Goal: Transaction & Acquisition: Purchase product/service

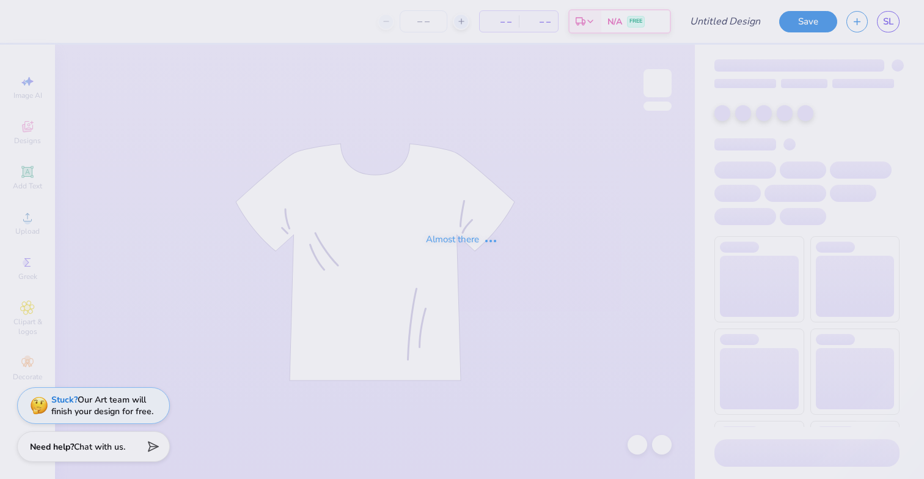
type input "Dartmouth College : [PERSON_NAME]"
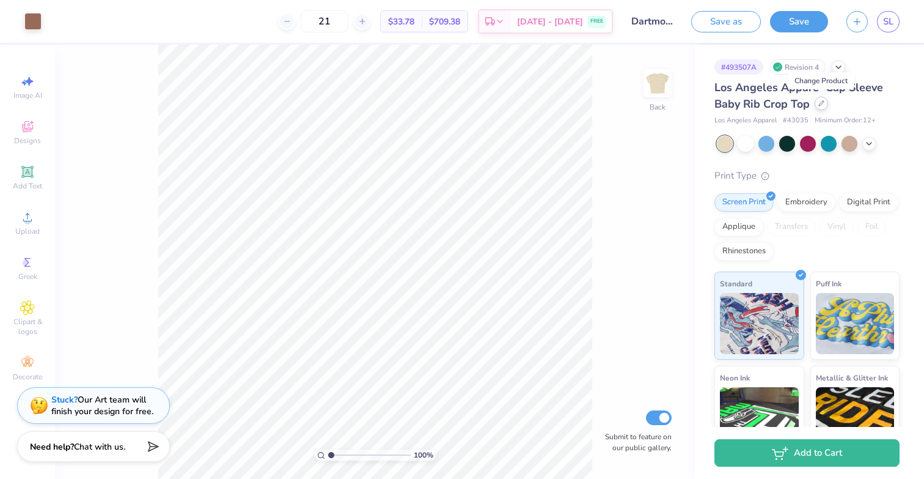
click at [822, 106] on icon at bounding box center [822, 103] width 6 height 6
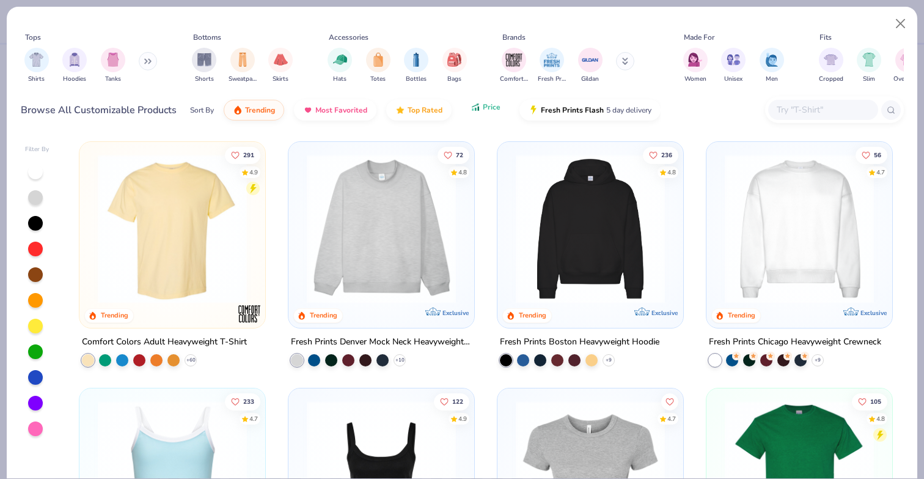
click at [486, 106] on span "Price" at bounding box center [492, 107] width 18 height 10
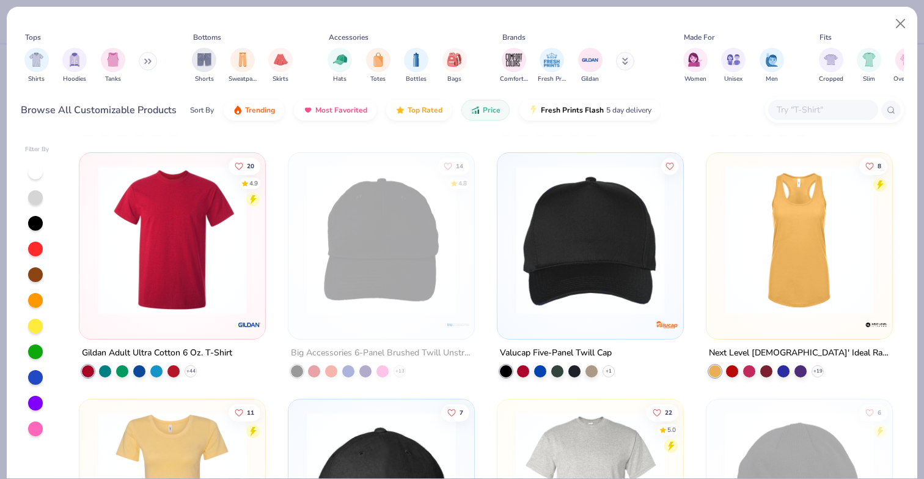
scroll to position [663, 0]
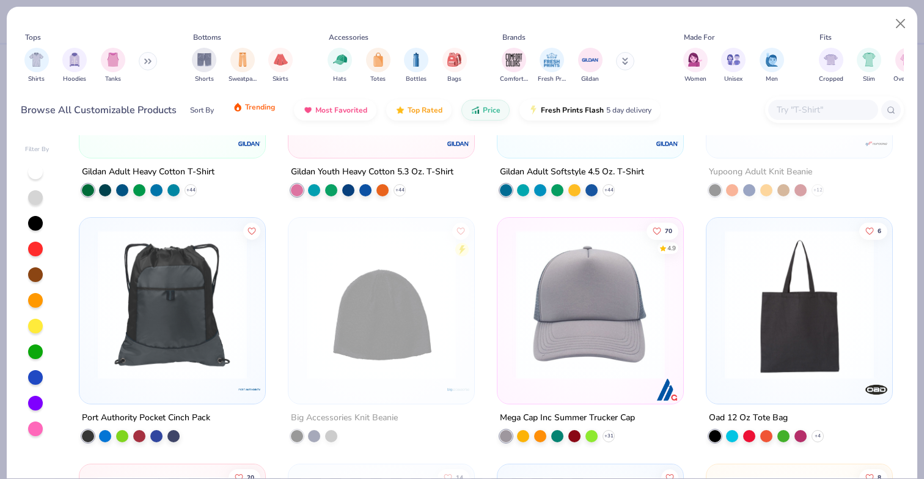
click at [272, 110] on span "Trending" at bounding box center [260, 107] width 30 height 10
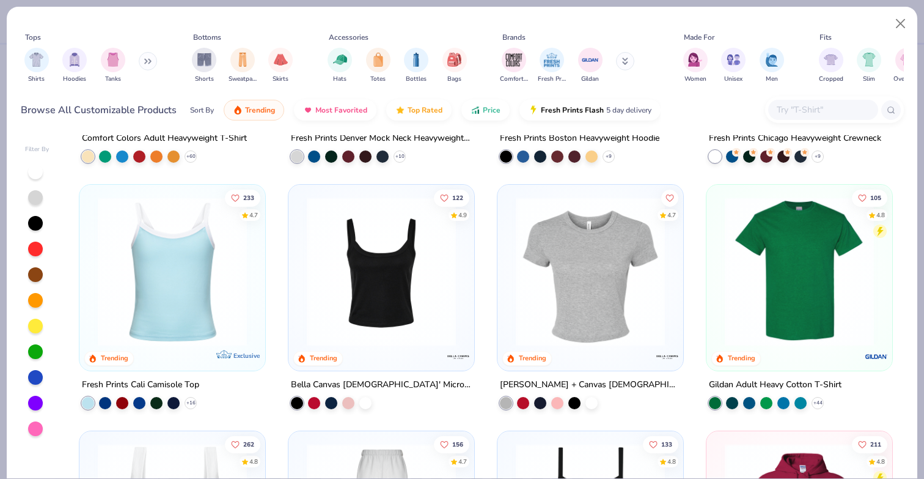
scroll to position [203, 0]
click at [359, 255] on div "291 4.9 Trending Comfort Colors Adult Heavyweight T-Shirt + 60 72 4.8 Trending …" at bounding box center [486, 306] width 836 height 343
click at [368, 270] on img at bounding box center [381, 271] width 161 height 149
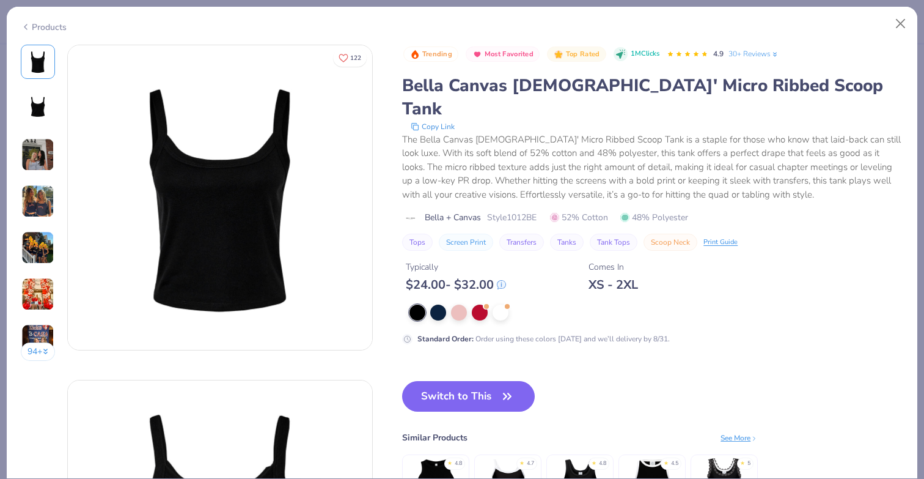
click at [34, 153] on img at bounding box center [37, 154] width 33 height 33
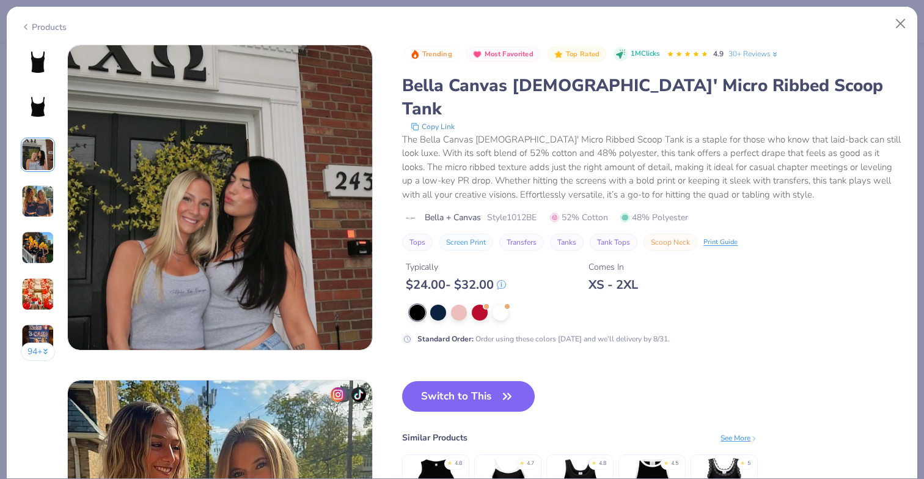
click at [42, 204] on img at bounding box center [37, 201] width 33 height 33
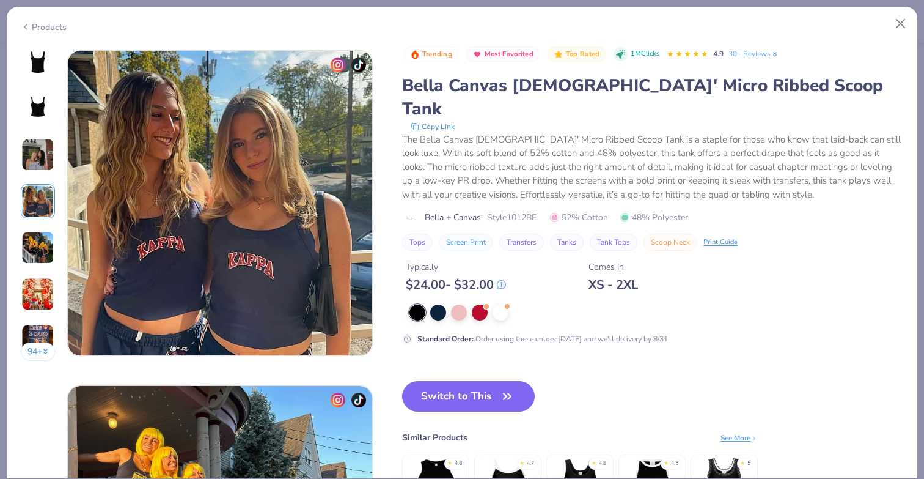
scroll to position [1005, 0]
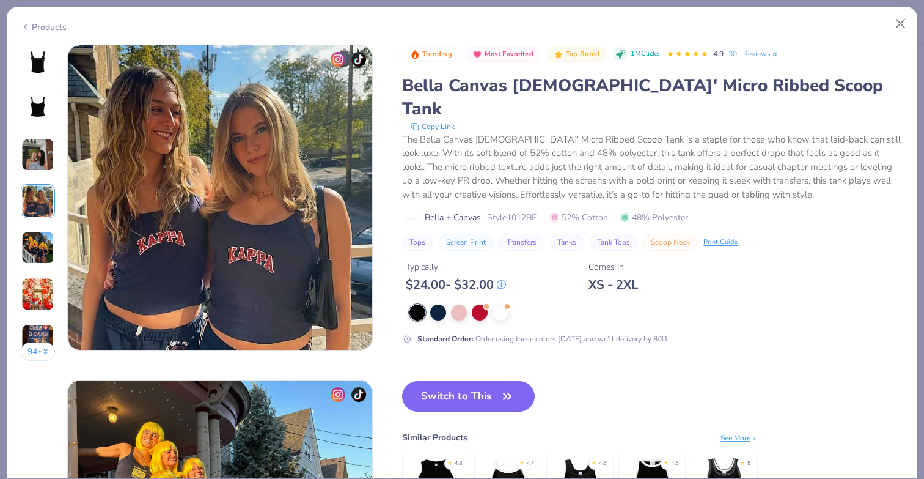
click at [48, 252] on img at bounding box center [37, 247] width 33 height 33
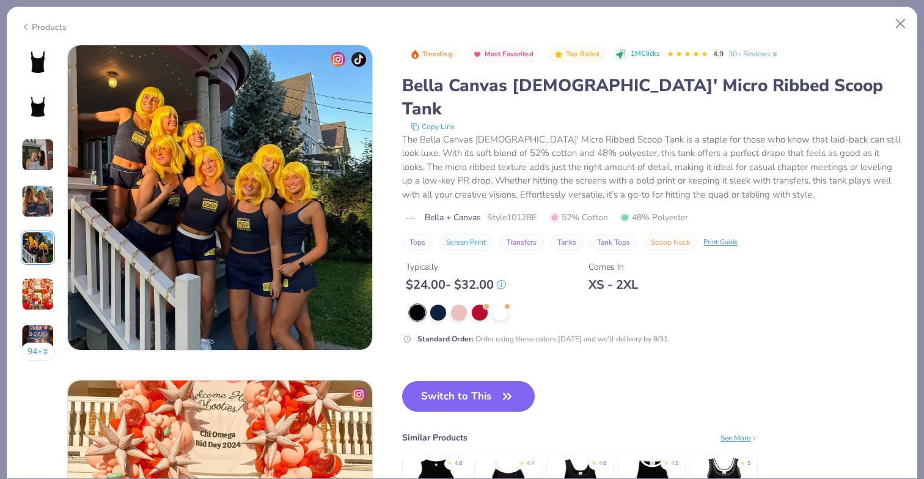
click at [51, 300] on img at bounding box center [37, 294] width 33 height 33
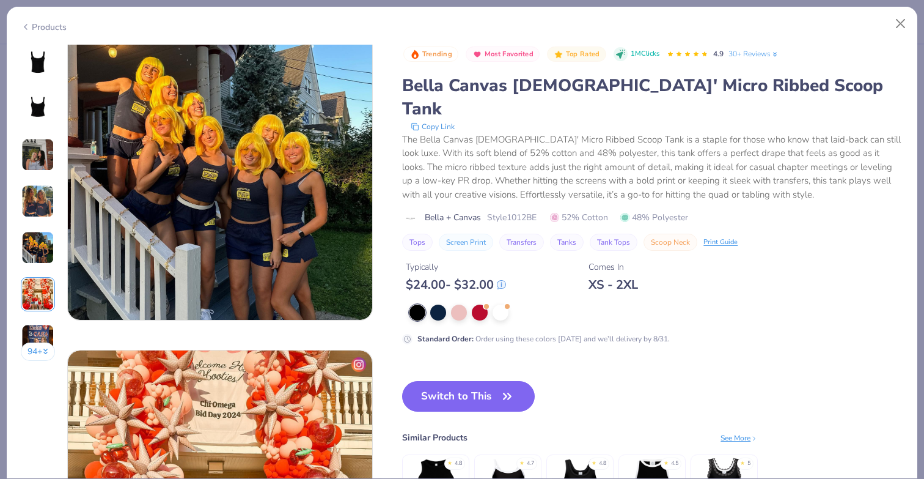
click at [31, 64] on img at bounding box center [37, 61] width 29 height 29
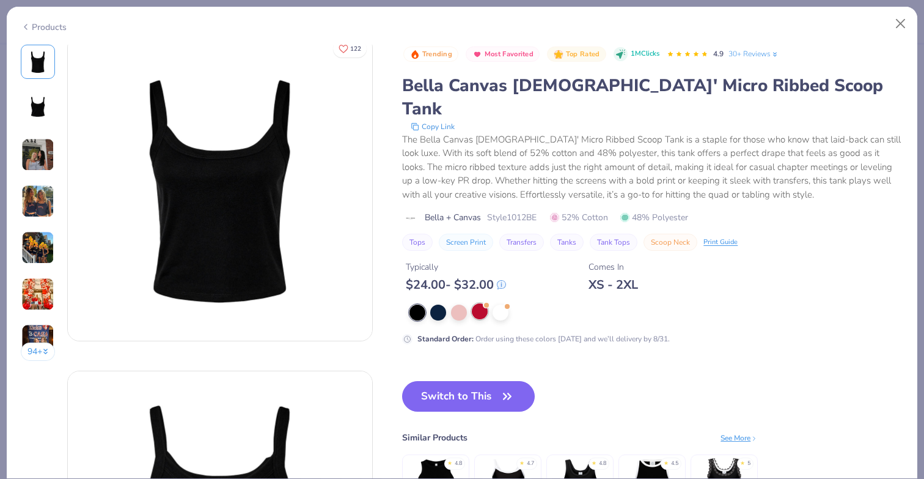
scroll to position [0, 0]
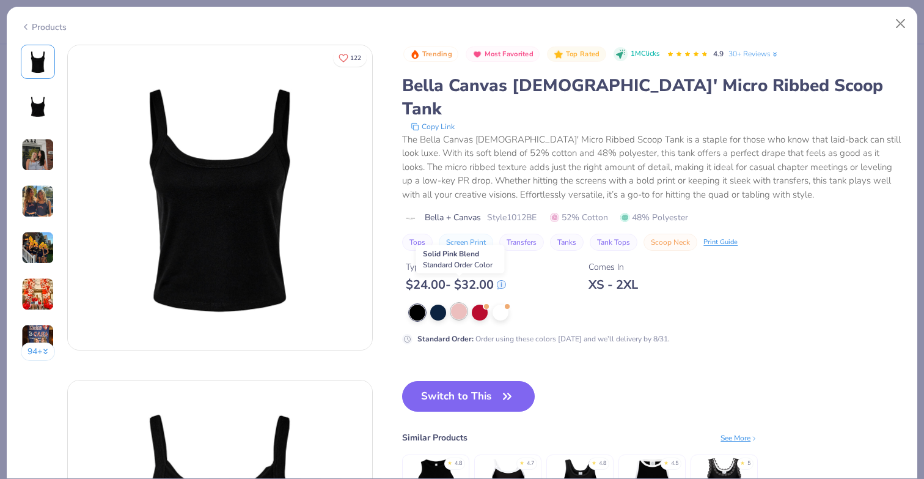
click at [454, 303] on div at bounding box center [459, 311] width 16 height 16
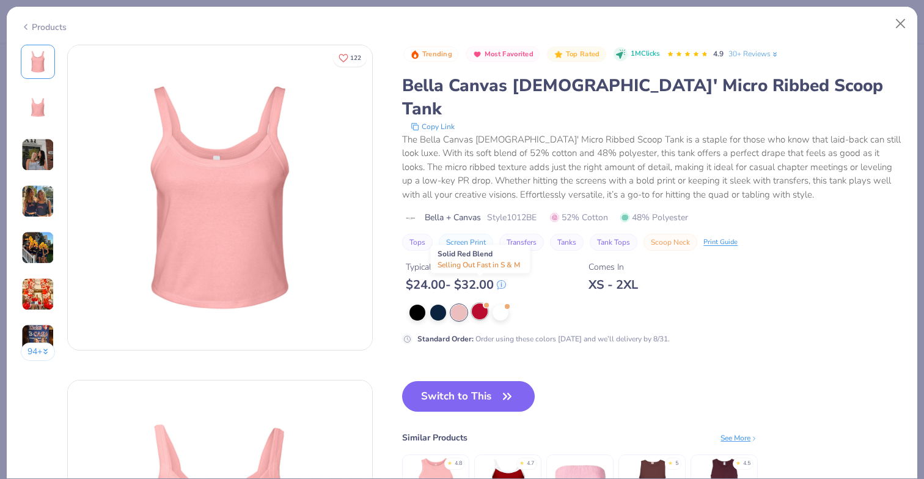
click at [479, 303] on div at bounding box center [480, 311] width 16 height 16
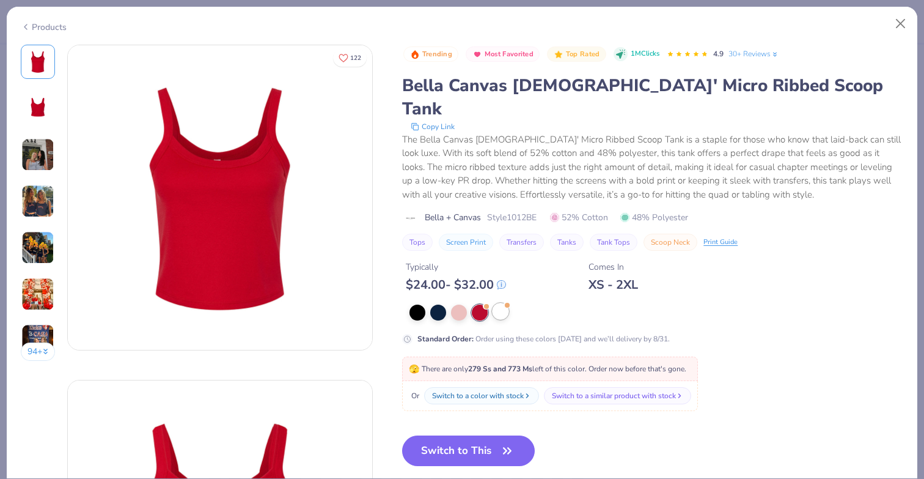
click at [507, 303] on div at bounding box center [501, 311] width 16 height 16
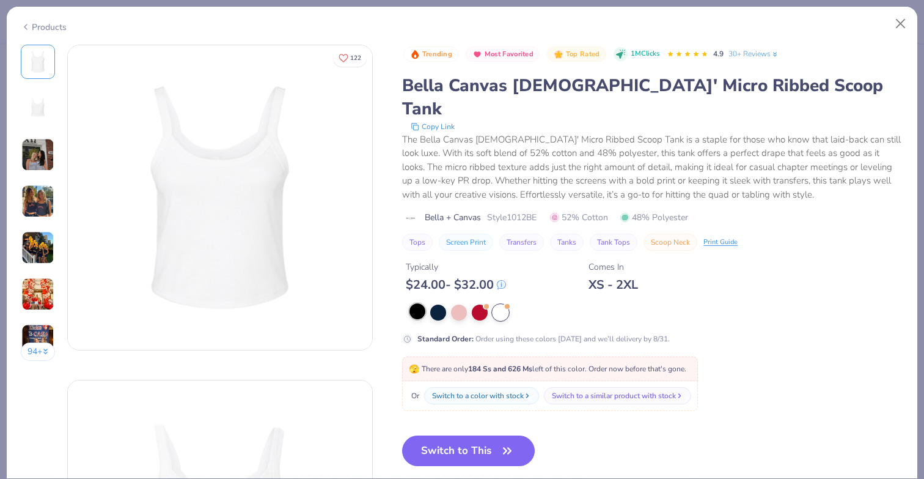
click at [421, 303] on div at bounding box center [418, 311] width 16 height 16
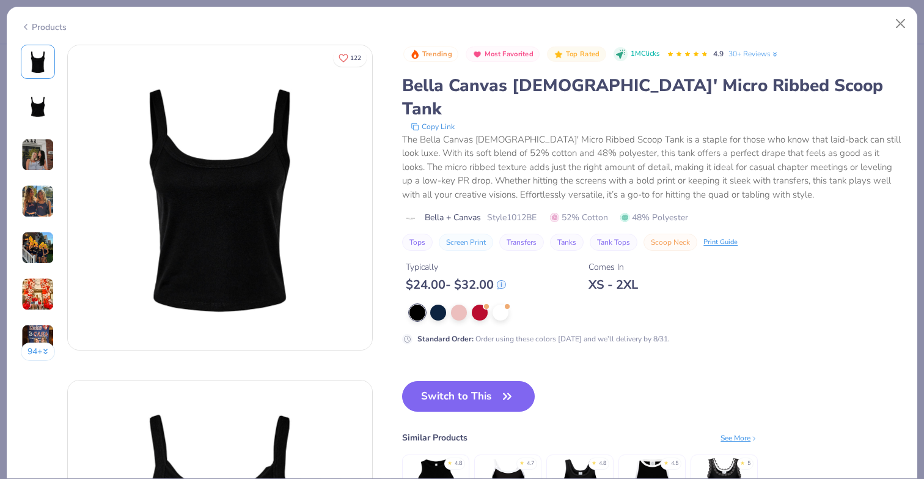
click at [36, 249] on img at bounding box center [37, 247] width 33 height 33
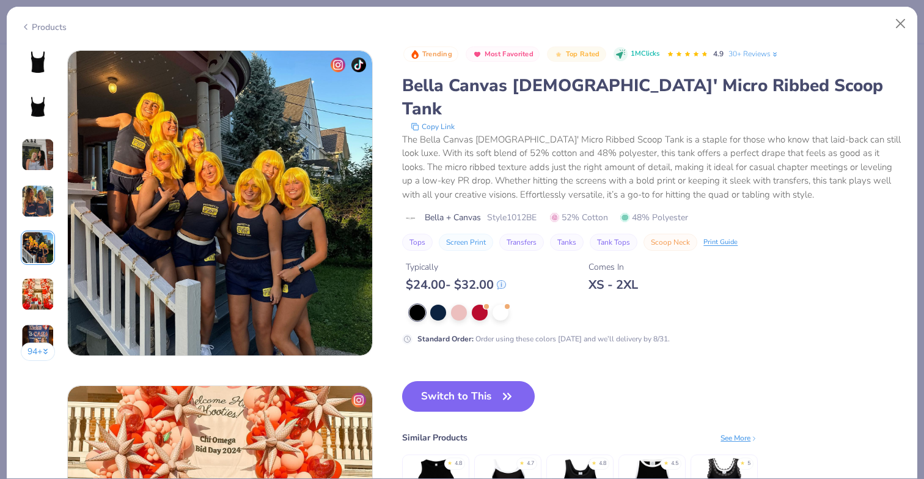
scroll to position [1340, 0]
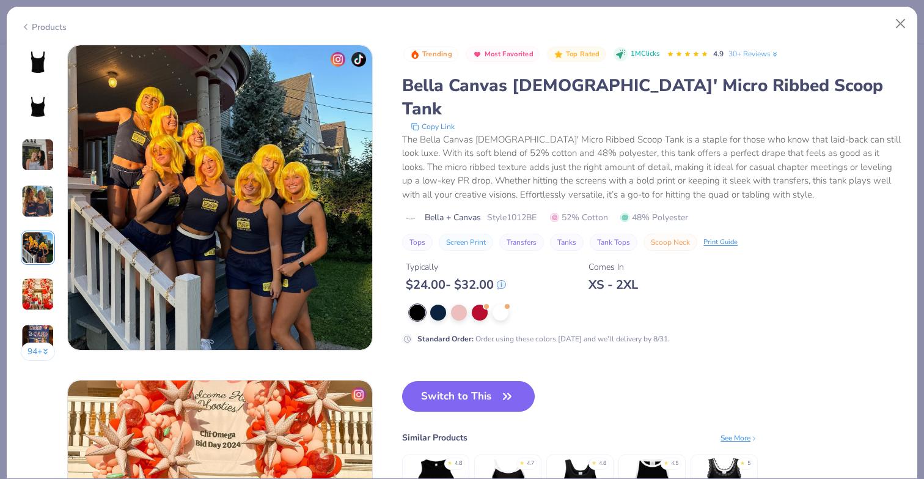
click at [39, 201] on img at bounding box center [37, 201] width 33 height 33
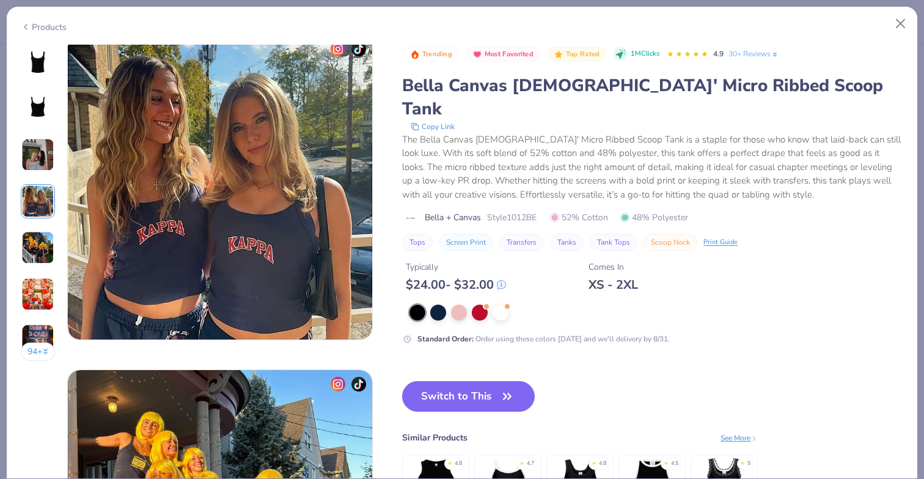
click at [42, 155] on img at bounding box center [37, 154] width 33 height 33
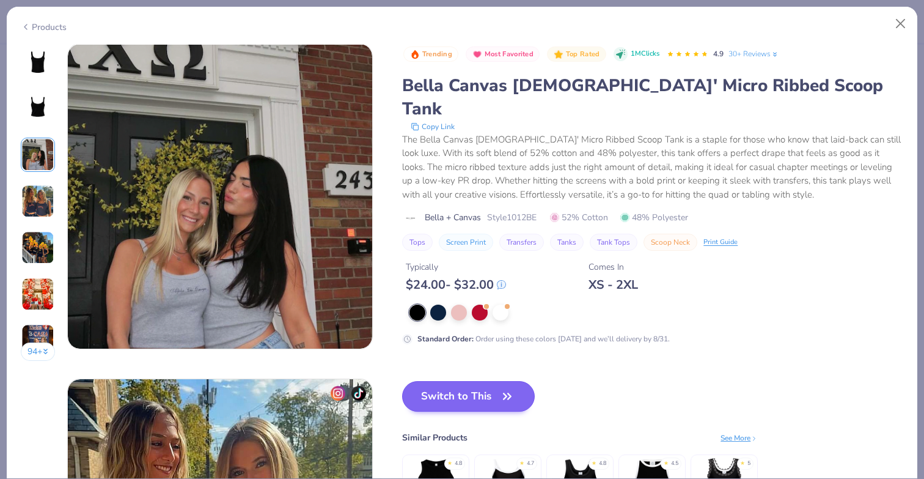
scroll to position [670, 0]
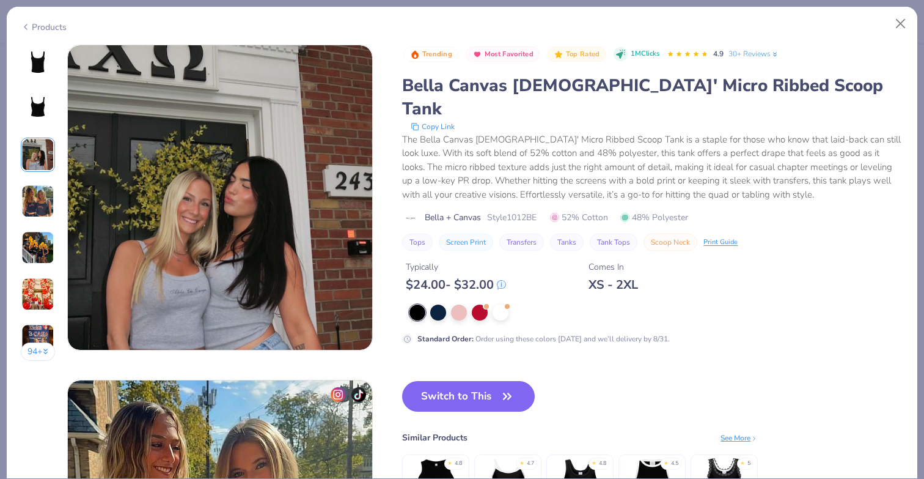
click at [438, 304] on div "Standard Order : Order using these colors today and we’ll delivery by 8/31." at bounding box center [646, 324] width 489 height 40
click at [438, 303] on div at bounding box center [438, 311] width 16 height 16
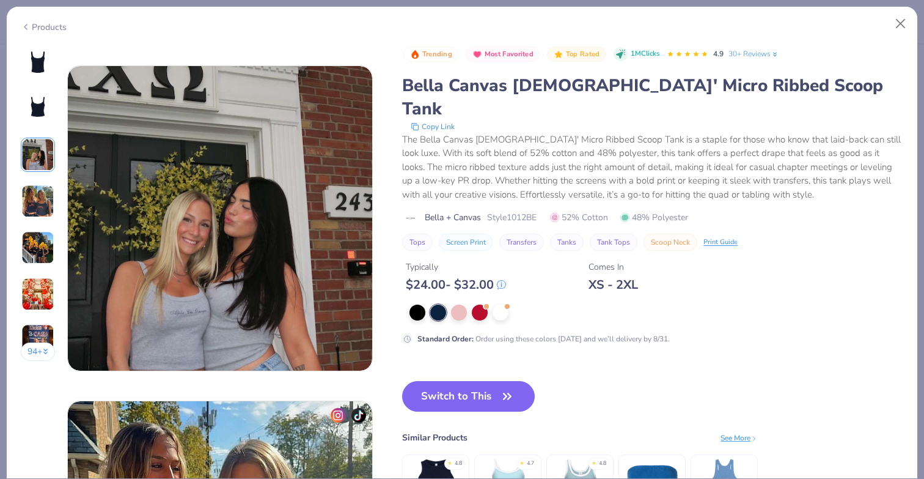
scroll to position [646, 0]
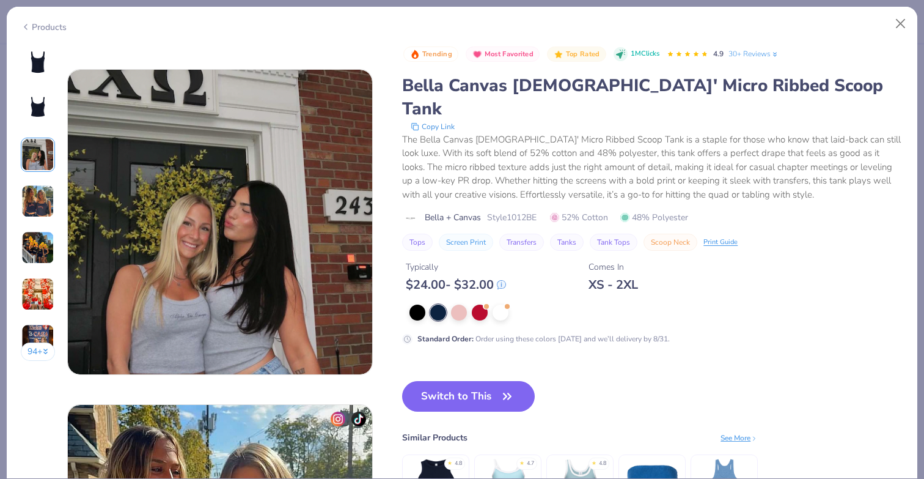
click at [41, 251] on img at bounding box center [37, 247] width 33 height 33
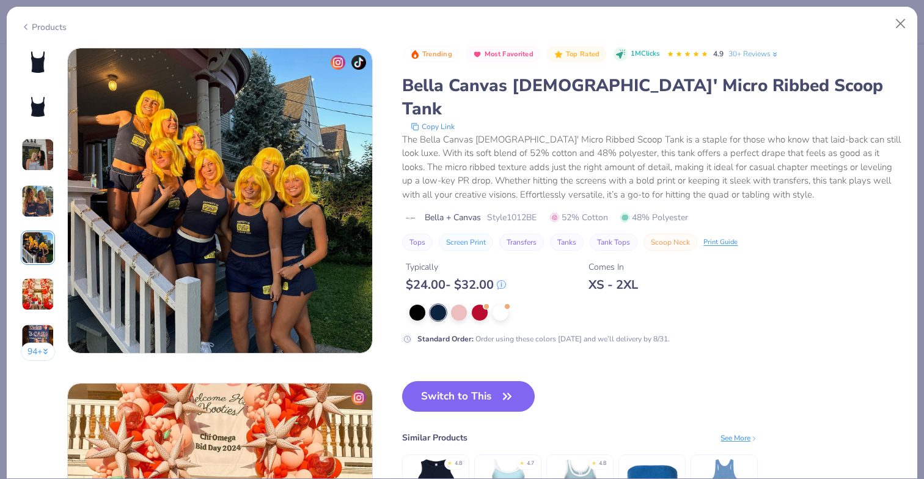
scroll to position [1340, 0]
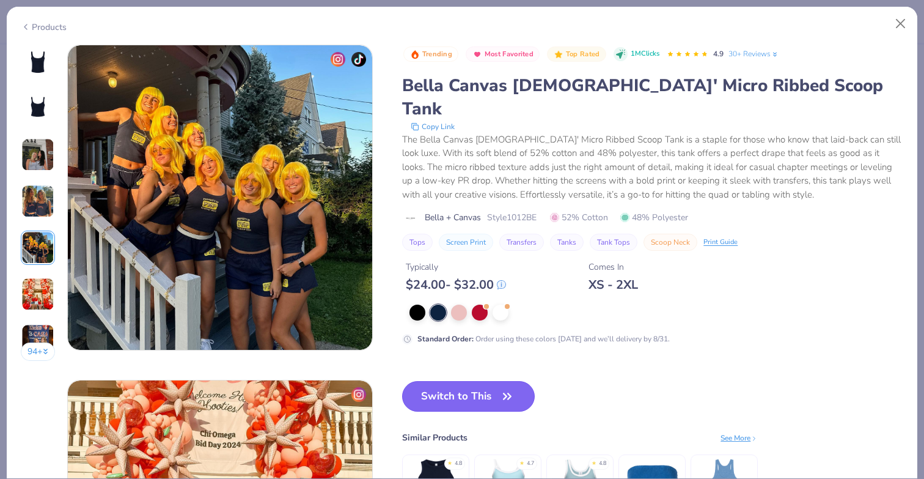
click at [473, 381] on button "Switch to This" at bounding box center [468, 396] width 133 height 31
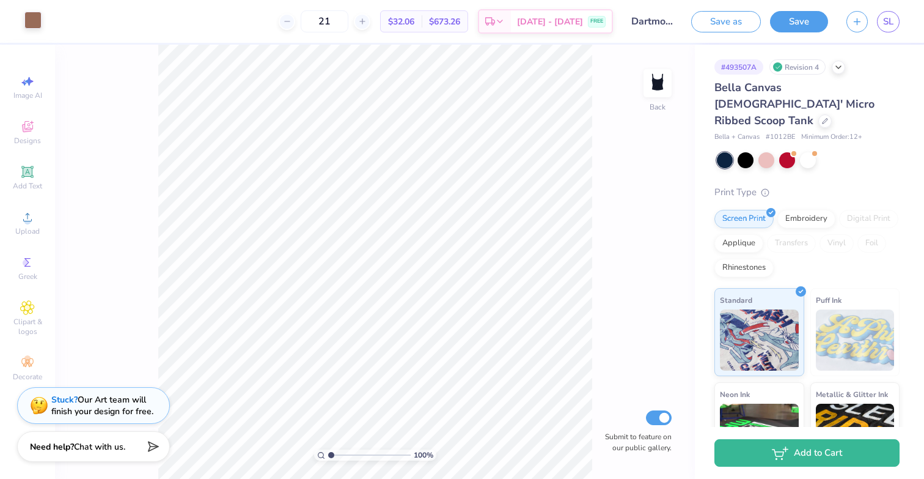
click at [35, 23] on div at bounding box center [32, 20] width 17 height 17
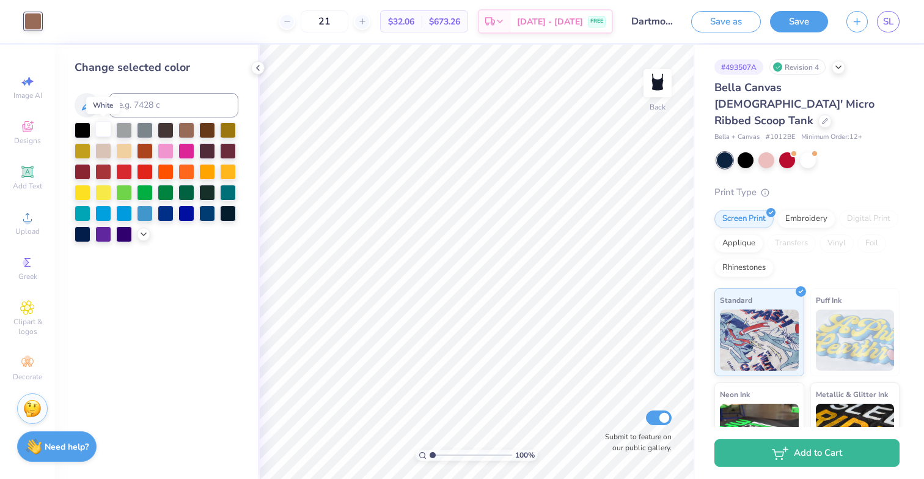
click at [104, 133] on div at bounding box center [103, 129] width 16 height 16
click at [208, 131] on div at bounding box center [207, 129] width 16 height 16
click at [182, 133] on div at bounding box center [187, 129] width 16 height 16
click at [126, 150] on div at bounding box center [124, 150] width 16 height 16
click at [102, 131] on div at bounding box center [103, 129] width 16 height 16
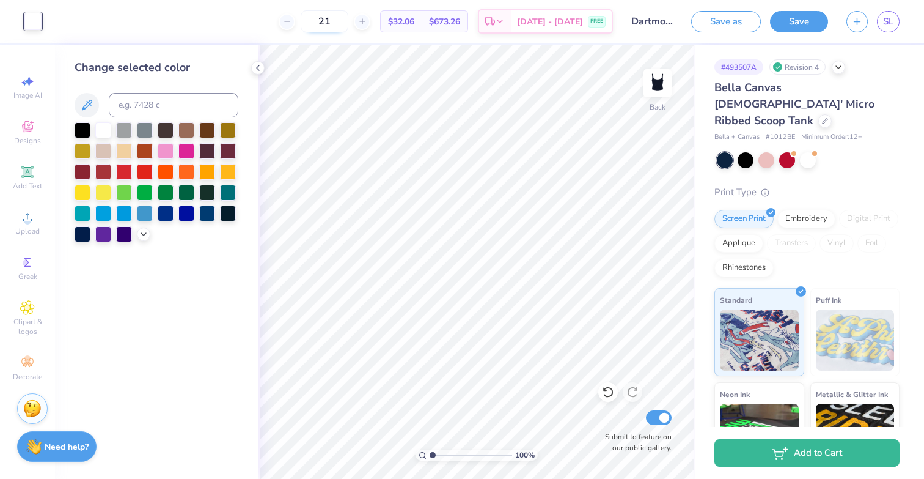
drag, startPoint x: 333, startPoint y: 24, endPoint x: 321, endPoint y: 22, distance: 11.8
click at [321, 22] on input "21" at bounding box center [325, 21] width 48 height 22
type input "210"
click at [768, 151] on div at bounding box center [767, 159] width 16 height 16
click at [786, 151] on div at bounding box center [787, 159] width 16 height 16
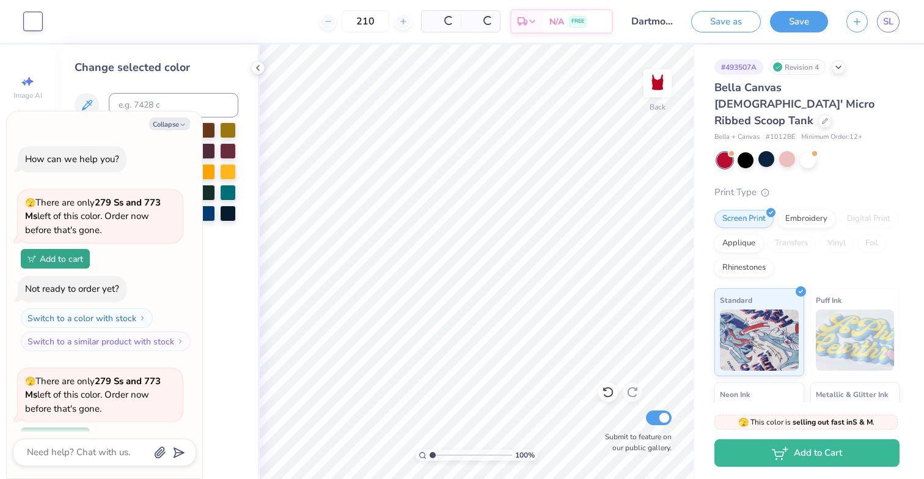
scroll to position [106, 0]
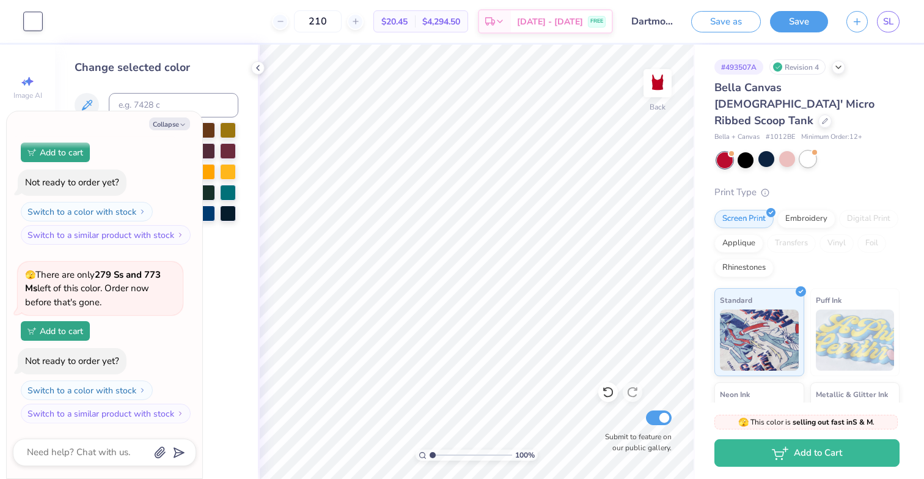
click at [811, 151] on div at bounding box center [808, 159] width 16 height 16
click at [26, 26] on div at bounding box center [32, 21] width 17 height 17
click at [174, 121] on button "Collapse" at bounding box center [169, 123] width 41 height 13
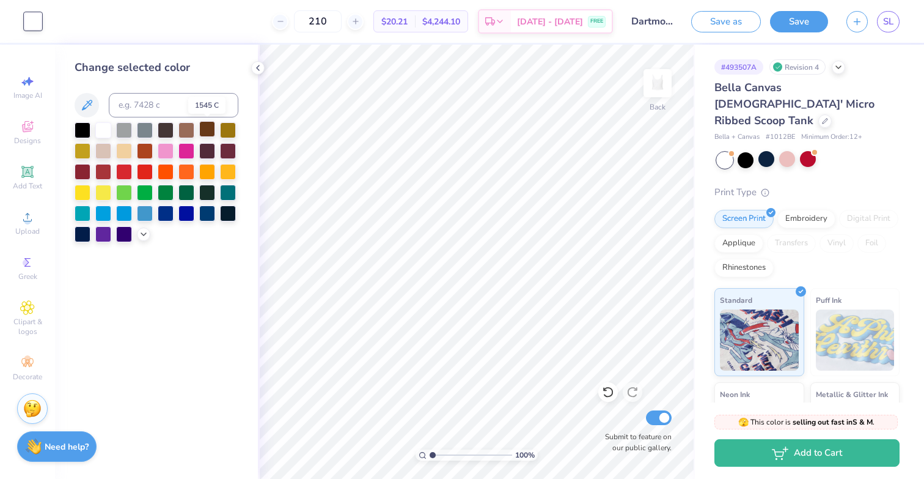
click at [213, 128] on div at bounding box center [207, 129] width 16 height 16
click at [213, 151] on div at bounding box center [207, 150] width 16 height 16
click at [168, 132] on div at bounding box center [166, 129] width 16 height 16
click at [199, 132] on div at bounding box center [207, 129] width 16 height 16
click at [190, 132] on div at bounding box center [187, 129] width 16 height 16
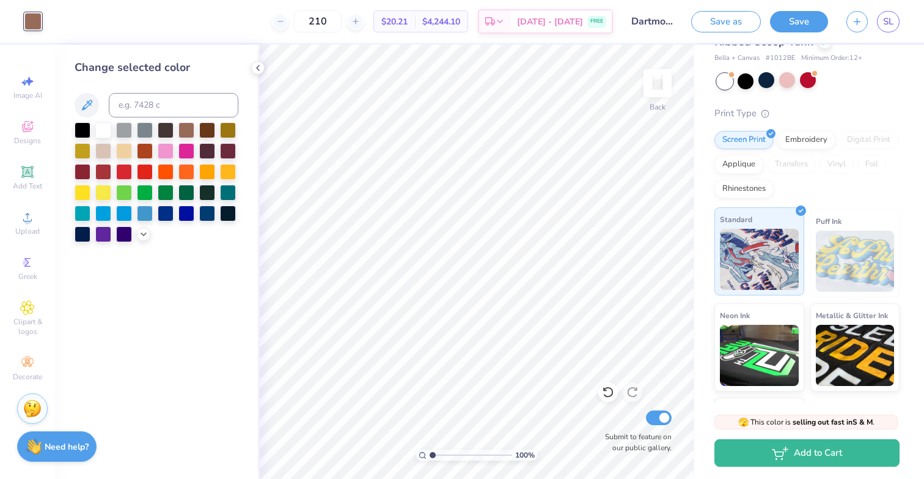
scroll to position [0, 0]
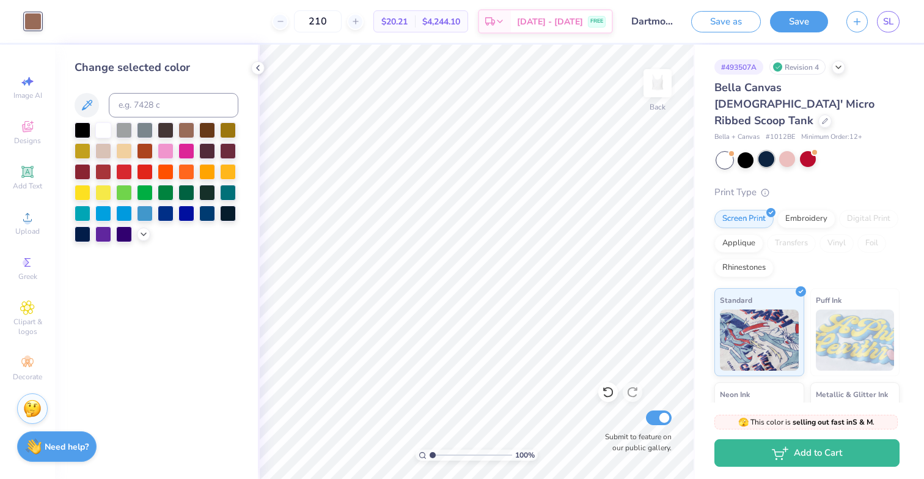
click at [765, 151] on div at bounding box center [767, 159] width 16 height 16
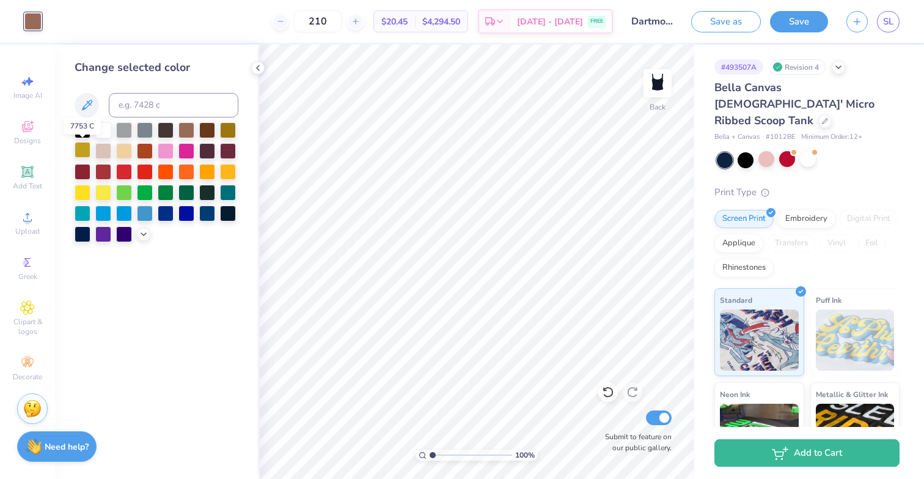
click at [86, 152] on div at bounding box center [83, 150] width 16 height 16
click at [108, 155] on div at bounding box center [103, 150] width 16 height 16
click at [125, 155] on div at bounding box center [124, 150] width 16 height 16
click at [185, 130] on div at bounding box center [187, 129] width 16 height 16
click at [126, 213] on div at bounding box center [124, 212] width 16 height 16
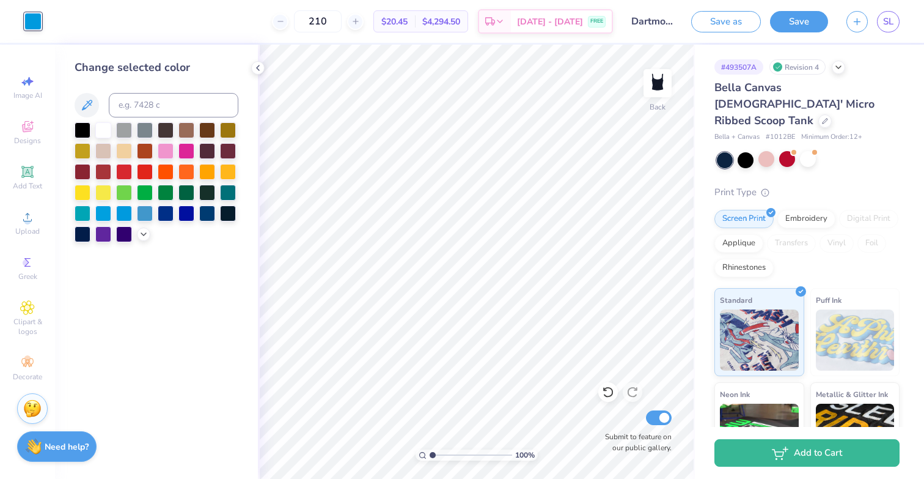
click at [152, 238] on div at bounding box center [157, 182] width 164 height 120
click at [144, 237] on icon at bounding box center [144, 233] width 10 height 10
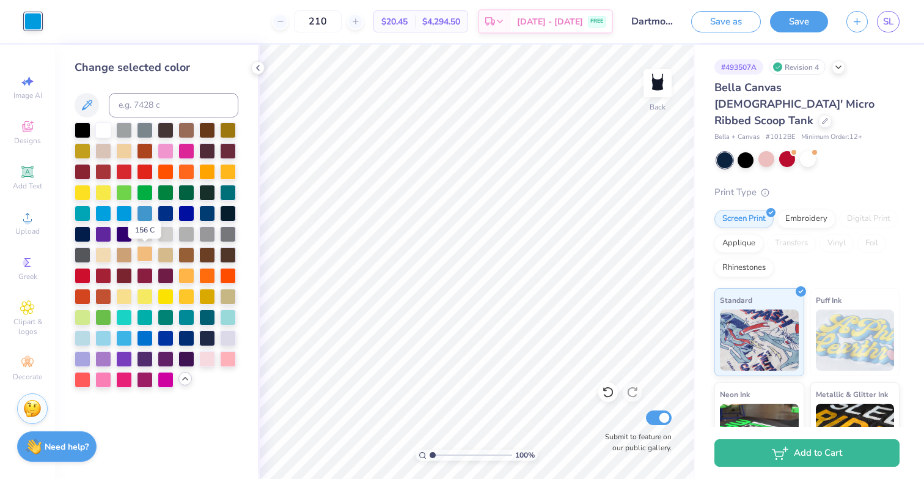
click at [144, 255] on div at bounding box center [145, 254] width 16 height 16
click at [128, 254] on div at bounding box center [124, 254] width 16 height 16
click at [746, 151] on div at bounding box center [746, 159] width 16 height 16
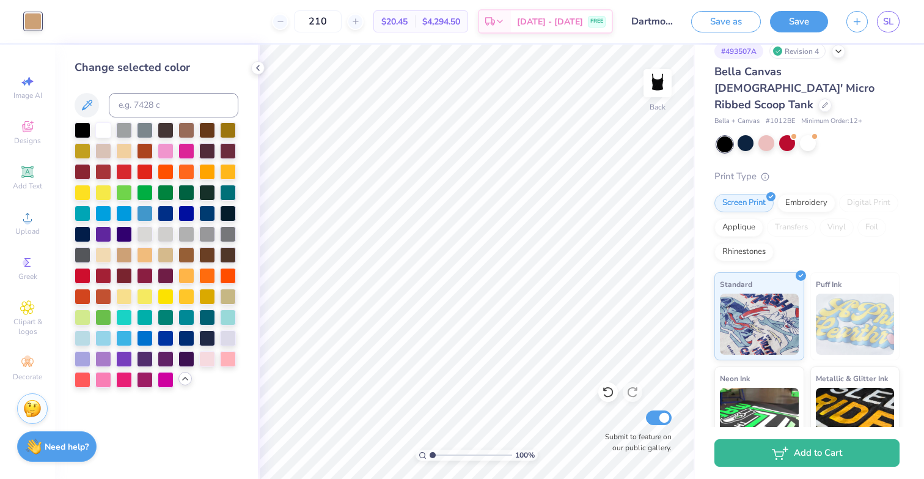
scroll to position [13, 0]
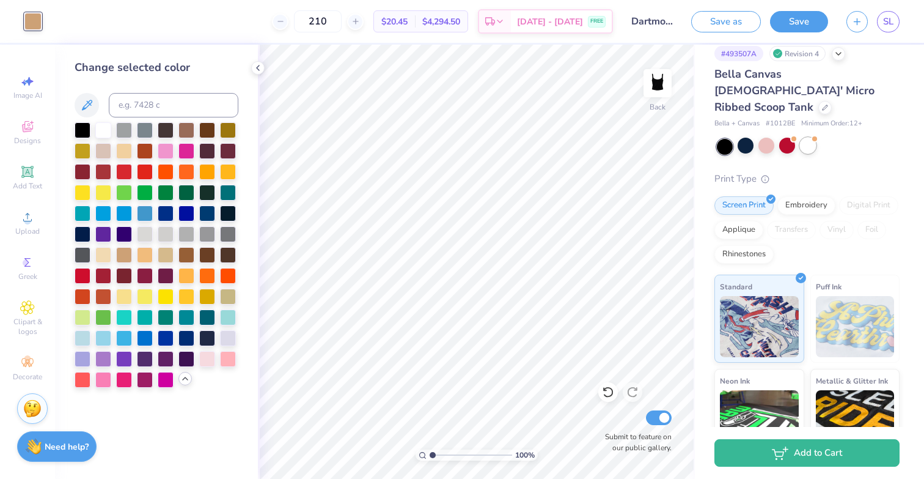
click at [811, 138] on div at bounding box center [808, 146] width 16 height 16
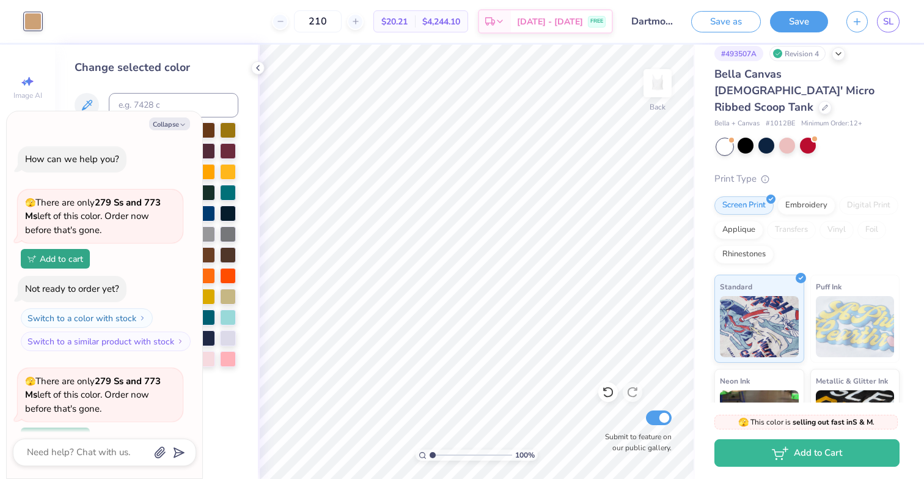
scroll to position [463, 0]
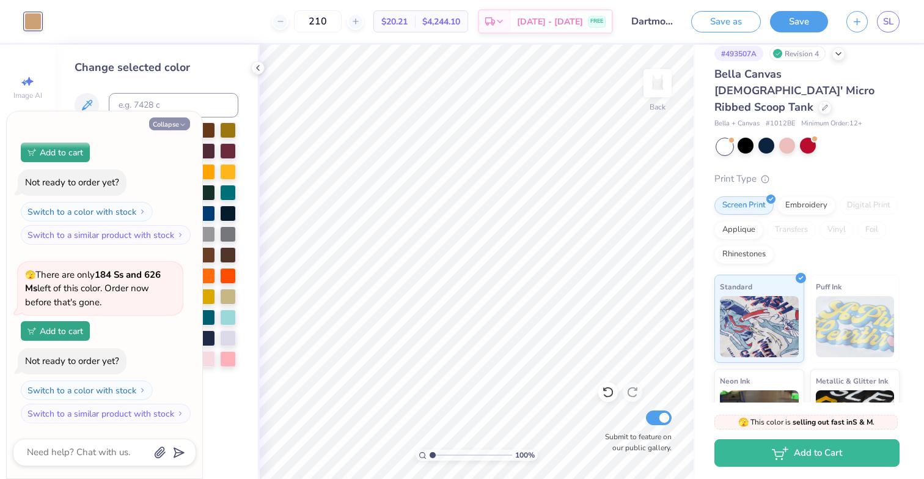
click at [174, 125] on button "Collapse" at bounding box center [169, 123] width 41 height 13
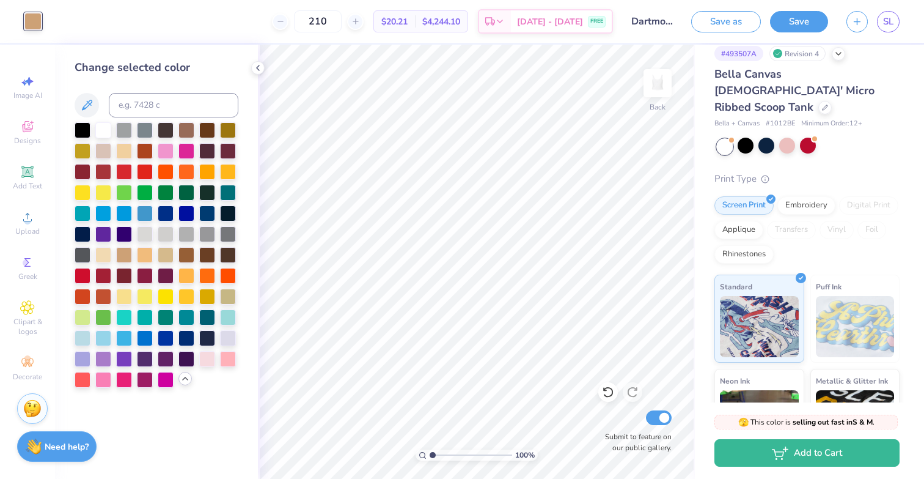
scroll to position [1, 0]
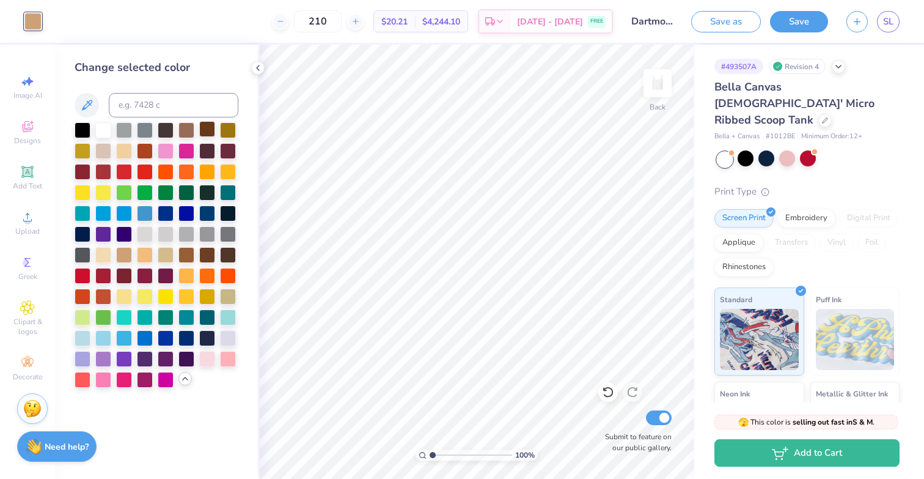
click at [210, 134] on div at bounding box center [207, 129] width 16 height 16
click at [837, 67] on icon at bounding box center [839, 66] width 10 height 10
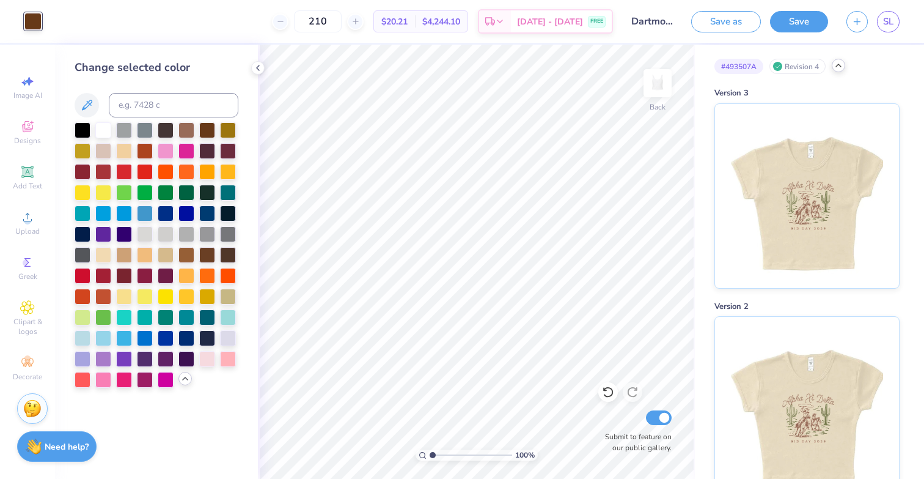
click at [837, 67] on icon at bounding box center [839, 66] width 10 height 10
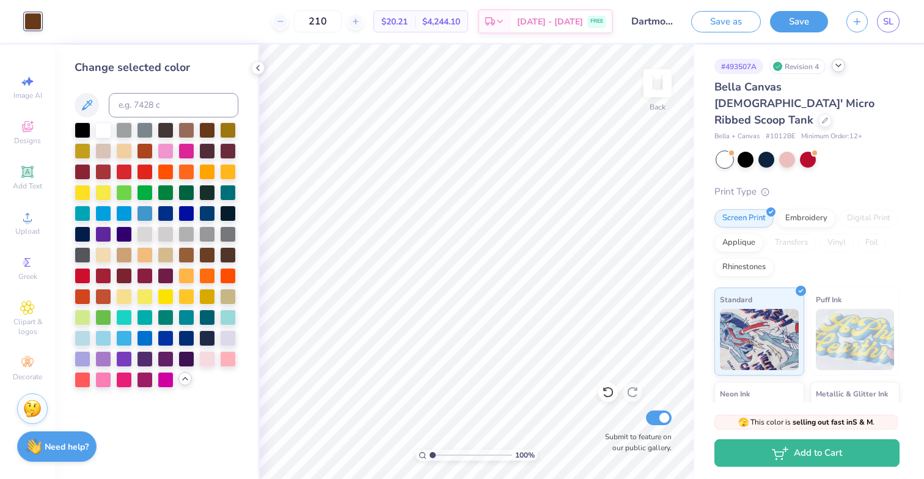
scroll to position [0, 0]
click at [840, 64] on icon at bounding box center [839, 66] width 10 height 10
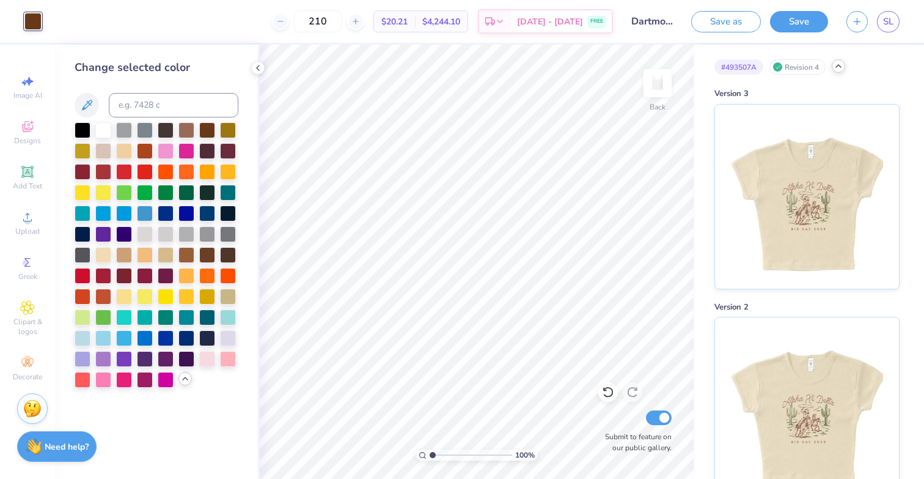
click at [840, 64] on icon at bounding box center [839, 66] width 10 height 10
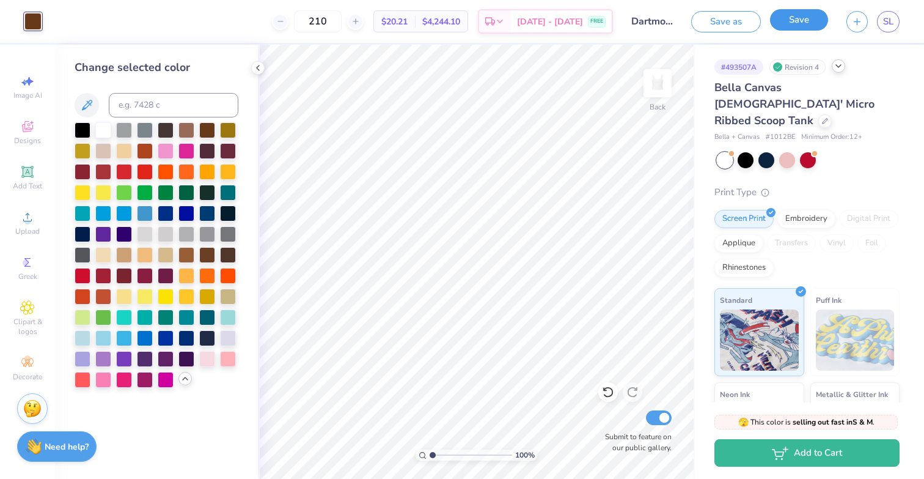
click at [820, 26] on button "Save" at bounding box center [799, 19] width 58 height 21
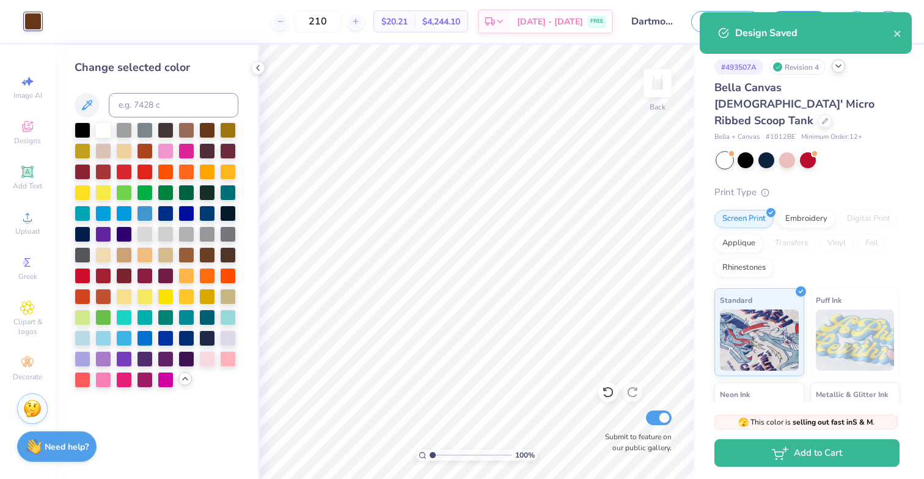
click at [784, 114] on div "Bella Canvas Ladies' Micro Ribbed Scoop Tank Bella + Canvas # 1012BE Minimum Or…" at bounding box center [807, 110] width 185 height 63
click at [819, 113] on div at bounding box center [825, 119] width 13 height 13
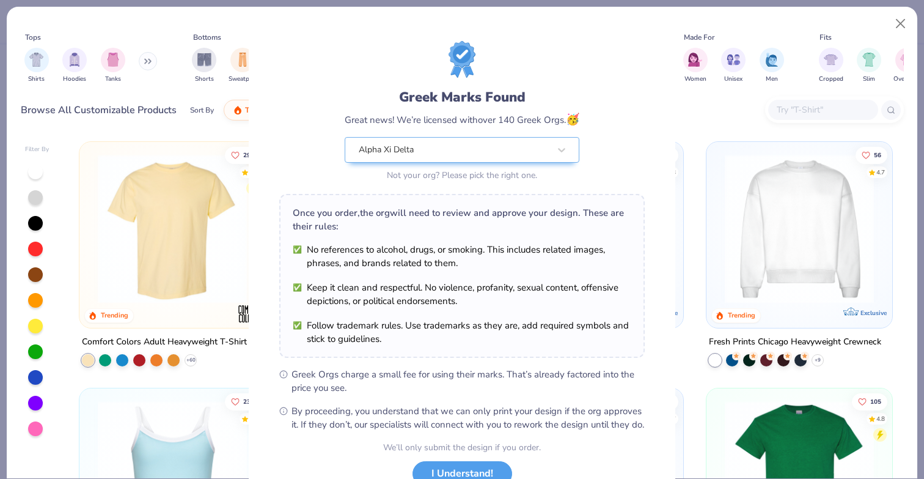
scroll to position [94, 0]
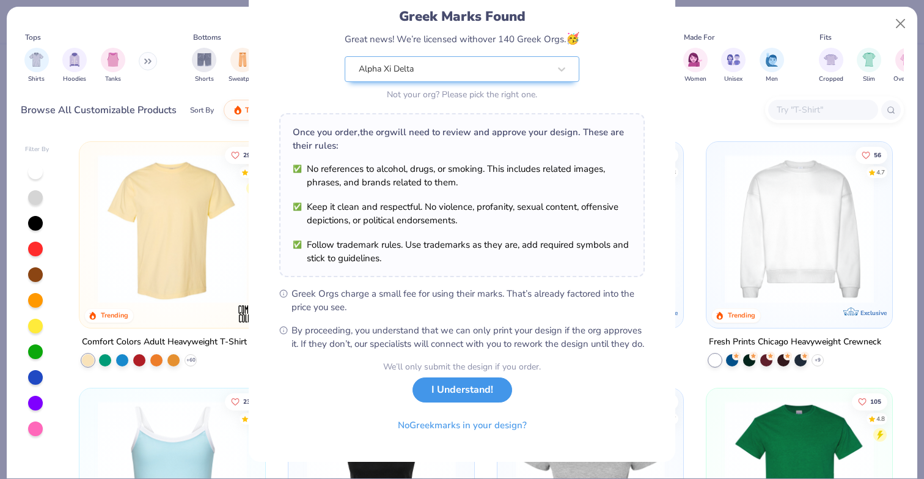
click at [482, 391] on button "I Understand!" at bounding box center [463, 389] width 100 height 25
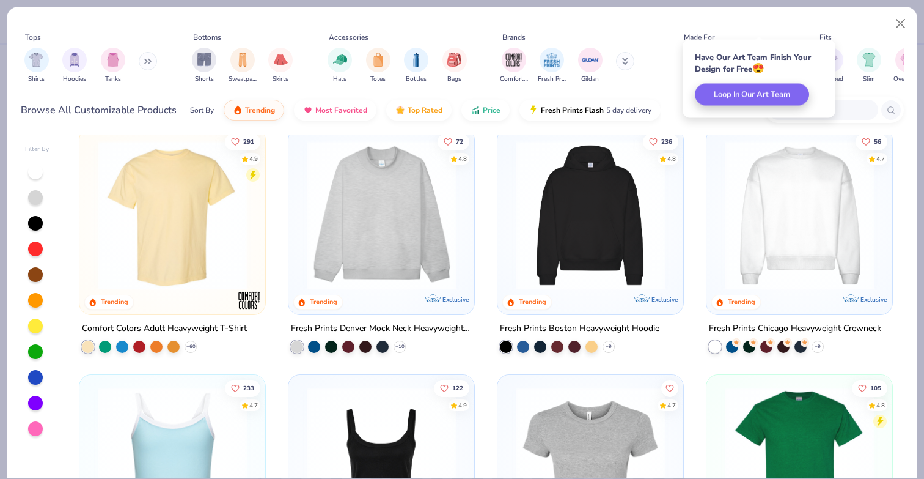
scroll to position [0, 0]
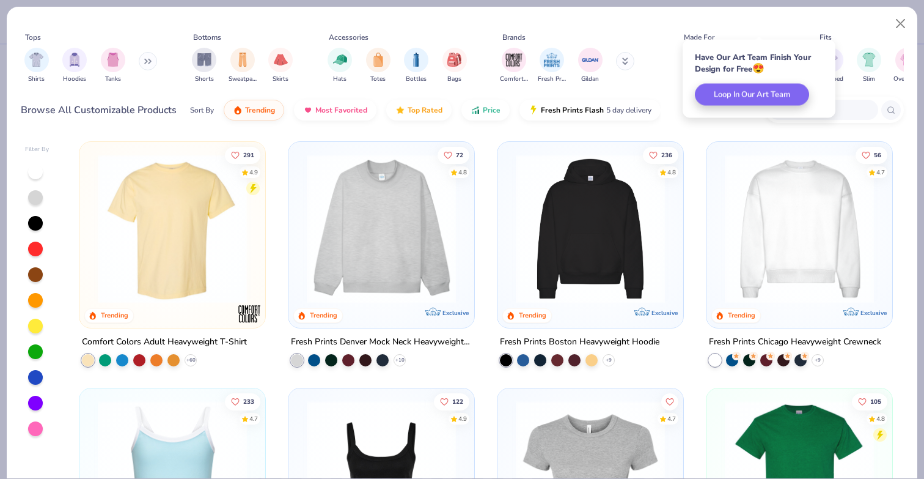
click at [763, 51] on div "Have Our Art Team Finish Your Design for Free 😍 Loop In Our Art Team" at bounding box center [759, 79] width 153 height 78
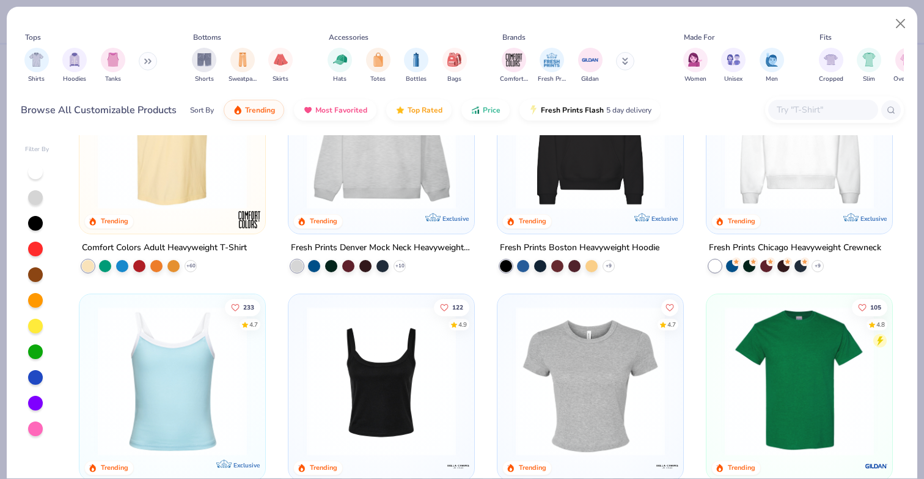
scroll to position [100, 0]
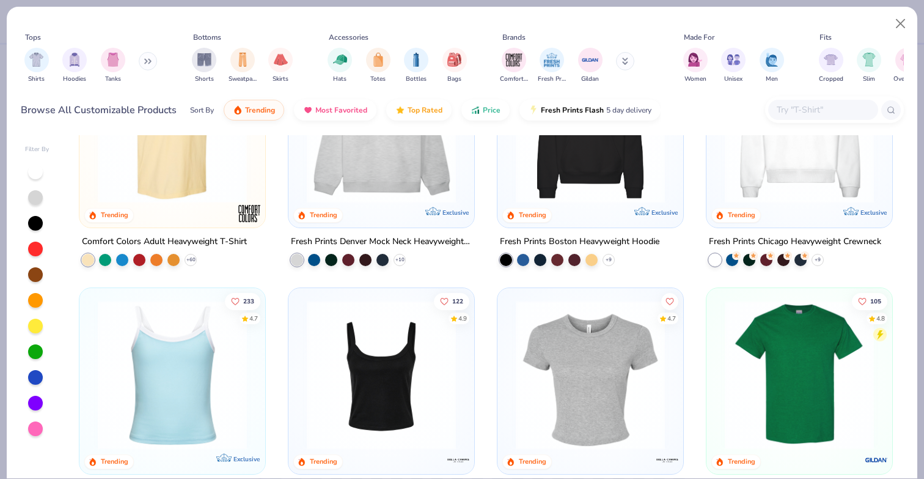
click at [363, 352] on img at bounding box center [381, 374] width 161 height 149
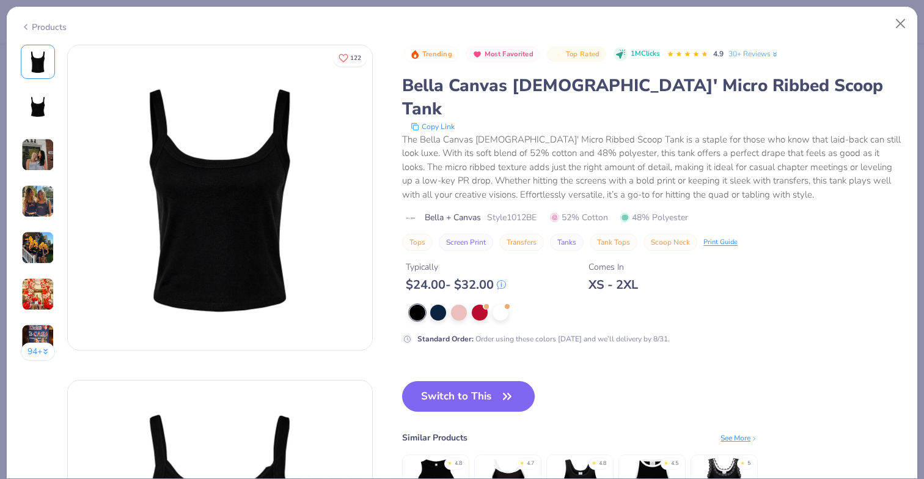
click at [34, 166] on img at bounding box center [37, 154] width 33 height 33
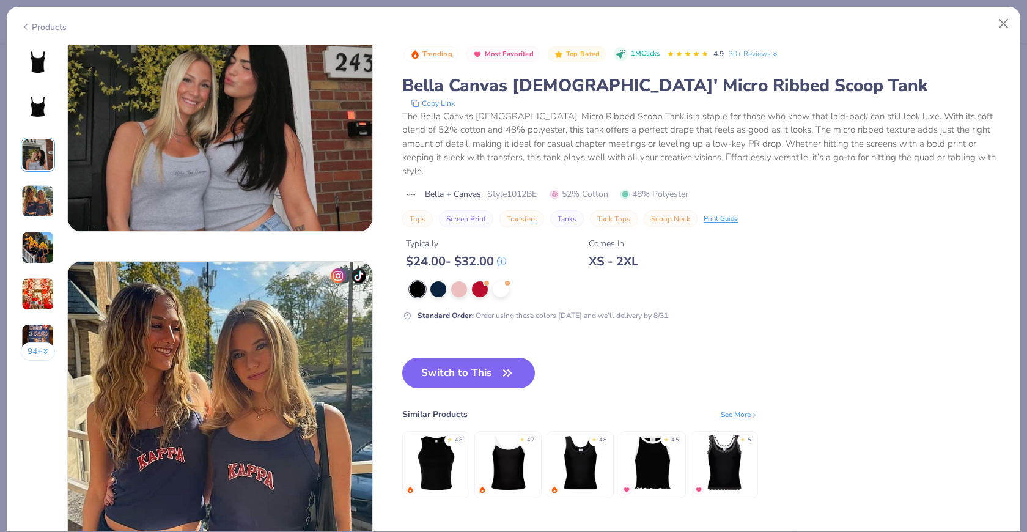
scroll to position [773, 0]
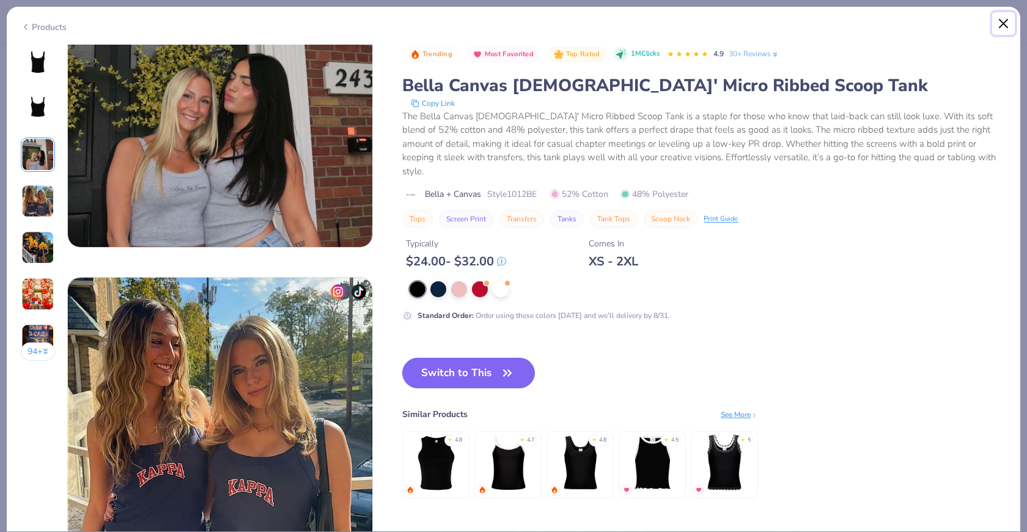
click at [924, 21] on button "Close" at bounding box center [1003, 23] width 23 height 23
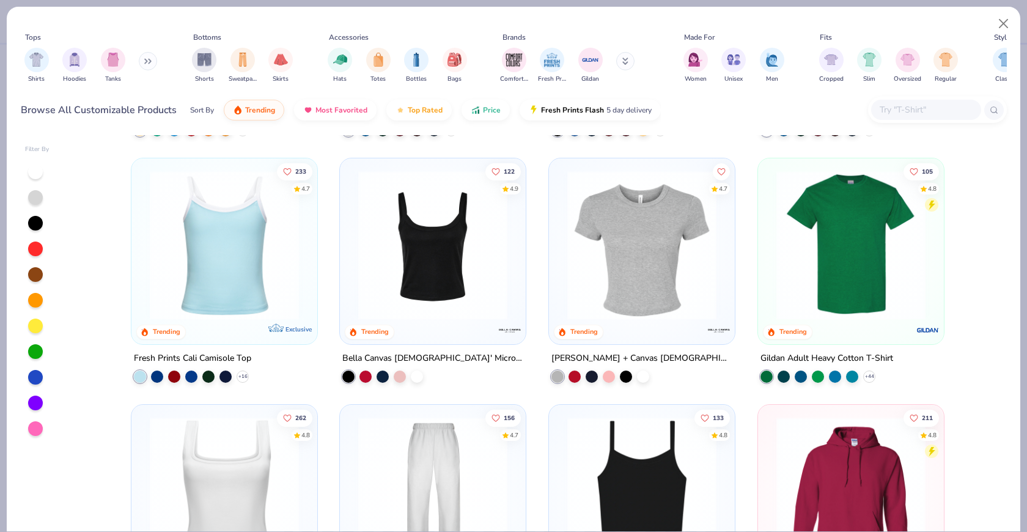
scroll to position [223, 0]
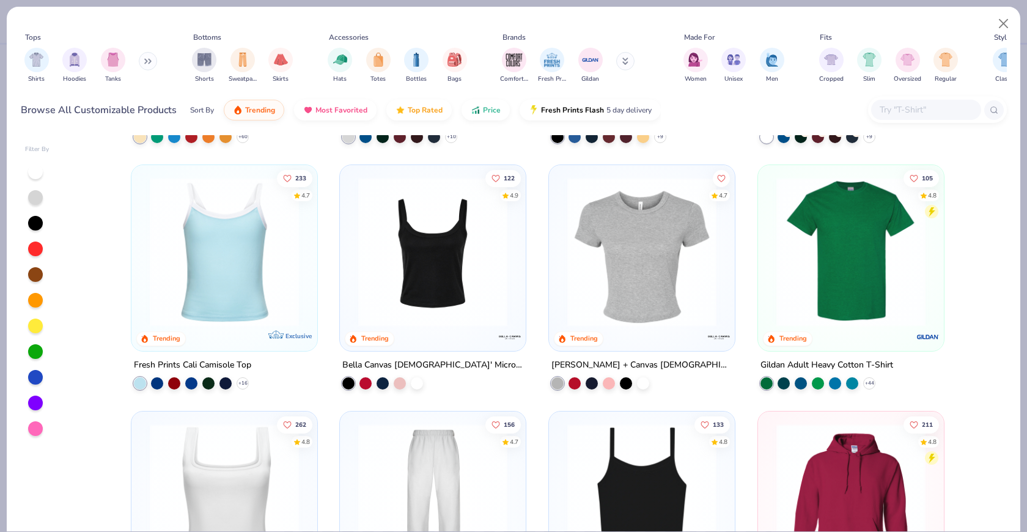
click at [655, 230] on img at bounding box center [641, 251] width 161 height 149
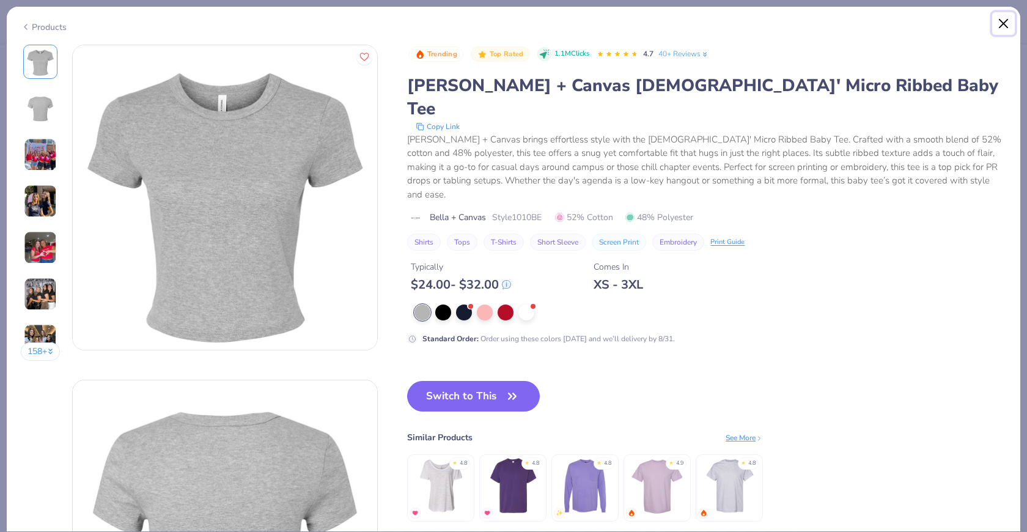
click at [924, 25] on button "Close" at bounding box center [1003, 23] width 23 height 23
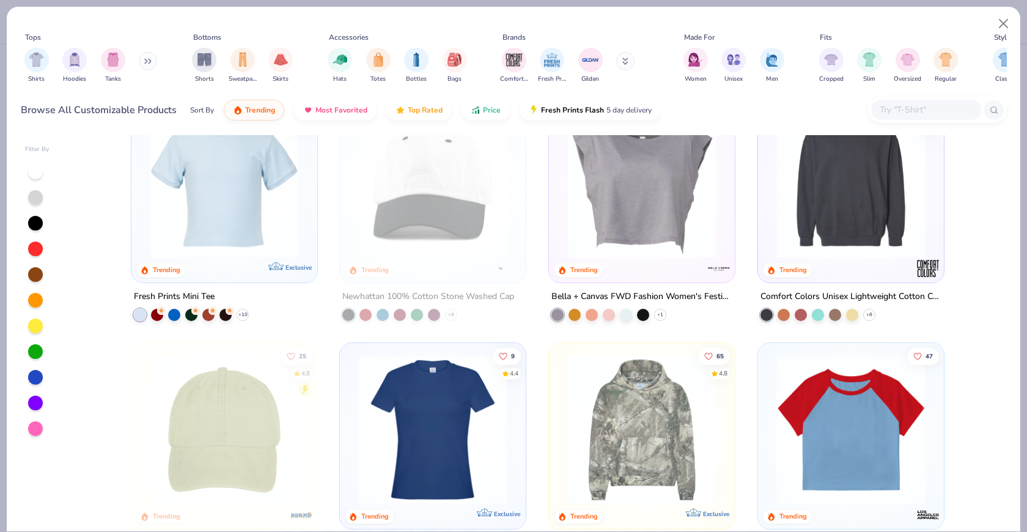
scroll to position [1773, 0]
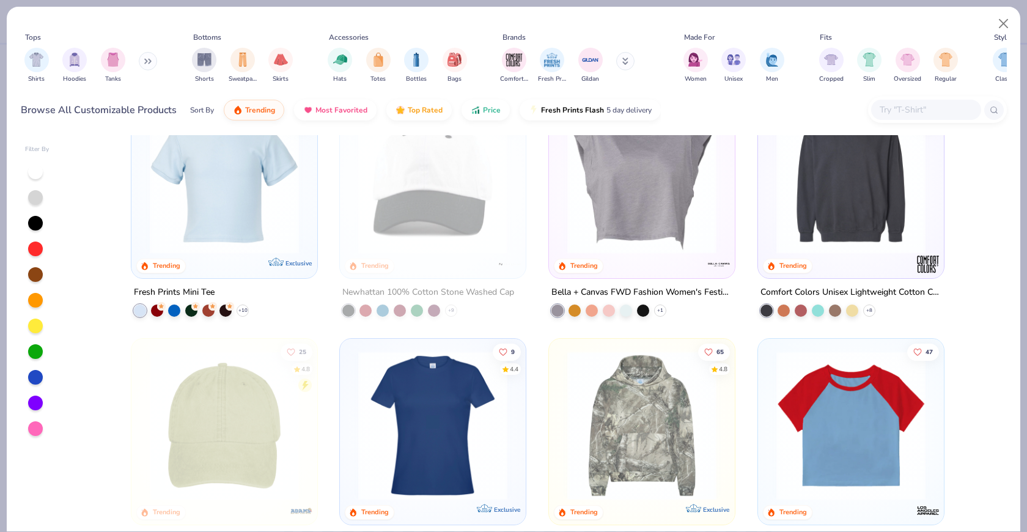
click at [654, 180] on img at bounding box center [641, 179] width 161 height 149
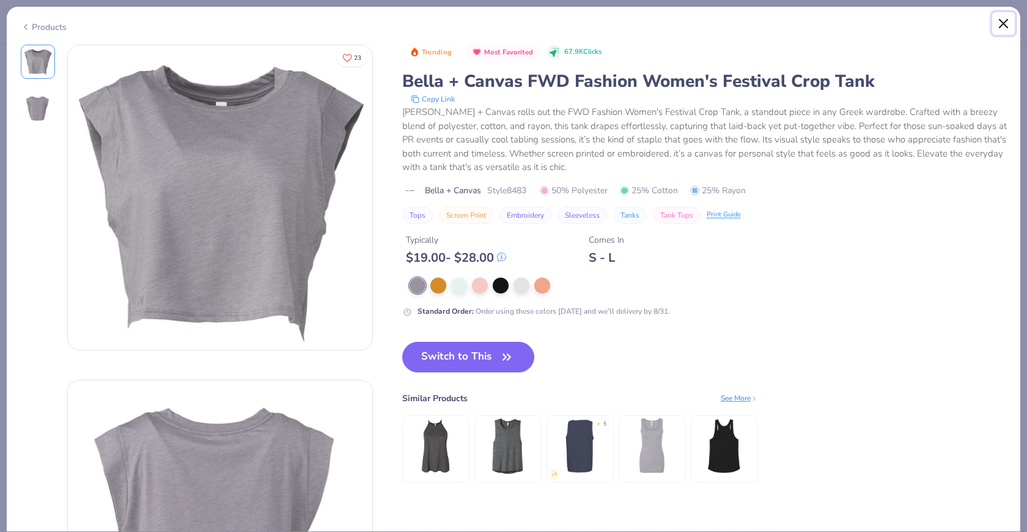
click at [924, 18] on button "Close" at bounding box center [1003, 23] width 23 height 23
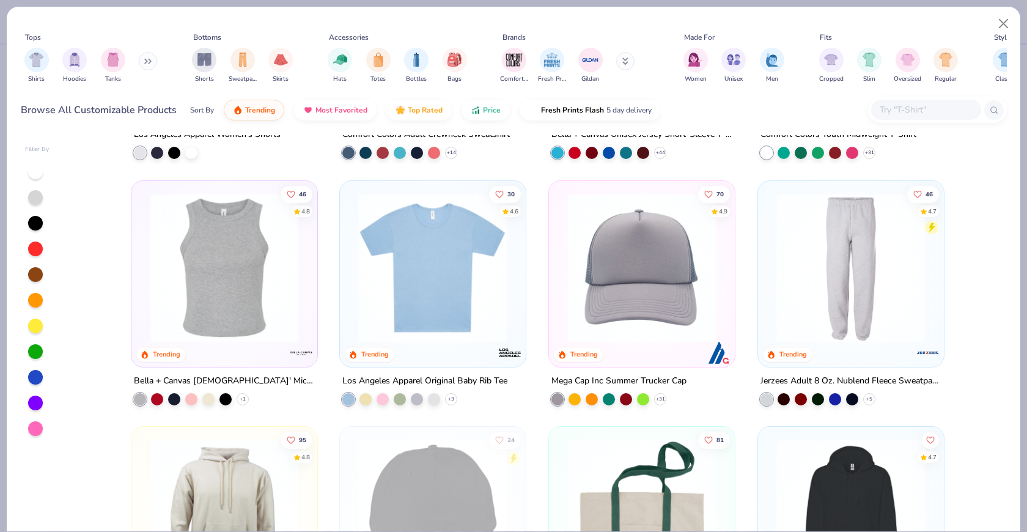
scroll to position [2406, 0]
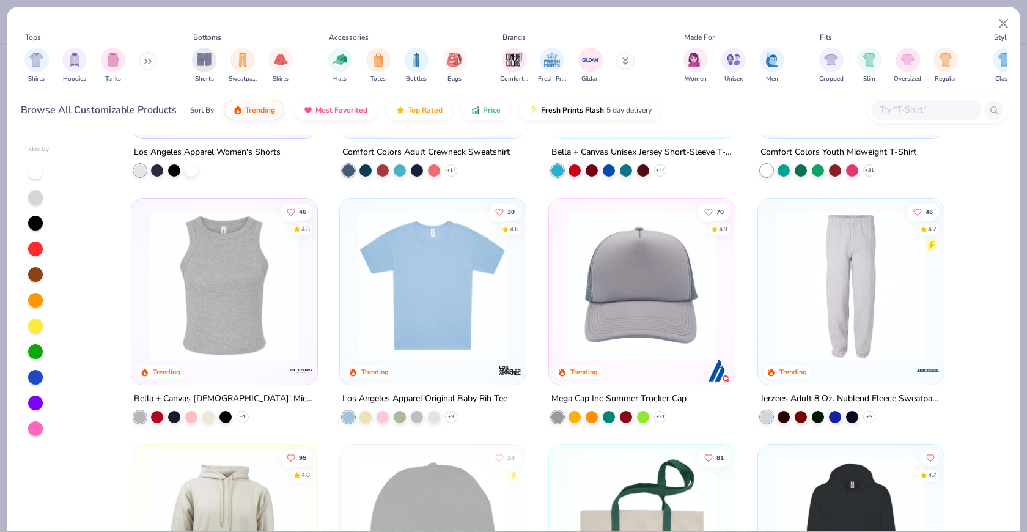
click at [192, 289] on img at bounding box center [224, 284] width 161 height 149
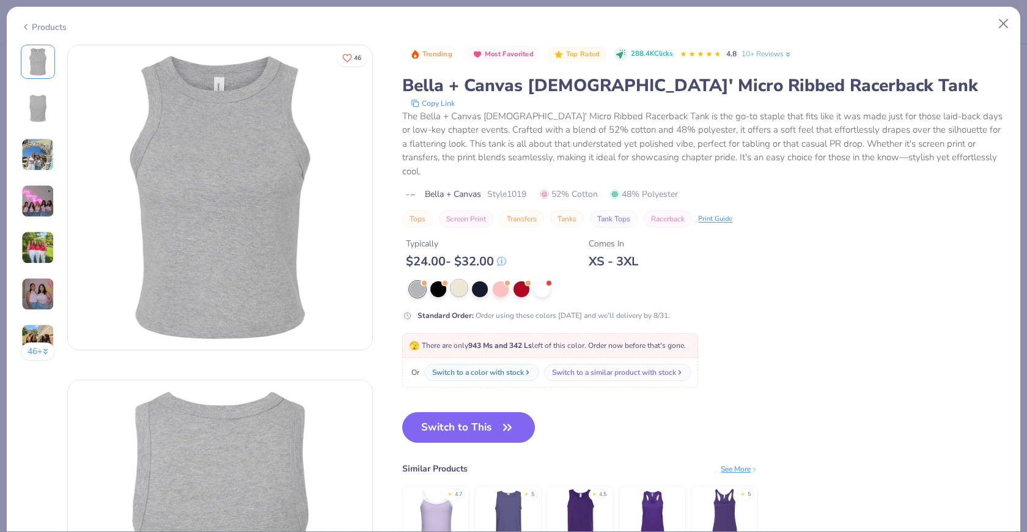
click at [460, 280] on div at bounding box center [459, 288] width 16 height 16
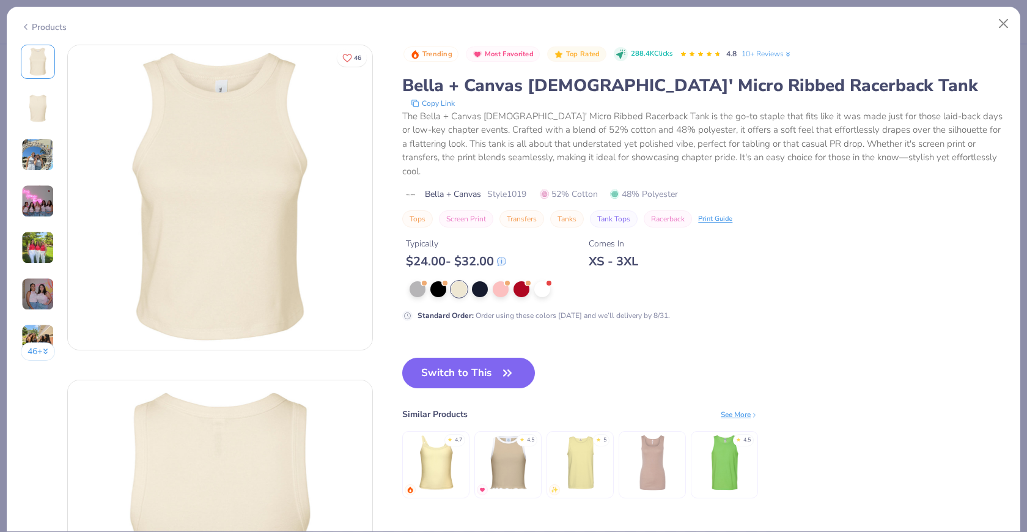
click at [46, 163] on img at bounding box center [37, 154] width 33 height 33
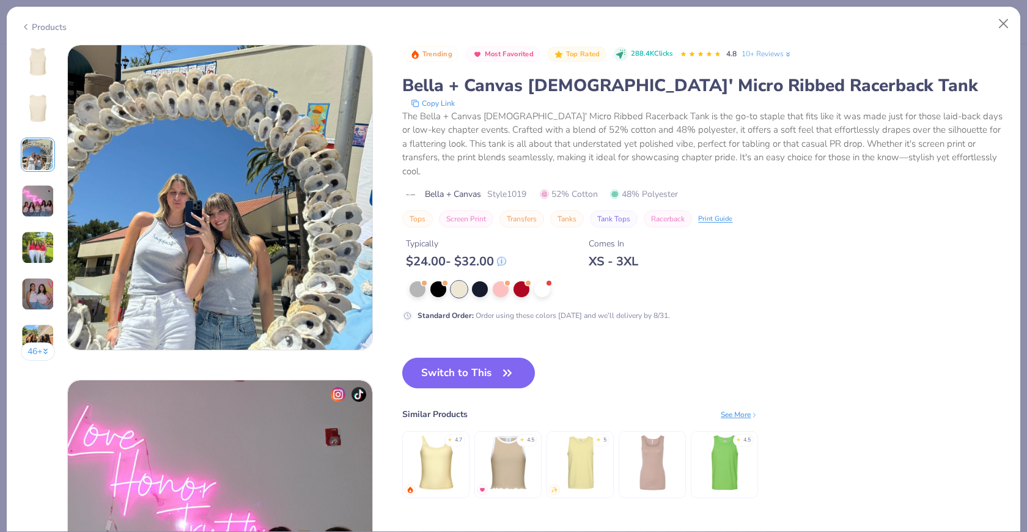
click at [38, 186] on img at bounding box center [37, 201] width 33 height 33
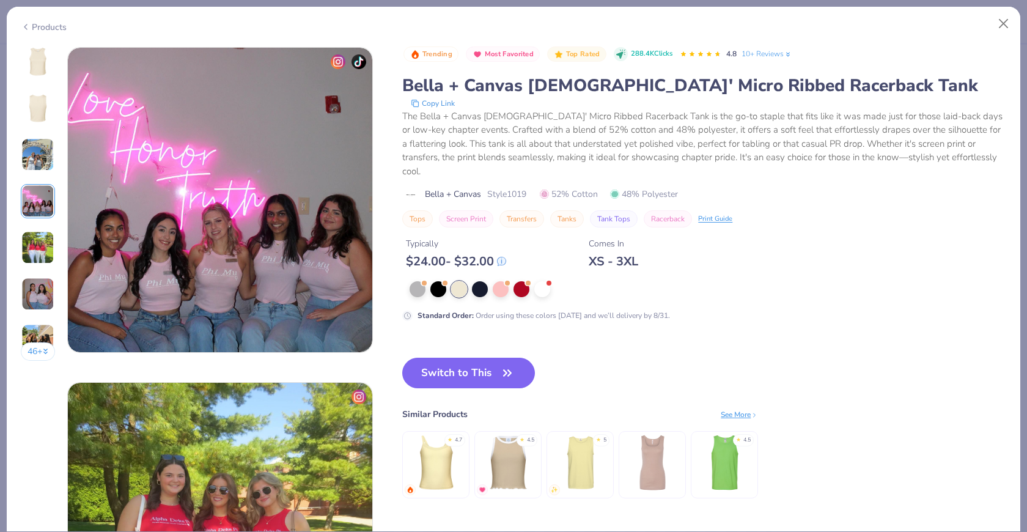
scroll to position [1005, 0]
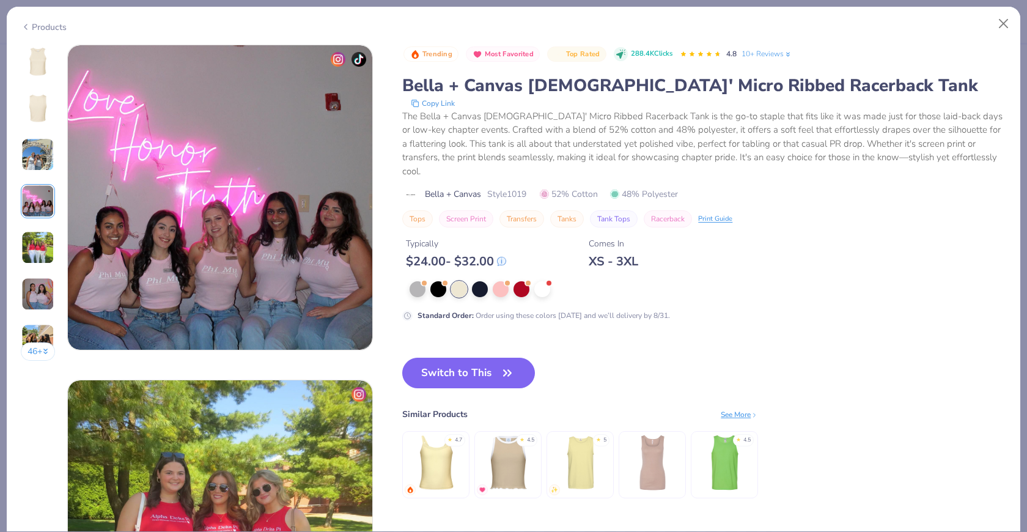
click at [39, 218] on div "46 +" at bounding box center [38, 207] width 35 height 325
click at [39, 210] on img at bounding box center [37, 201] width 33 height 33
click at [42, 232] on img at bounding box center [37, 247] width 33 height 33
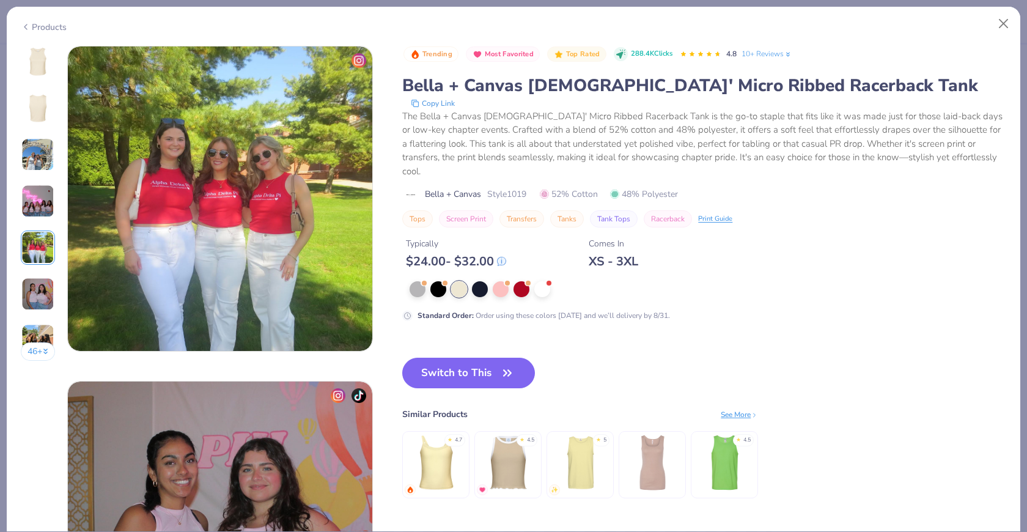
scroll to position [1340, 0]
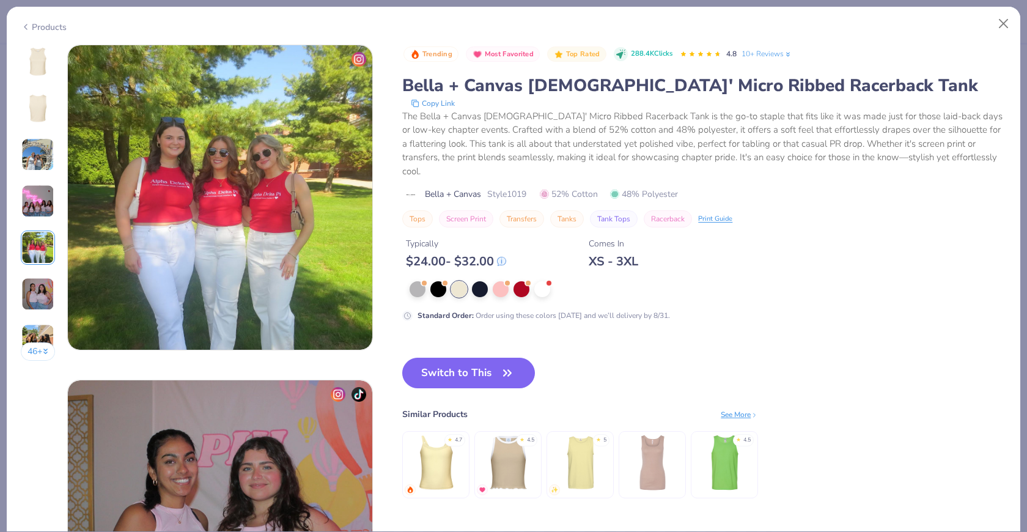
click at [39, 264] on div "46 +" at bounding box center [38, 207] width 35 height 325
click at [39, 249] on img at bounding box center [37, 247] width 33 height 33
click at [39, 287] on img at bounding box center [37, 294] width 33 height 33
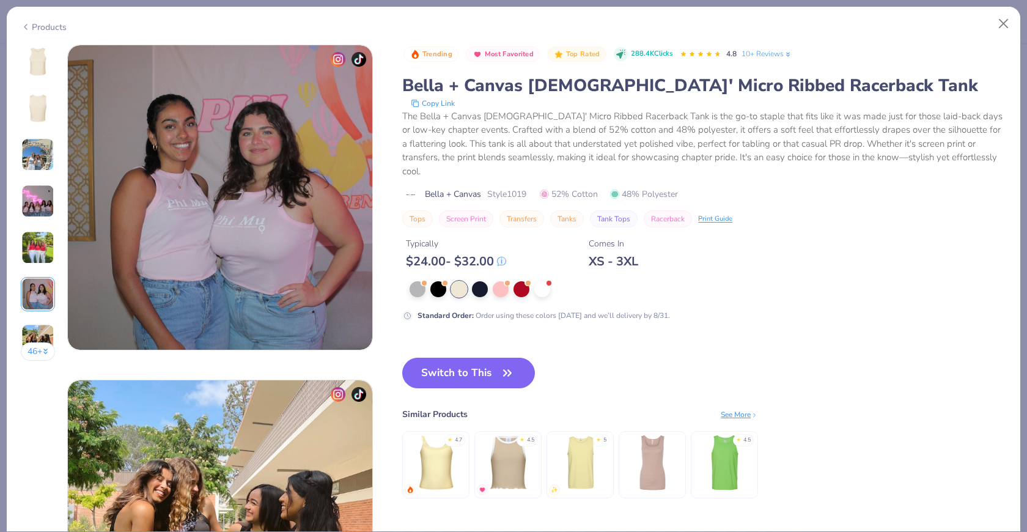
click at [39, 344] on button "46 +" at bounding box center [38, 351] width 35 height 18
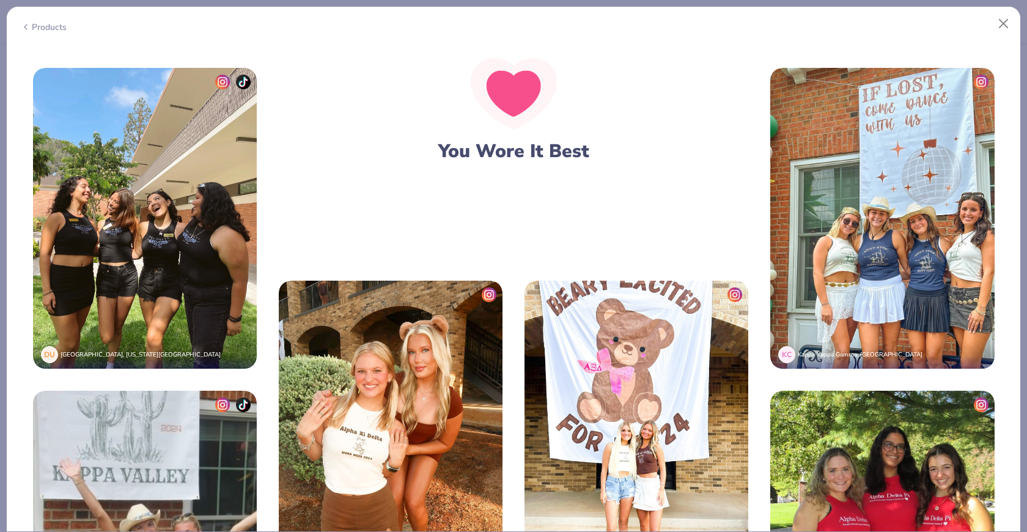
scroll to position [2434, 0]
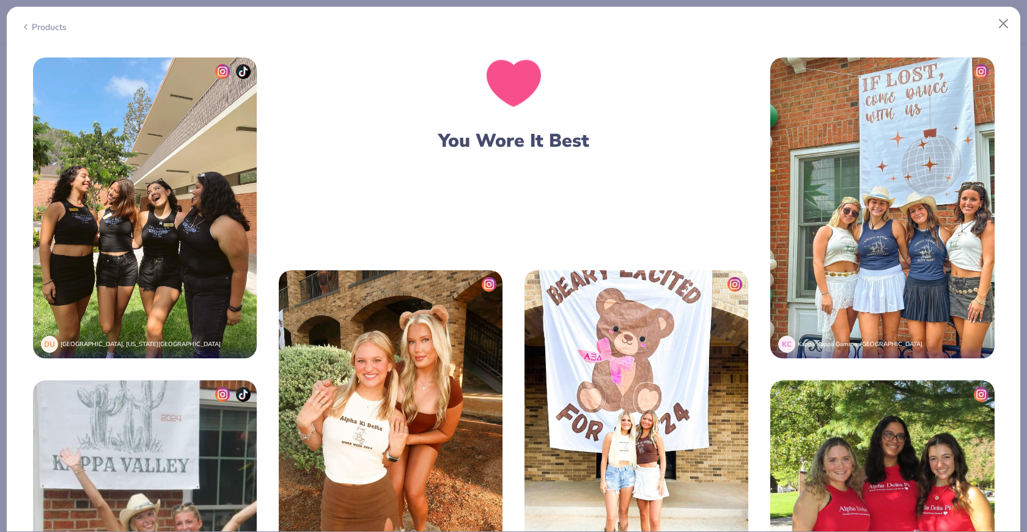
click at [53, 27] on div "Products" at bounding box center [44, 27] width 46 height 13
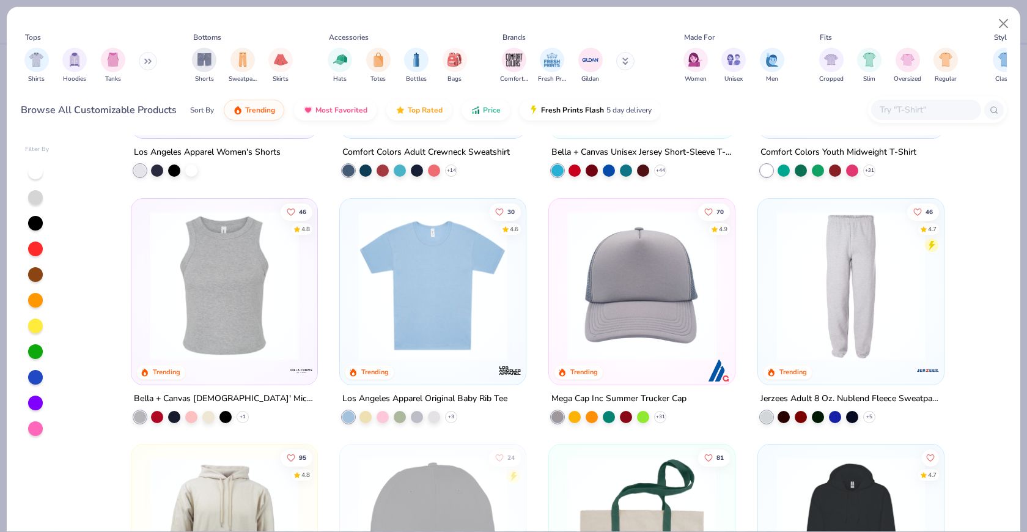
click at [248, 252] on img at bounding box center [224, 284] width 161 height 149
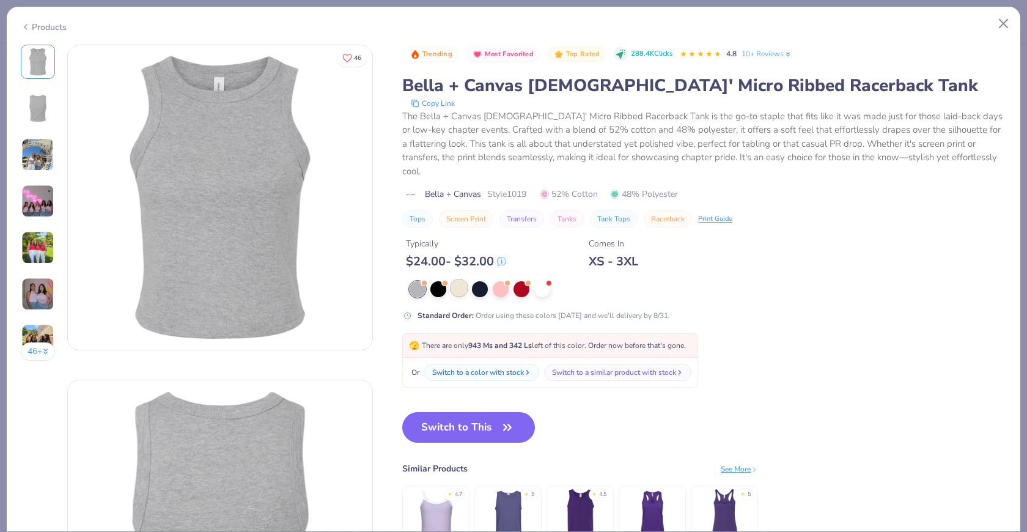
click at [457, 280] on div at bounding box center [459, 288] width 16 height 16
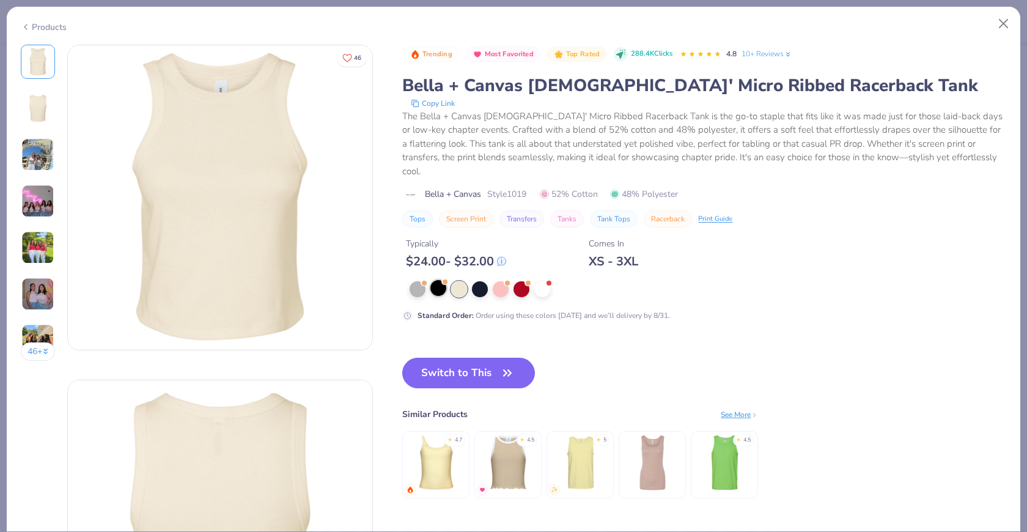
click at [438, 280] on div at bounding box center [438, 288] width 16 height 16
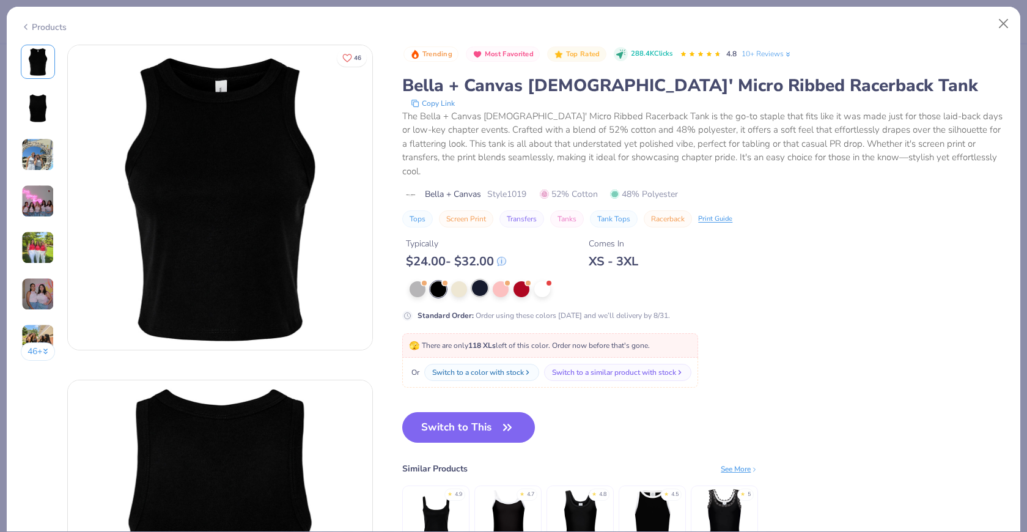
click at [482, 280] on div at bounding box center [480, 288] width 16 height 16
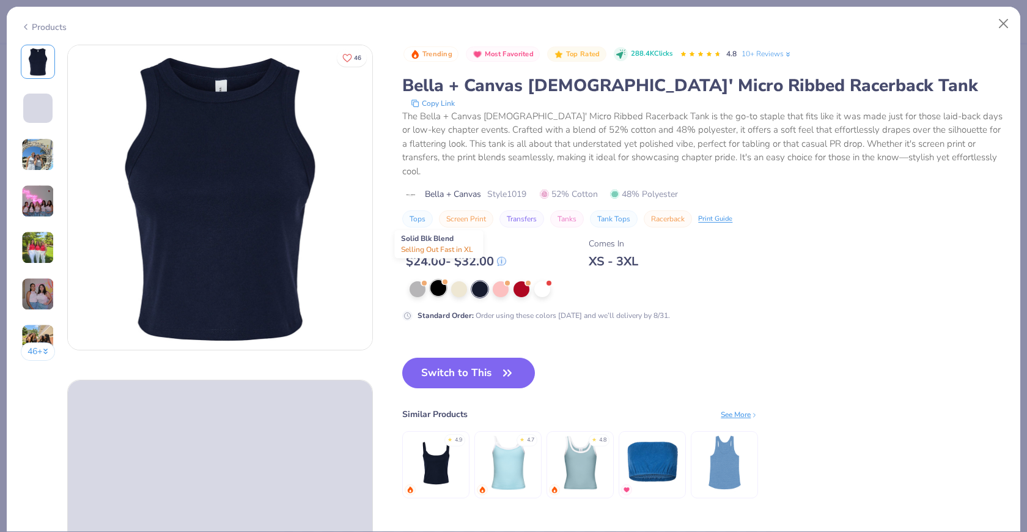
click at [443, 280] on div at bounding box center [438, 288] width 16 height 16
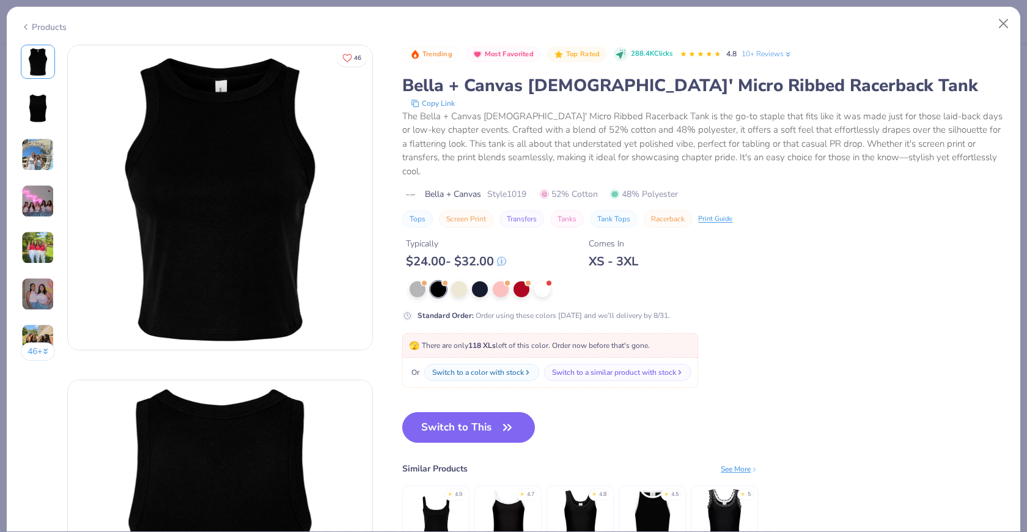
click at [459, 284] on div "Standard Order : Order using these colors today and we’ll delivery by 8/31." at bounding box center [646, 301] width 489 height 40
click at [459, 280] on div at bounding box center [459, 288] width 16 height 16
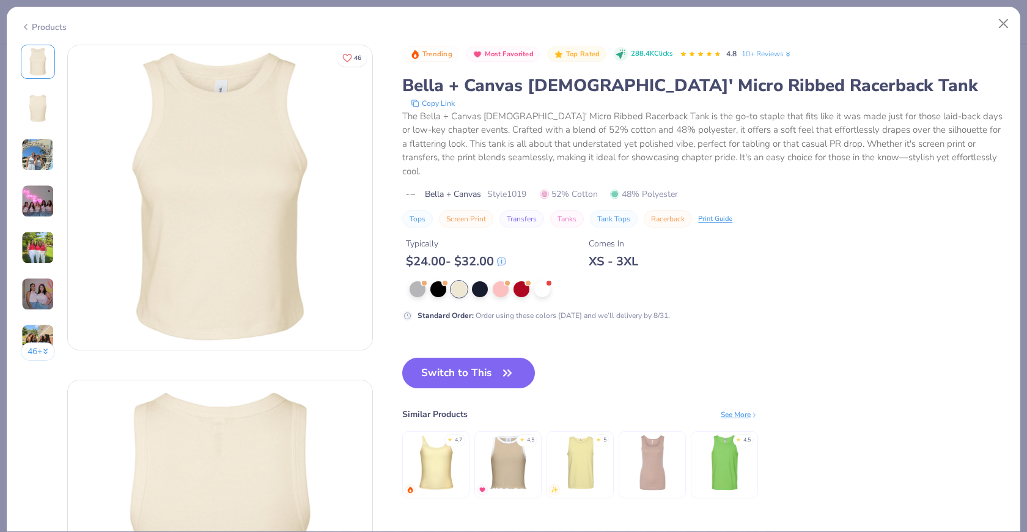
click at [39, 294] on img at bounding box center [37, 294] width 33 height 33
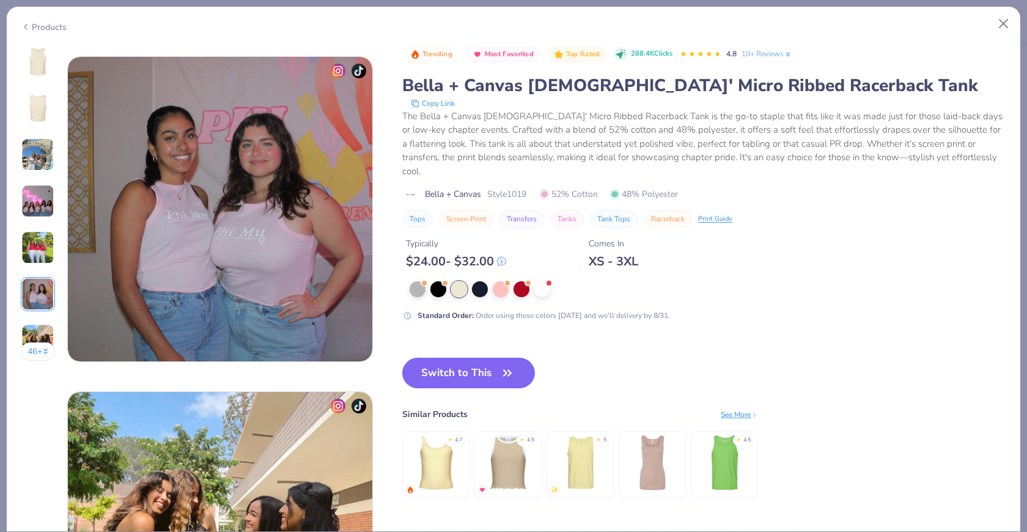
scroll to position [1675, 0]
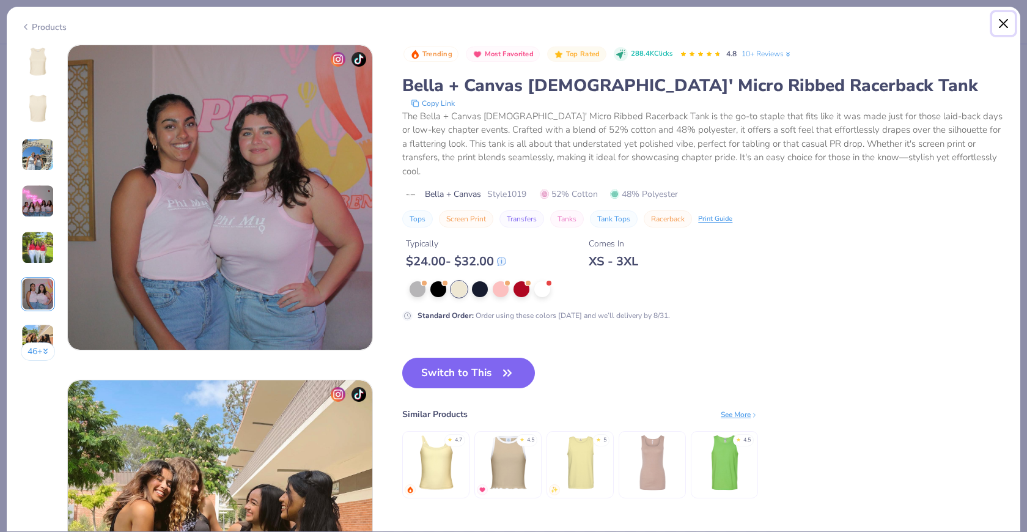
click at [924, 24] on button "Close" at bounding box center [1003, 23] width 23 height 23
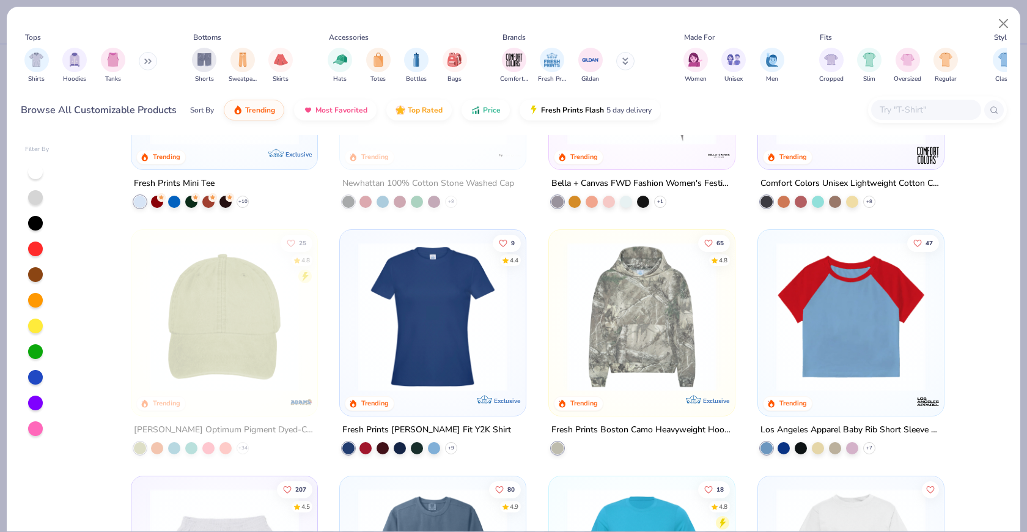
scroll to position [1887, 0]
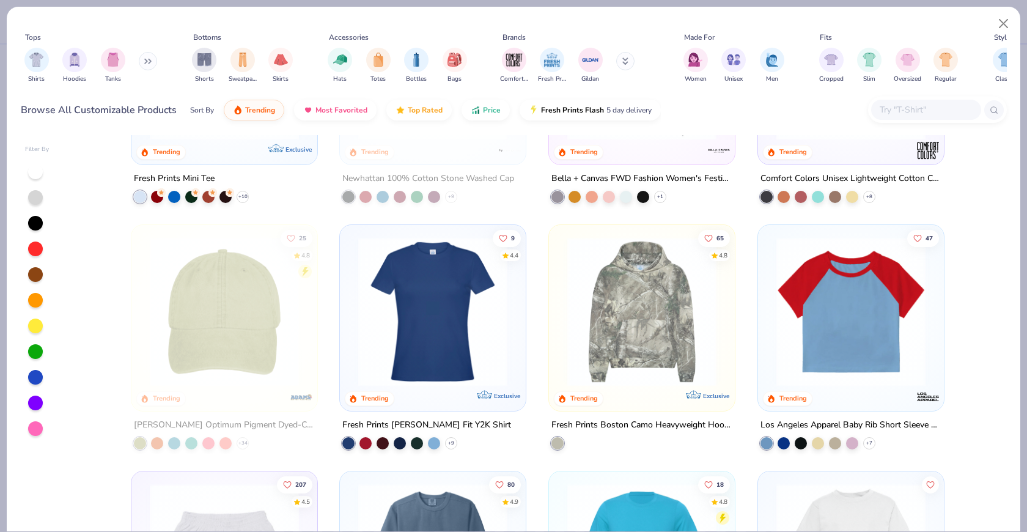
click at [437, 306] on img at bounding box center [432, 311] width 161 height 149
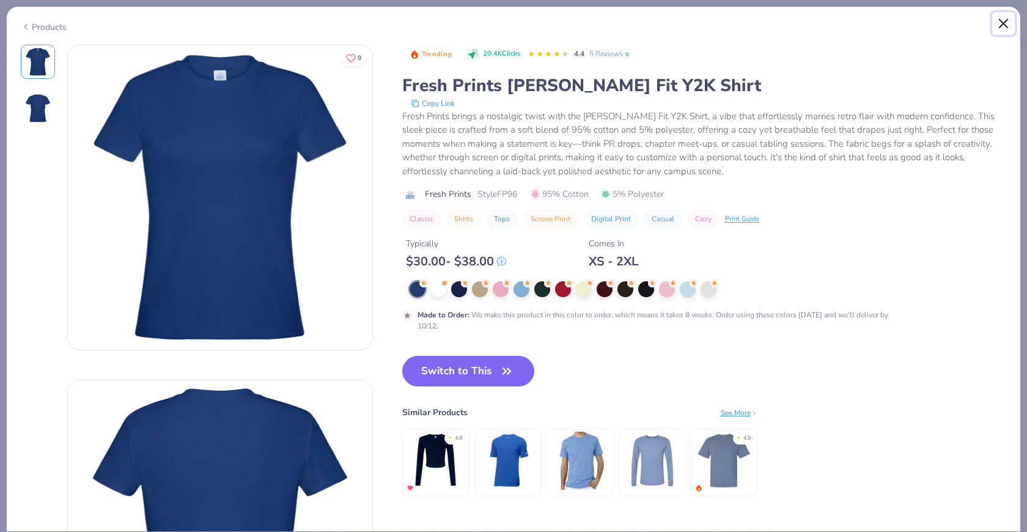
click at [924, 29] on button "Close" at bounding box center [1003, 23] width 23 height 23
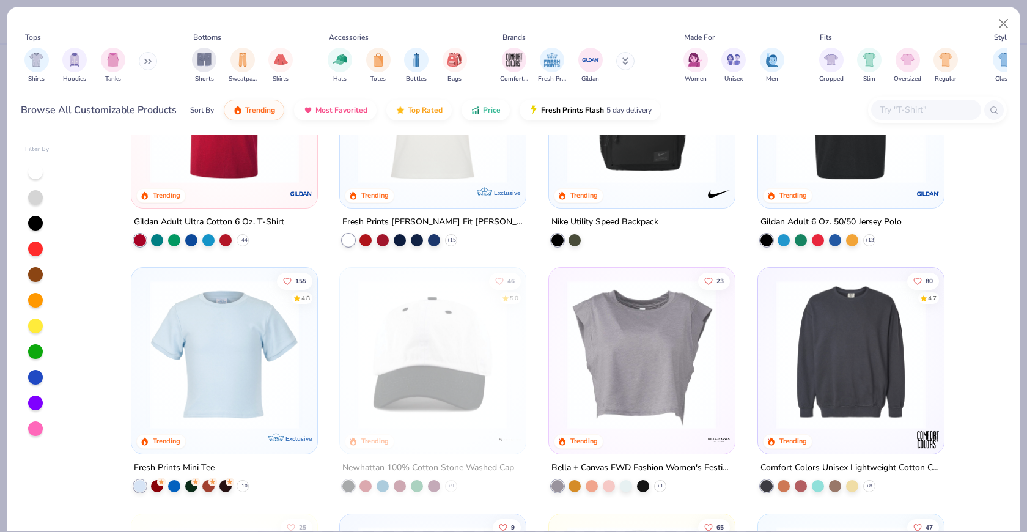
scroll to position [1620, 0]
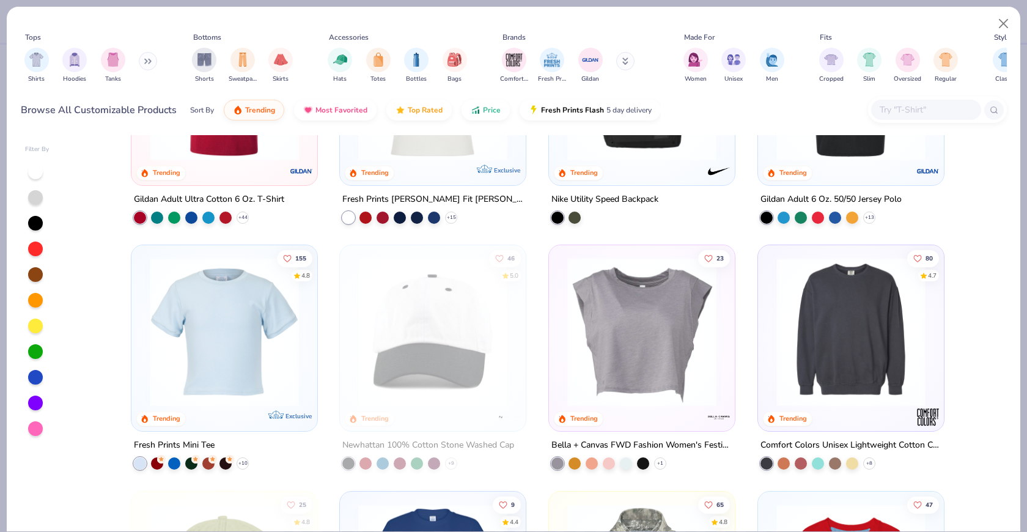
click at [237, 334] on img at bounding box center [224, 331] width 161 height 149
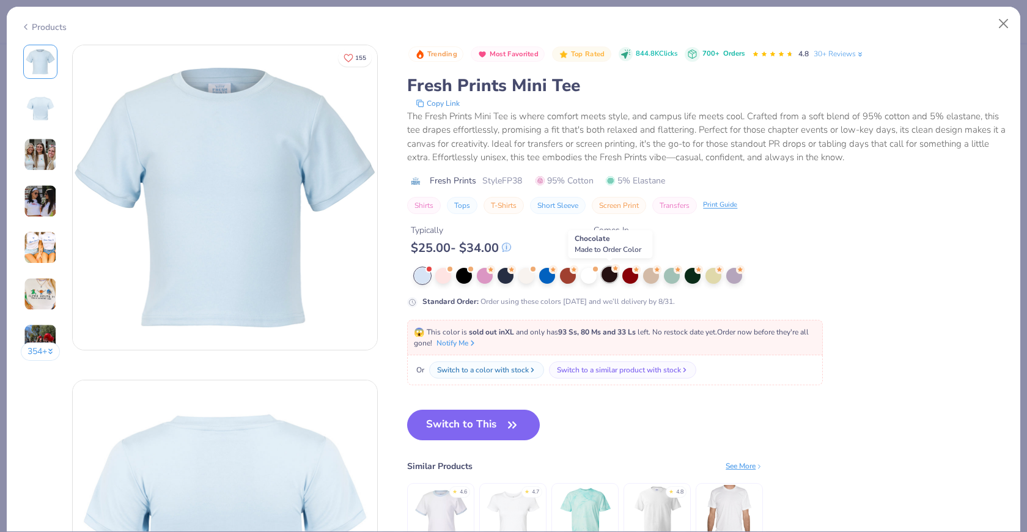
click at [495, 271] on circle at bounding box center [491, 269] width 9 height 9
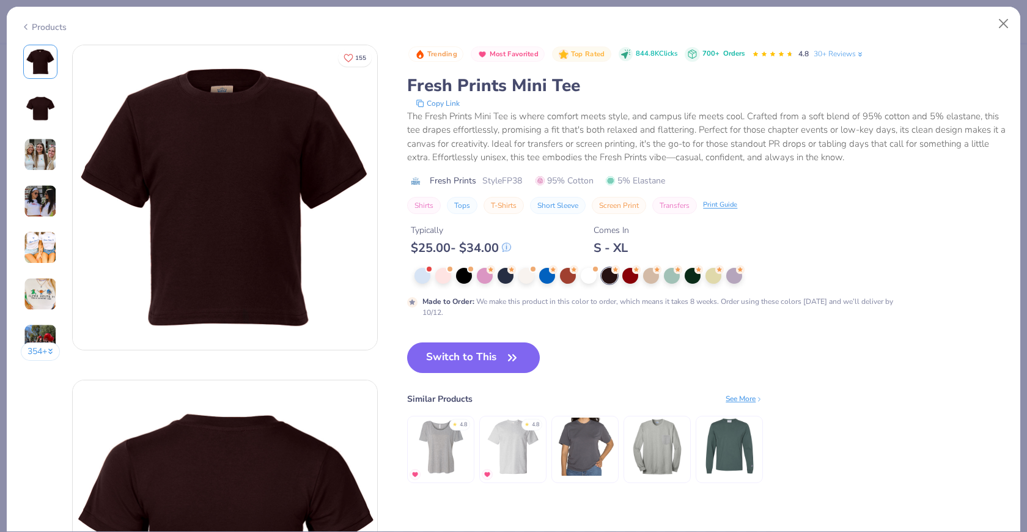
click at [43, 149] on img at bounding box center [40, 154] width 33 height 33
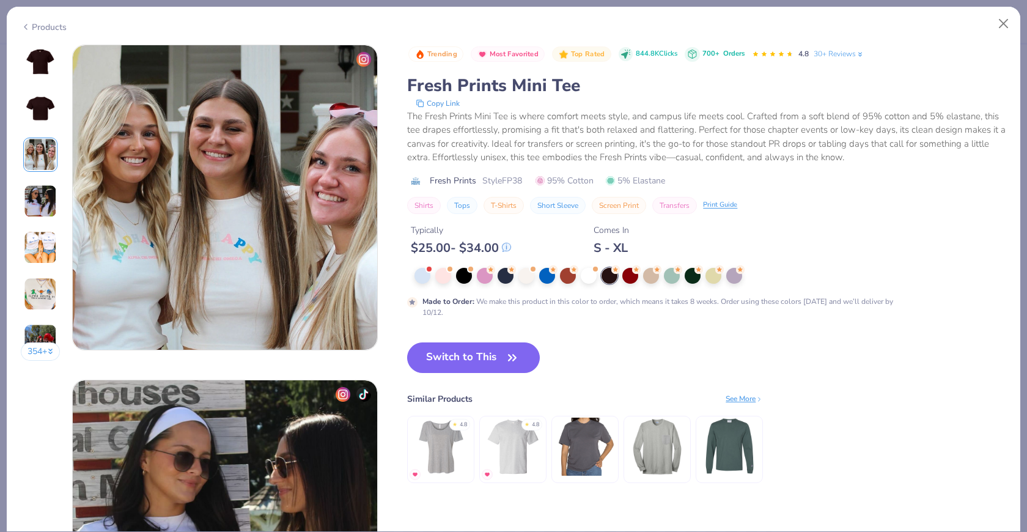
click at [46, 210] on img at bounding box center [40, 201] width 33 height 33
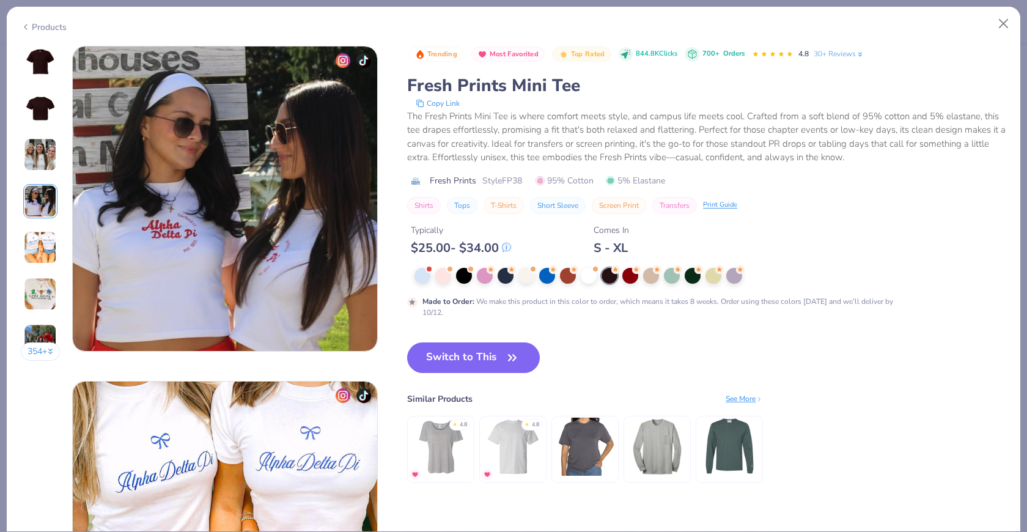
scroll to position [1005, 0]
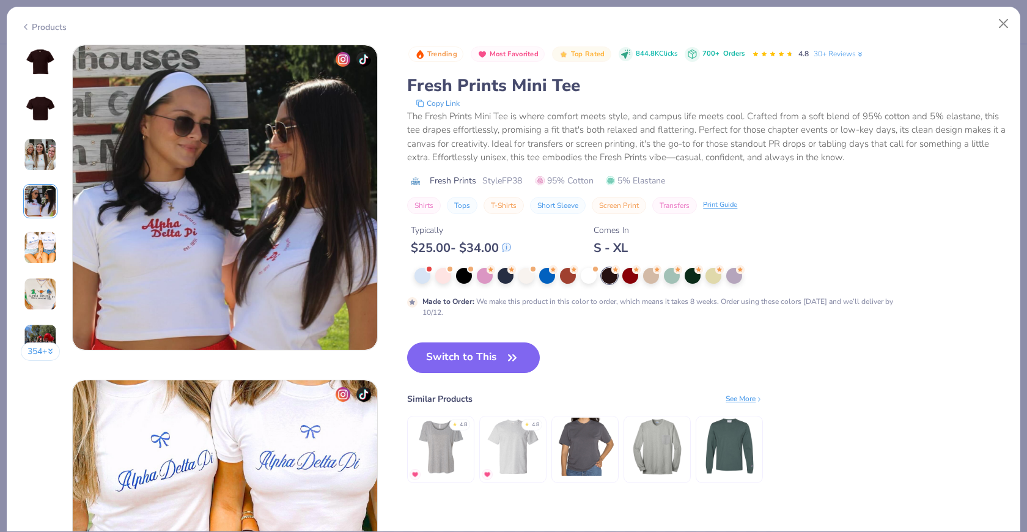
click at [40, 242] on img at bounding box center [40, 247] width 33 height 33
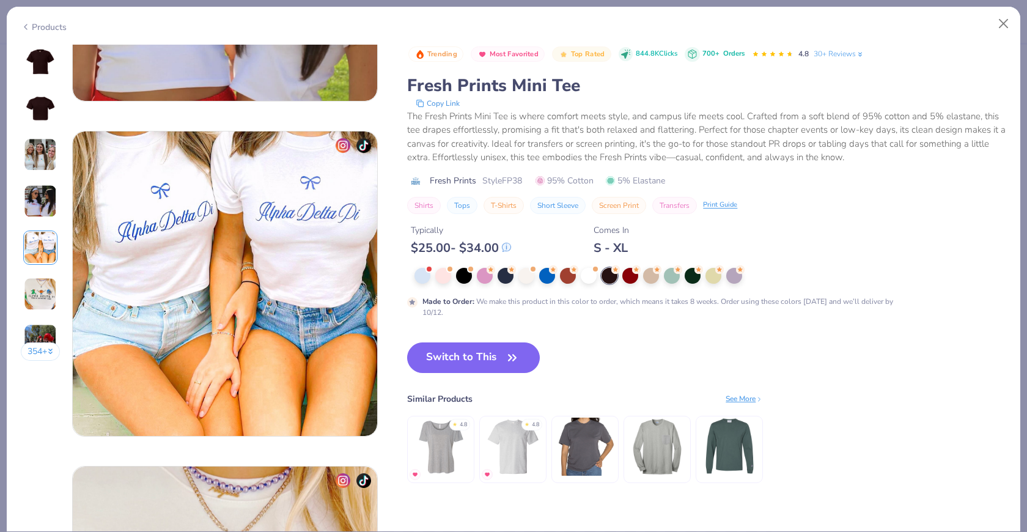
scroll to position [1198, 0]
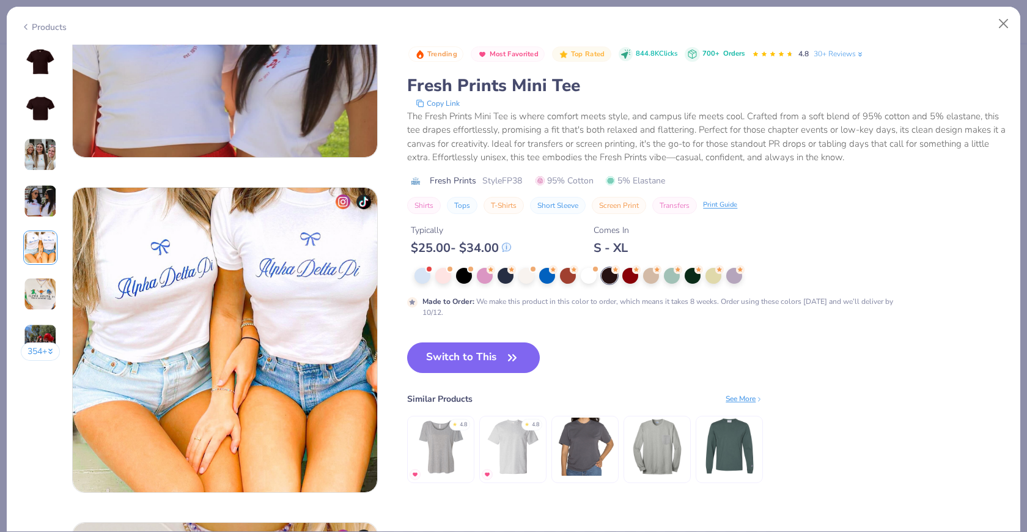
click at [53, 62] on img at bounding box center [40, 61] width 29 height 29
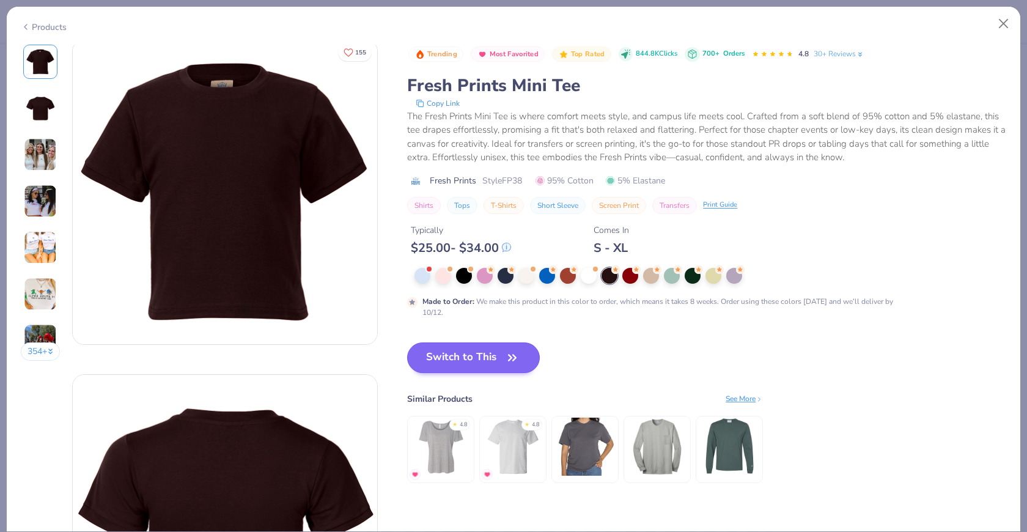
scroll to position [0, 0]
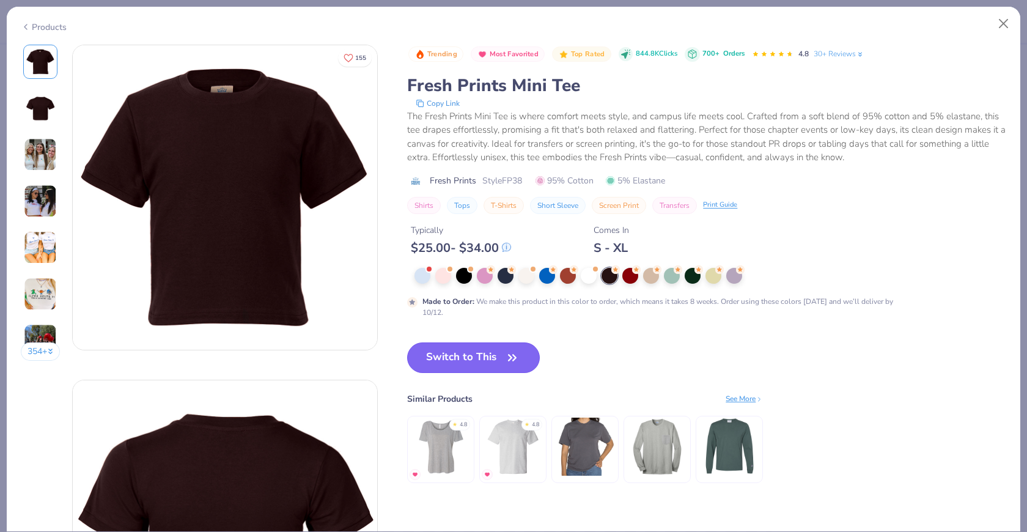
click at [470, 353] on button "Switch to This" at bounding box center [473, 357] width 133 height 31
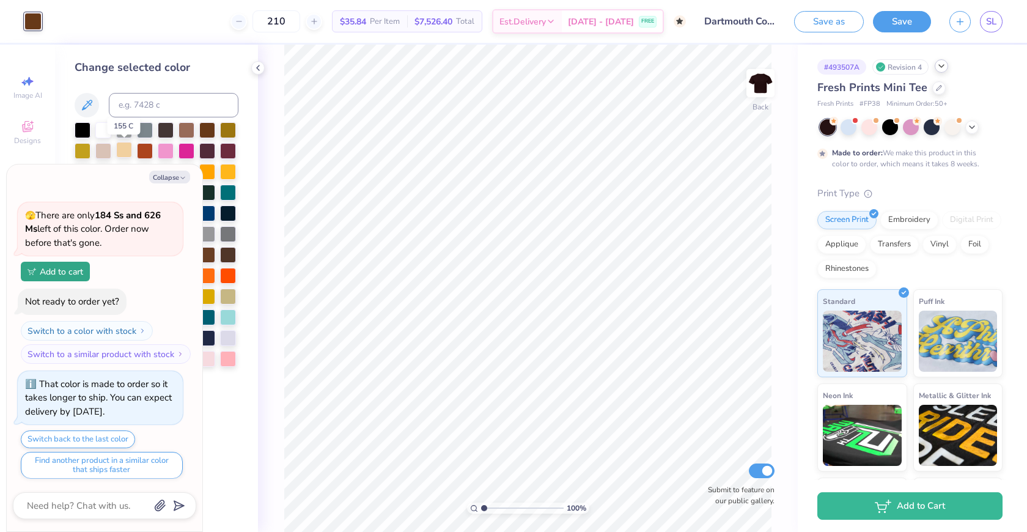
click at [119, 150] on div at bounding box center [124, 150] width 16 height 16
click at [174, 180] on button "Collapse" at bounding box center [169, 177] width 41 height 13
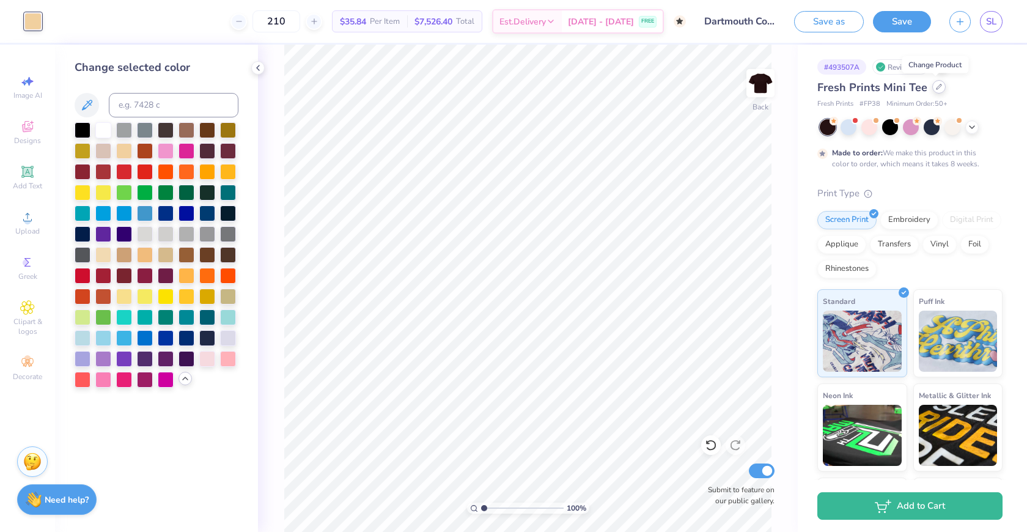
click at [924, 89] on div at bounding box center [938, 86] width 13 height 13
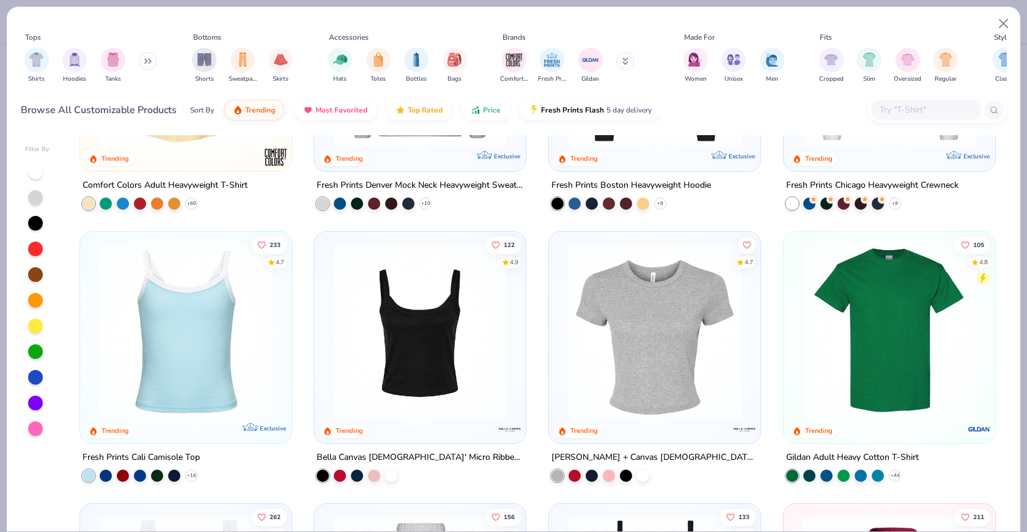
scroll to position [193, 0]
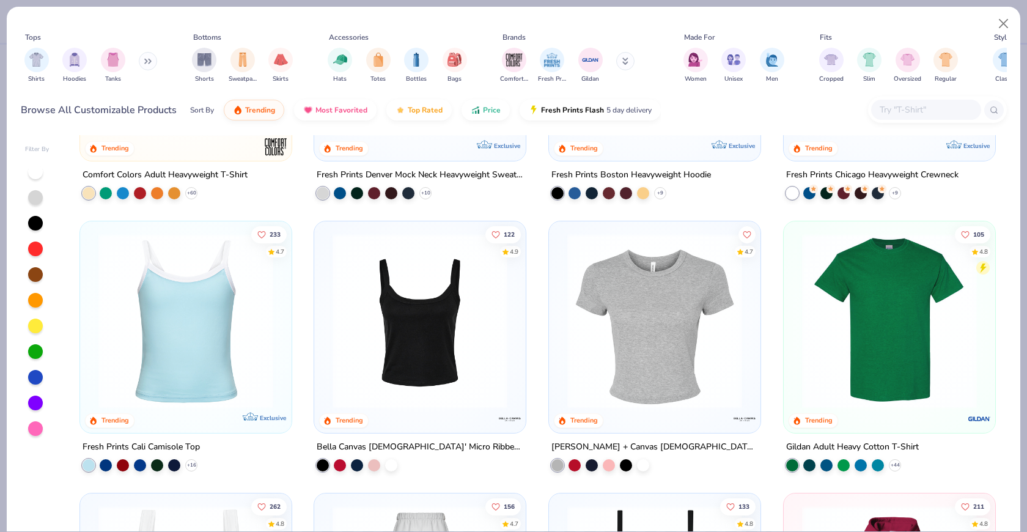
click at [639, 276] on img at bounding box center [654, 321] width 187 height 175
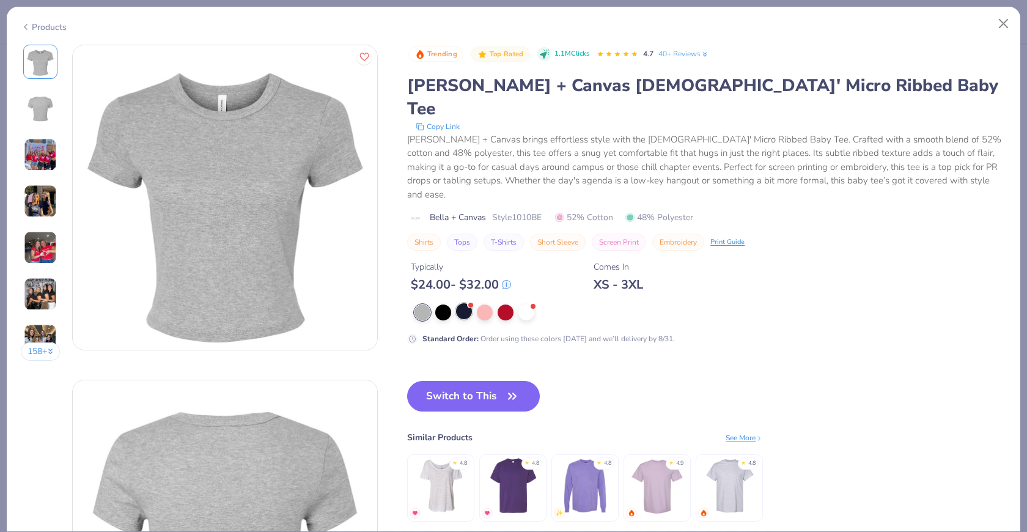
click at [464, 303] on div at bounding box center [464, 311] width 16 height 16
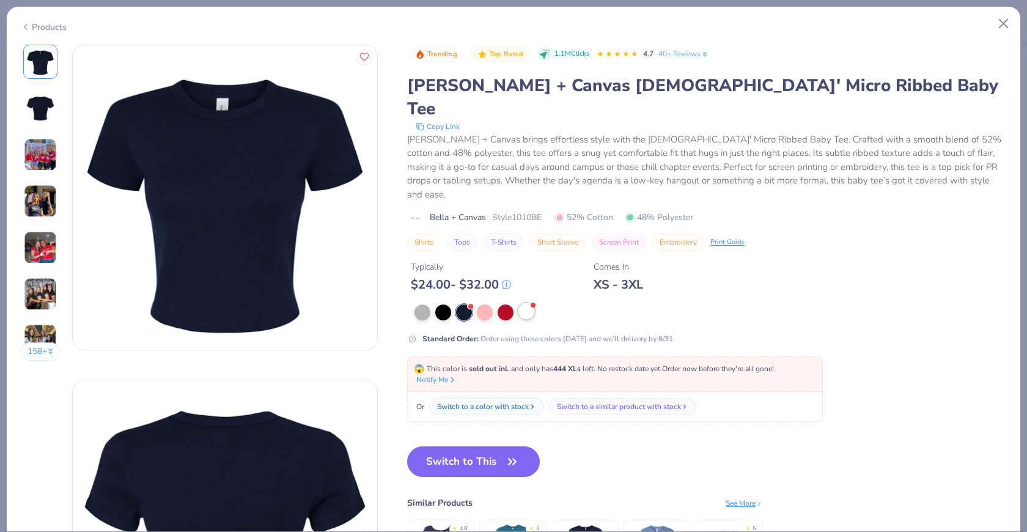
click at [530, 303] on div at bounding box center [526, 311] width 16 height 16
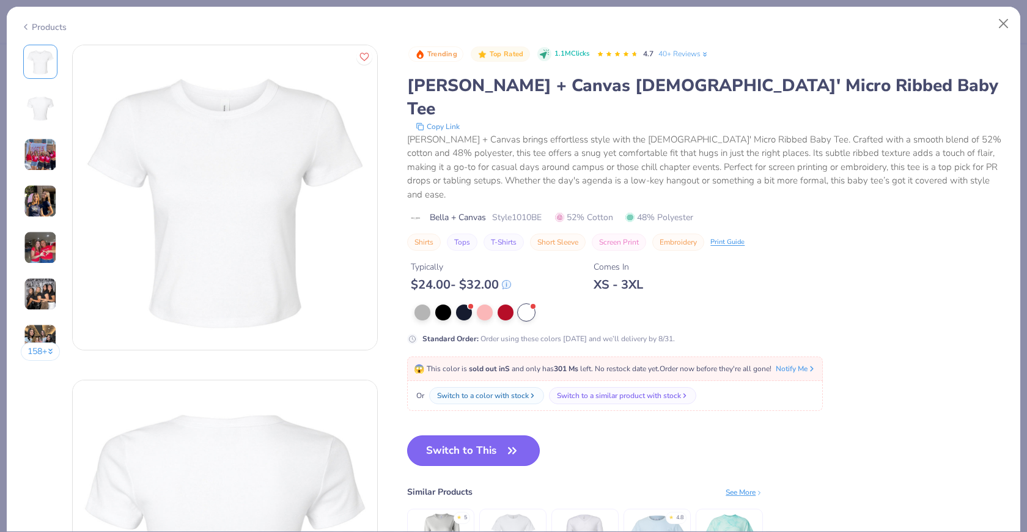
click at [463, 435] on button "Switch to This" at bounding box center [473, 450] width 133 height 31
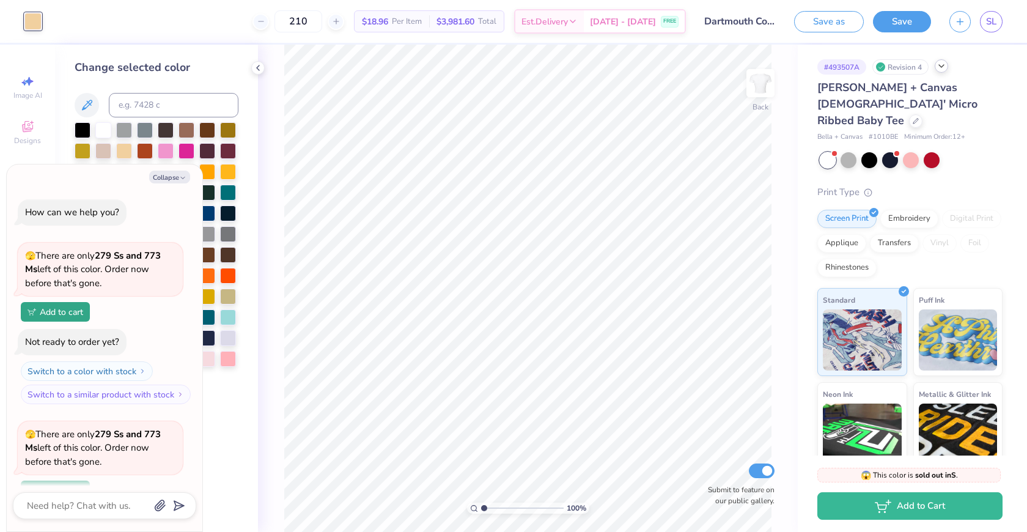
scroll to position [651, 0]
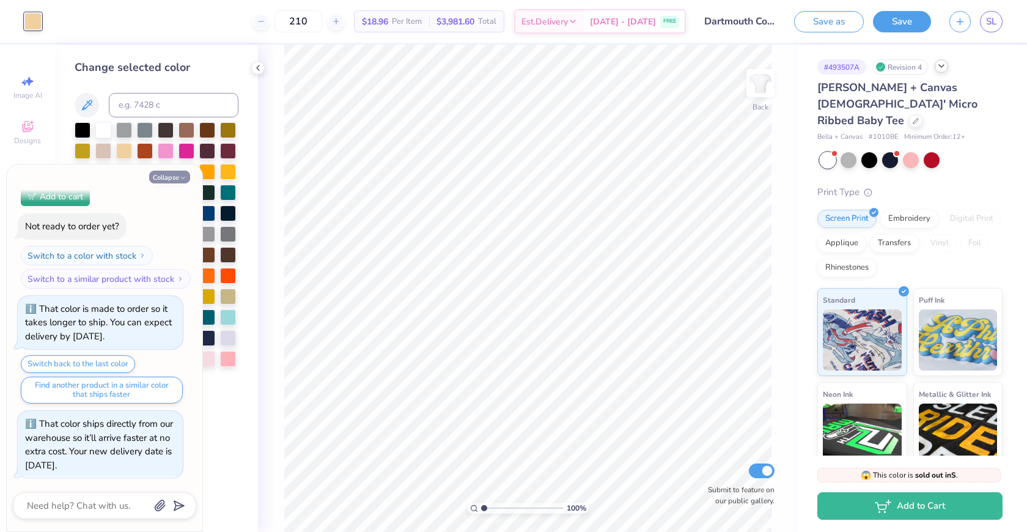
click at [176, 177] on button "Collapse" at bounding box center [169, 177] width 41 height 13
type textarea "x"
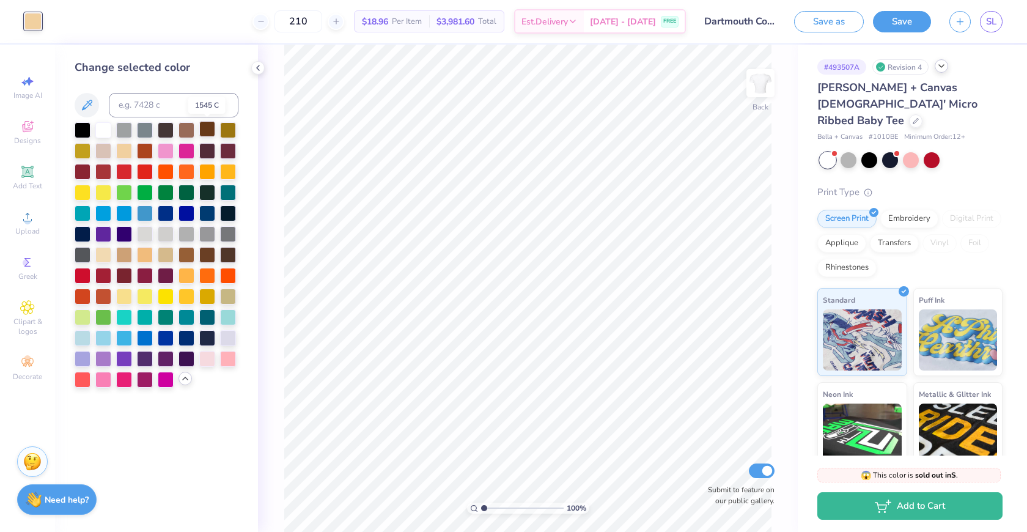
click at [201, 130] on div at bounding box center [207, 129] width 16 height 16
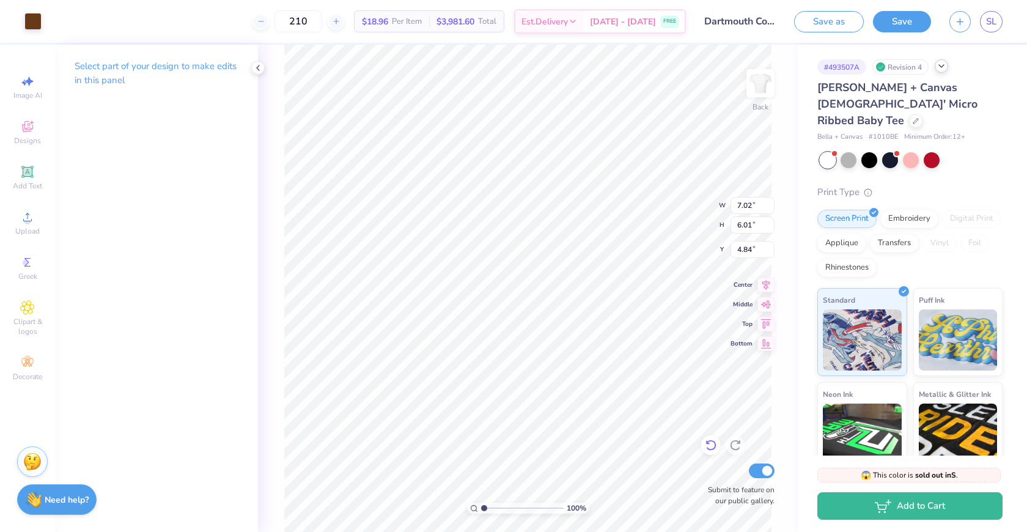
type input "3.00"
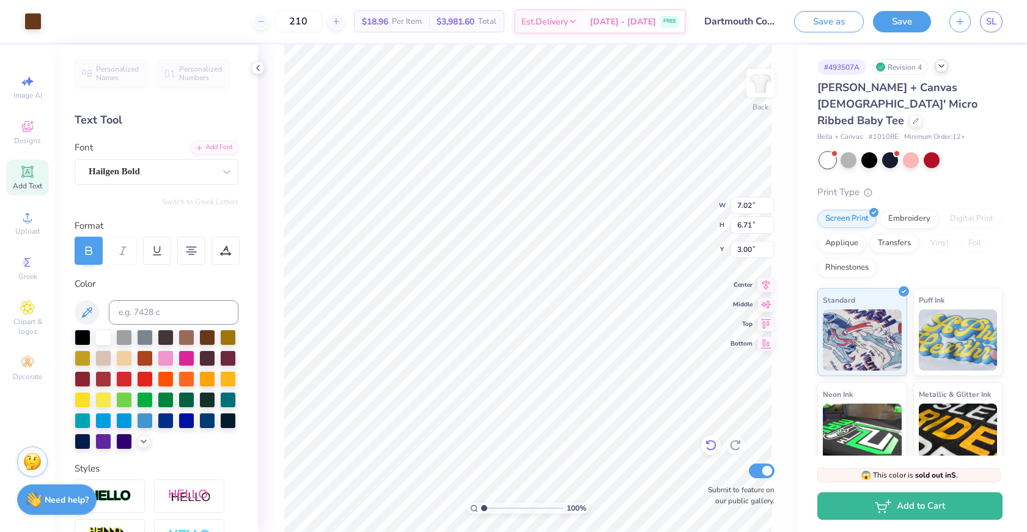
type input "3.00"
click at [888, 151] on div at bounding box center [890, 159] width 16 height 16
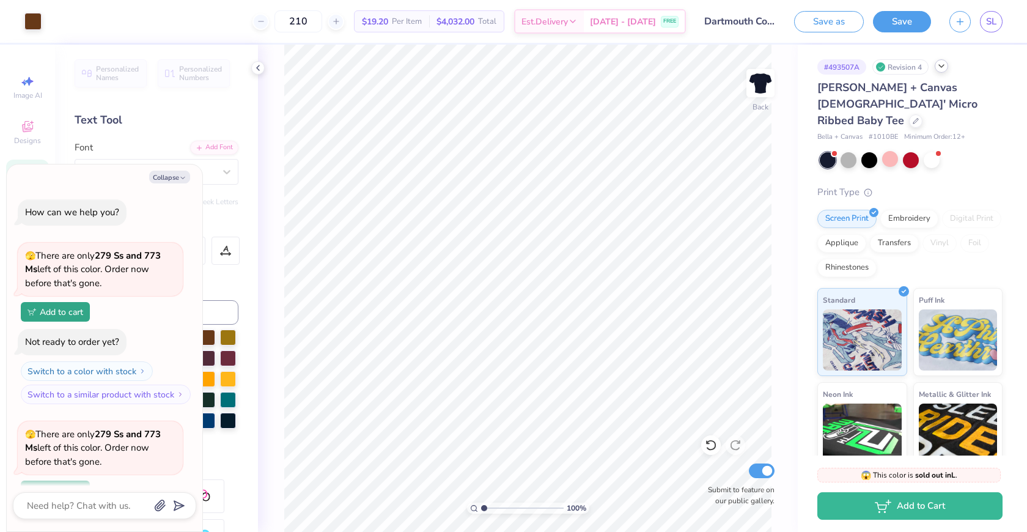
scroll to position [843, 0]
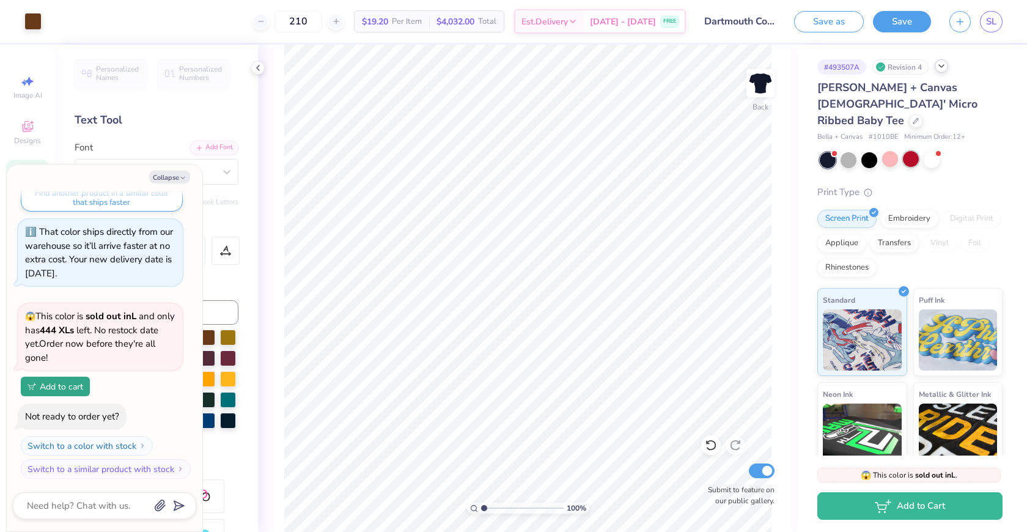
click at [913, 151] on div at bounding box center [911, 159] width 16 height 16
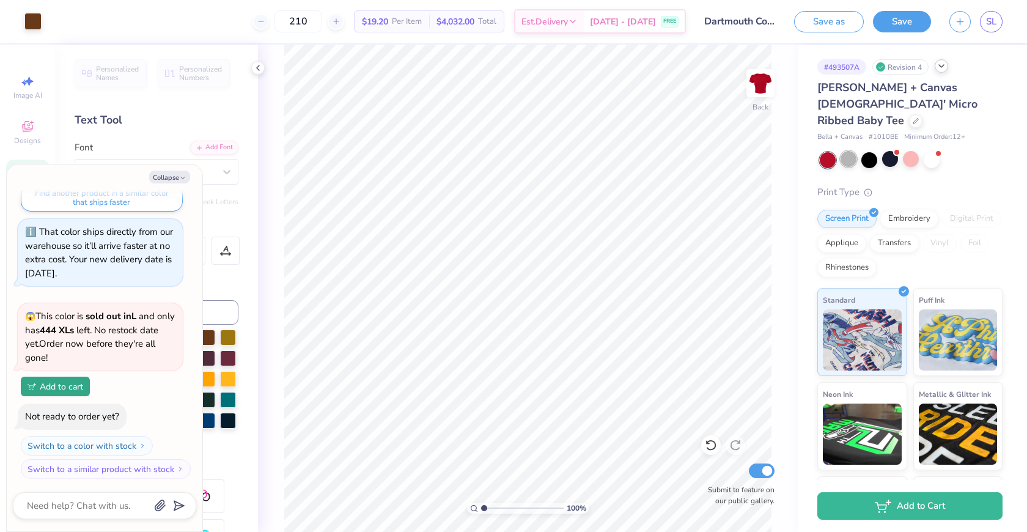
click at [848, 151] on div at bounding box center [849, 159] width 16 height 16
click at [868, 151] on div at bounding box center [869, 159] width 16 height 16
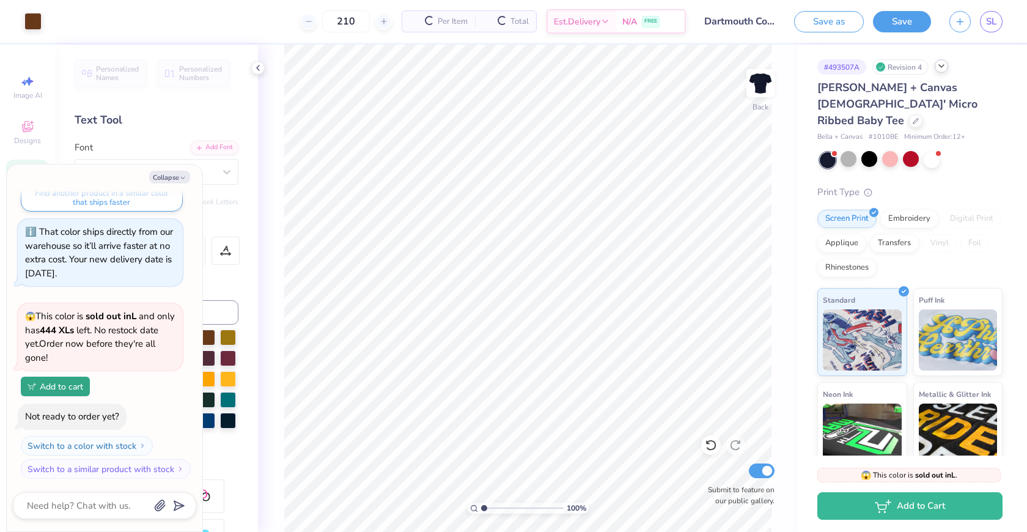
scroll to position [1035, 0]
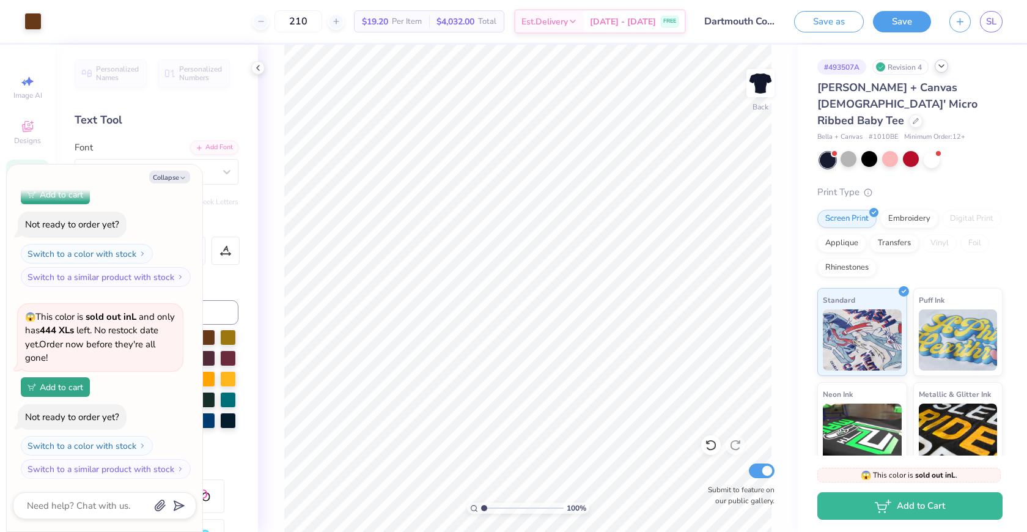
click at [831, 152] on div at bounding box center [828, 160] width 16 height 16
click at [871, 151] on div at bounding box center [869, 159] width 16 height 16
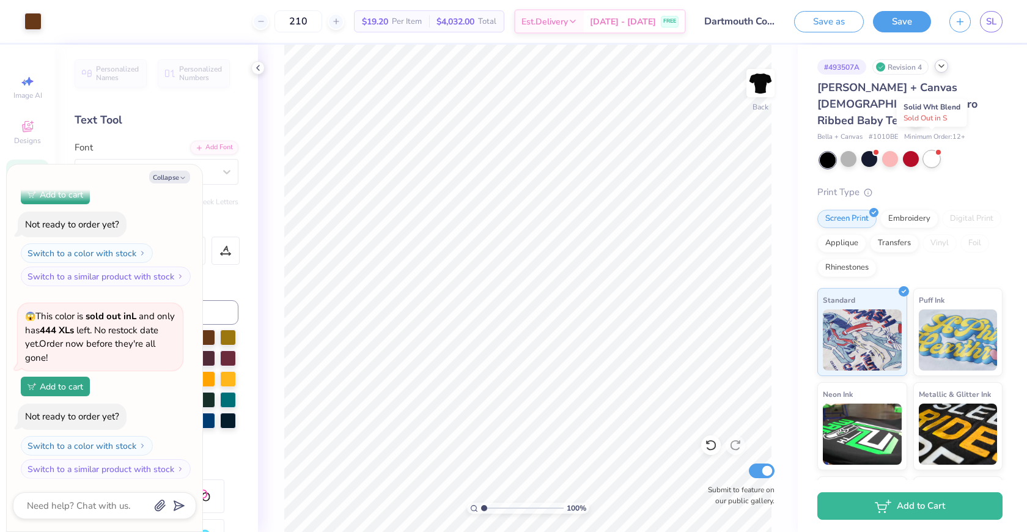
click at [924, 151] on div at bounding box center [932, 159] width 16 height 16
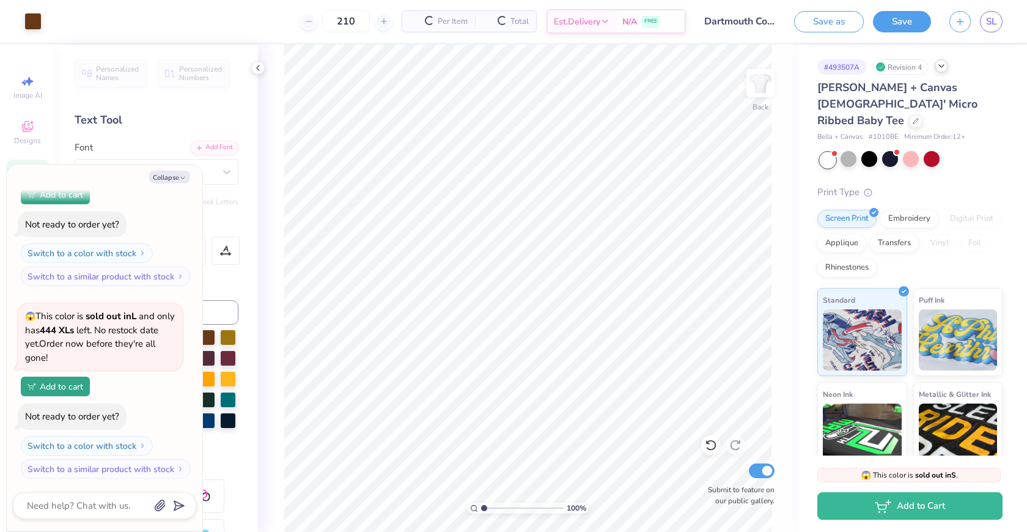
scroll to position [1420, 0]
click at [909, 113] on div at bounding box center [915, 119] width 13 height 13
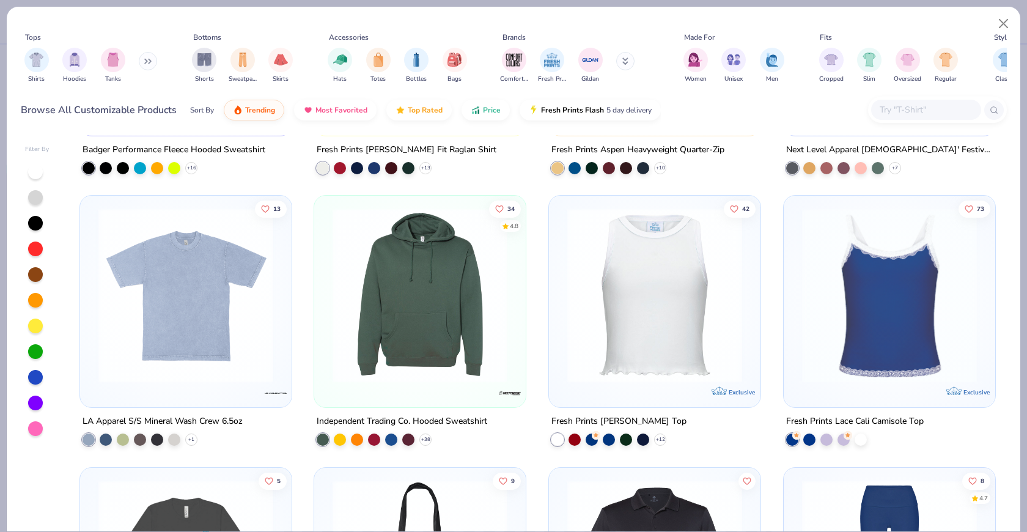
scroll to position [5113, 0]
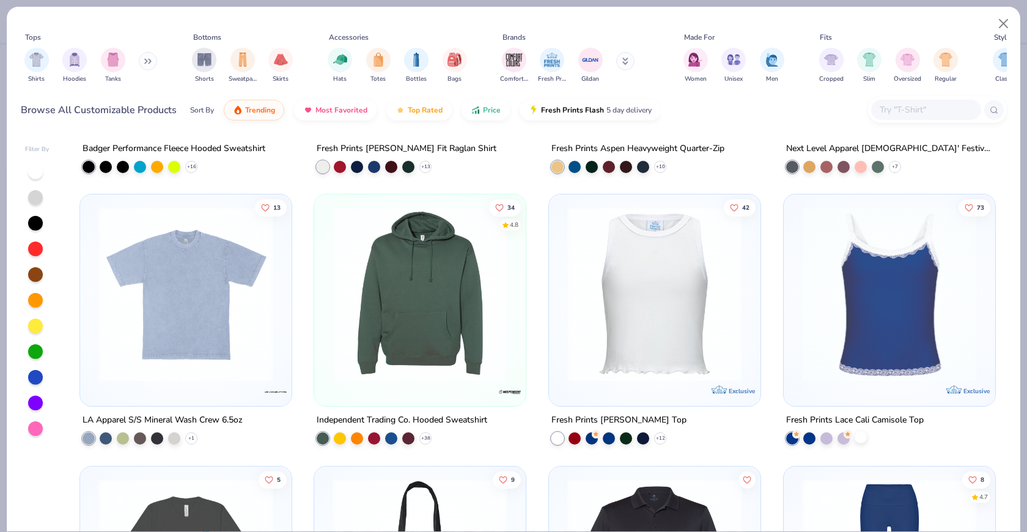
click at [861, 433] on div at bounding box center [861, 437] width 12 height 12
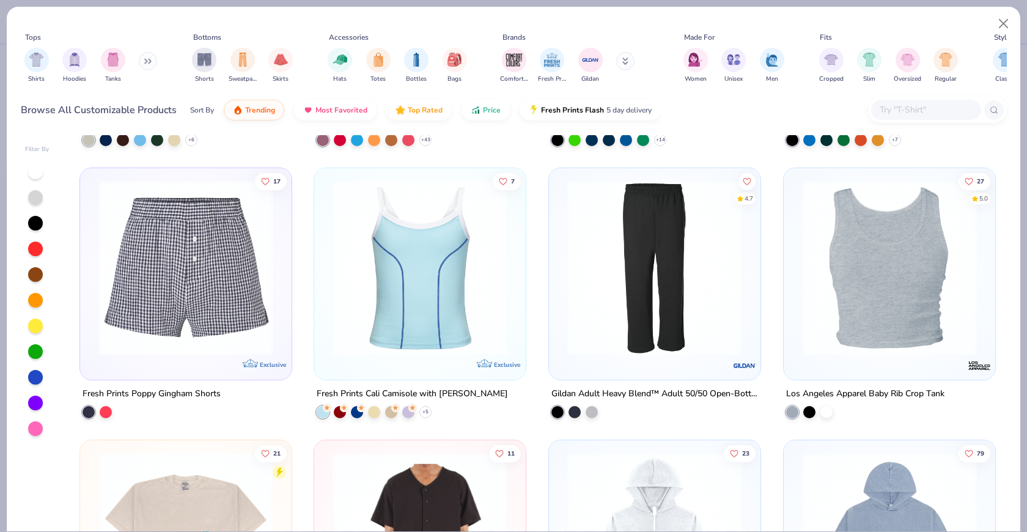
scroll to position [7848, 0]
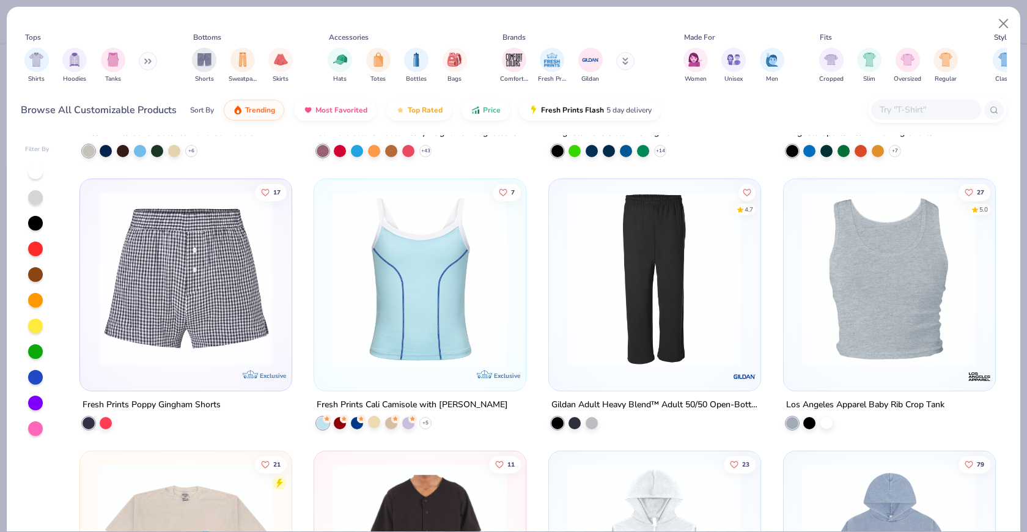
click at [375, 419] on div at bounding box center [374, 421] width 12 height 12
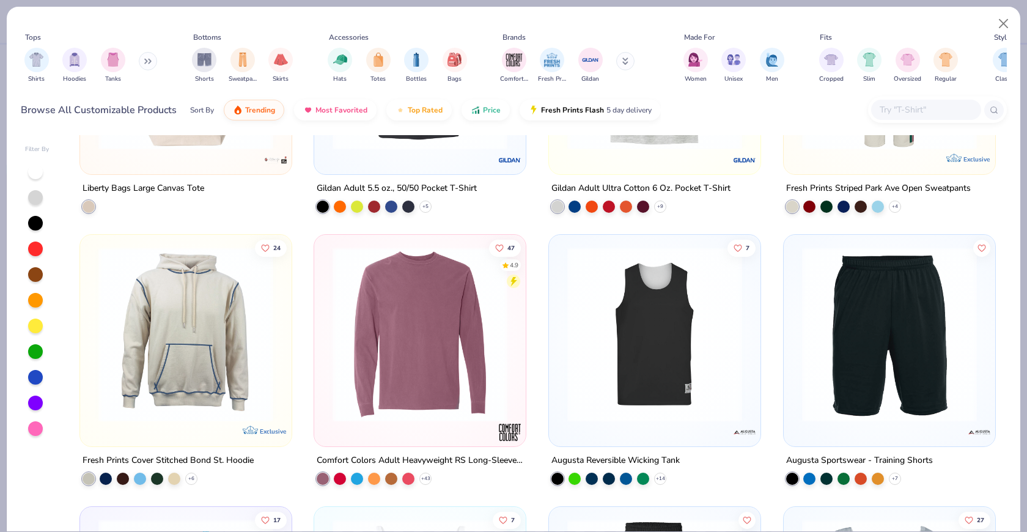
scroll to position [6900, 0]
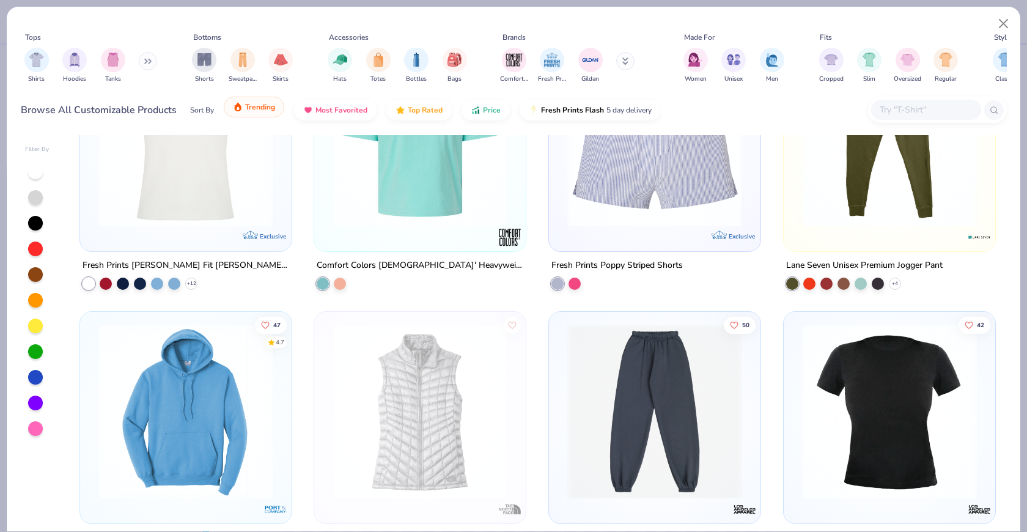
click at [259, 114] on button "Trending" at bounding box center [254, 107] width 61 height 21
click at [336, 105] on span "Most Favorited" at bounding box center [341, 107] width 52 height 10
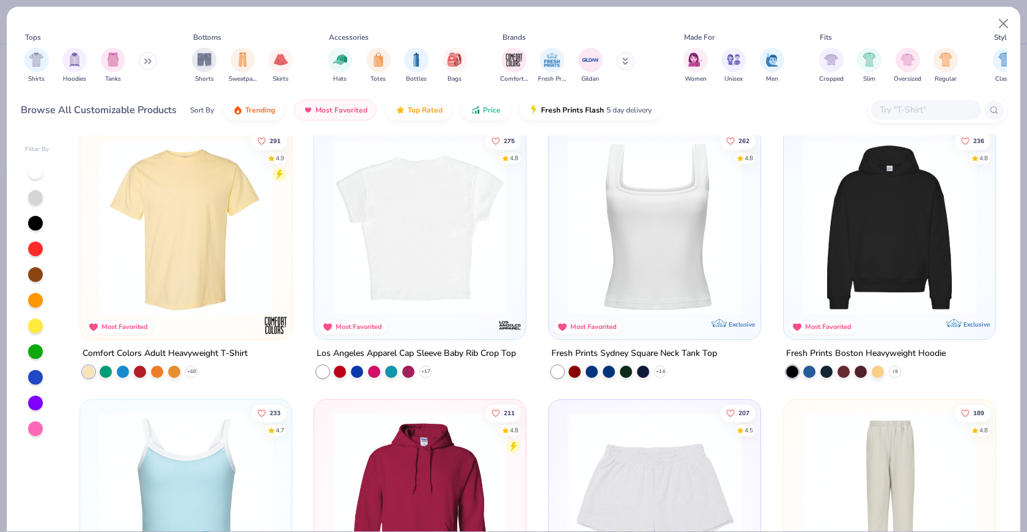
scroll to position [0, 0]
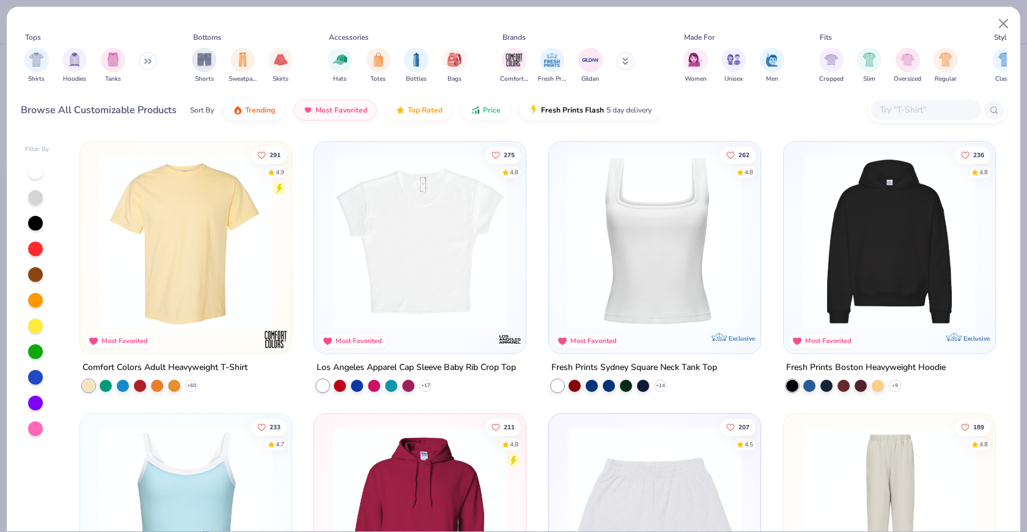
click at [683, 253] on img at bounding box center [654, 241] width 187 height 175
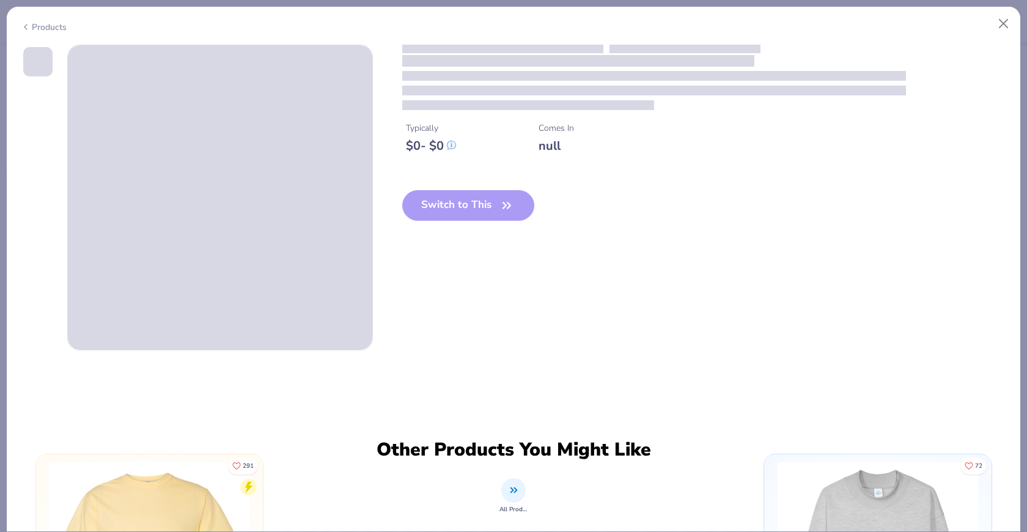
scroll to position [1486, 0]
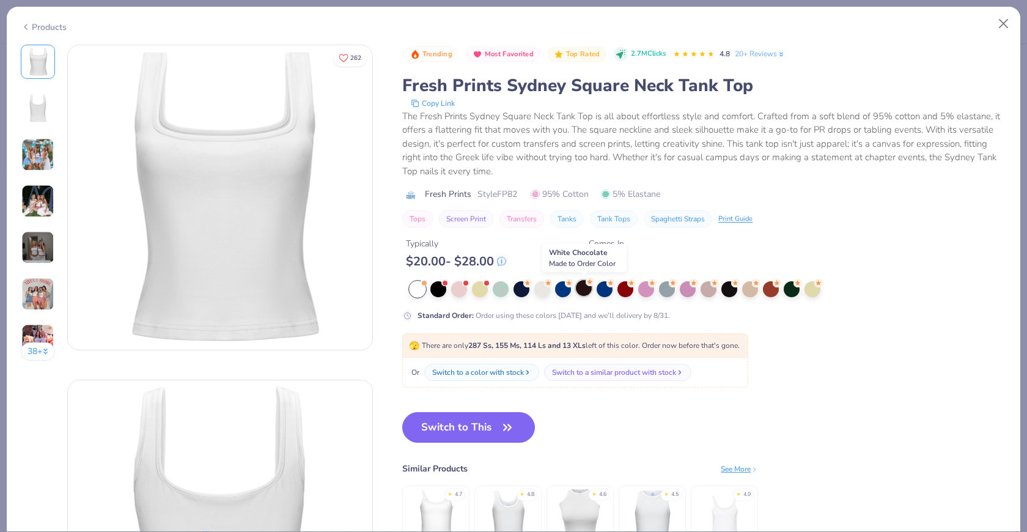
click at [591, 290] on div at bounding box center [584, 288] width 16 height 16
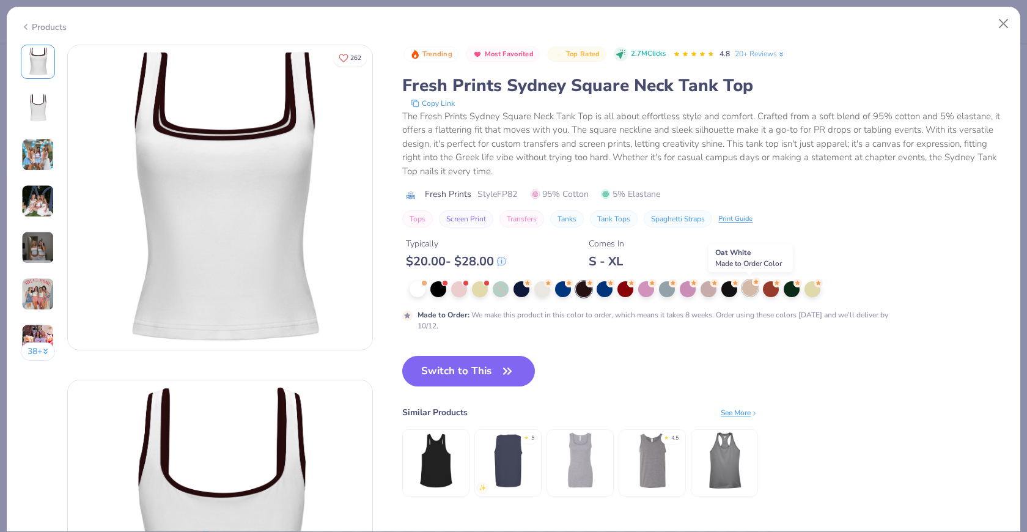
click at [755, 290] on div at bounding box center [750, 288] width 16 height 16
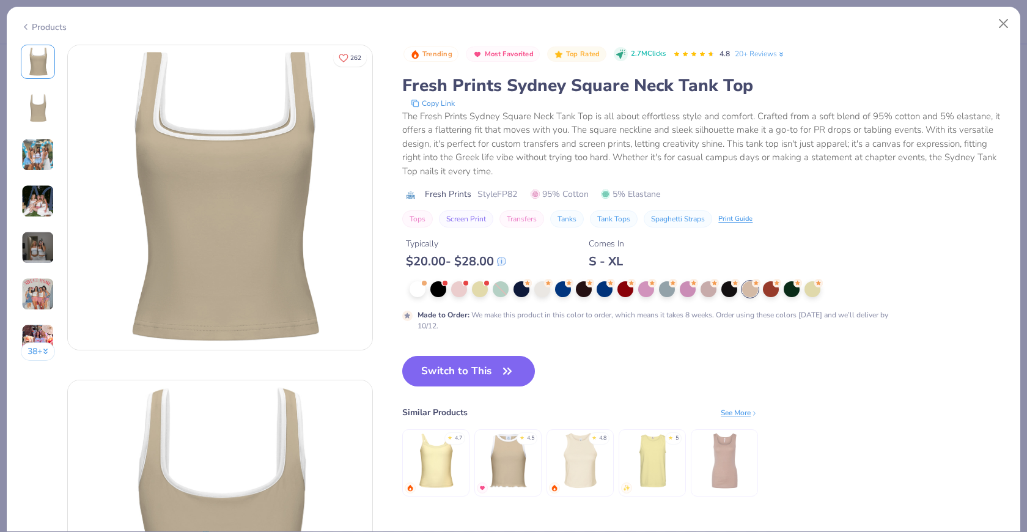
click at [35, 157] on img at bounding box center [37, 154] width 33 height 33
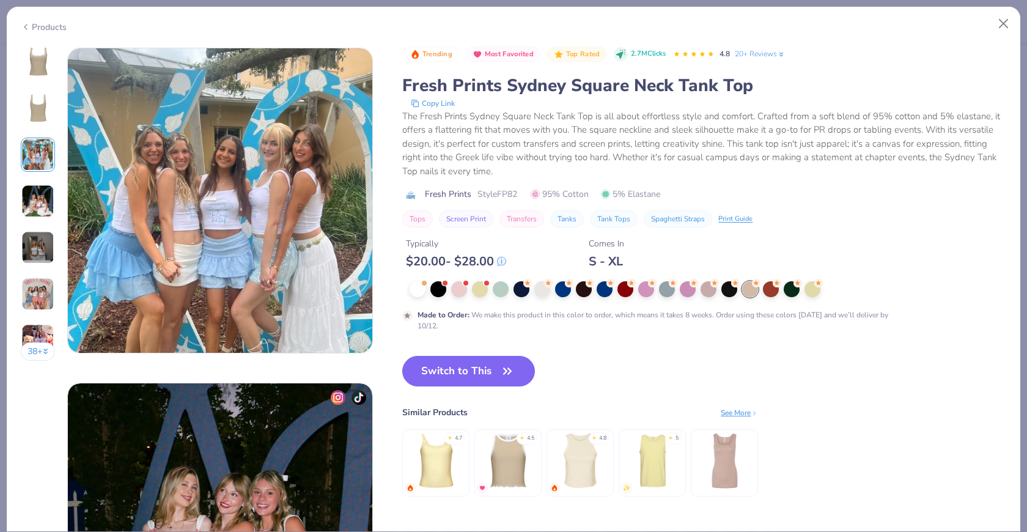
scroll to position [670, 0]
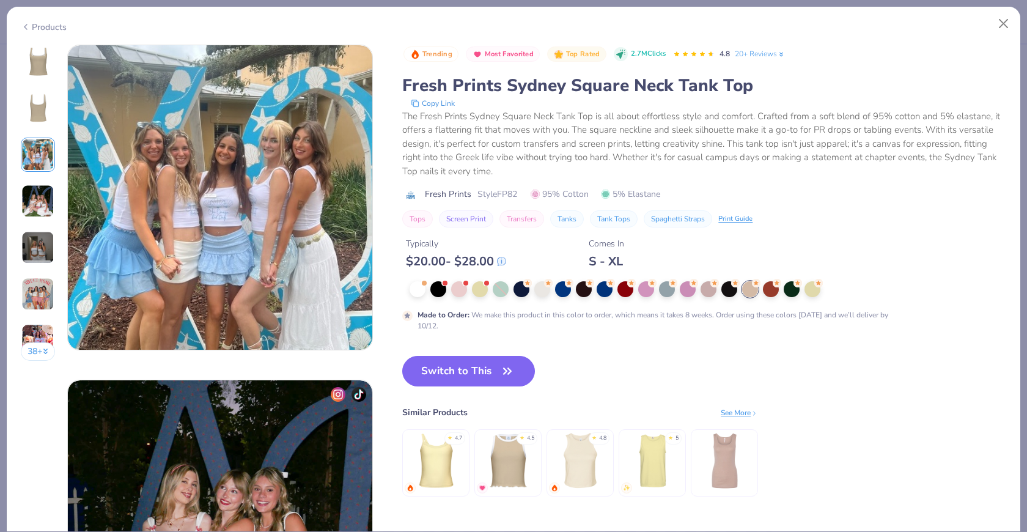
click at [33, 181] on div "38 +" at bounding box center [38, 207] width 35 height 325
click at [39, 255] on img at bounding box center [37, 247] width 33 height 33
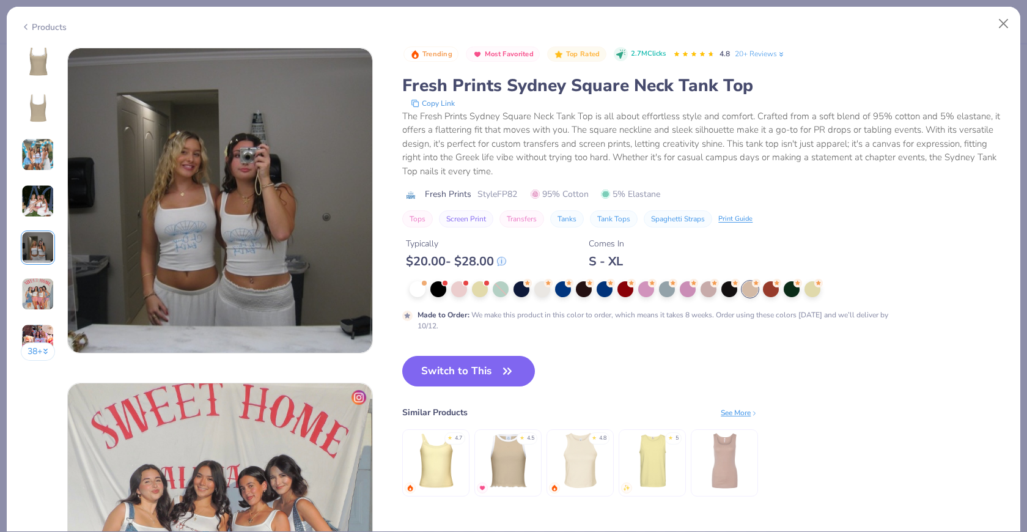
scroll to position [1340, 0]
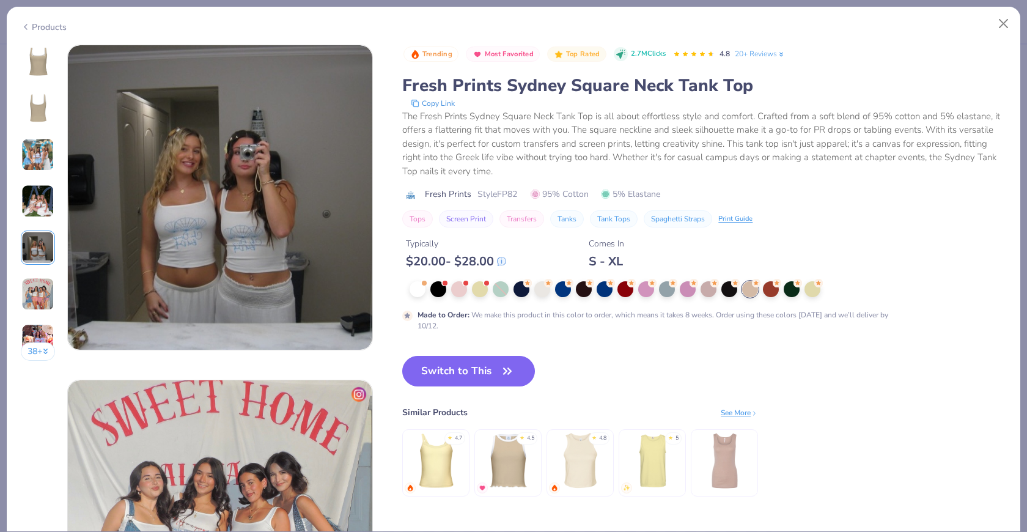
click at [48, 62] on img at bounding box center [37, 61] width 29 height 29
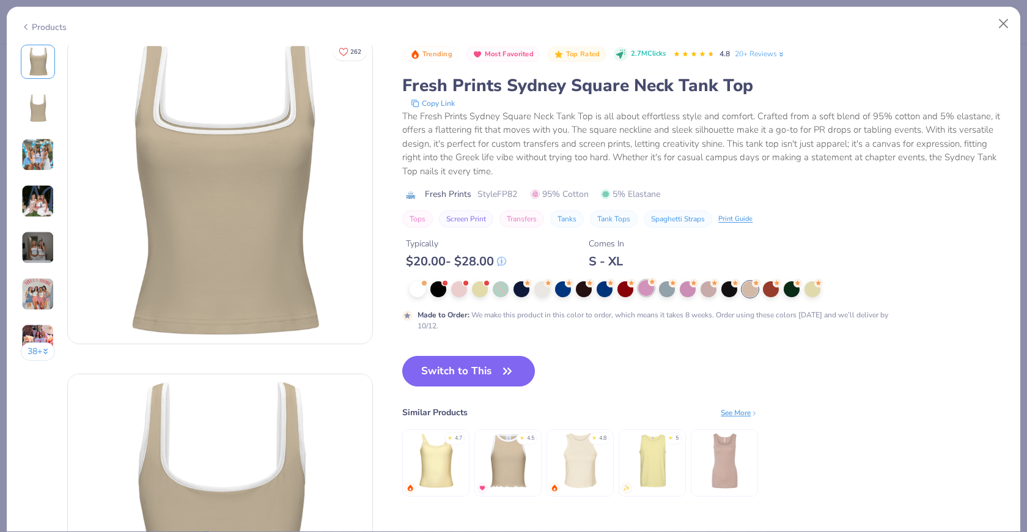
scroll to position [0, 0]
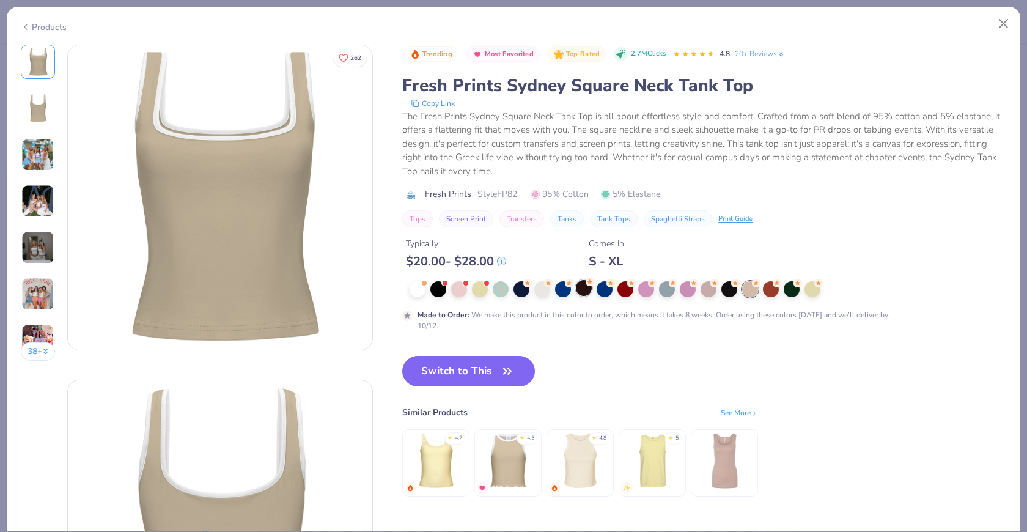
click at [584, 290] on div at bounding box center [584, 288] width 16 height 16
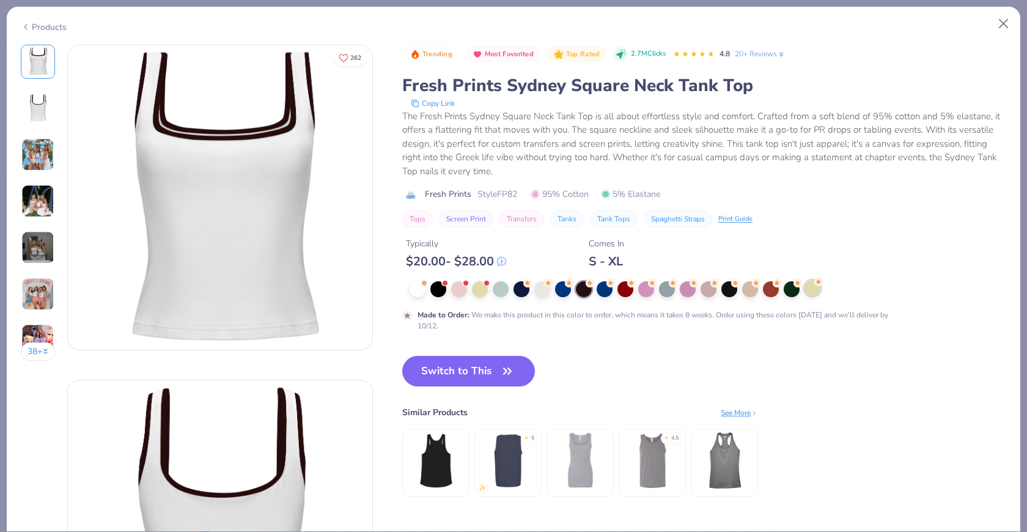
click at [816, 293] on div at bounding box center [813, 288] width 16 height 16
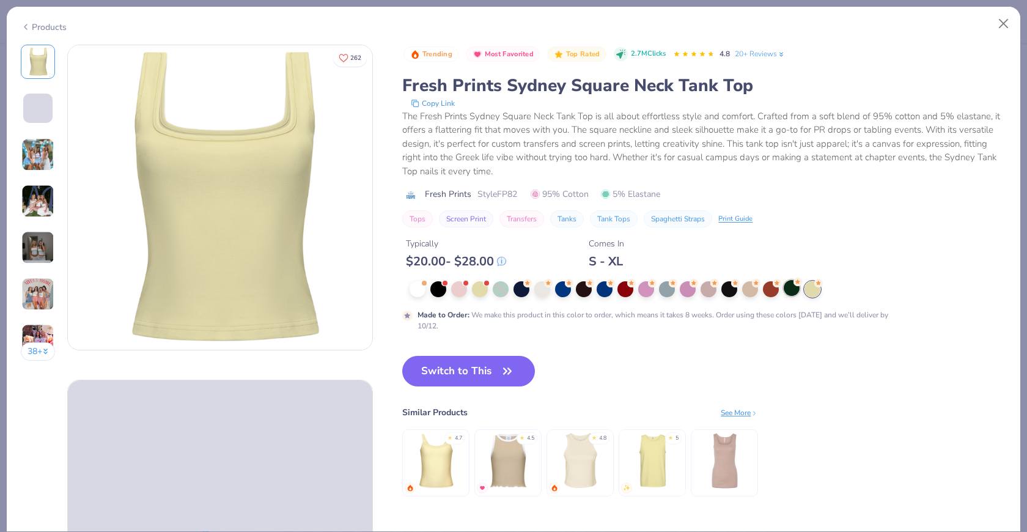
click at [792, 290] on div at bounding box center [792, 288] width 16 height 16
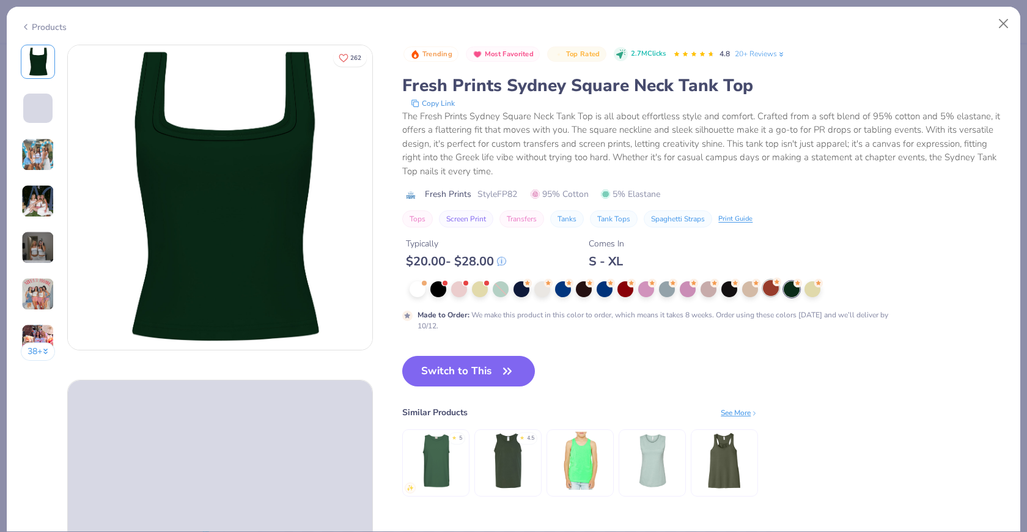
click at [771, 290] on div at bounding box center [771, 288] width 16 height 16
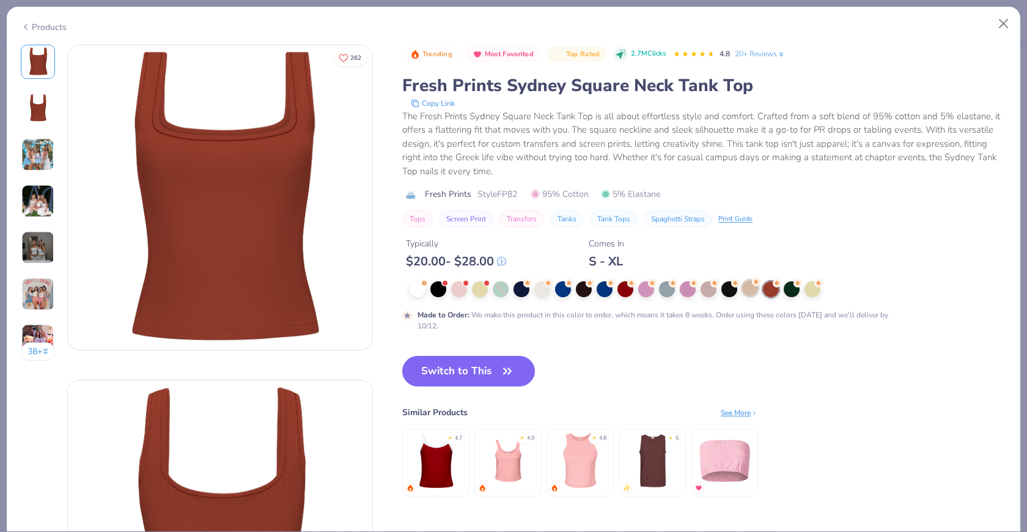
click at [747, 292] on div at bounding box center [750, 288] width 16 height 16
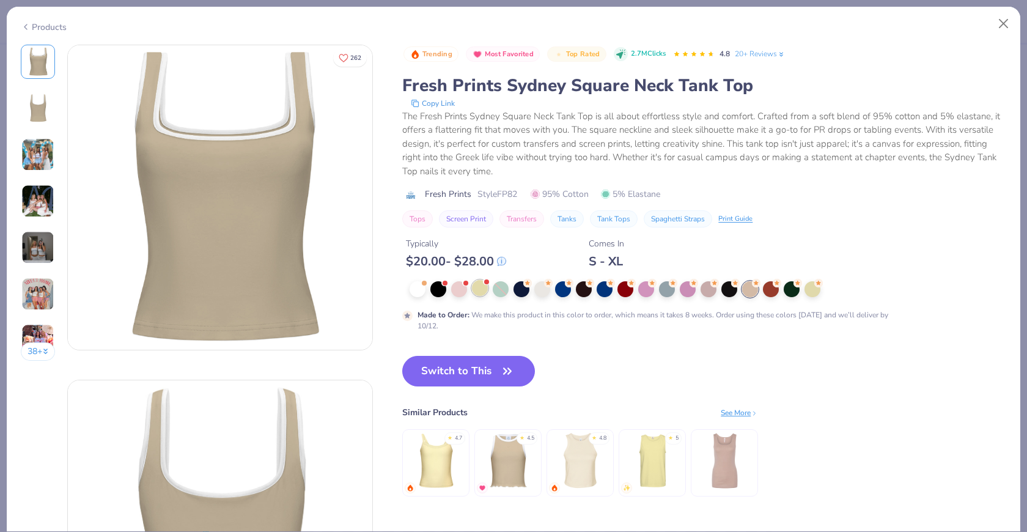
click at [481, 290] on div at bounding box center [480, 288] width 16 height 16
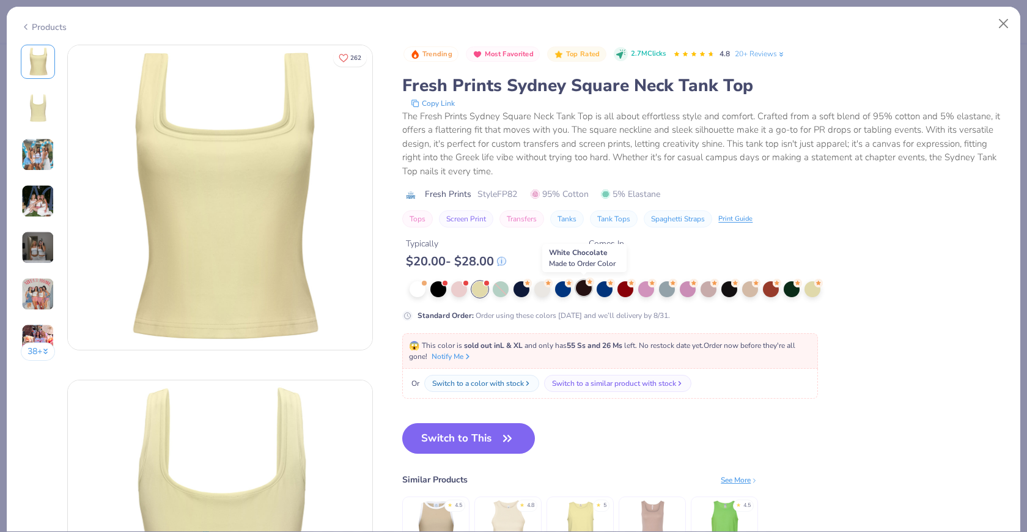
click at [586, 294] on div at bounding box center [584, 288] width 16 height 16
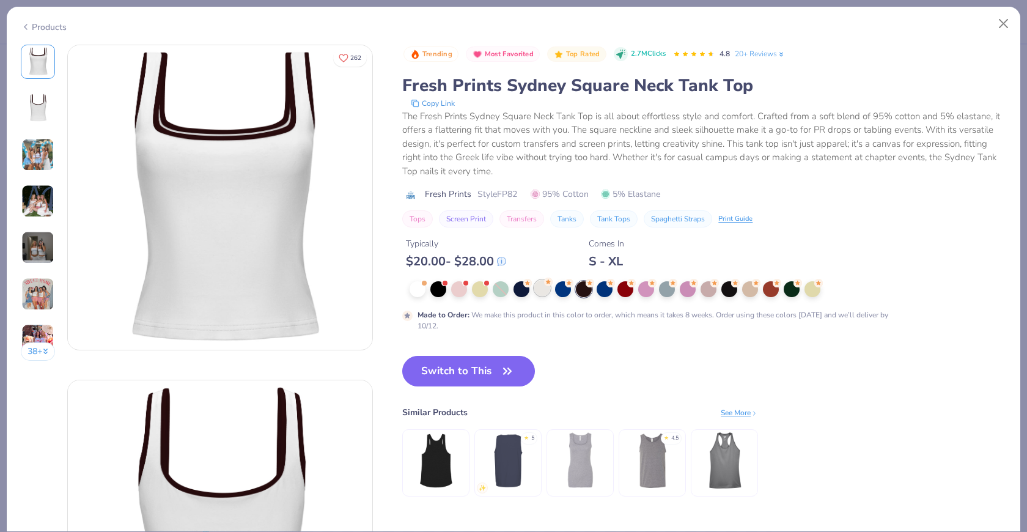
click at [540, 292] on div at bounding box center [542, 288] width 16 height 16
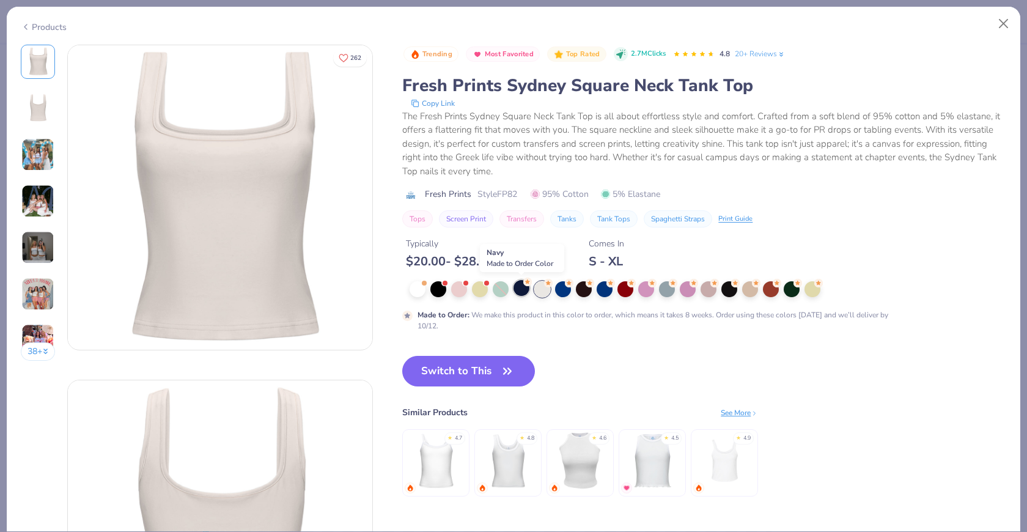
click at [523, 290] on div at bounding box center [522, 288] width 16 height 16
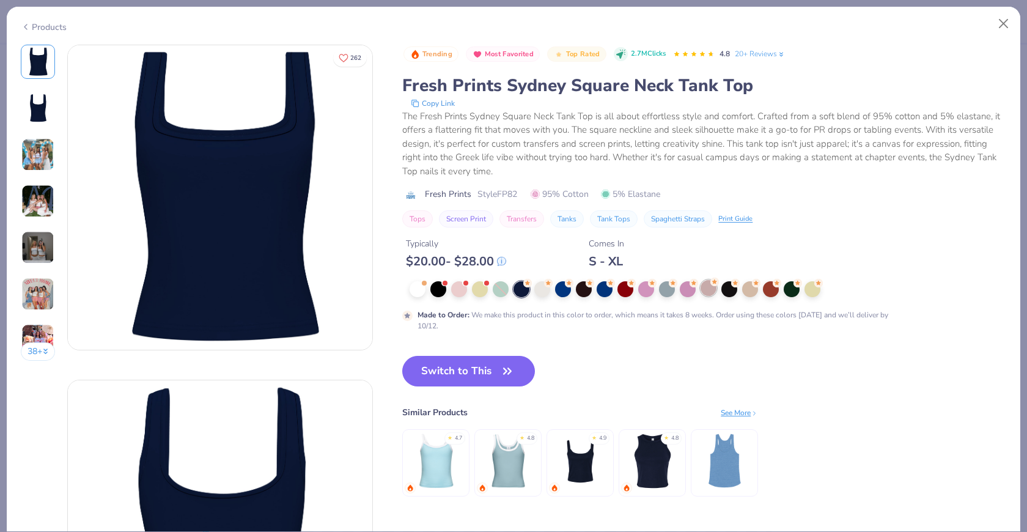
click at [709, 292] on div at bounding box center [709, 288] width 16 height 16
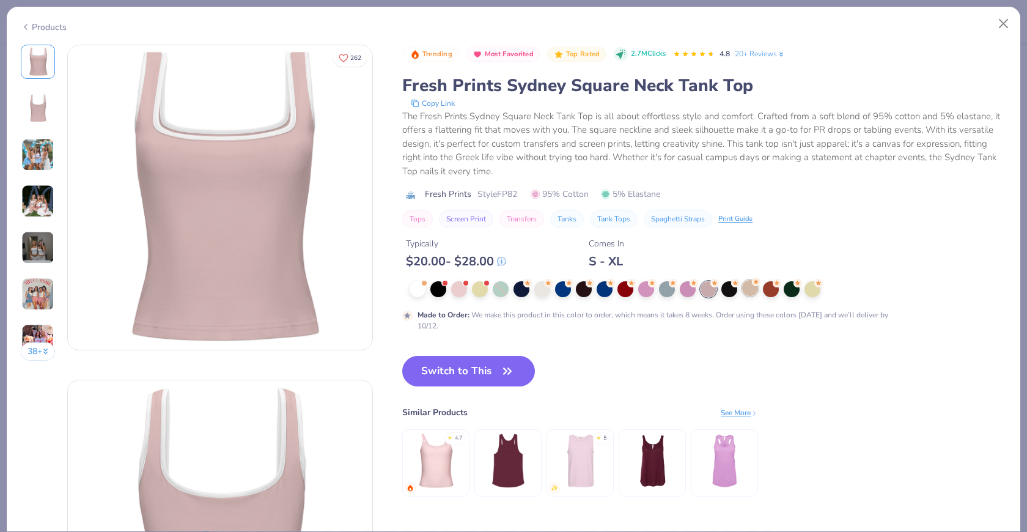
click at [753, 293] on div at bounding box center [750, 288] width 16 height 16
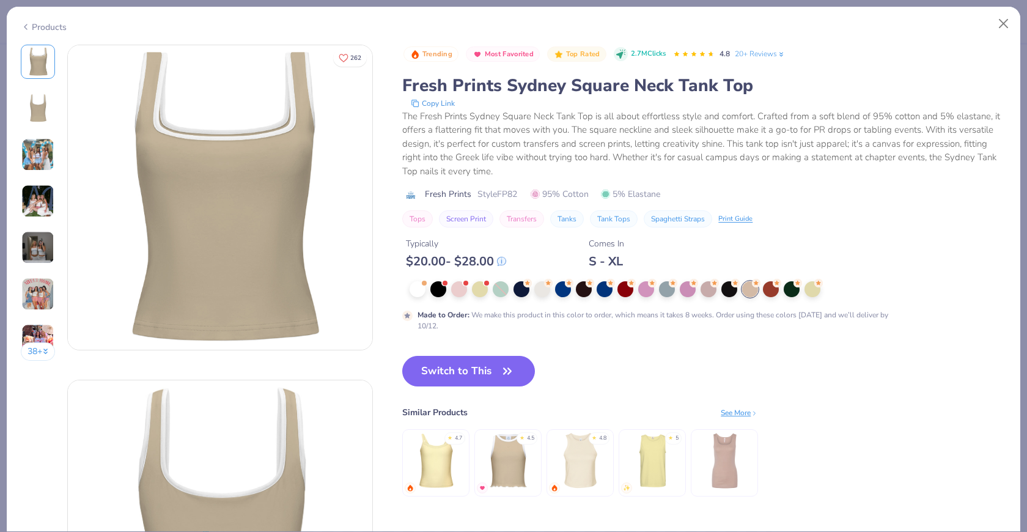
click at [47, 163] on img at bounding box center [37, 154] width 33 height 33
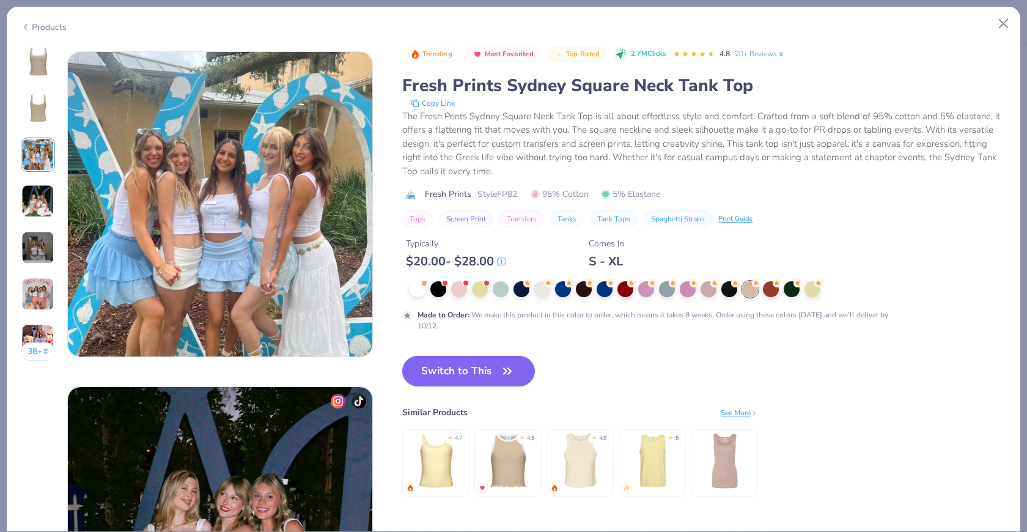
scroll to position [670, 0]
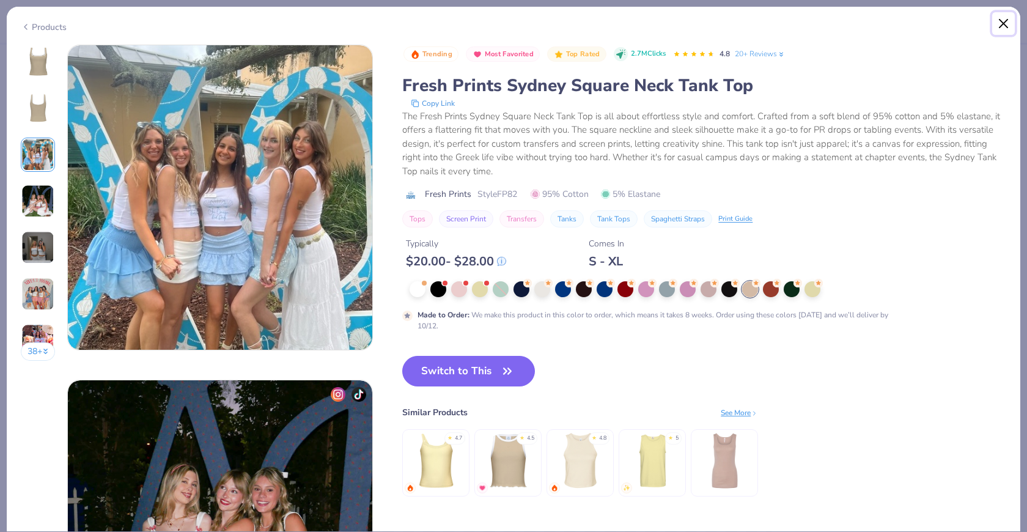
click at [924, 28] on button "Close" at bounding box center [1003, 23] width 23 height 23
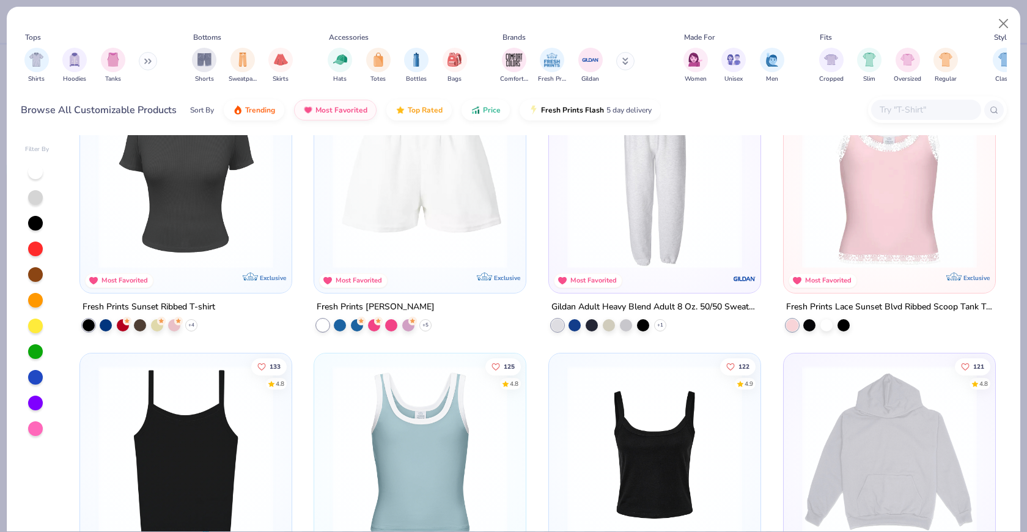
scroll to position [875, 0]
click at [181, 218] on img at bounding box center [185, 182] width 187 height 175
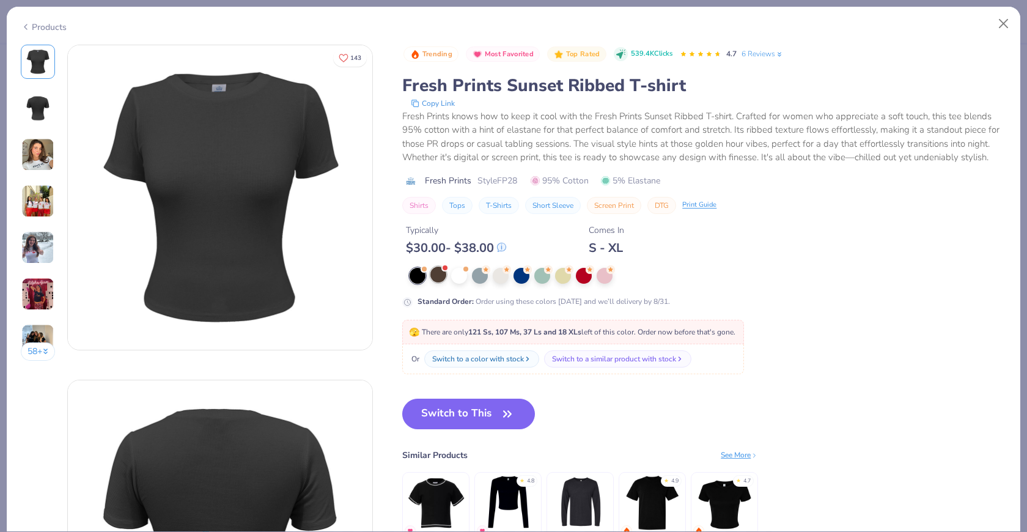
click at [436, 275] on div at bounding box center [438, 275] width 16 height 16
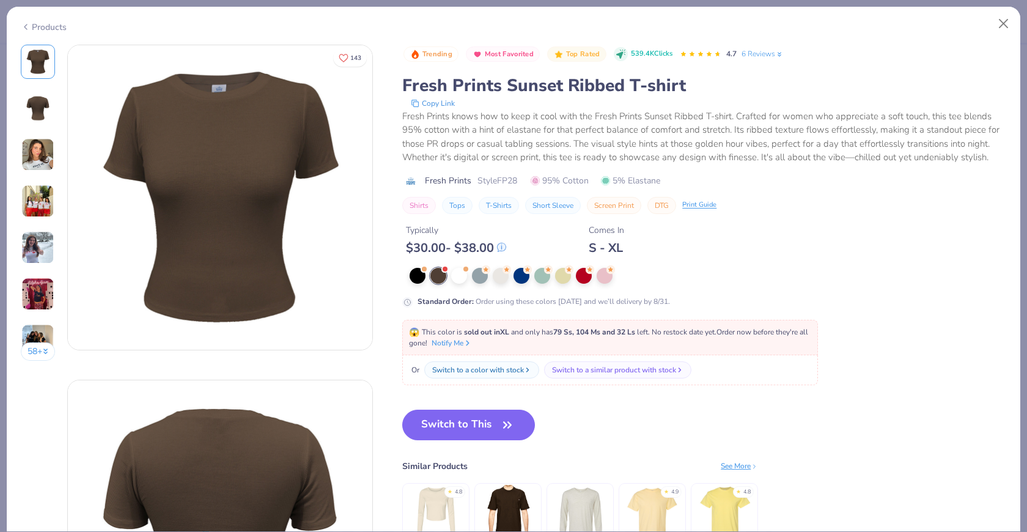
click at [40, 152] on img at bounding box center [37, 154] width 33 height 33
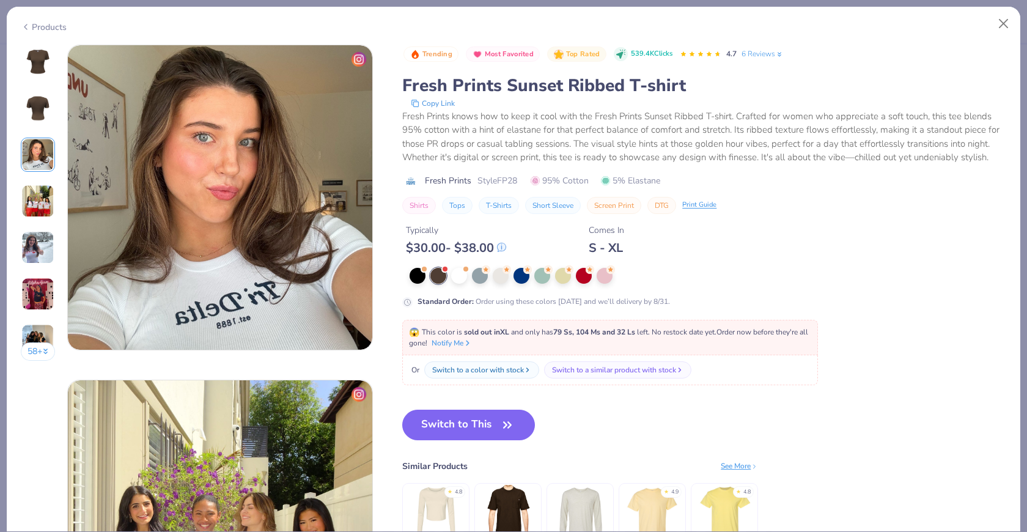
click at [38, 188] on img at bounding box center [37, 201] width 33 height 33
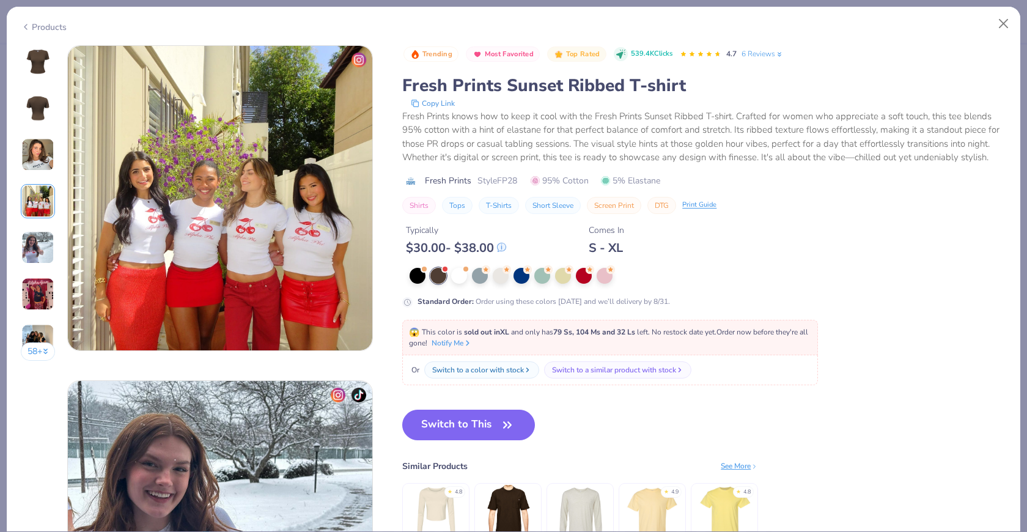
scroll to position [1005, 0]
click at [38, 218] on div "58 +" at bounding box center [38, 207] width 35 height 325
click at [38, 247] on img at bounding box center [37, 247] width 33 height 33
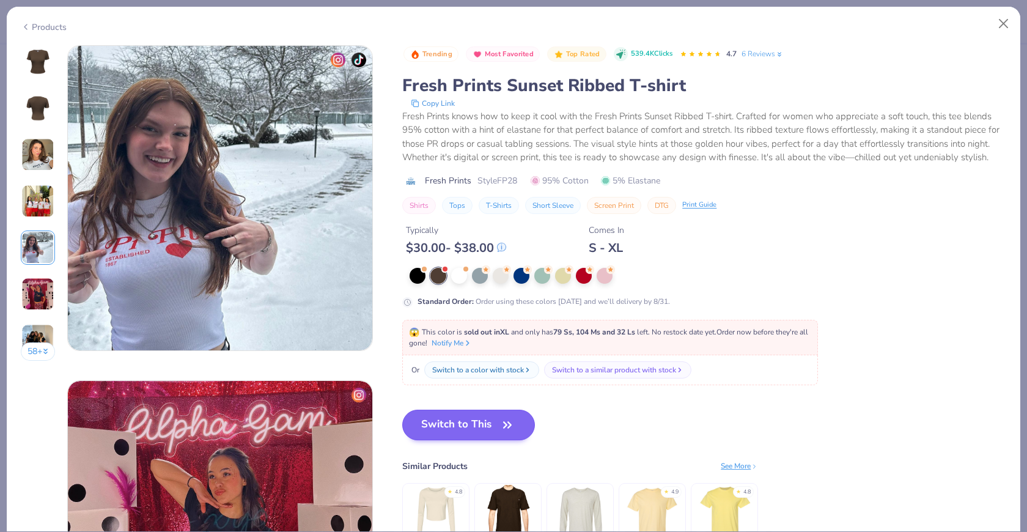
scroll to position [1340, 0]
click at [473, 427] on button "Switch to This" at bounding box center [468, 425] width 133 height 31
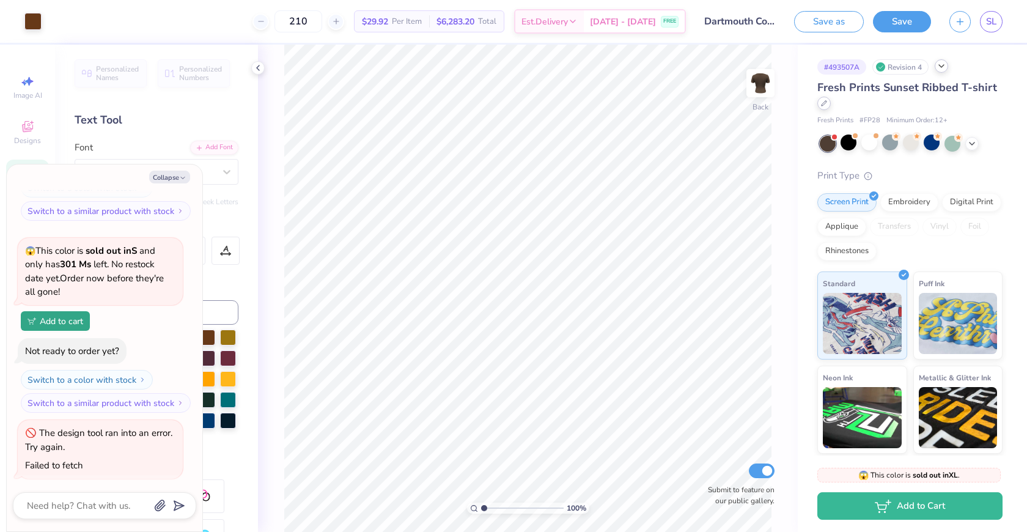
click at [827, 106] on icon at bounding box center [824, 103] width 6 height 6
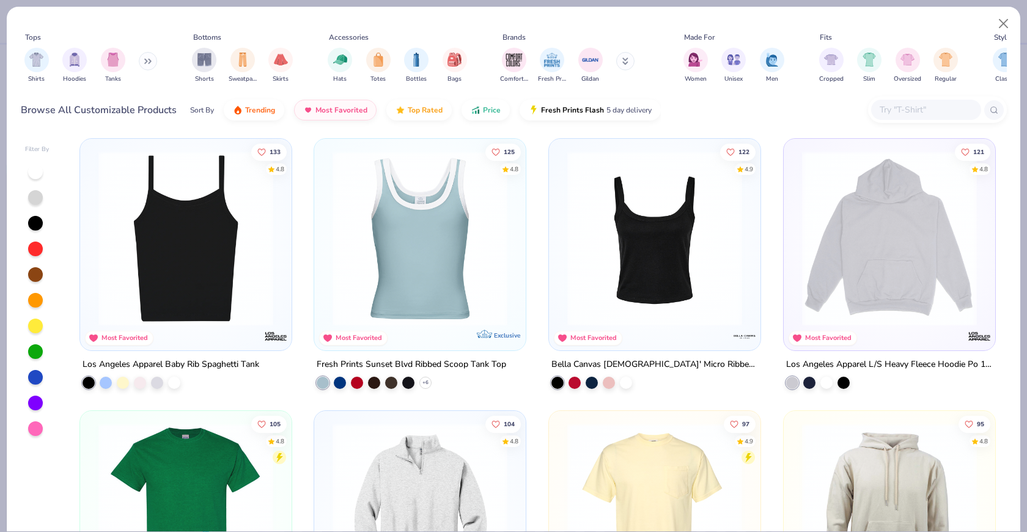
scroll to position [1093, 0]
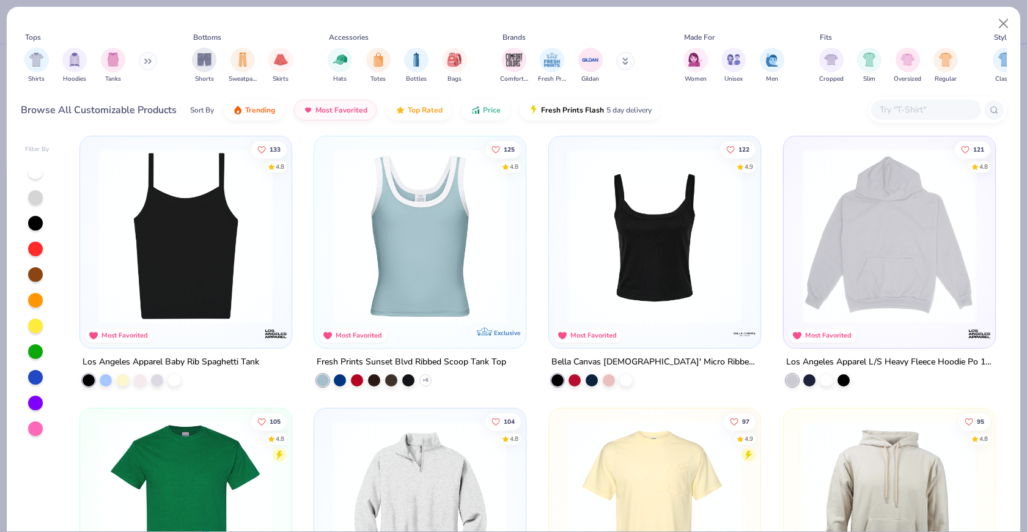
click at [216, 287] on img at bounding box center [185, 236] width 187 height 175
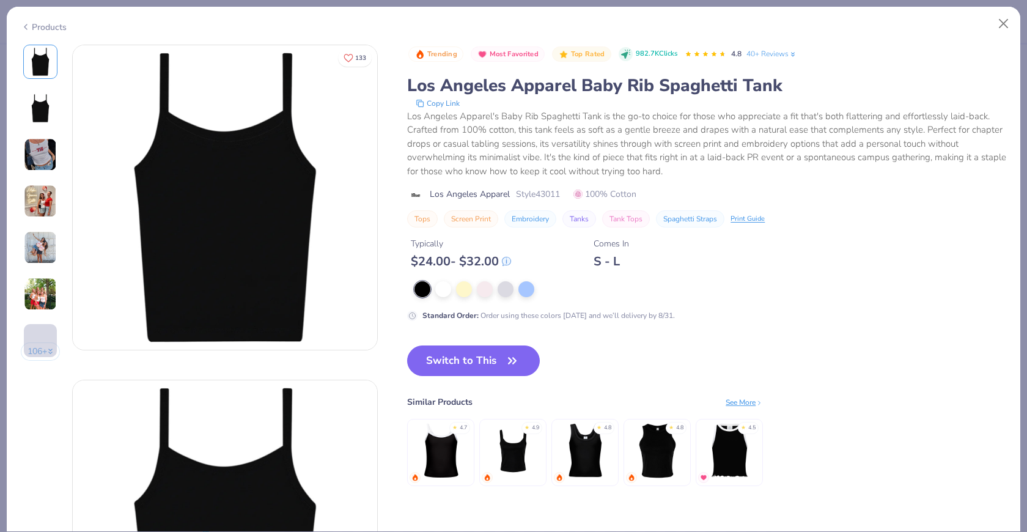
click at [51, 158] on img at bounding box center [40, 154] width 33 height 33
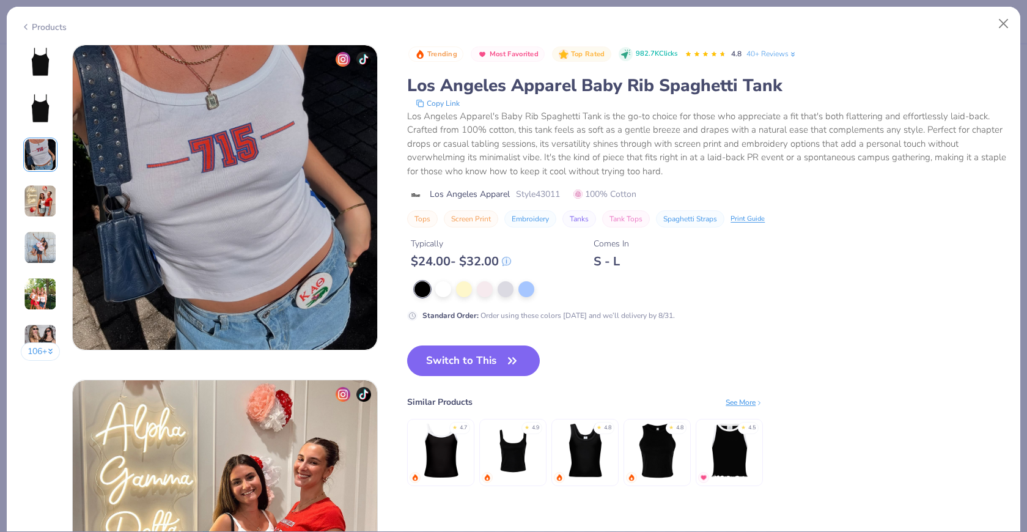
click at [42, 200] on img at bounding box center [40, 201] width 33 height 33
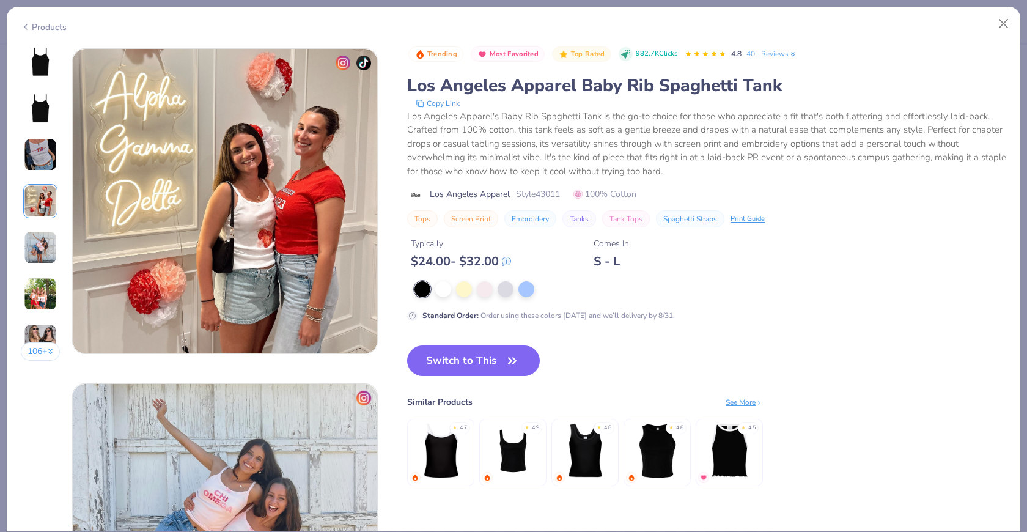
scroll to position [1005, 0]
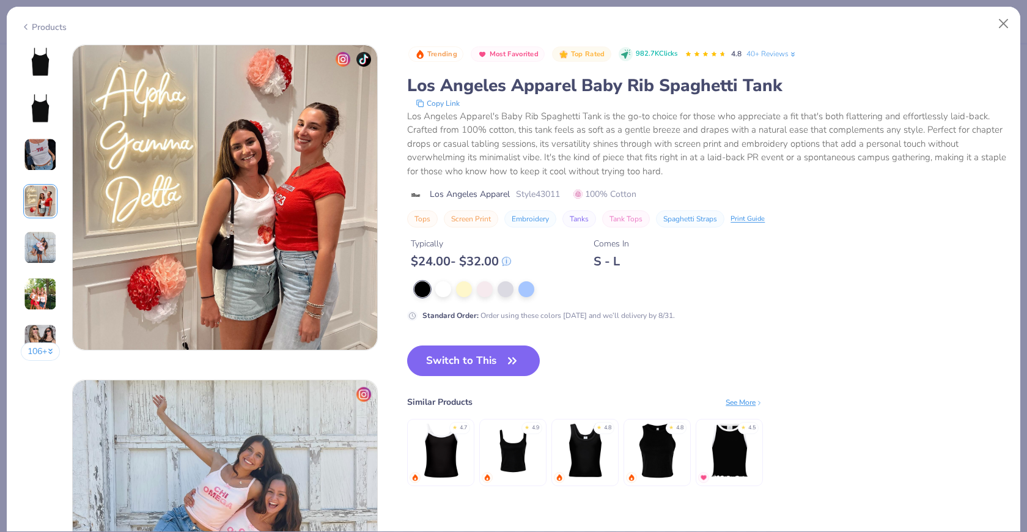
click at [32, 227] on div "106 +" at bounding box center [41, 207] width 40 height 325
click at [39, 246] on img at bounding box center [40, 247] width 33 height 33
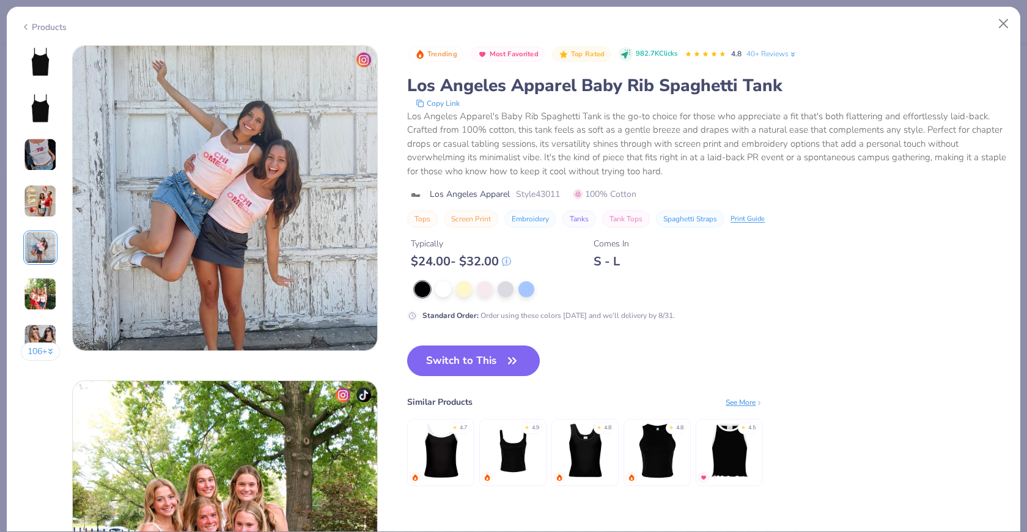
scroll to position [1340, 0]
click at [449, 288] on div at bounding box center [443, 288] width 16 height 16
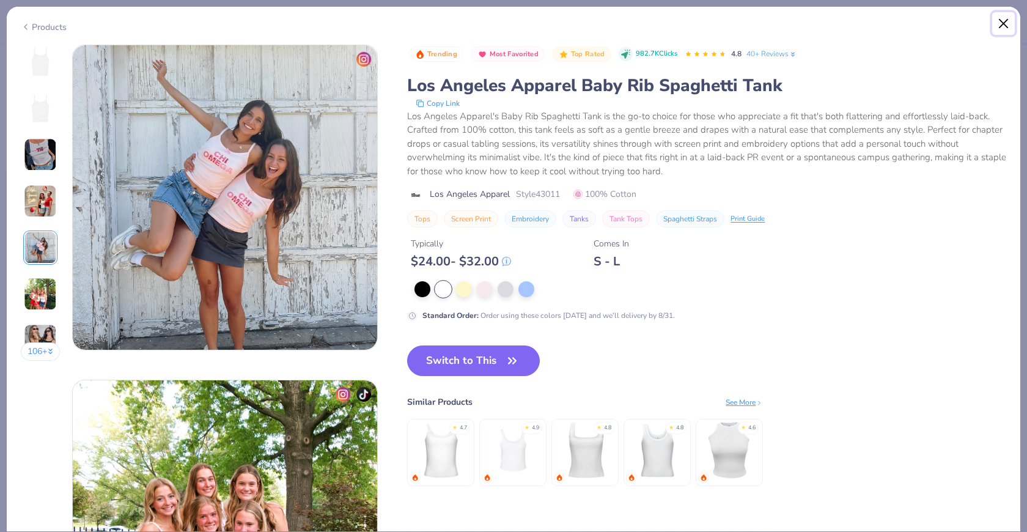
click at [924, 21] on button "Close" at bounding box center [1003, 23] width 23 height 23
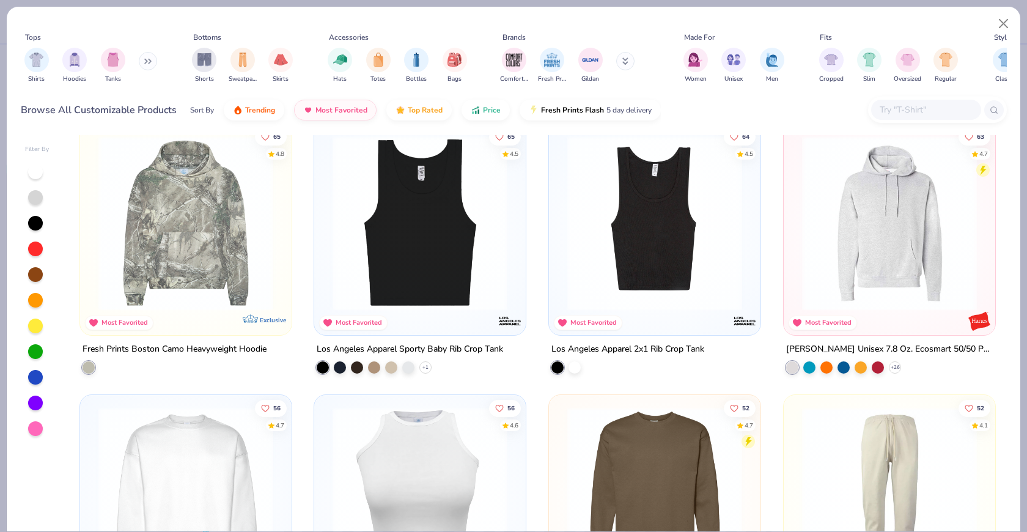
scroll to position [2747, 0]
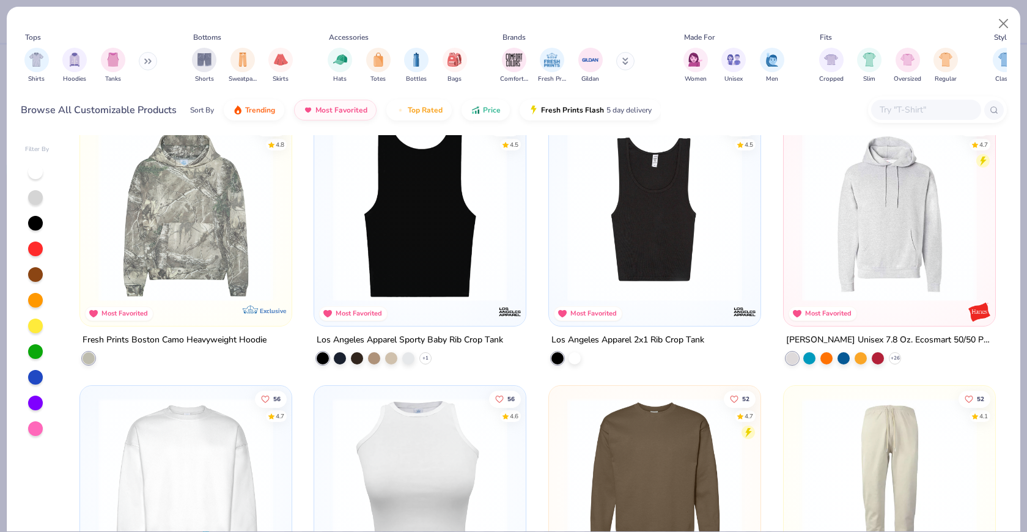
click at [410, 251] on div at bounding box center [420, 213] width 561 height 175
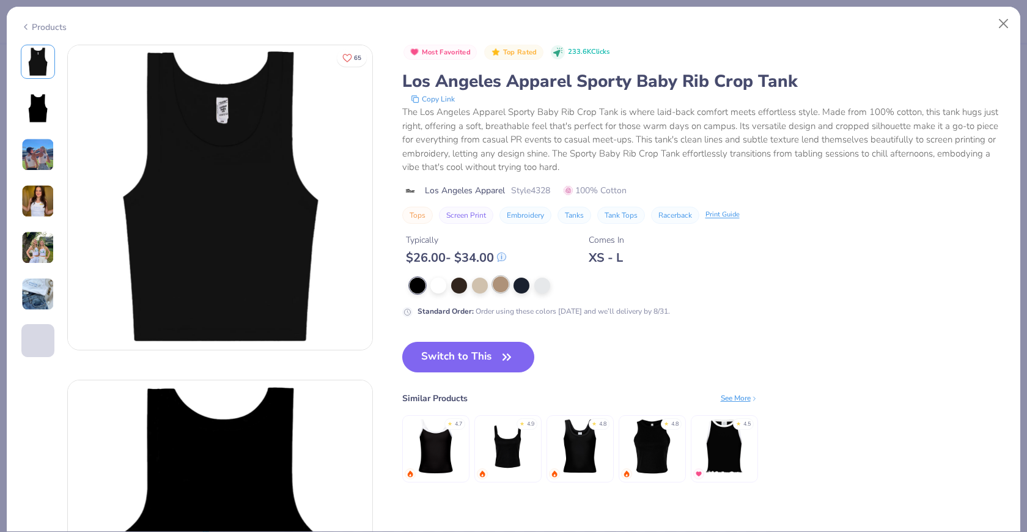
click at [500, 287] on div at bounding box center [501, 284] width 16 height 16
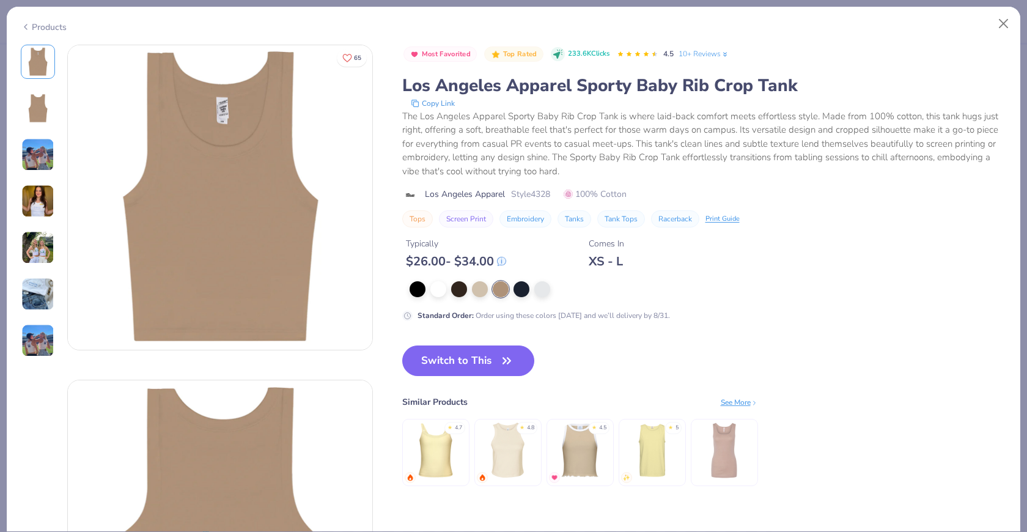
click at [46, 152] on img at bounding box center [37, 154] width 33 height 33
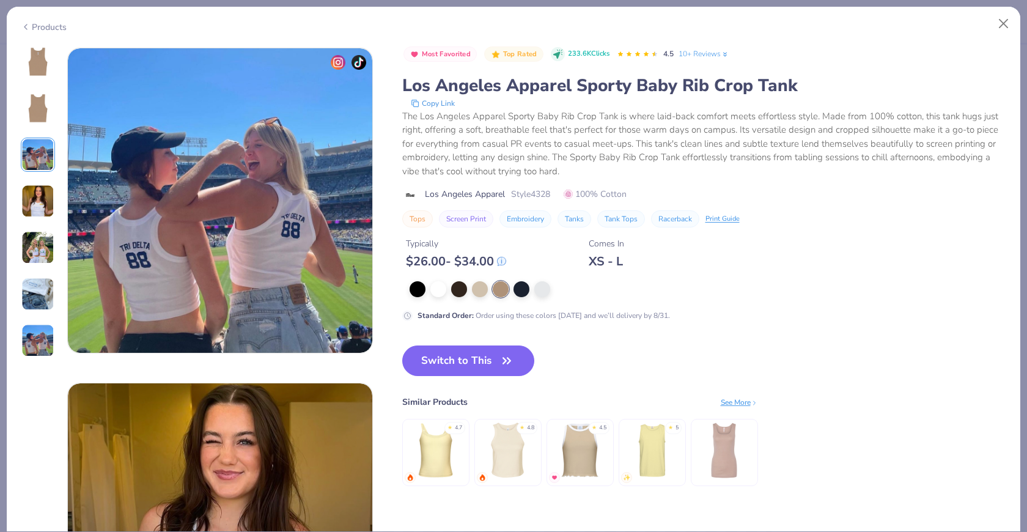
scroll to position [670, 0]
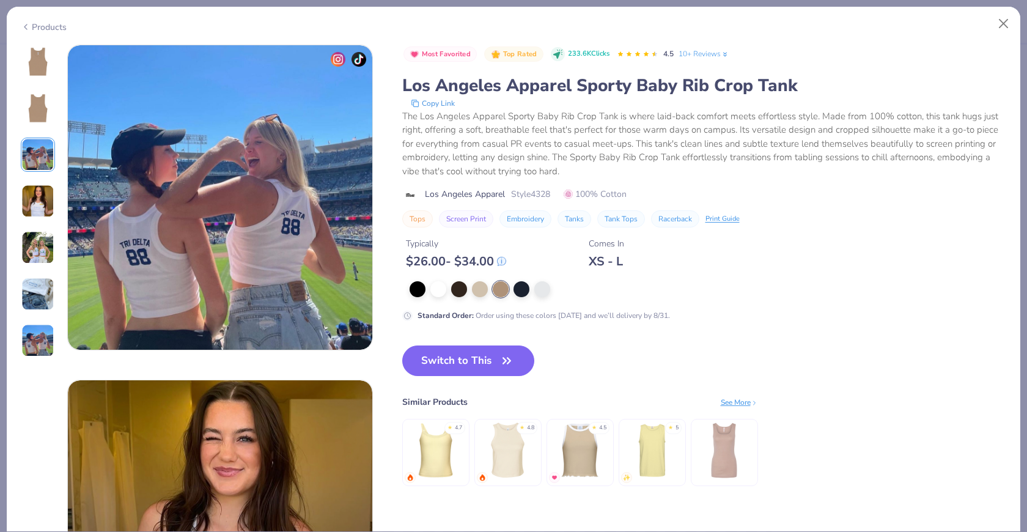
click at [45, 219] on div at bounding box center [38, 201] width 34 height 313
click at [32, 263] on div at bounding box center [38, 247] width 34 height 34
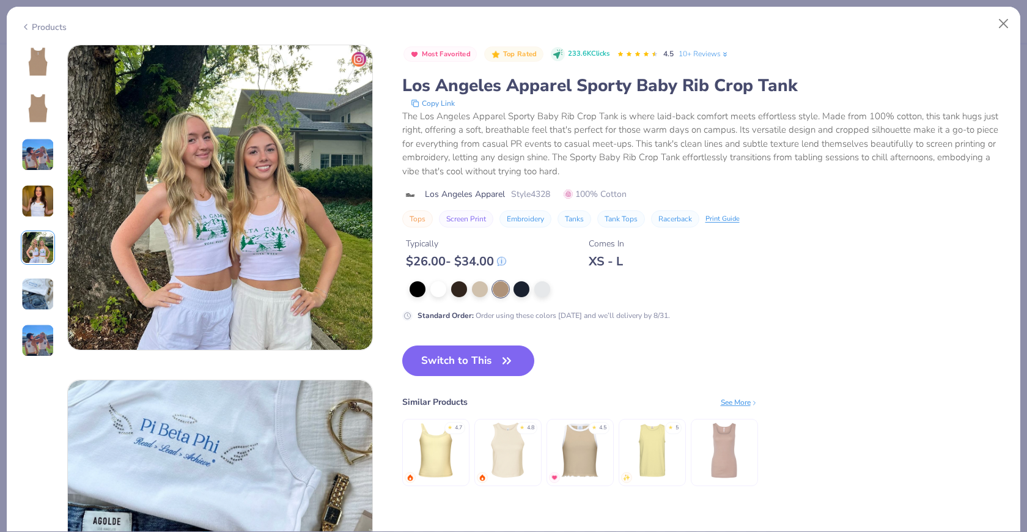
click at [36, 309] on img at bounding box center [37, 294] width 33 height 33
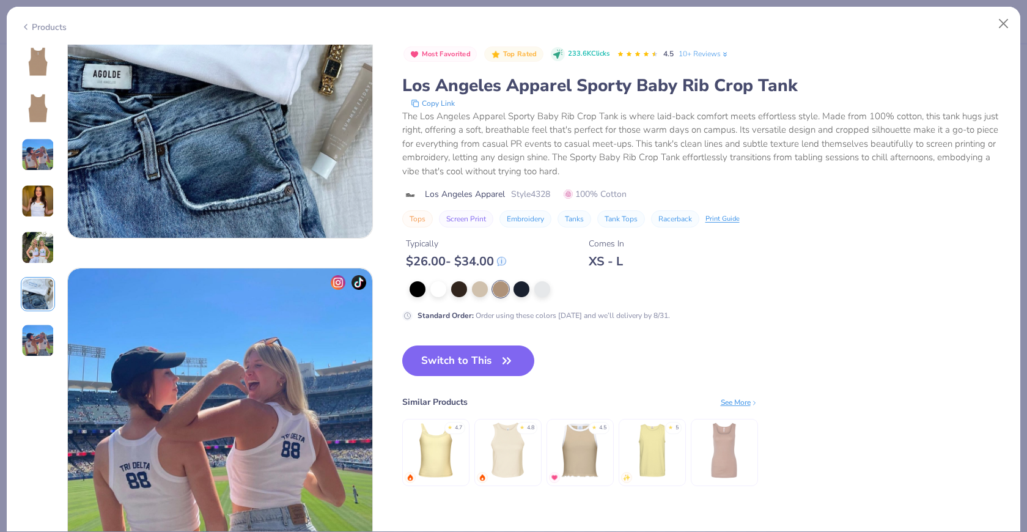
scroll to position [1815, 0]
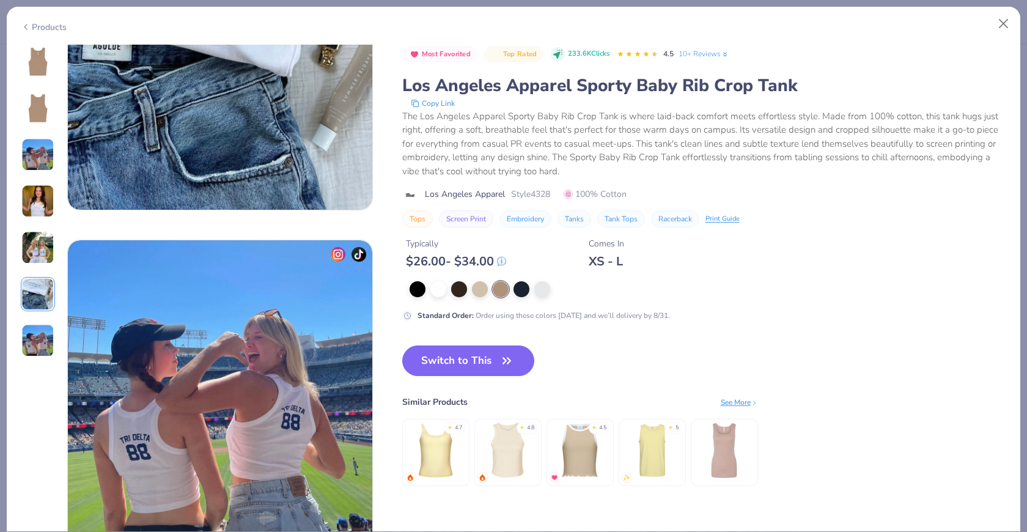
click at [36, 288] on img at bounding box center [37, 294] width 33 height 33
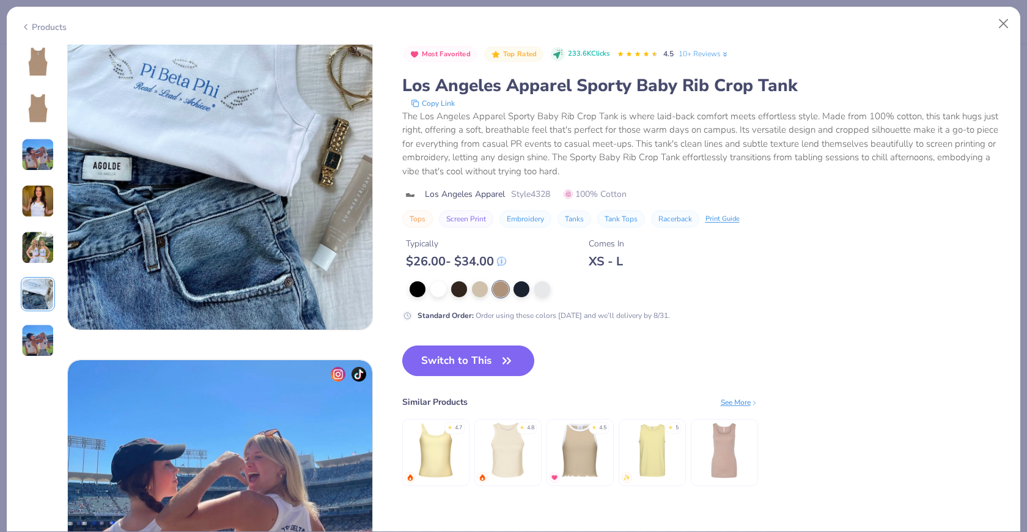
scroll to position [1675, 0]
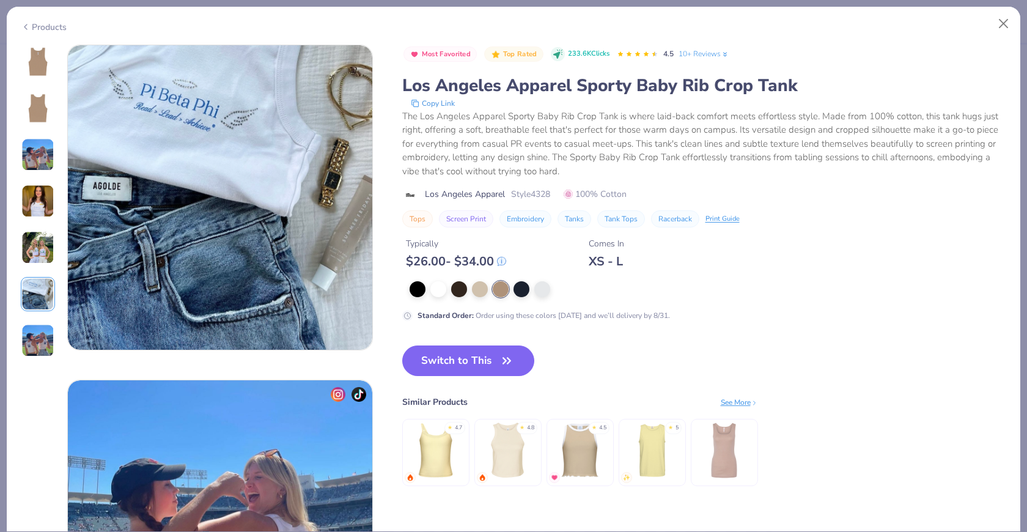
click at [42, 71] on img at bounding box center [37, 61] width 29 height 29
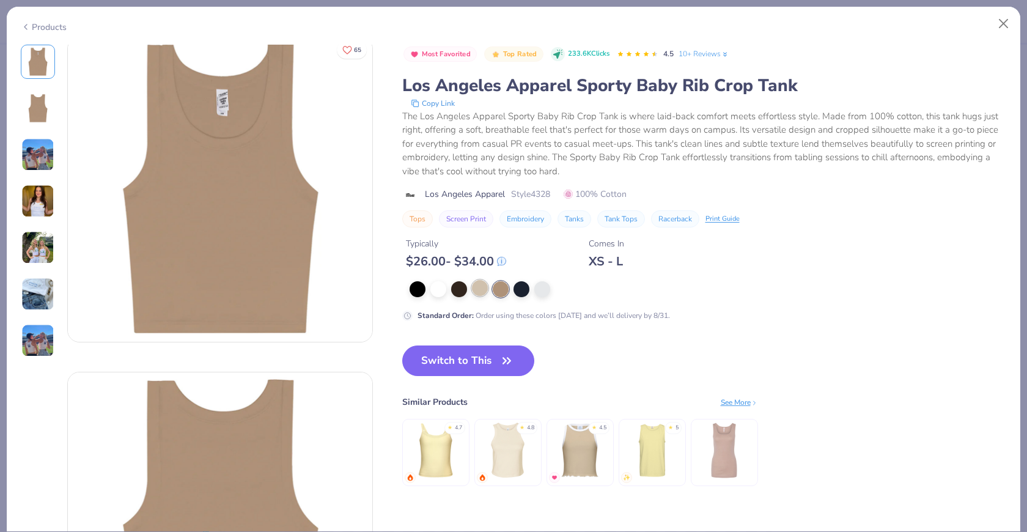
scroll to position [0, 0]
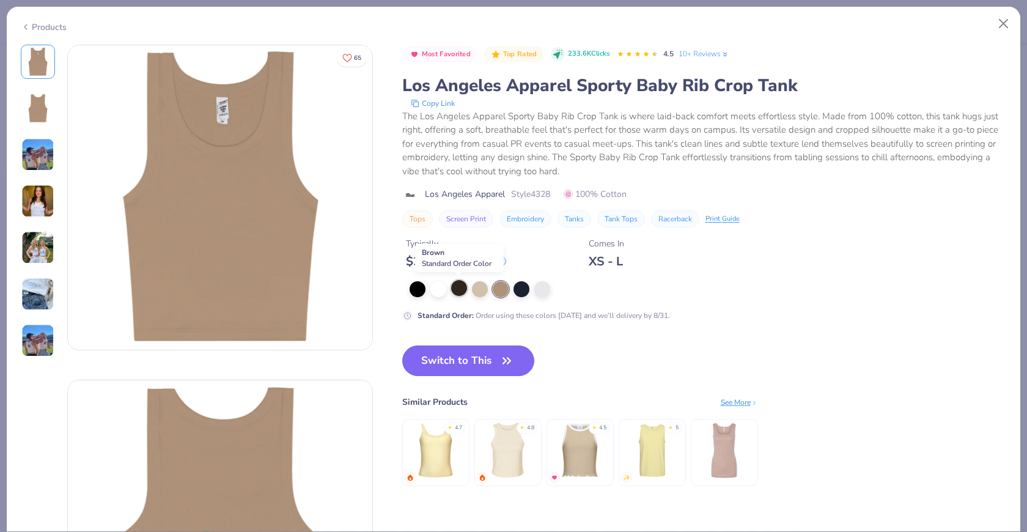
click at [457, 288] on div at bounding box center [459, 288] width 16 height 16
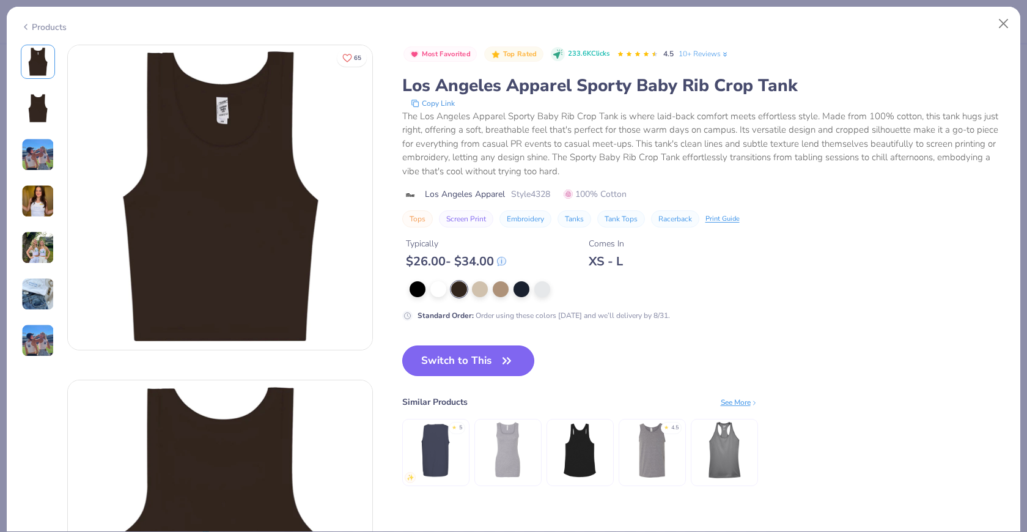
click at [468, 364] on button "Switch to This" at bounding box center [468, 360] width 133 height 31
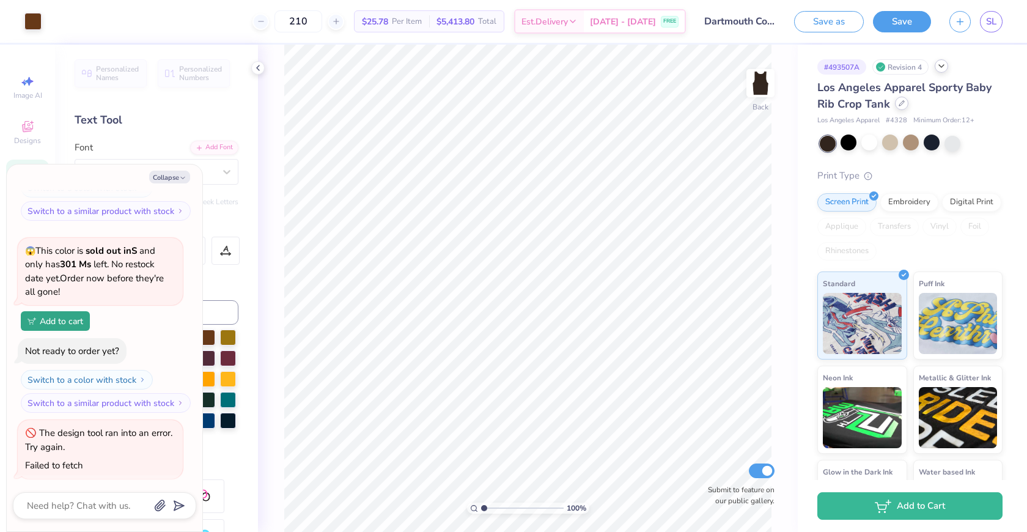
click at [903, 107] on div at bounding box center [901, 103] width 13 height 13
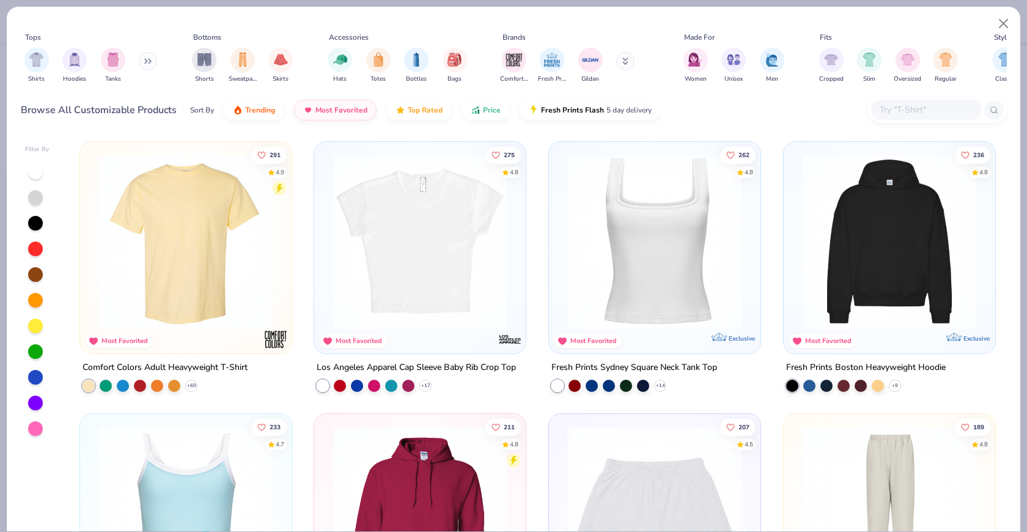
click at [142, 62] on button at bounding box center [148, 61] width 18 height 18
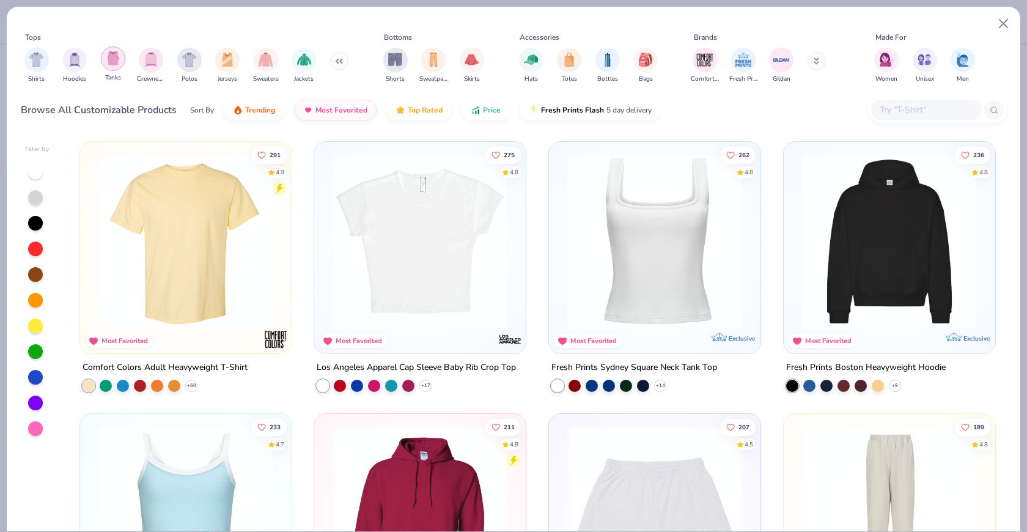
click at [117, 62] on img "filter for Tanks" at bounding box center [112, 58] width 13 height 14
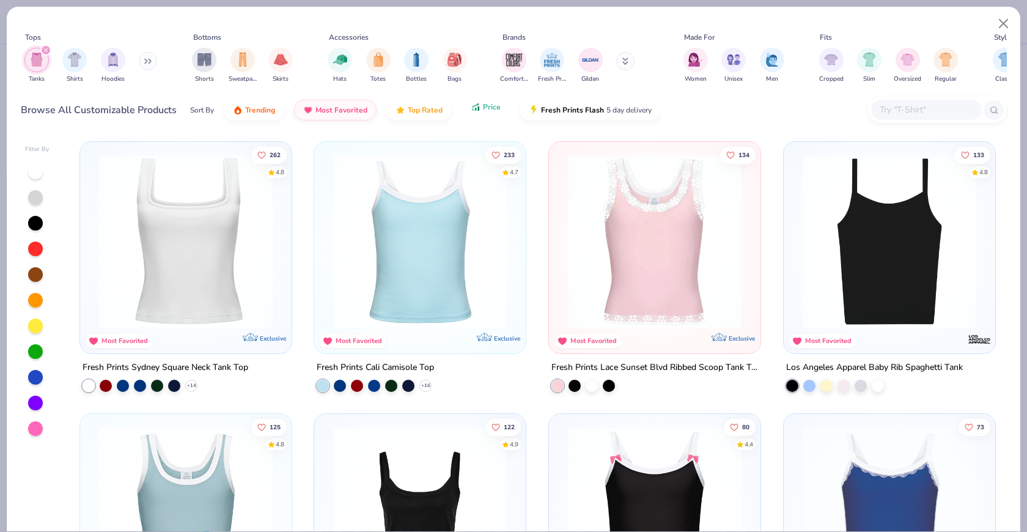
click at [483, 109] on span "Price" at bounding box center [492, 107] width 18 height 10
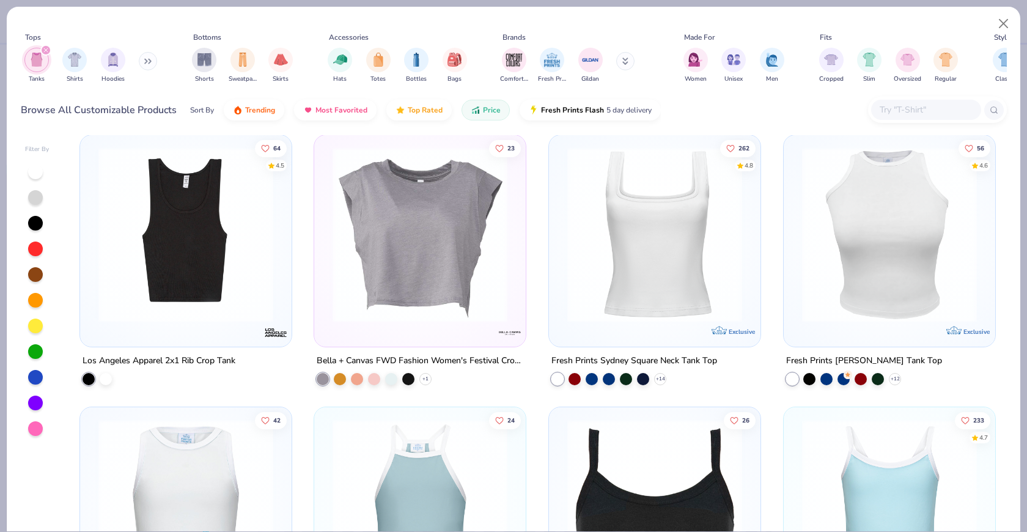
scroll to position [1360, 0]
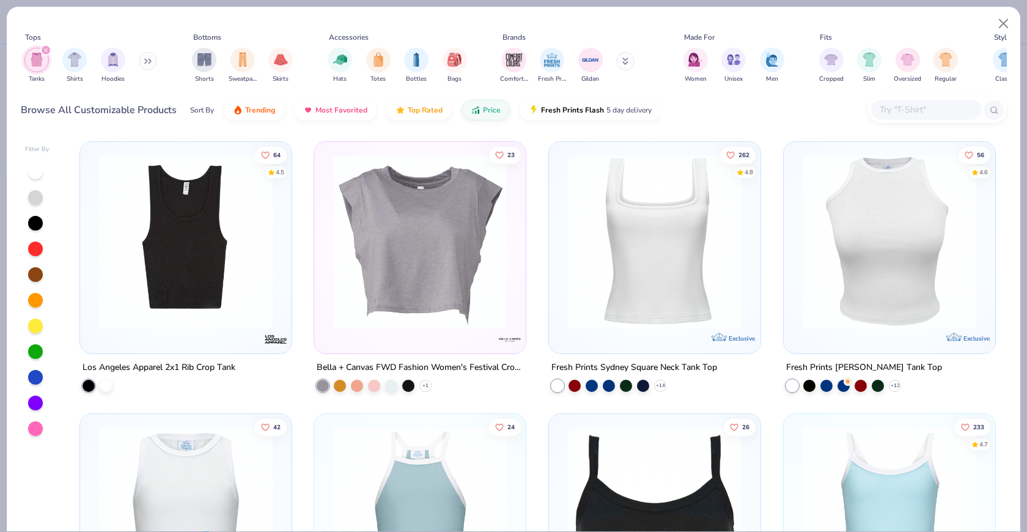
click at [849, 238] on img at bounding box center [889, 241] width 187 height 175
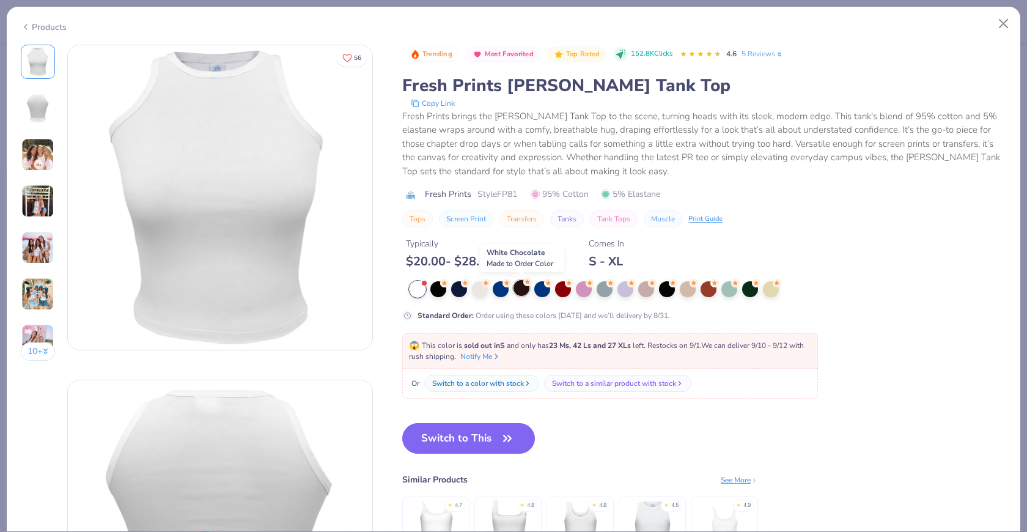
click at [521, 289] on div at bounding box center [522, 288] width 16 height 16
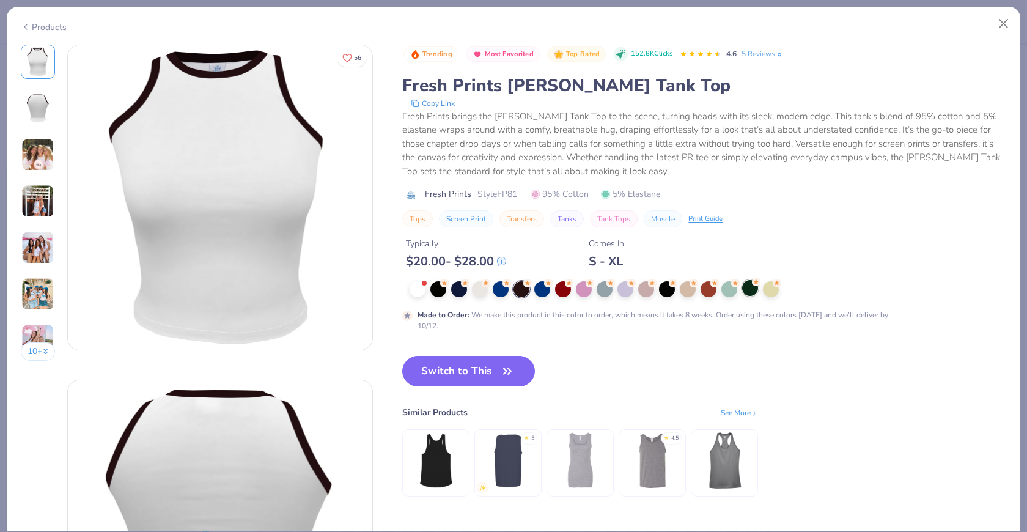
click at [751, 295] on div at bounding box center [750, 288] width 16 height 16
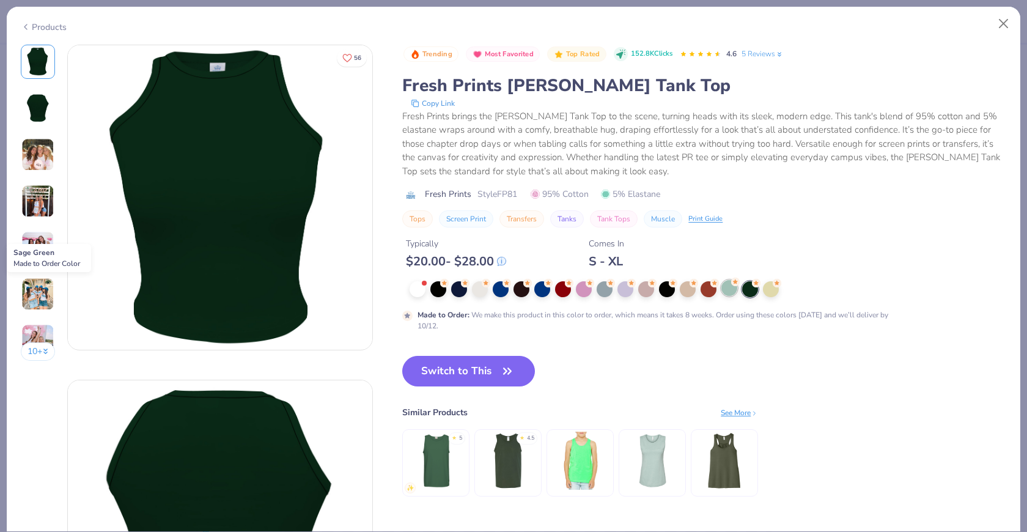
click at [731, 293] on div at bounding box center [729, 288] width 16 height 16
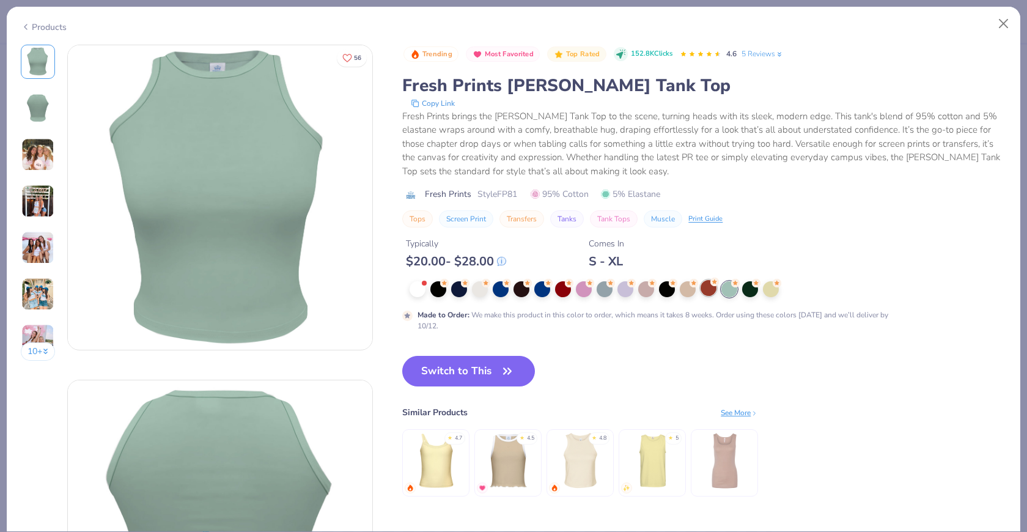
click at [709, 290] on div at bounding box center [709, 288] width 16 height 16
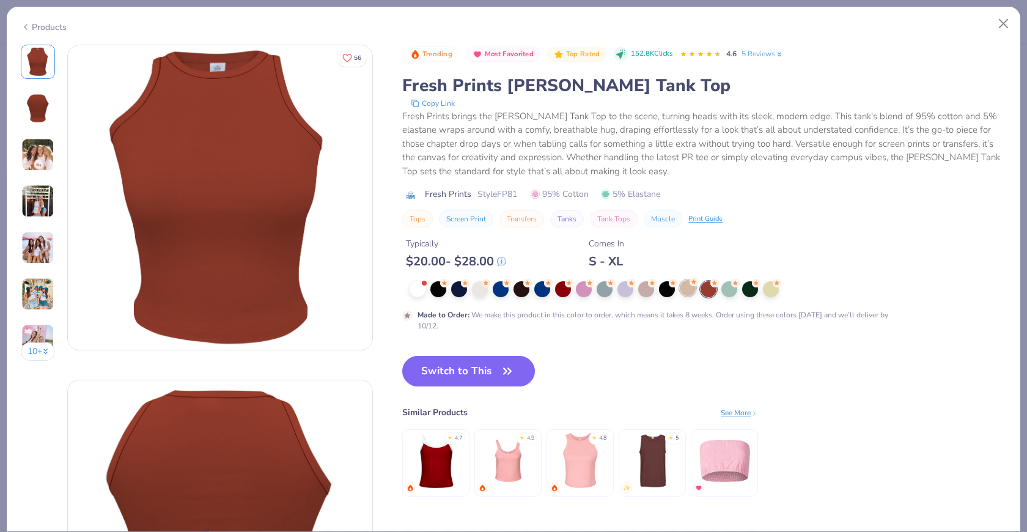
click at [690, 288] on div at bounding box center [688, 288] width 16 height 16
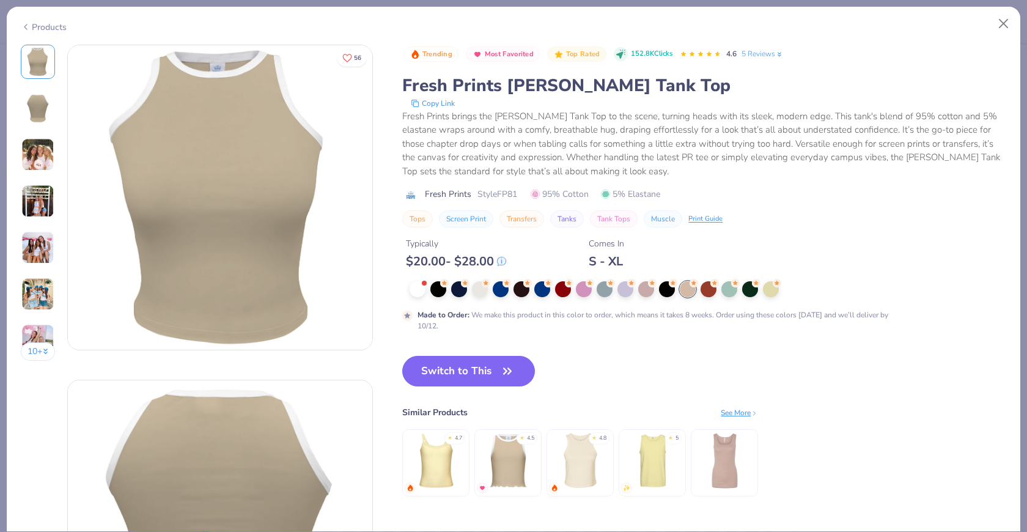
click at [34, 246] on img at bounding box center [37, 247] width 33 height 33
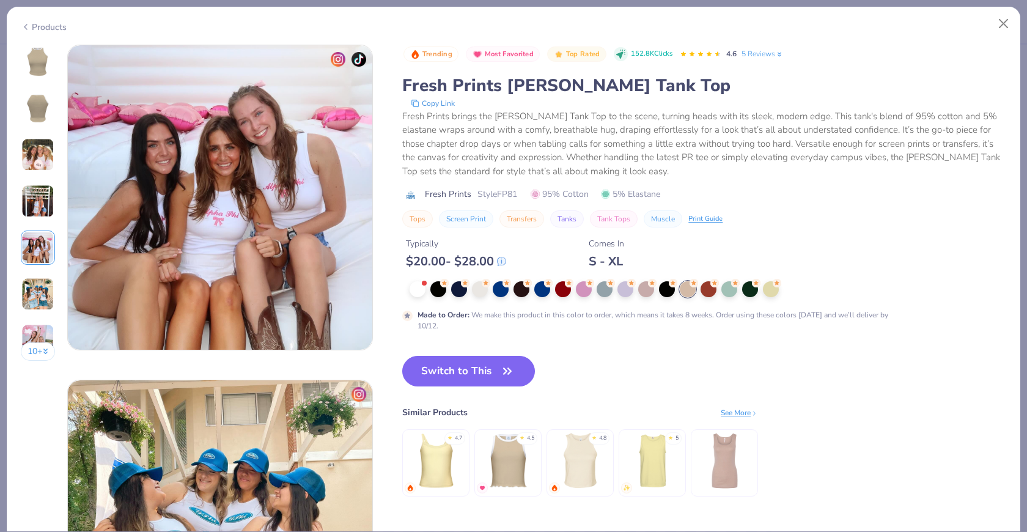
click at [46, 281] on img at bounding box center [37, 294] width 33 height 33
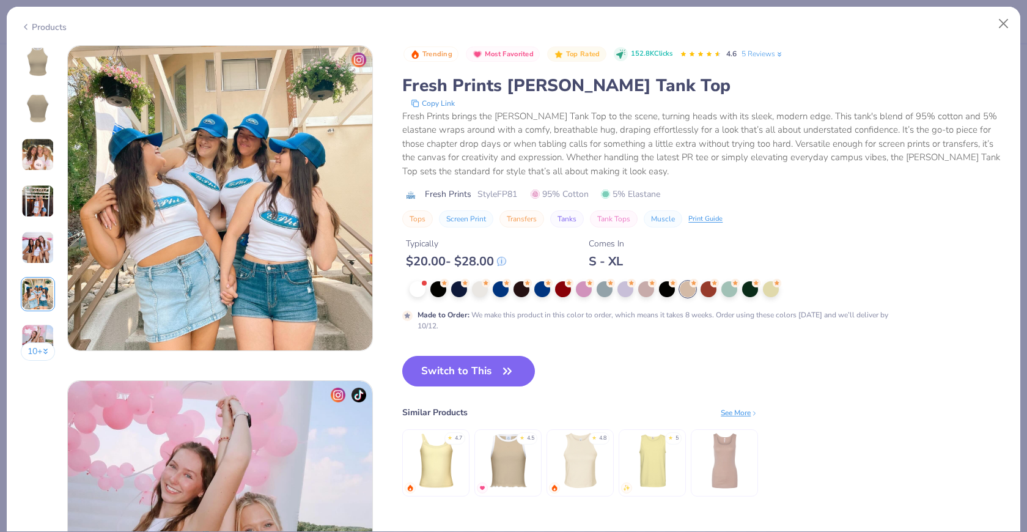
scroll to position [1675, 0]
click at [48, 297] on img at bounding box center [37, 294] width 33 height 33
click at [41, 328] on img at bounding box center [37, 340] width 33 height 33
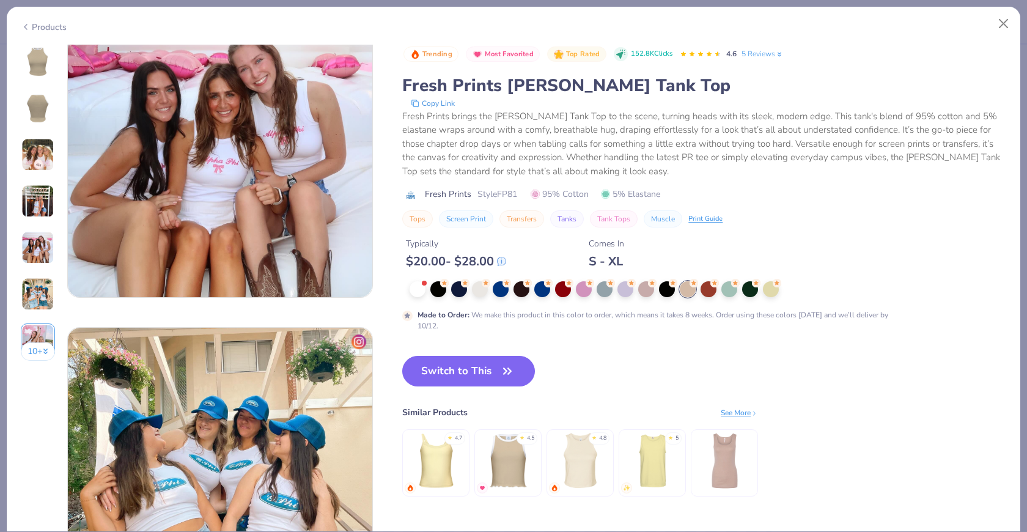
scroll to position [960, 0]
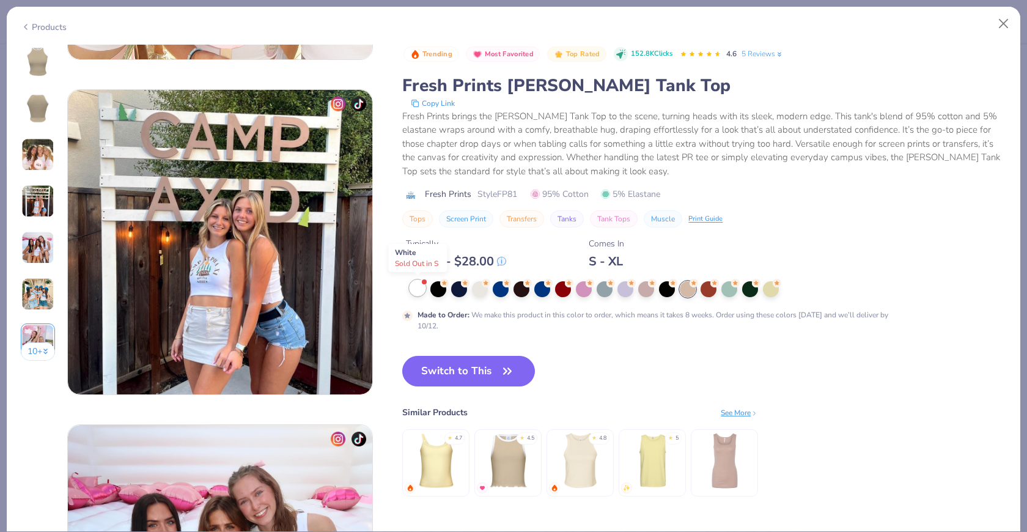
click at [423, 291] on div at bounding box center [418, 288] width 16 height 16
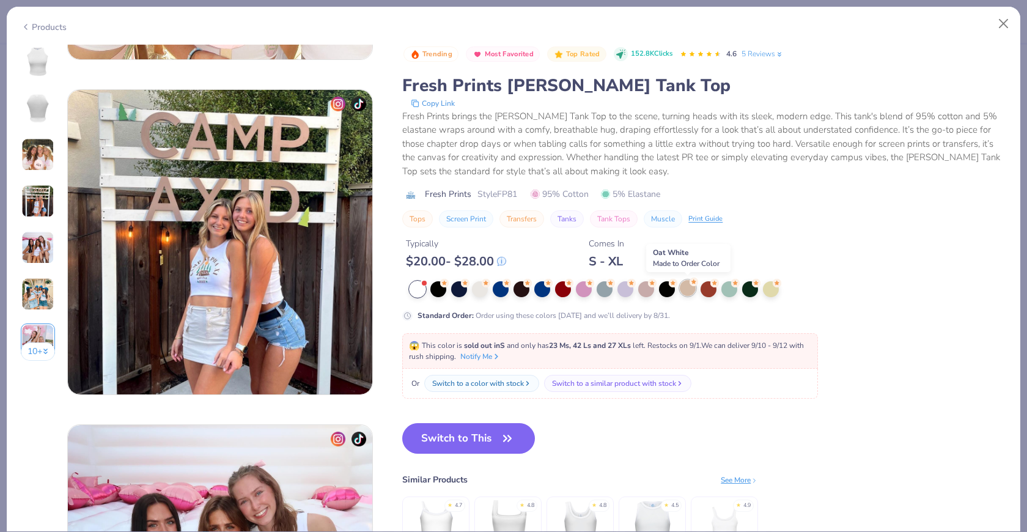
click at [692, 292] on div at bounding box center [688, 288] width 16 height 16
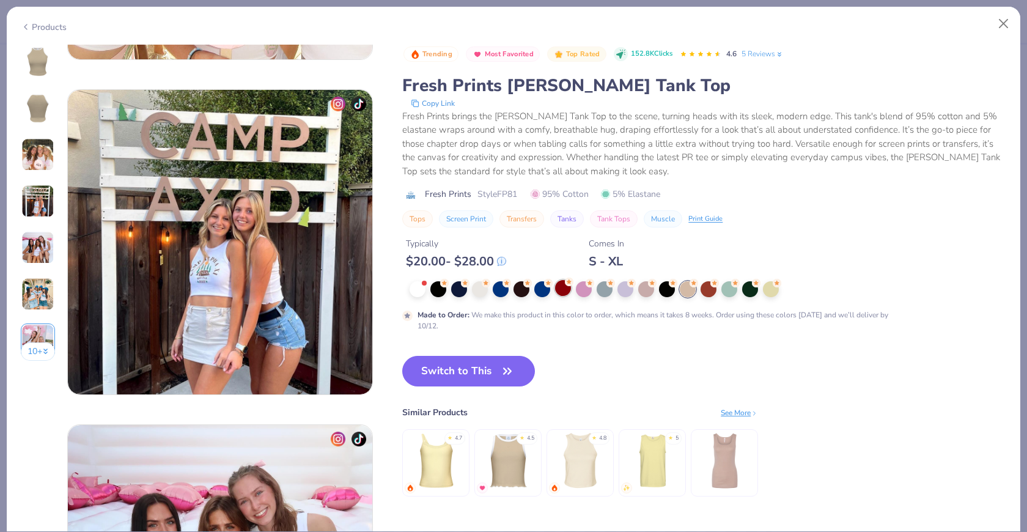
click at [569, 292] on div at bounding box center [563, 288] width 16 height 16
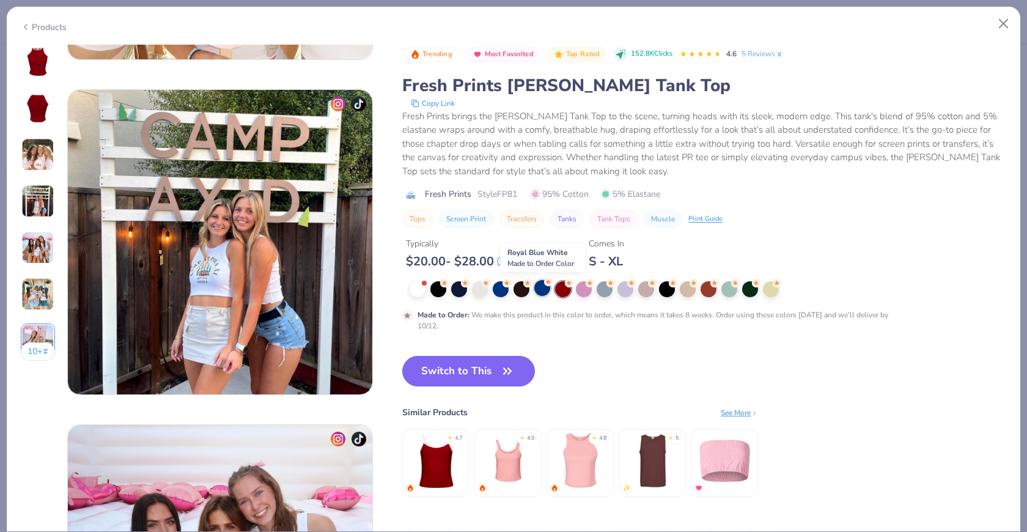
click at [534, 287] on div at bounding box center [542, 288] width 16 height 16
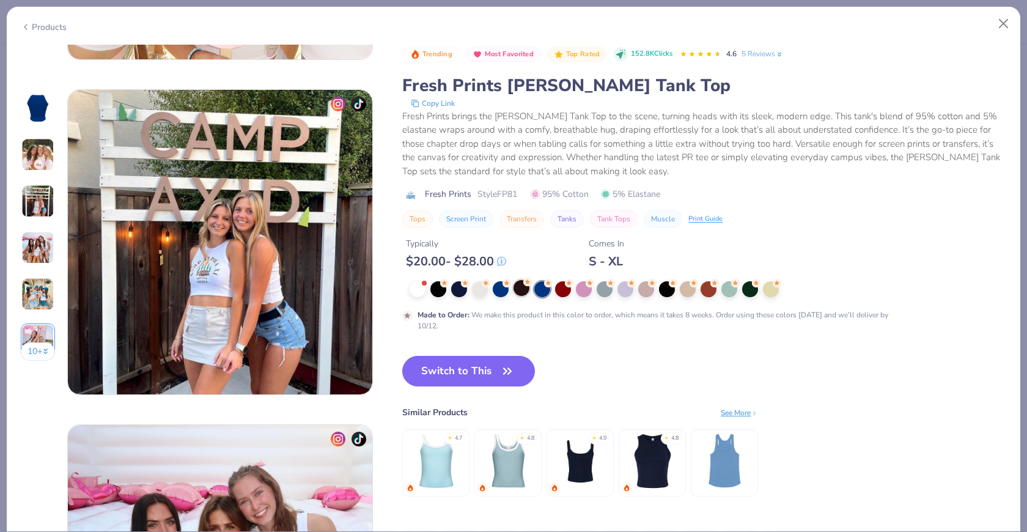
click at [521, 287] on div at bounding box center [522, 288] width 16 height 16
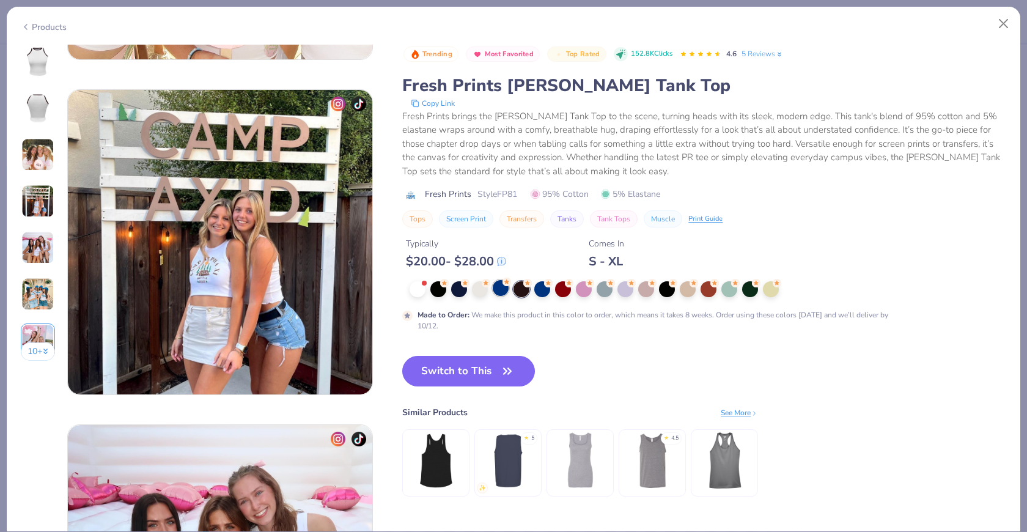
click at [496, 287] on div at bounding box center [501, 288] width 16 height 16
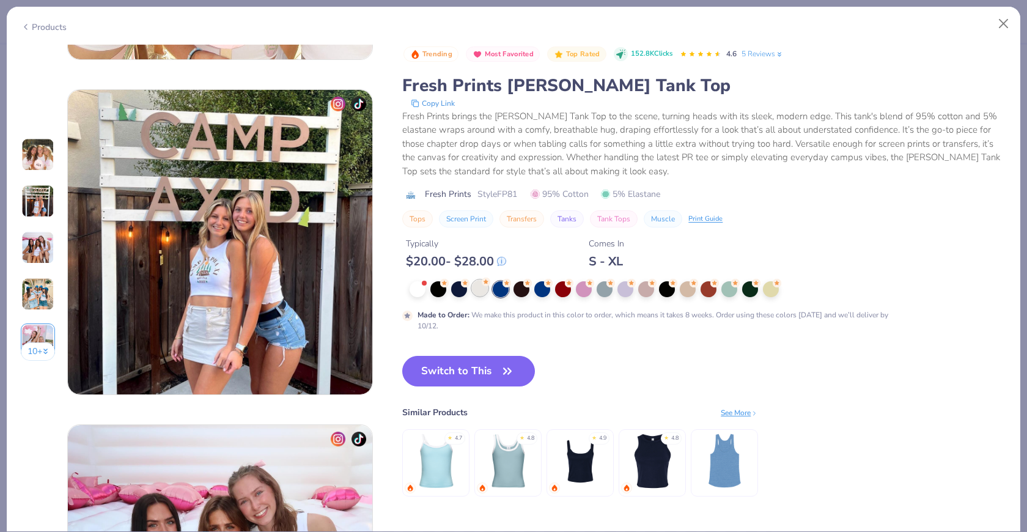
click at [474, 289] on div at bounding box center [480, 288] width 16 height 16
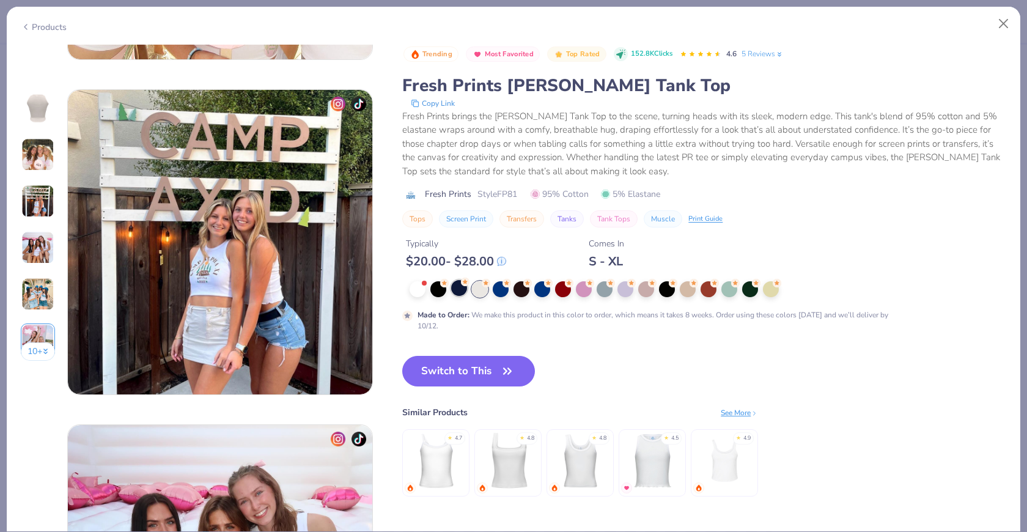
click at [462, 289] on div at bounding box center [459, 288] width 16 height 16
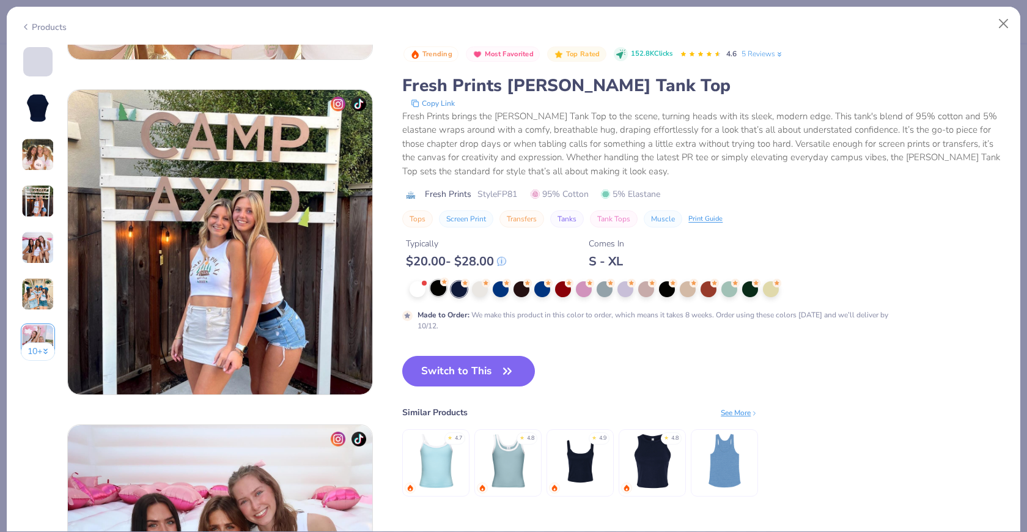
click at [438, 292] on div at bounding box center [438, 288] width 16 height 16
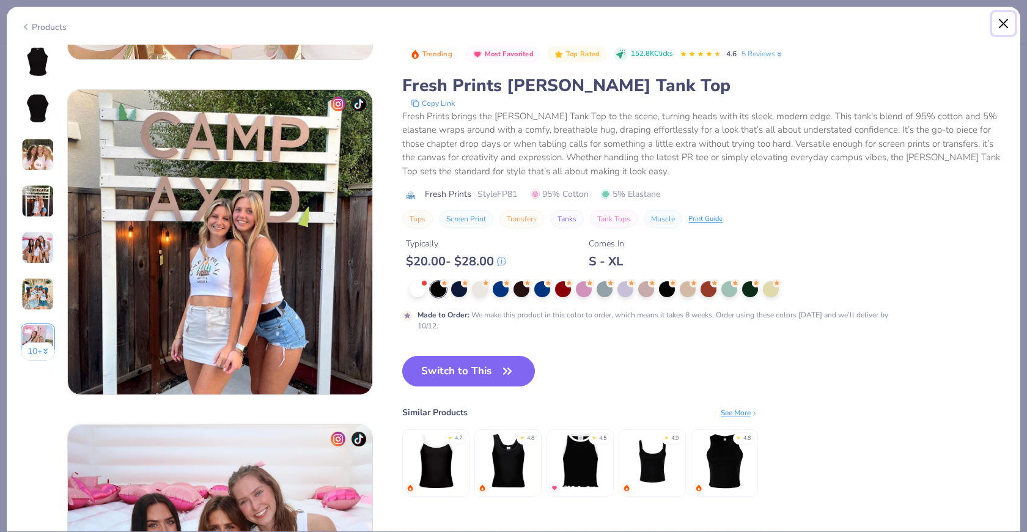
click at [924, 24] on button "Close" at bounding box center [1003, 23] width 23 height 23
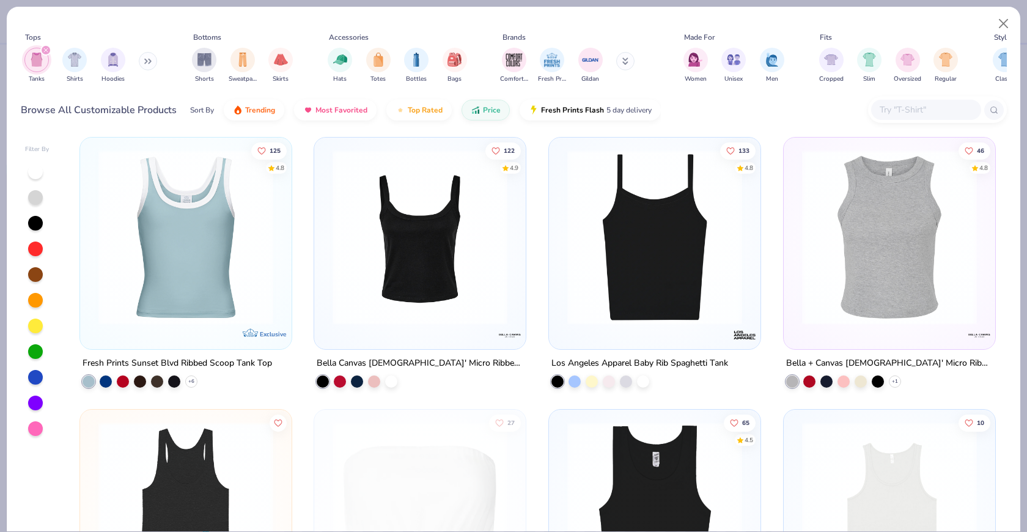
scroll to position [1910, 0]
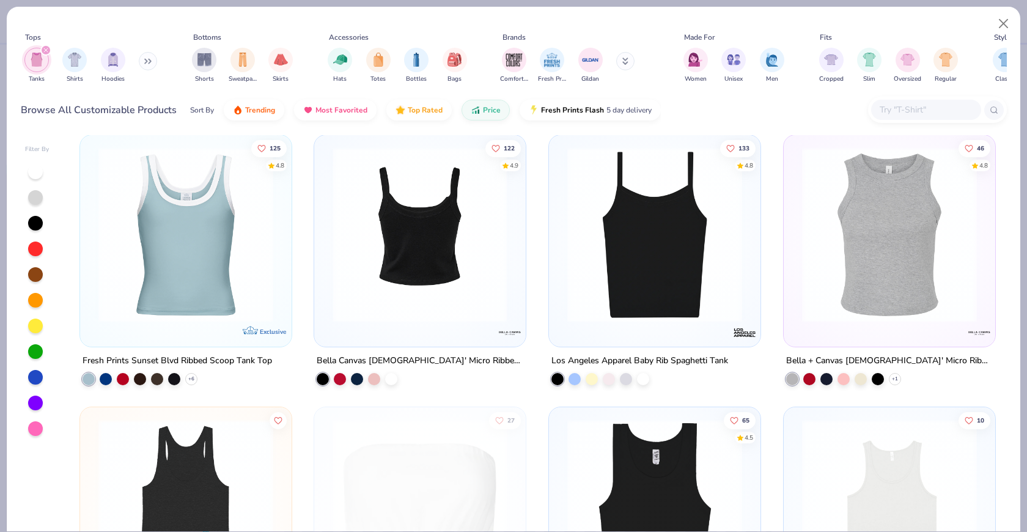
click at [429, 262] on div at bounding box center [420, 234] width 561 height 175
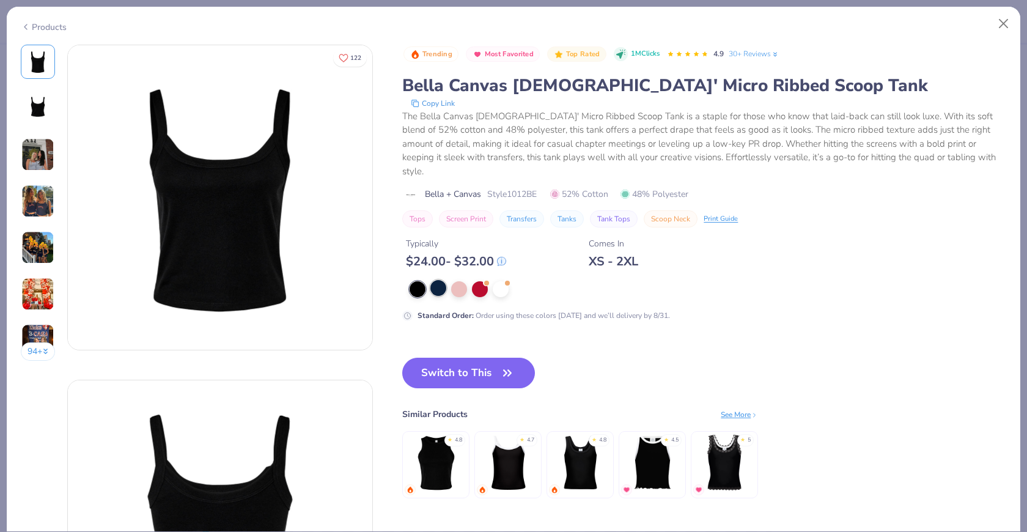
click at [439, 280] on div at bounding box center [438, 288] width 16 height 16
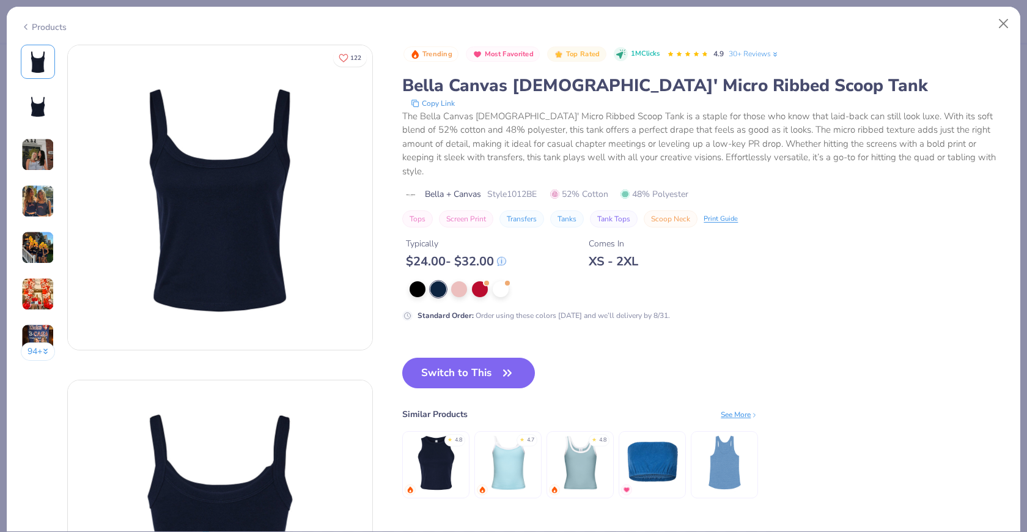
click at [470, 281] on div at bounding box center [651, 289] width 482 height 16
click at [462, 280] on div at bounding box center [459, 288] width 16 height 16
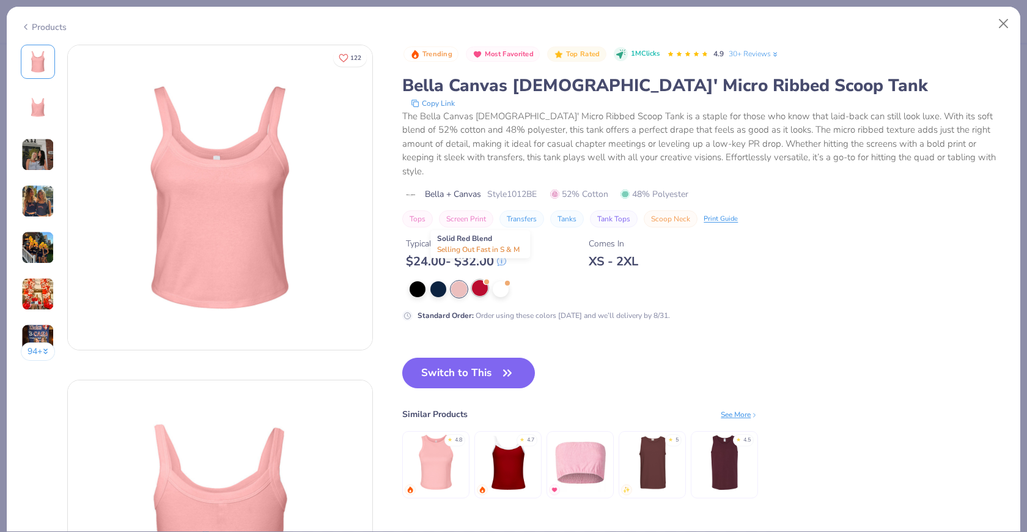
click at [481, 280] on div at bounding box center [480, 288] width 16 height 16
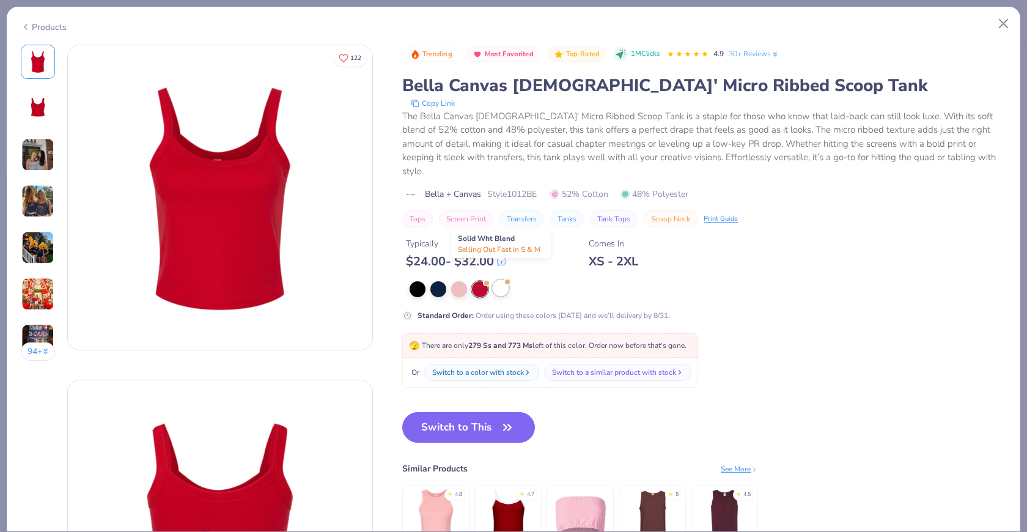
click at [502, 280] on div at bounding box center [501, 288] width 16 height 16
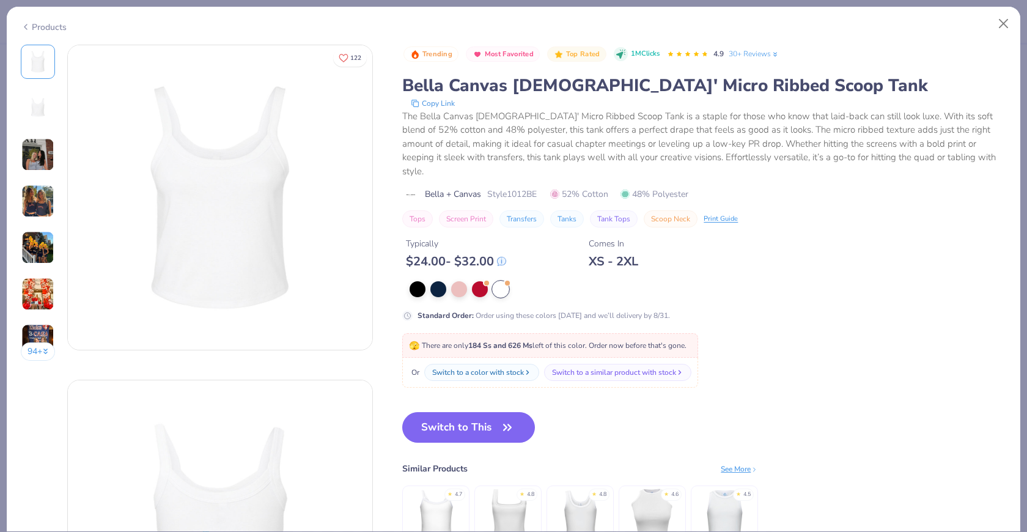
click at [45, 160] on img at bounding box center [37, 154] width 33 height 33
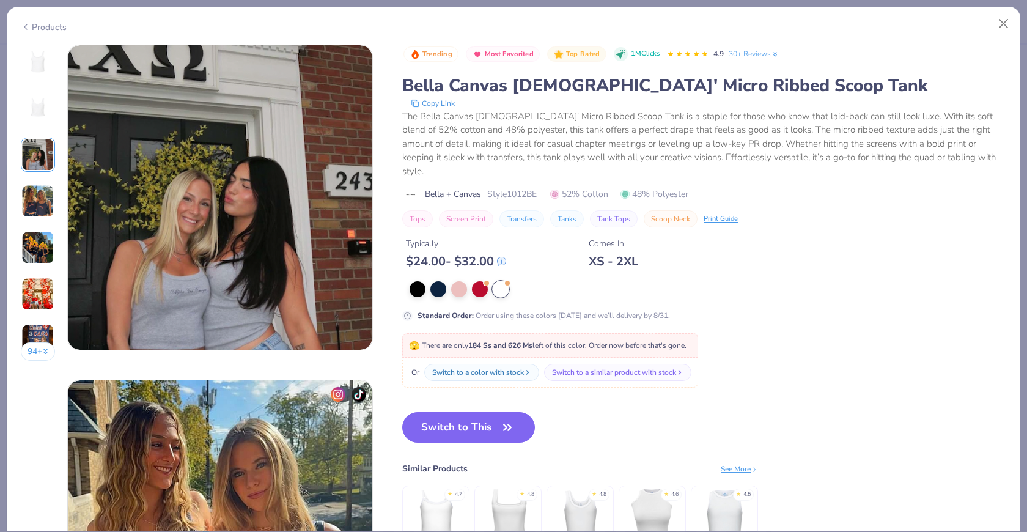
click at [44, 191] on img at bounding box center [37, 201] width 33 height 33
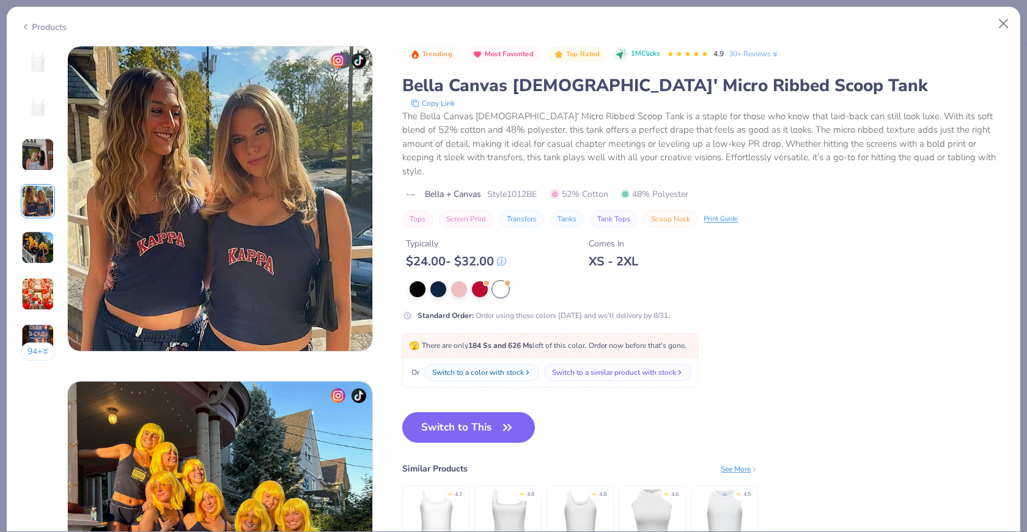
scroll to position [1005, 0]
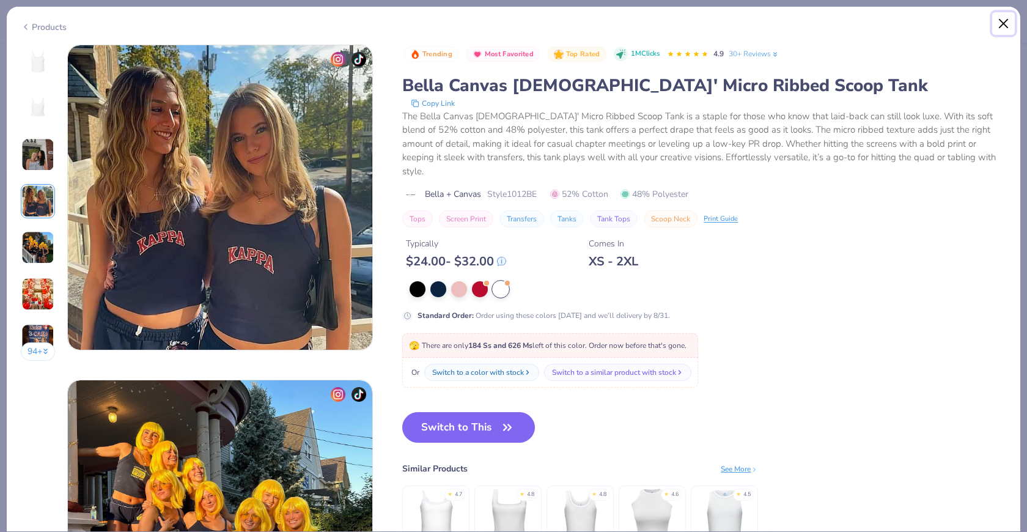
click at [924, 28] on button "Close" at bounding box center [1003, 23] width 23 height 23
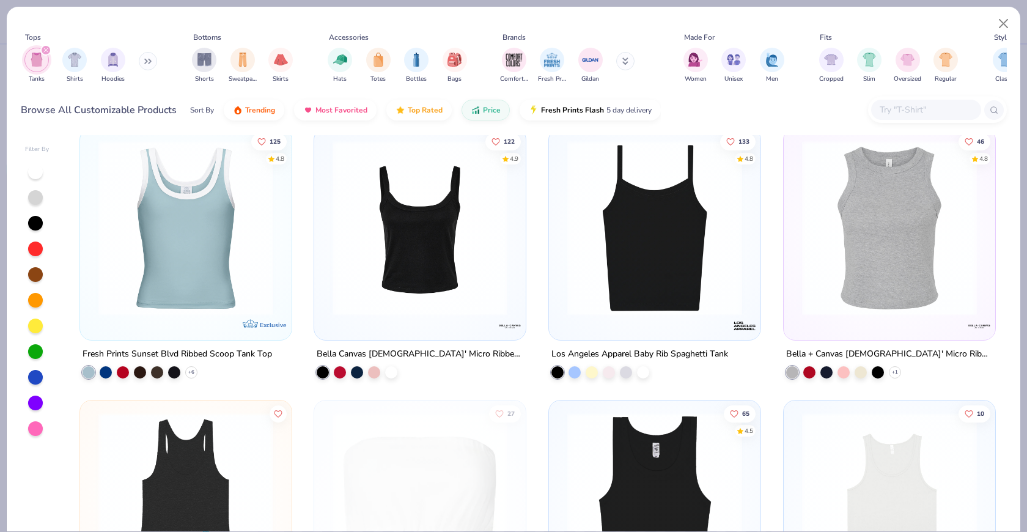
scroll to position [1912, 0]
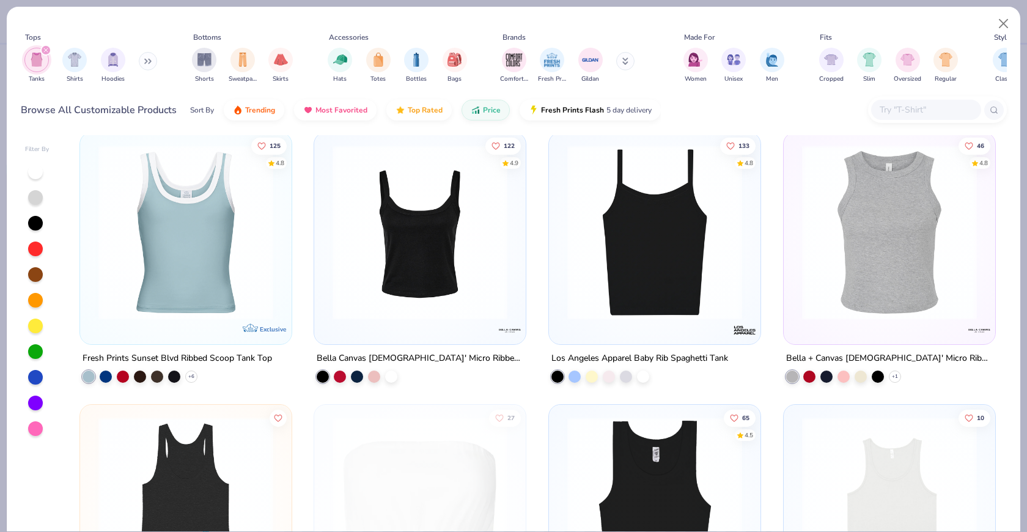
click at [621, 251] on img at bounding box center [654, 232] width 187 height 175
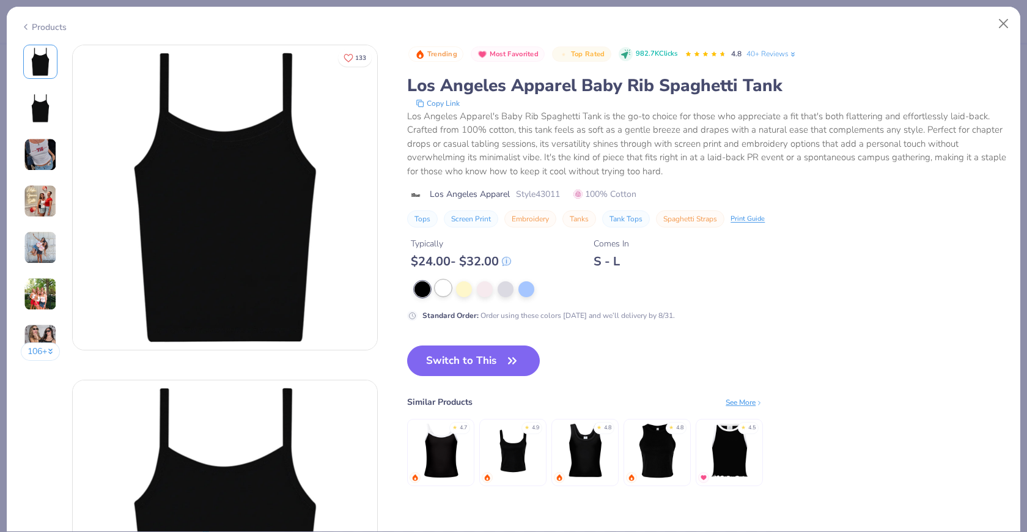
click at [448, 289] on div at bounding box center [443, 288] width 16 height 16
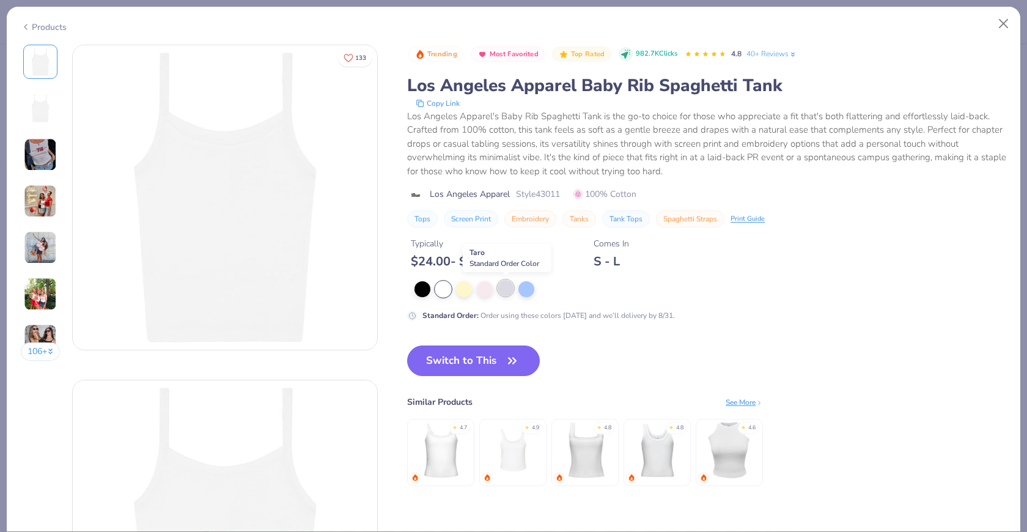
click at [507, 284] on div at bounding box center [506, 288] width 16 height 16
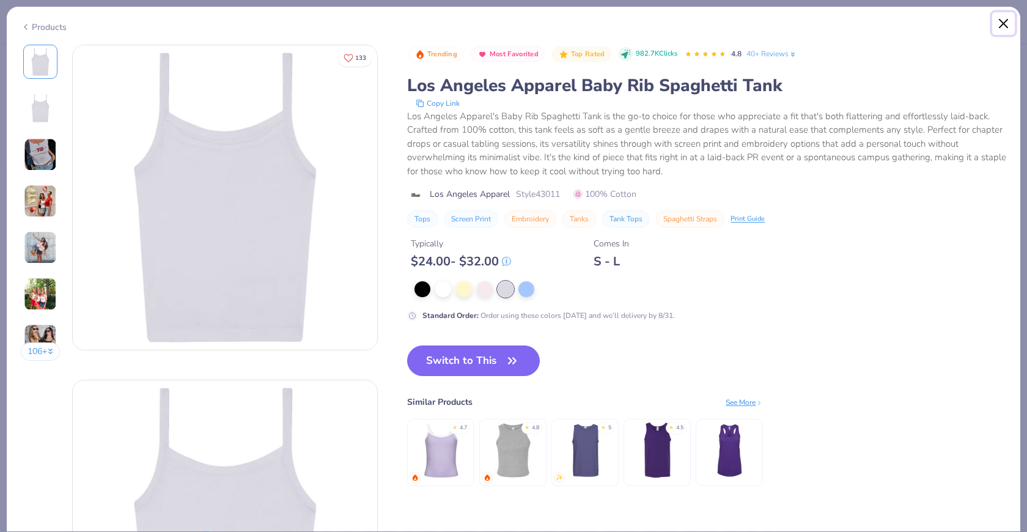
click at [924, 29] on button "Close" at bounding box center [1003, 23] width 23 height 23
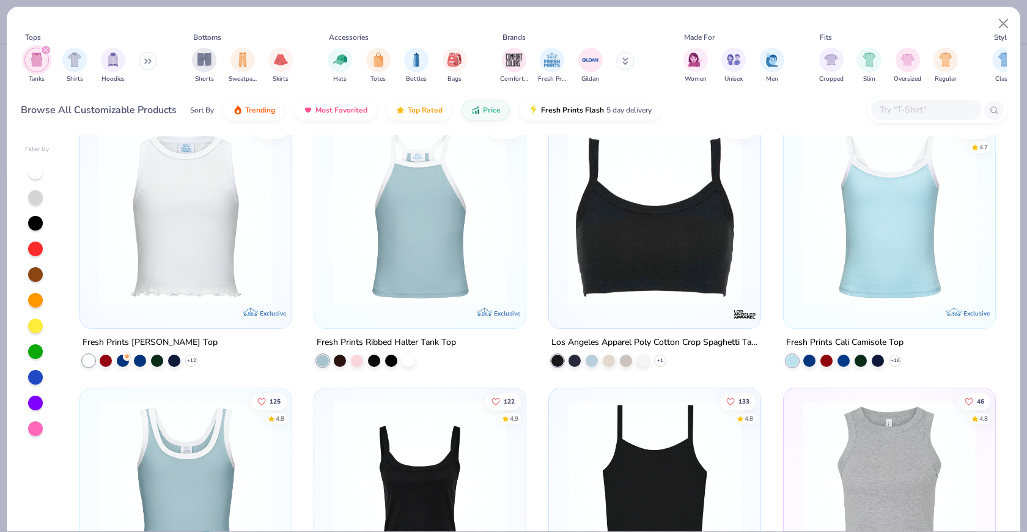
scroll to position [1467, 0]
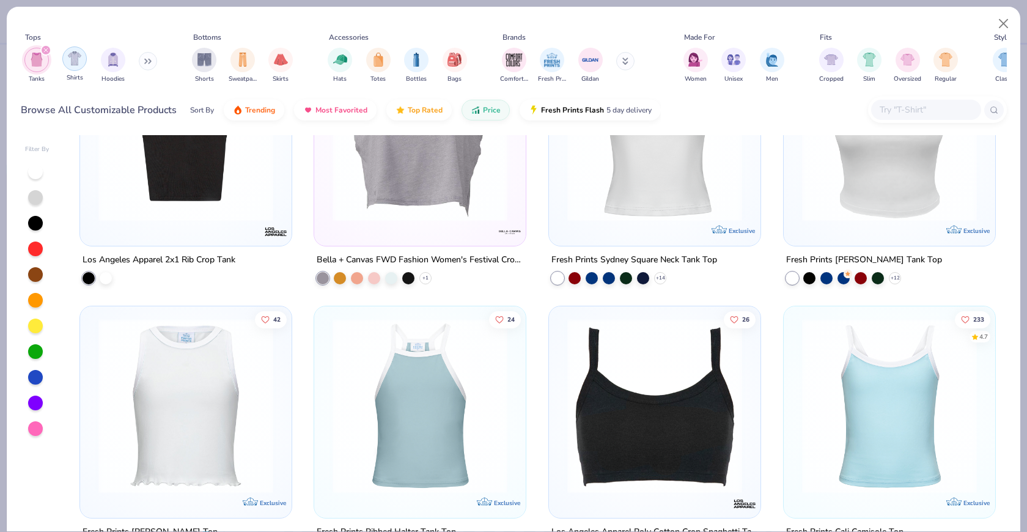
click at [80, 67] on div "filter for Shirts" at bounding box center [74, 58] width 24 height 24
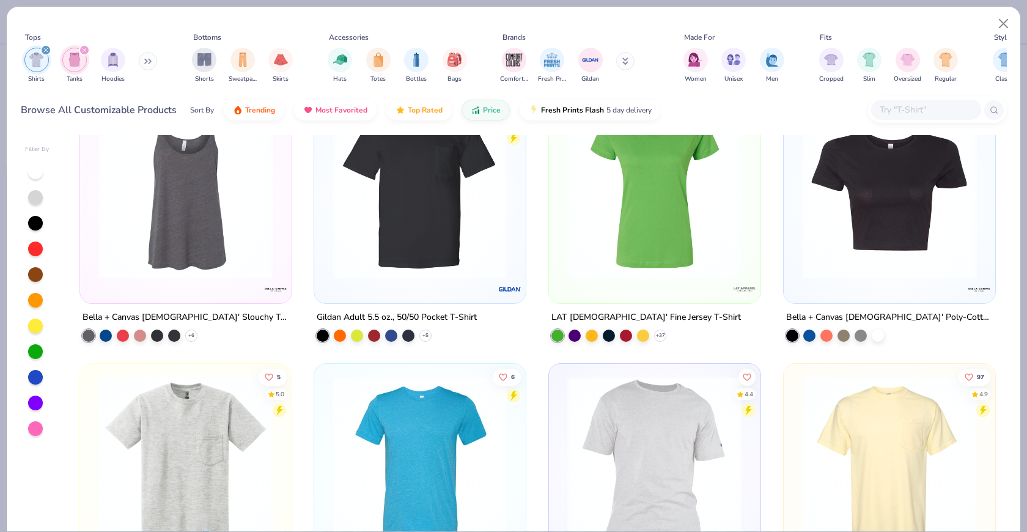
scroll to position [4386, 0]
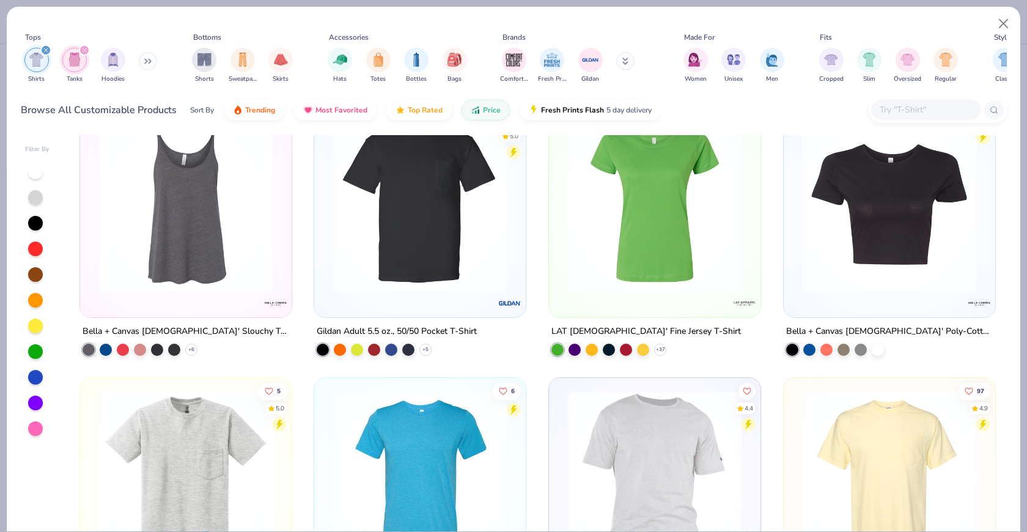
click at [899, 245] on img at bounding box center [889, 205] width 187 height 175
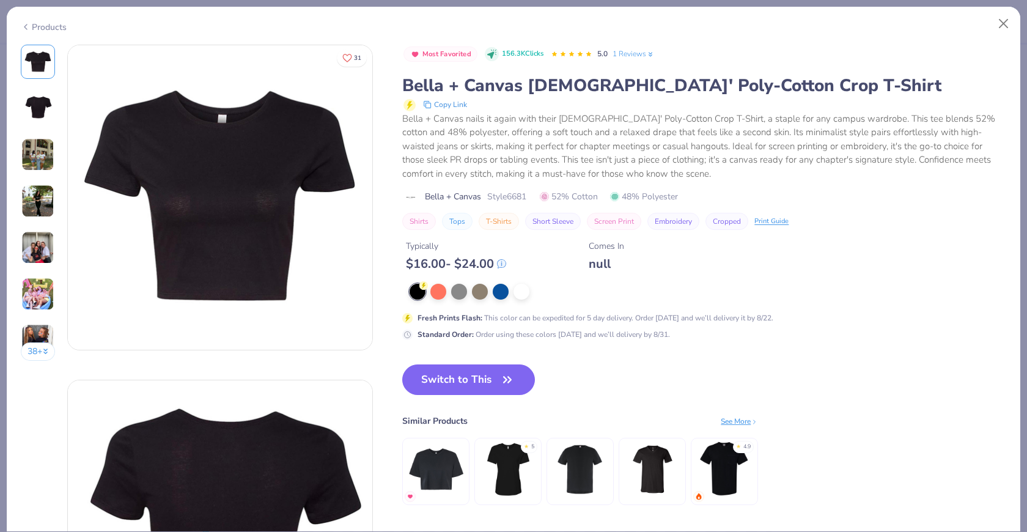
click at [40, 164] on img at bounding box center [37, 154] width 33 height 33
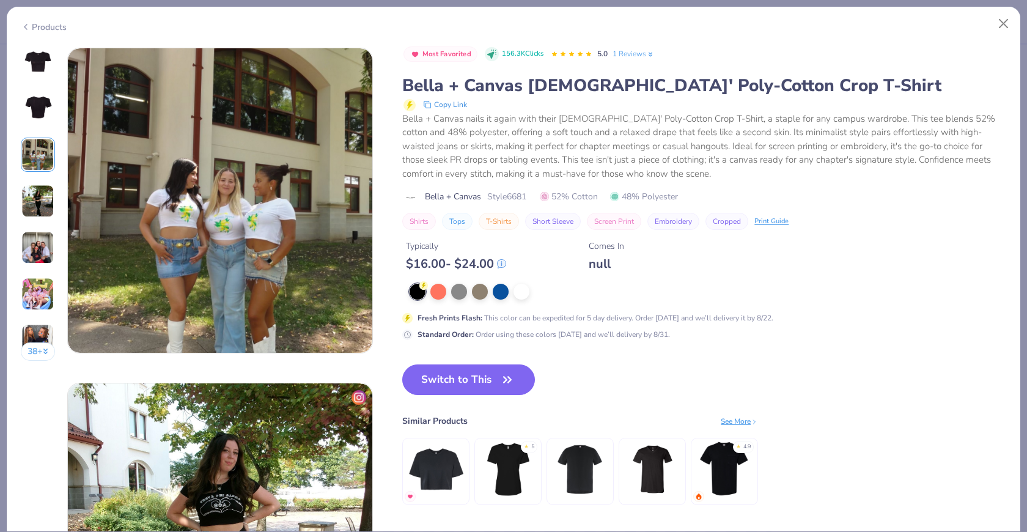
scroll to position [670, 0]
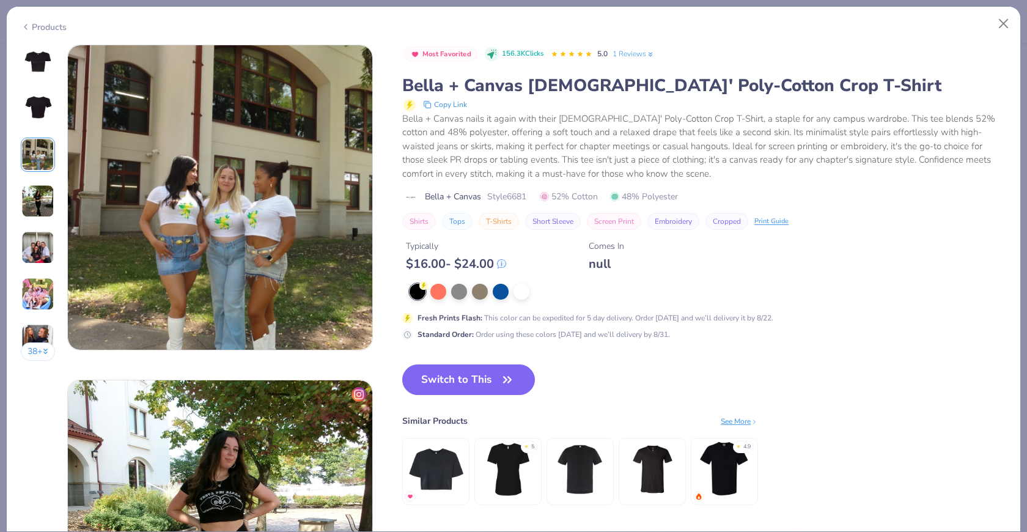
click at [37, 188] on img at bounding box center [37, 201] width 33 height 33
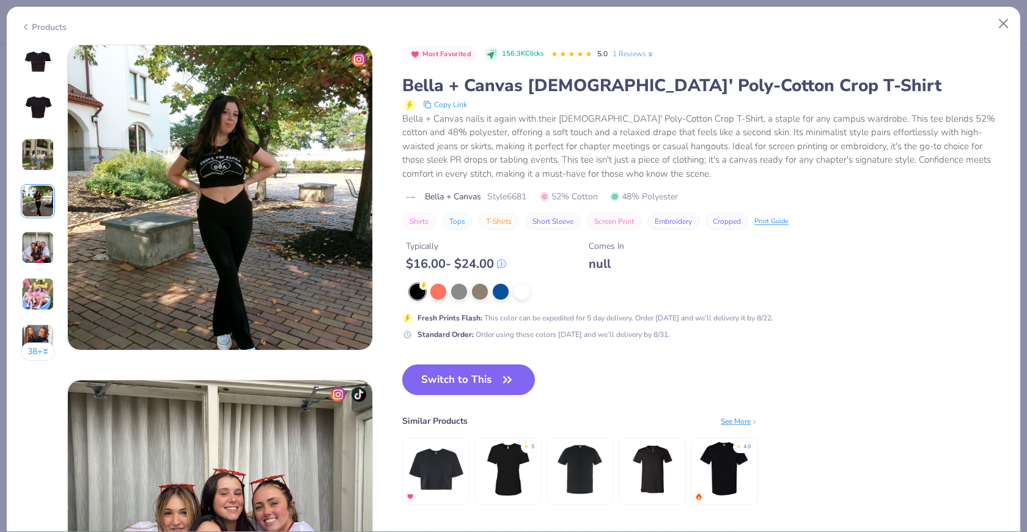
click at [39, 247] on img at bounding box center [37, 247] width 33 height 33
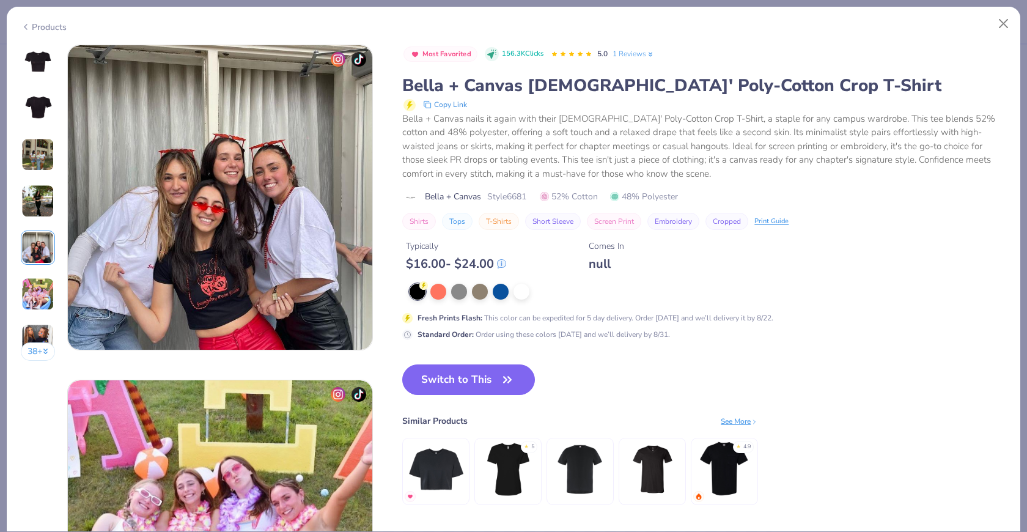
click at [36, 288] on img at bounding box center [37, 294] width 33 height 33
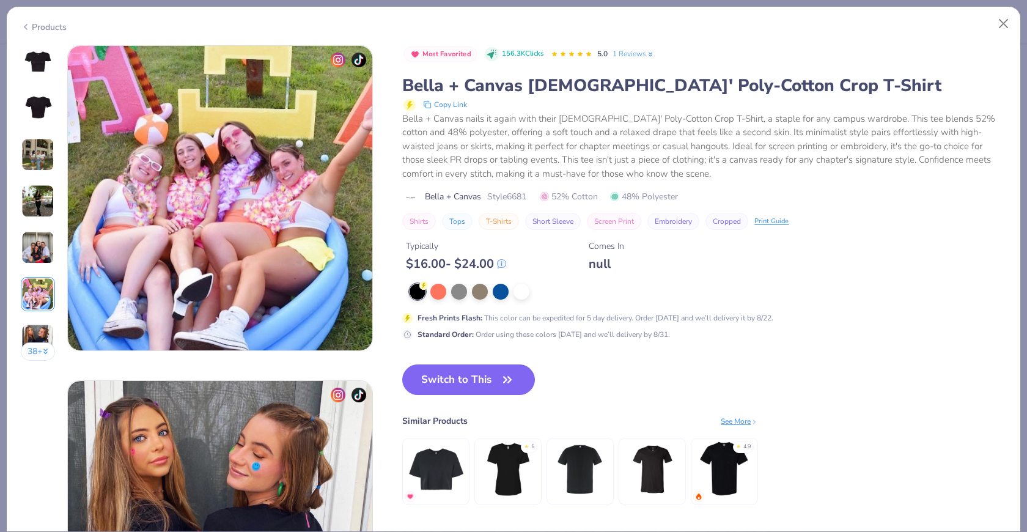
scroll to position [1675, 0]
click at [36, 319] on div "38 +" at bounding box center [38, 207] width 35 height 325
click at [36, 328] on img at bounding box center [37, 340] width 33 height 33
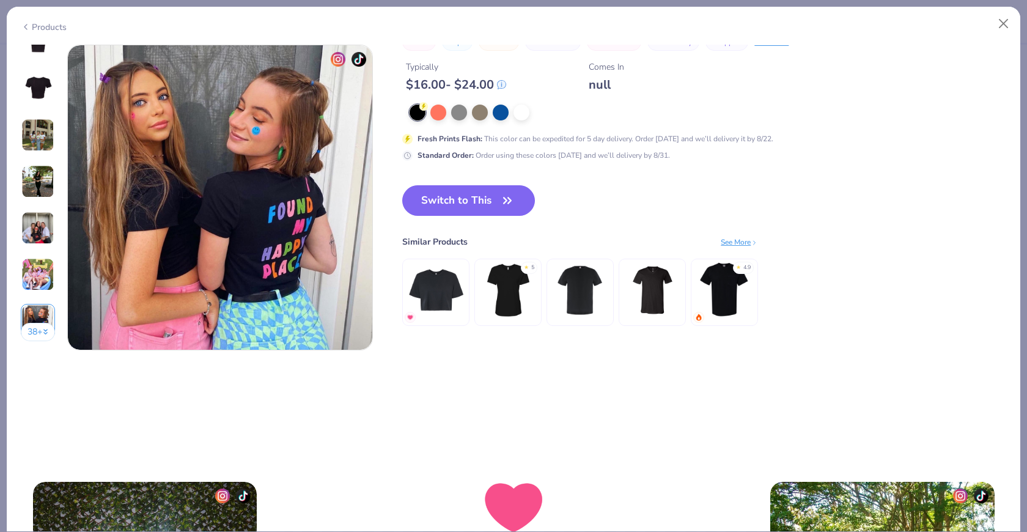
click at [39, 170] on img at bounding box center [37, 181] width 33 height 33
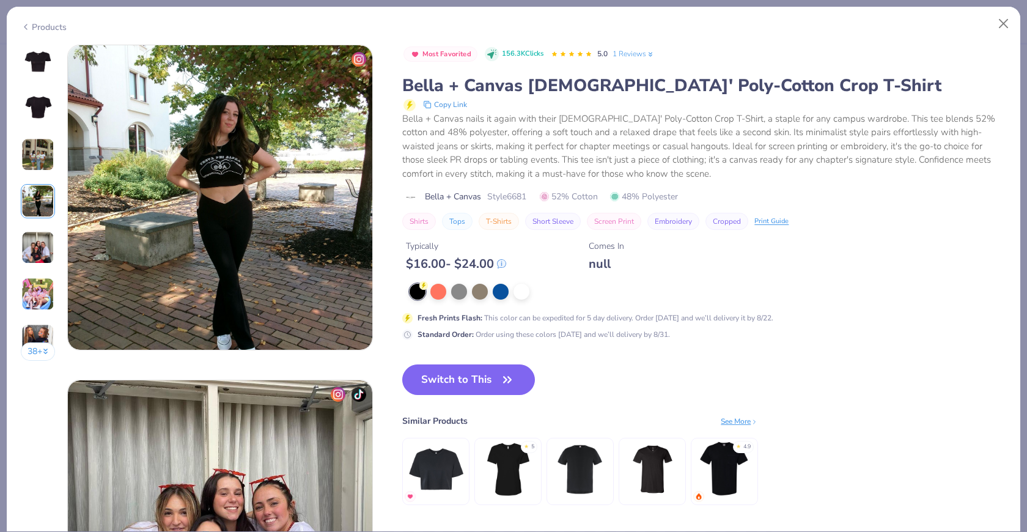
click at [43, 166] on img at bounding box center [37, 154] width 33 height 33
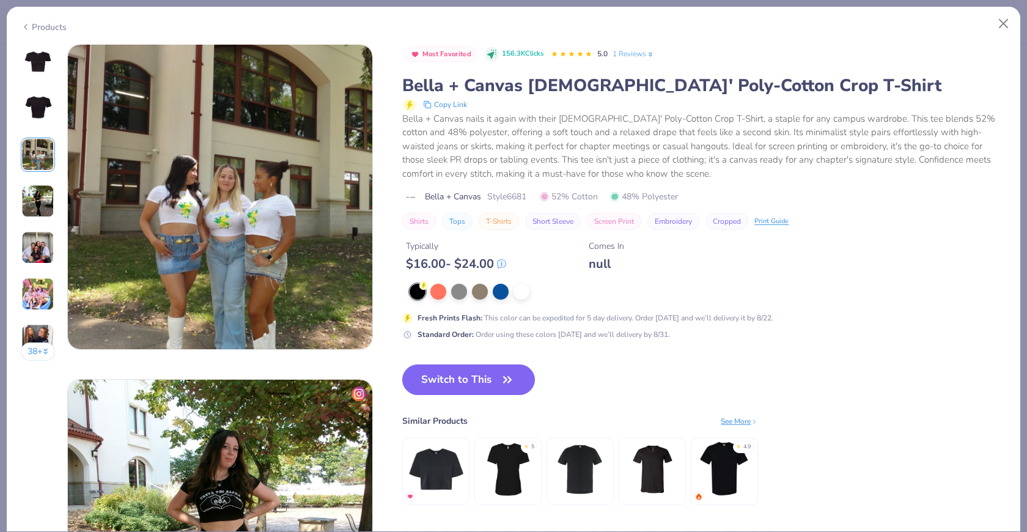
scroll to position [670, 0]
click at [483, 297] on div at bounding box center [480, 290] width 16 height 16
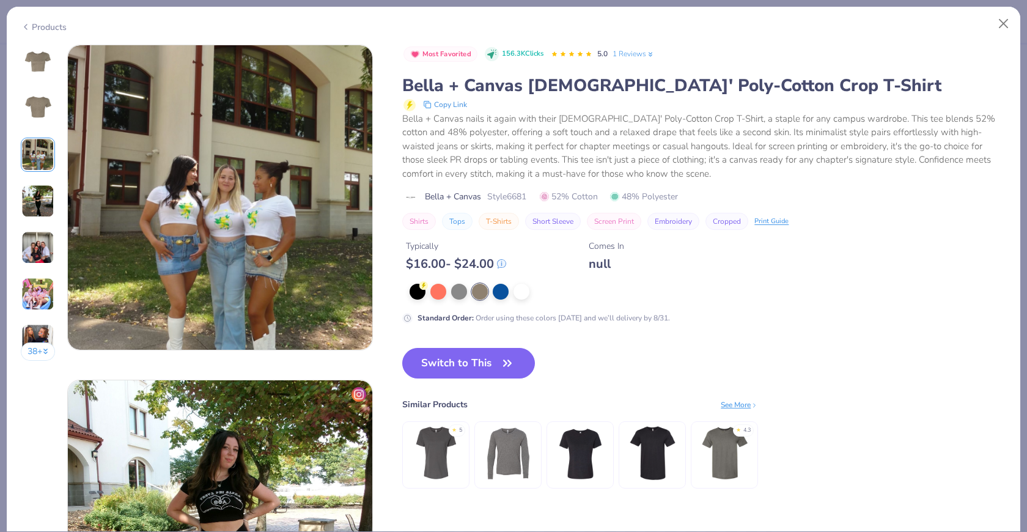
scroll to position [632, 0]
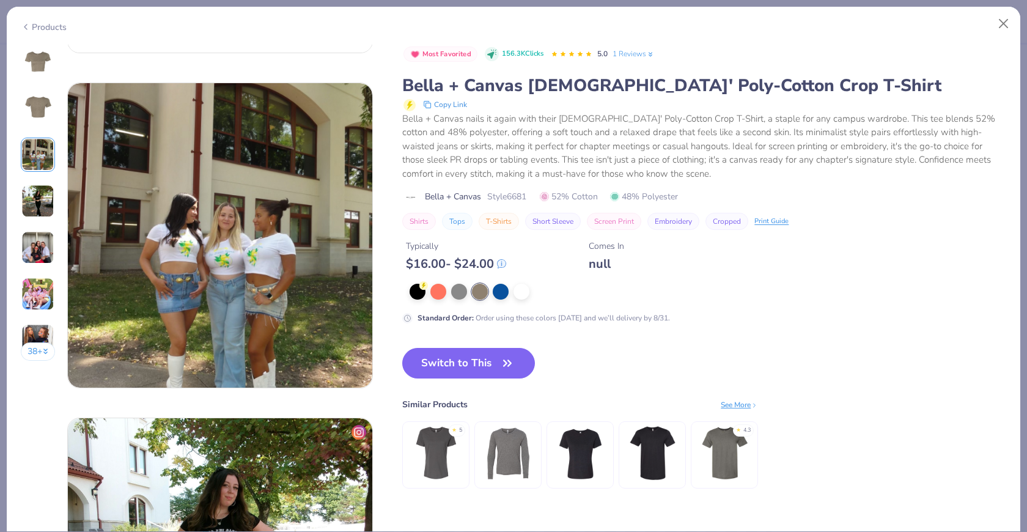
click at [40, 100] on img at bounding box center [37, 108] width 29 height 29
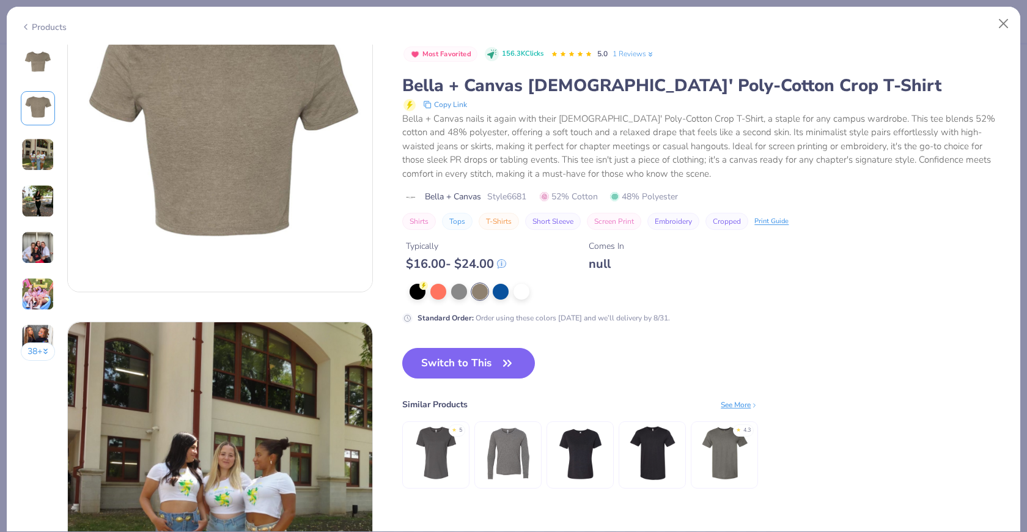
scroll to position [335, 0]
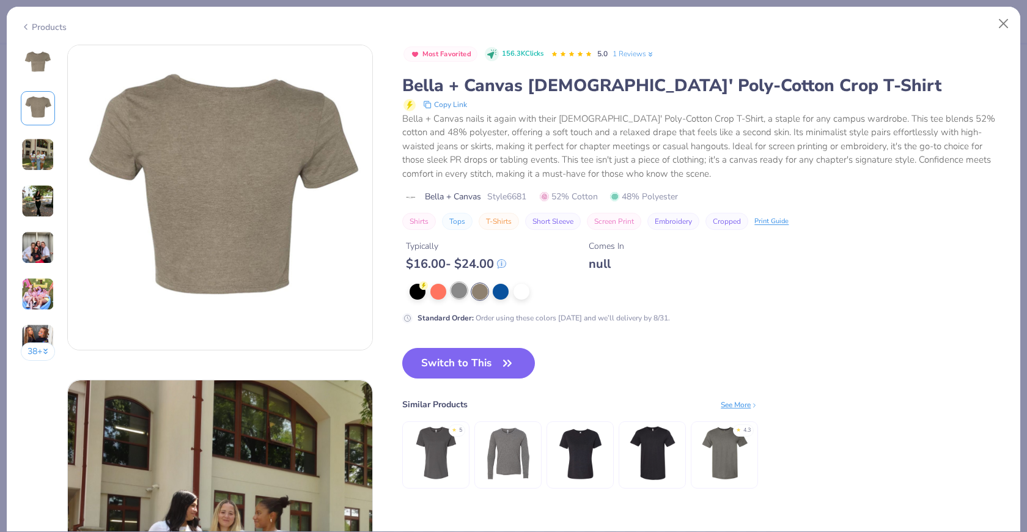
click at [456, 290] on div at bounding box center [459, 290] width 16 height 16
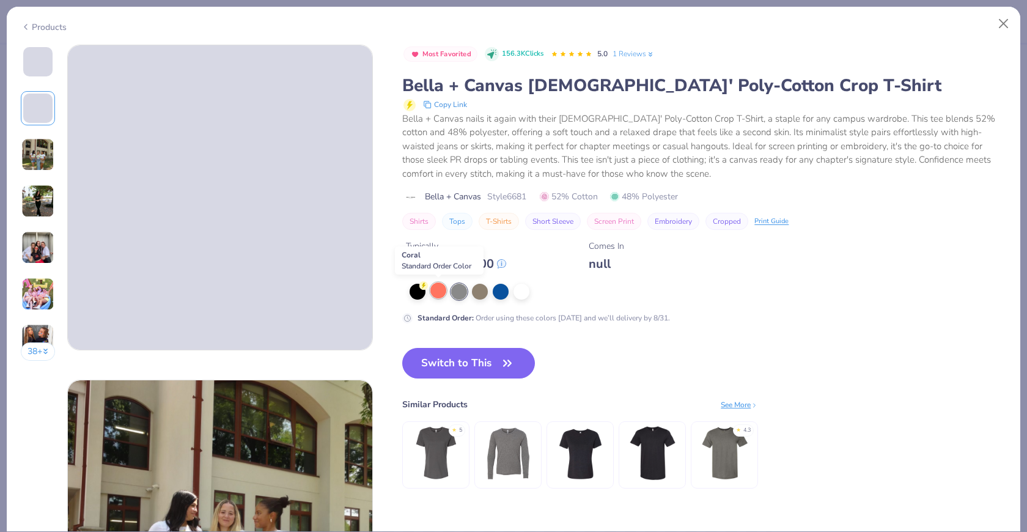
click at [435, 291] on div at bounding box center [438, 290] width 16 height 16
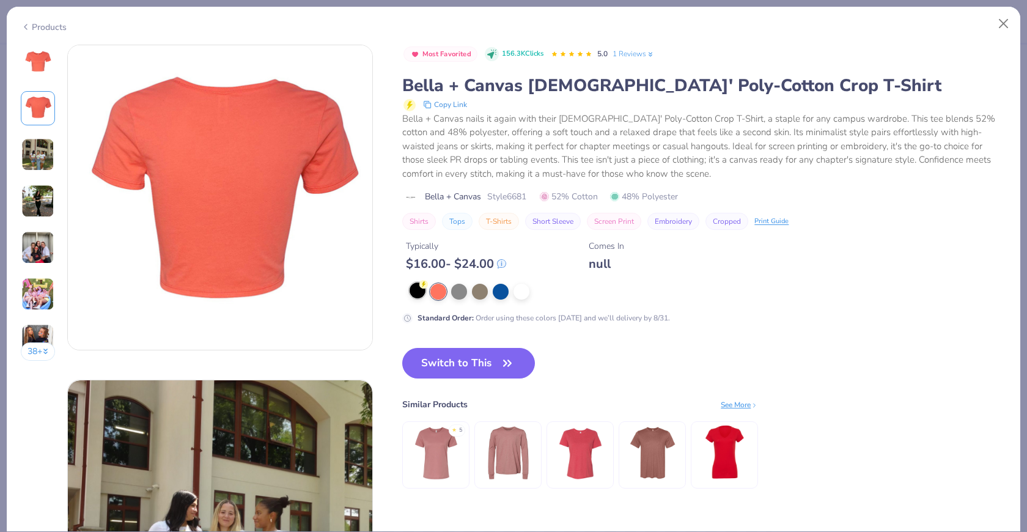
click at [421, 293] on div at bounding box center [418, 290] width 16 height 16
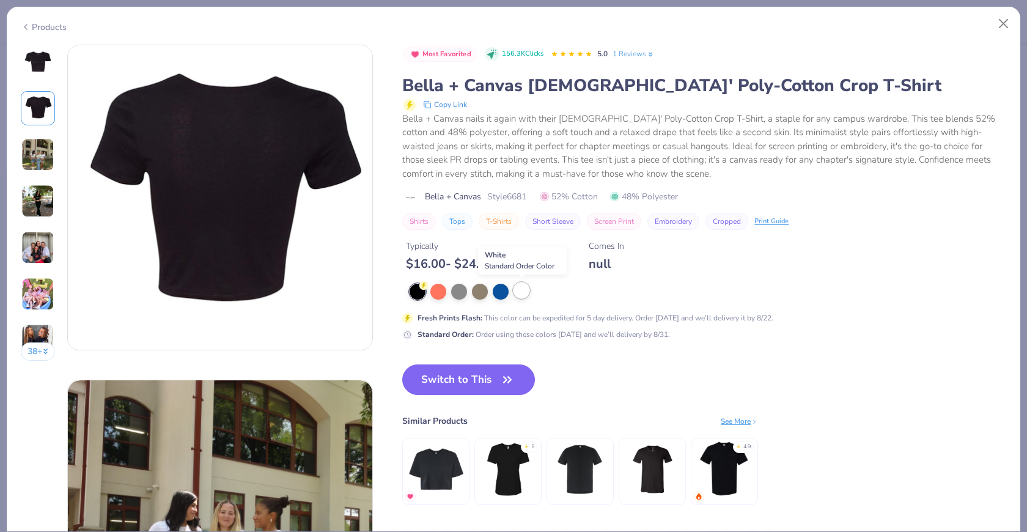
click at [523, 287] on div at bounding box center [522, 290] width 16 height 16
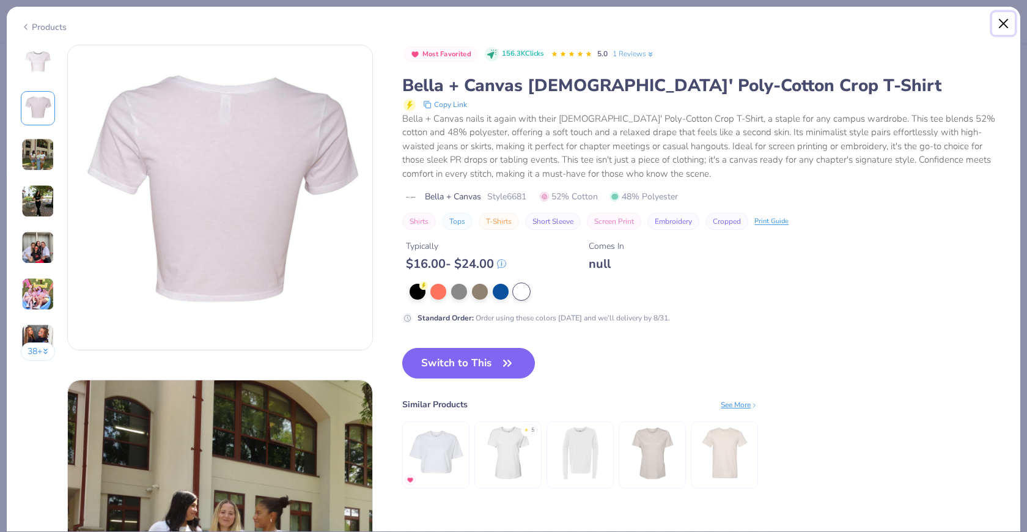
click at [924, 28] on button "Close" at bounding box center [1003, 23] width 23 height 23
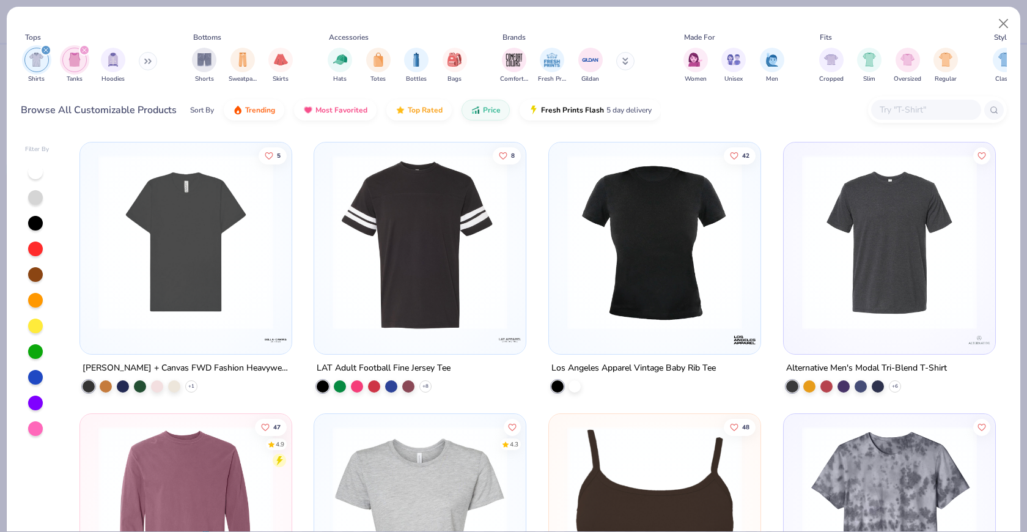
scroll to position [8155, 0]
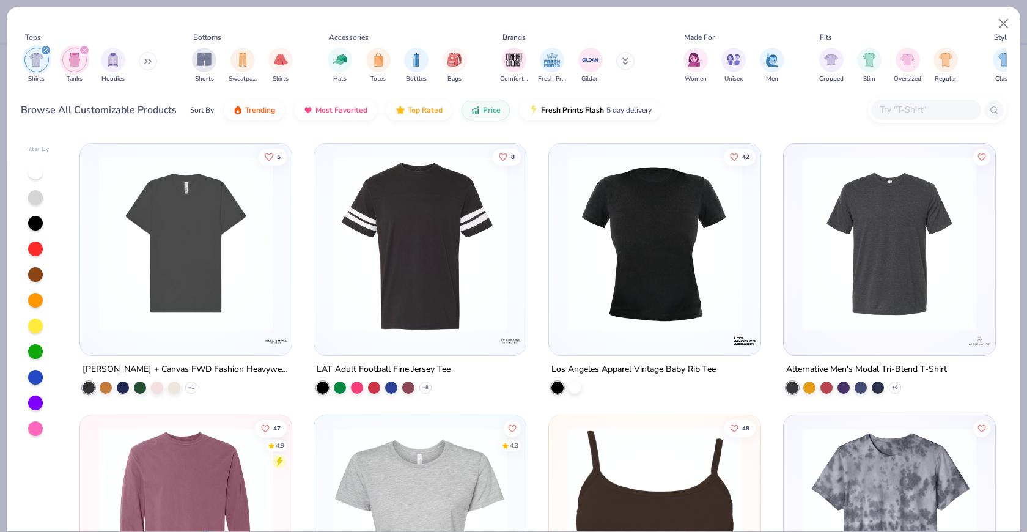
click at [656, 310] on img at bounding box center [654, 242] width 187 height 175
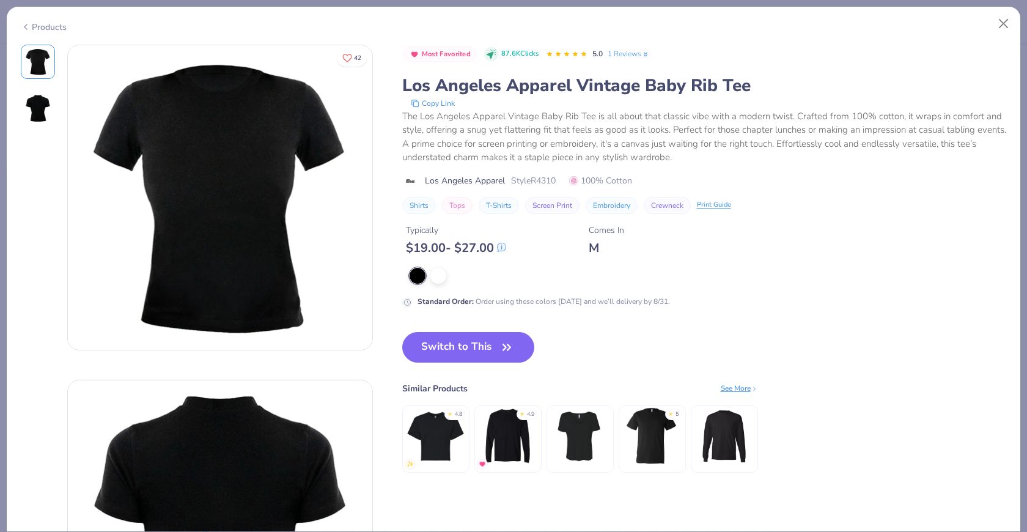
click at [44, 108] on img at bounding box center [37, 108] width 29 height 29
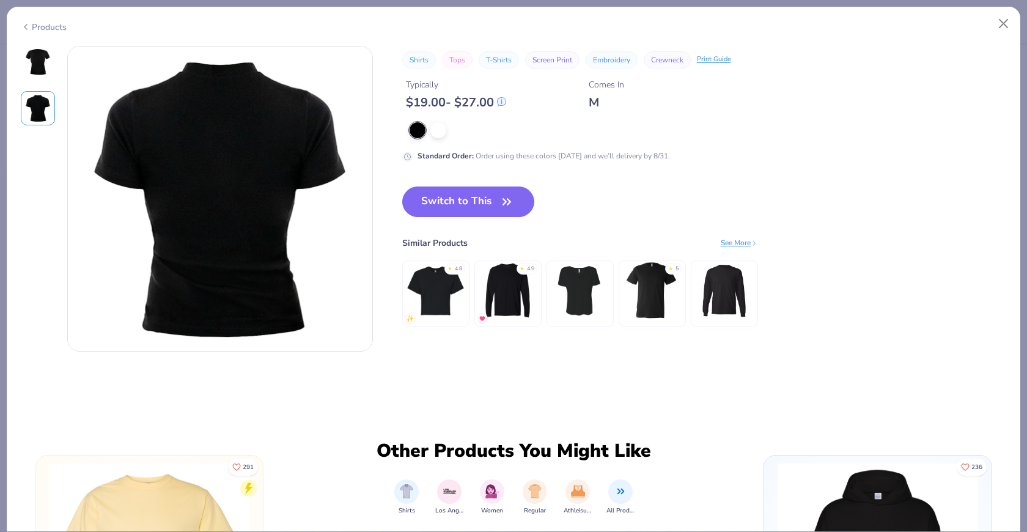
scroll to position [335, 0]
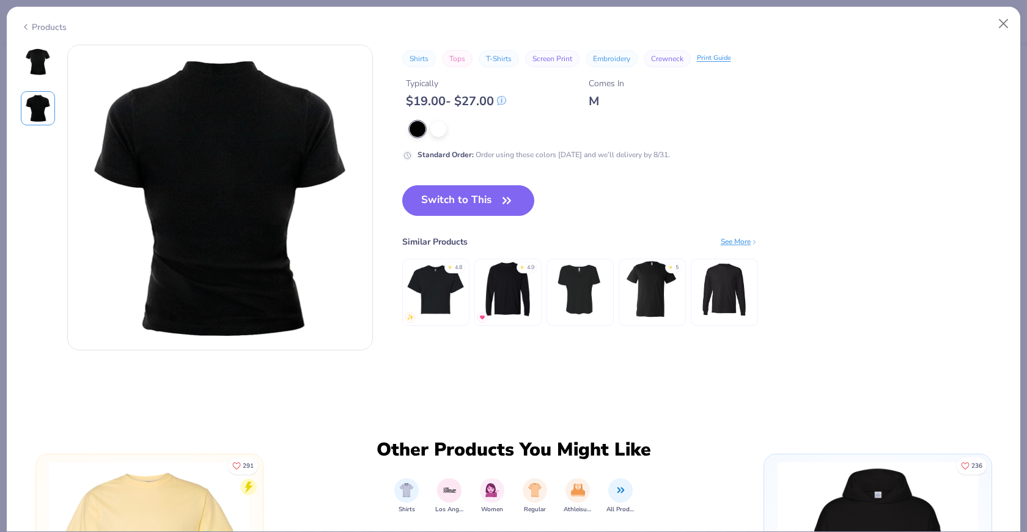
click at [35, 85] on div at bounding box center [38, 85] width 34 height 81
click at [39, 65] on img at bounding box center [37, 61] width 29 height 29
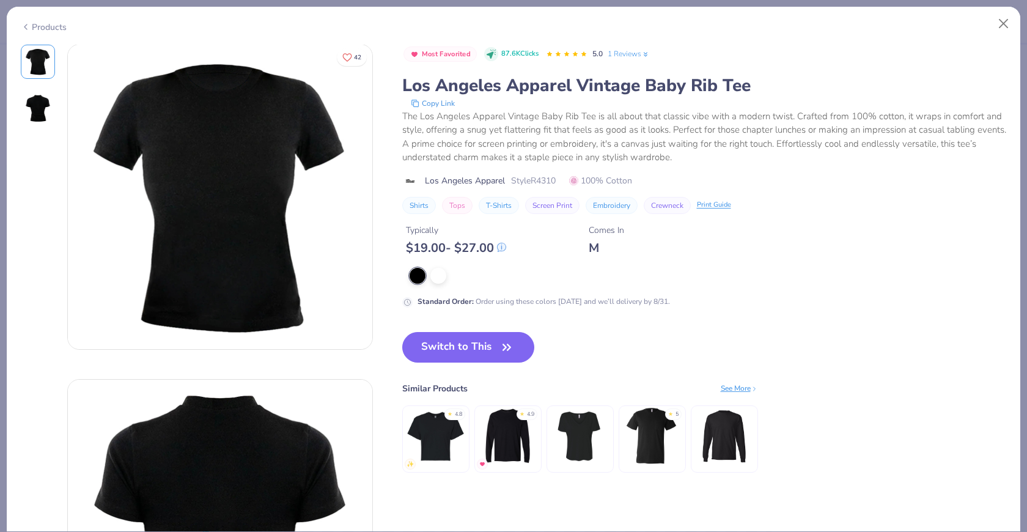
scroll to position [0, 0]
click at [924, 24] on button "Close" at bounding box center [1003, 23] width 23 height 23
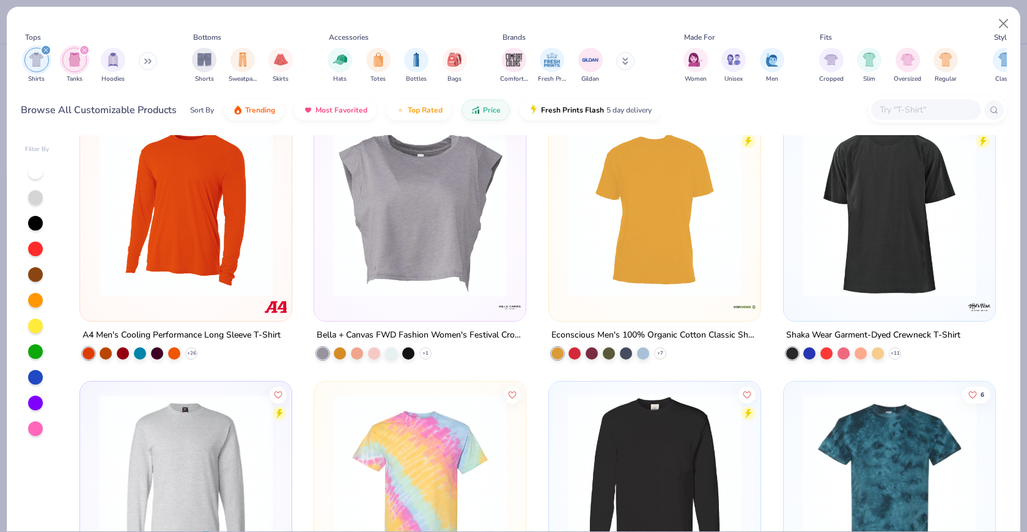
scroll to position [9008, 0]
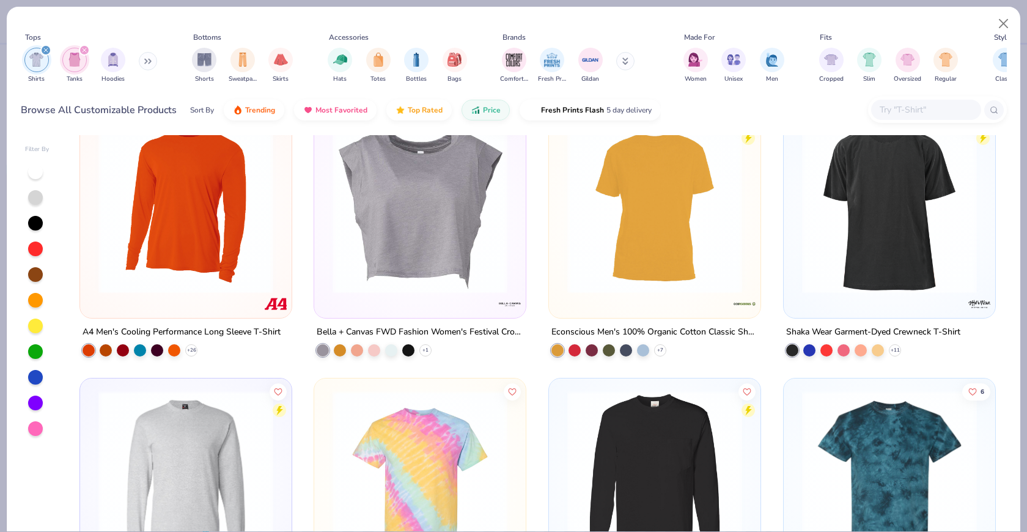
click at [448, 244] on img at bounding box center [419, 206] width 187 height 175
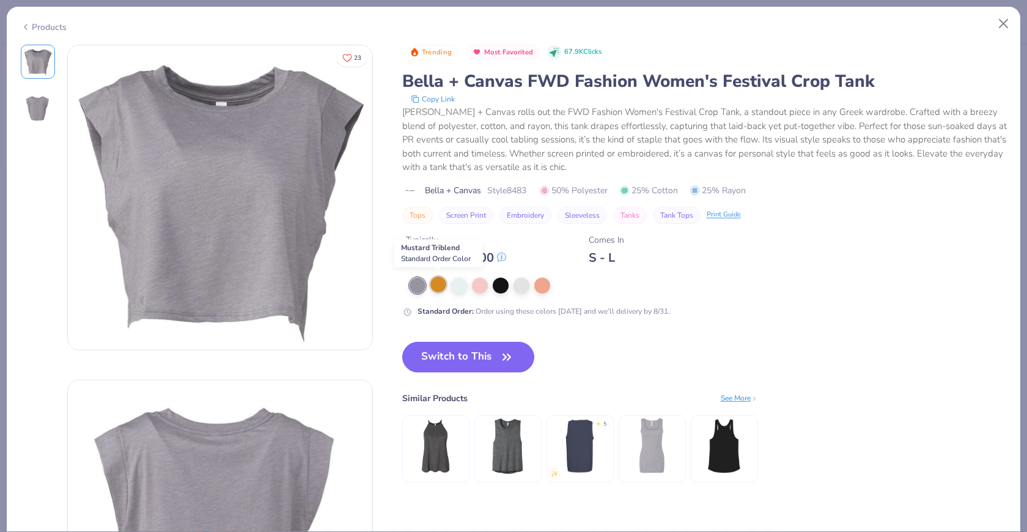
click at [436, 287] on div at bounding box center [438, 284] width 16 height 16
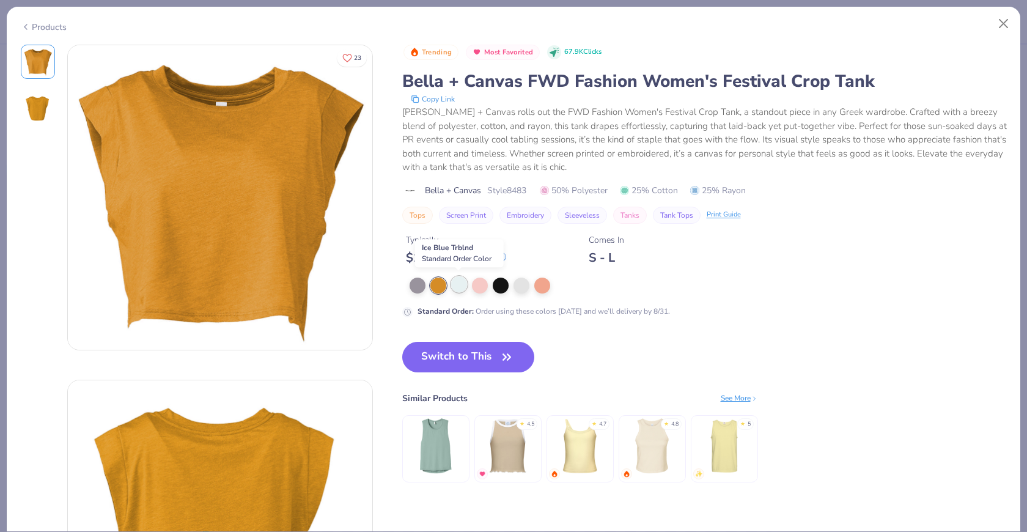
click at [462, 288] on div at bounding box center [459, 284] width 16 height 16
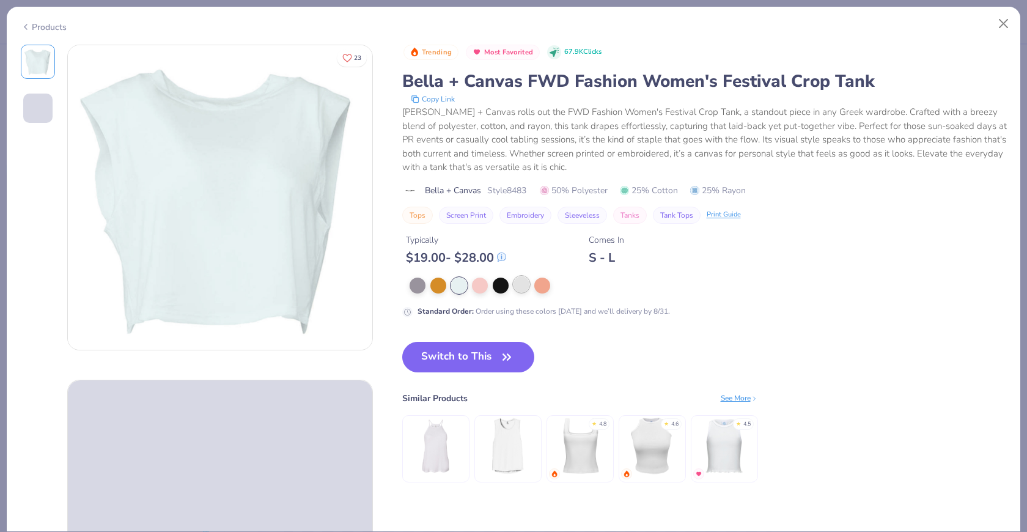
click at [519, 286] on div at bounding box center [522, 284] width 16 height 16
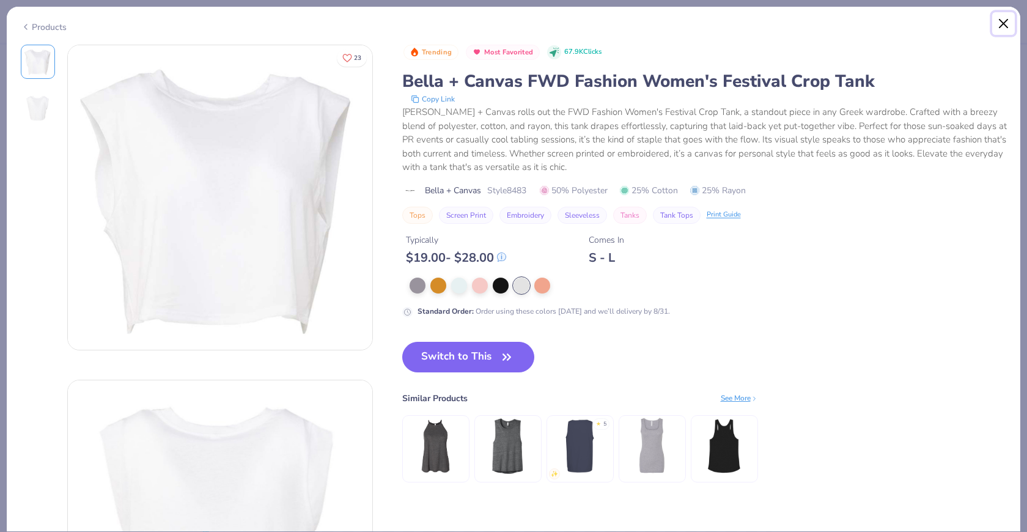
click at [924, 18] on button "Close" at bounding box center [1003, 23] width 23 height 23
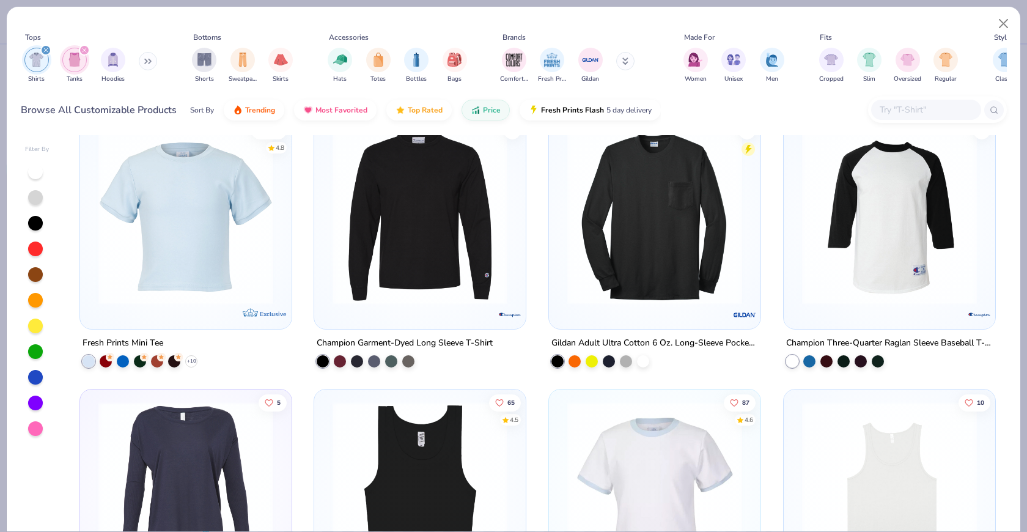
scroll to position [11643, 0]
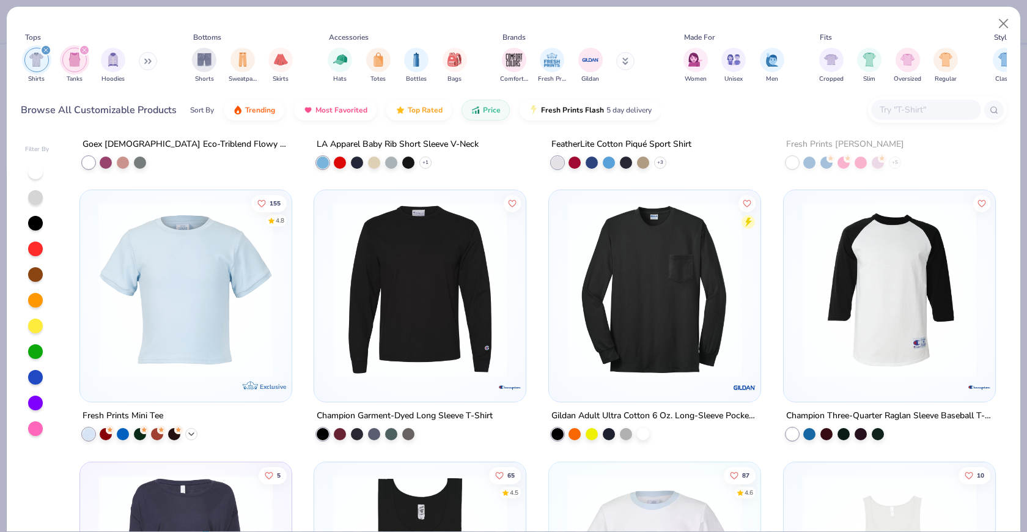
click at [190, 433] on polyline at bounding box center [191, 434] width 5 height 2
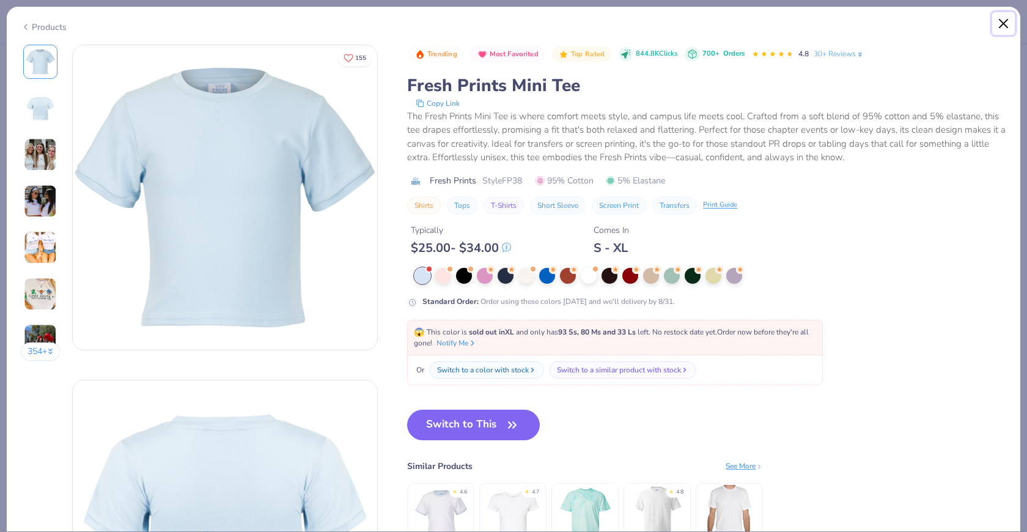
click at [924, 30] on button "Close" at bounding box center [1003, 23] width 23 height 23
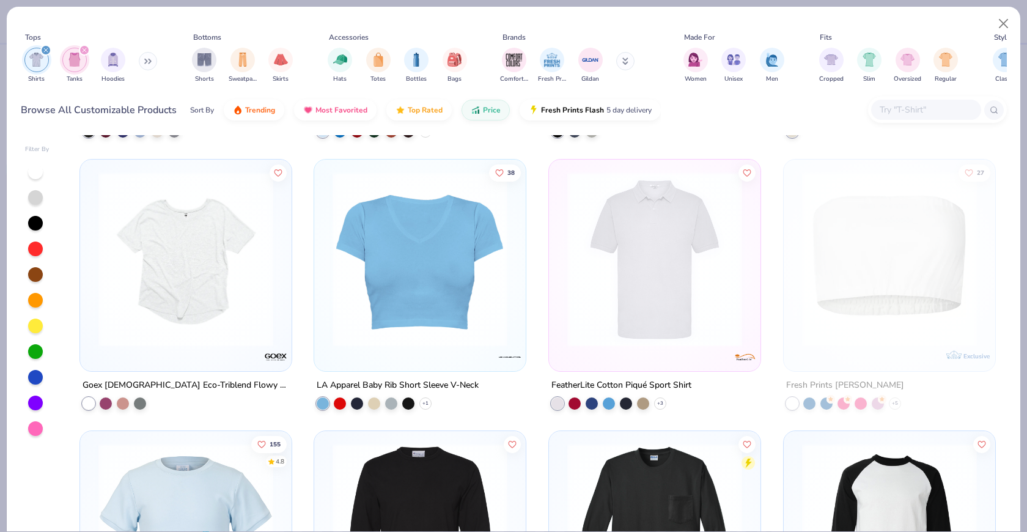
scroll to position [11394, 0]
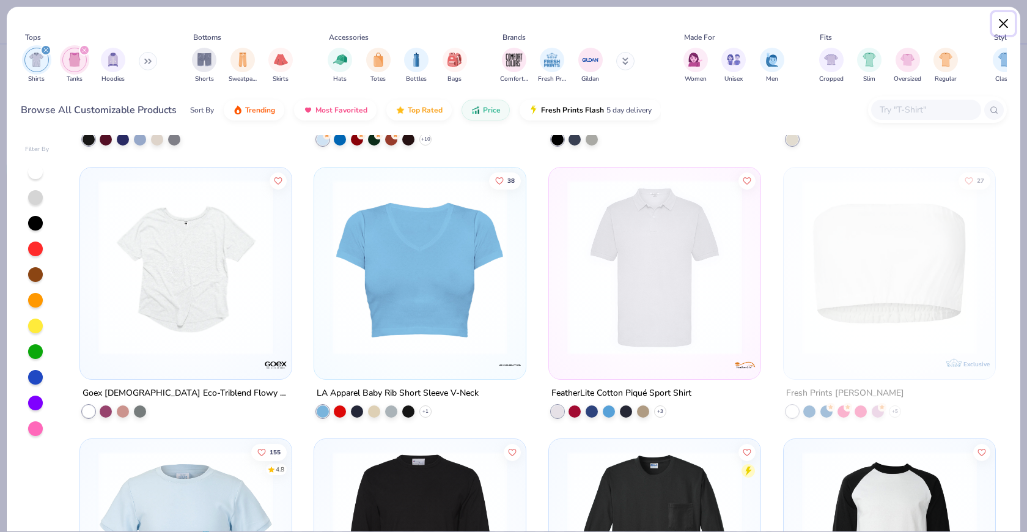
click at [924, 24] on button "Close" at bounding box center [1003, 23] width 23 height 23
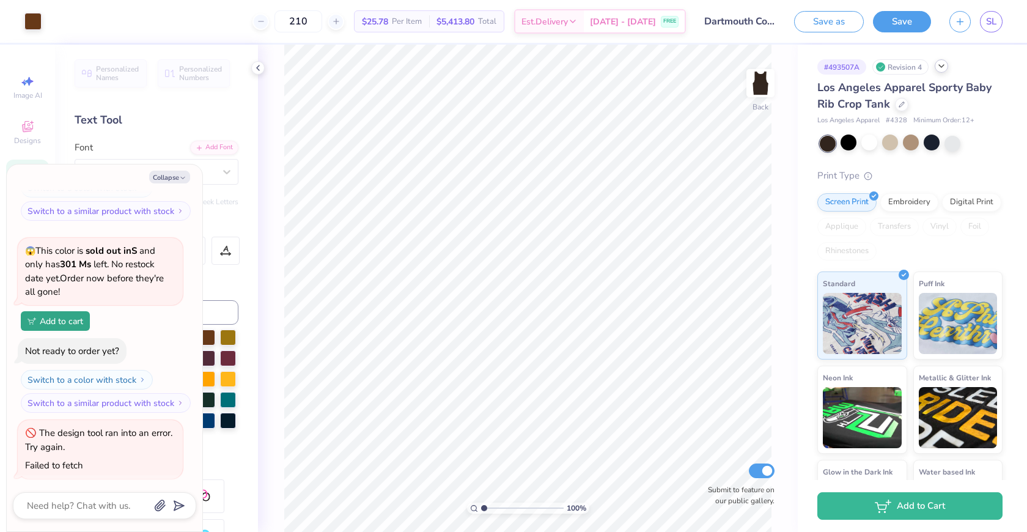
click at [908, 67] on div "Revision 4" at bounding box center [900, 66] width 56 height 15
click at [924, 68] on div "# 493507A Revision 4" at bounding box center [909, 66] width 185 height 15
click at [924, 68] on icon at bounding box center [942, 66] width 10 height 10
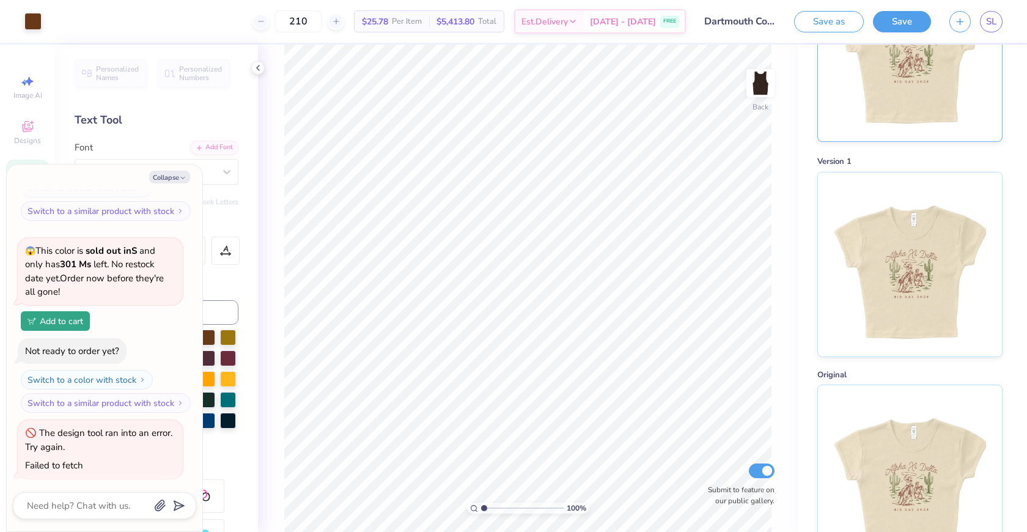
scroll to position [403, 0]
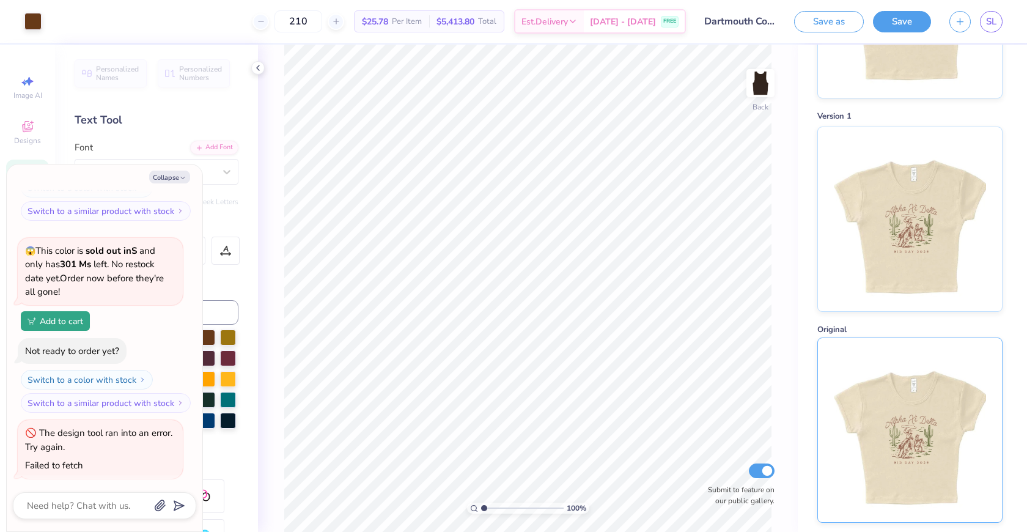
click at [924, 421] on img at bounding box center [910, 430] width 152 height 184
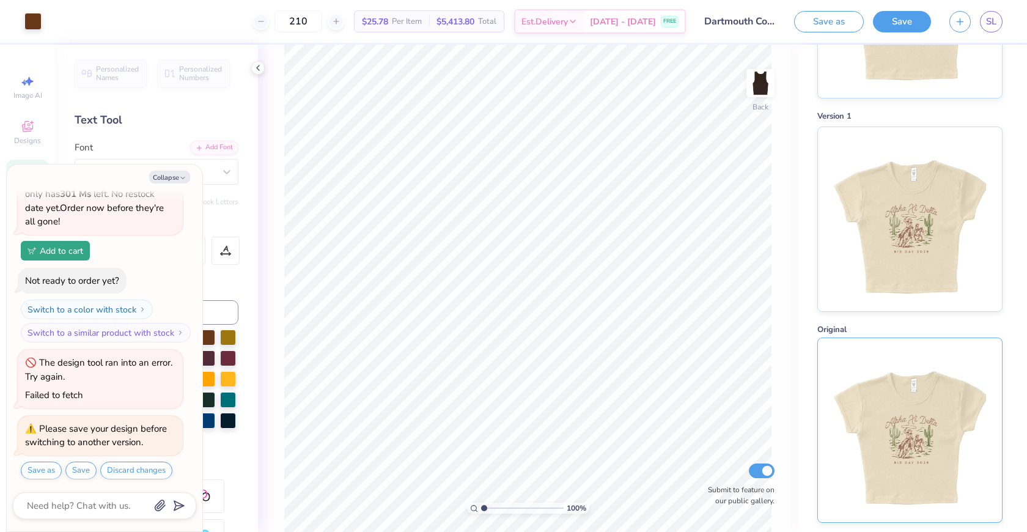
click at [861, 430] on img at bounding box center [910, 430] width 152 height 184
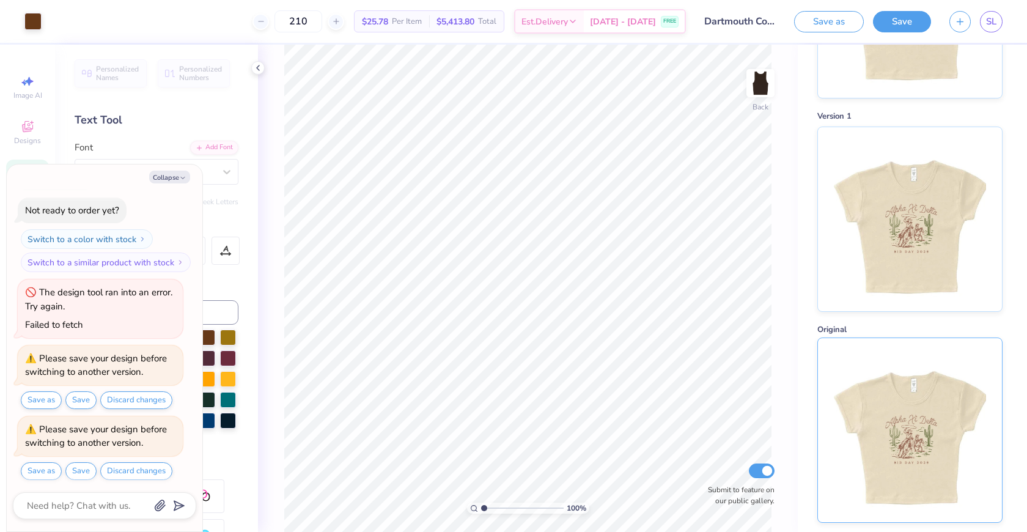
click at [907, 427] on img at bounding box center [910, 430] width 152 height 184
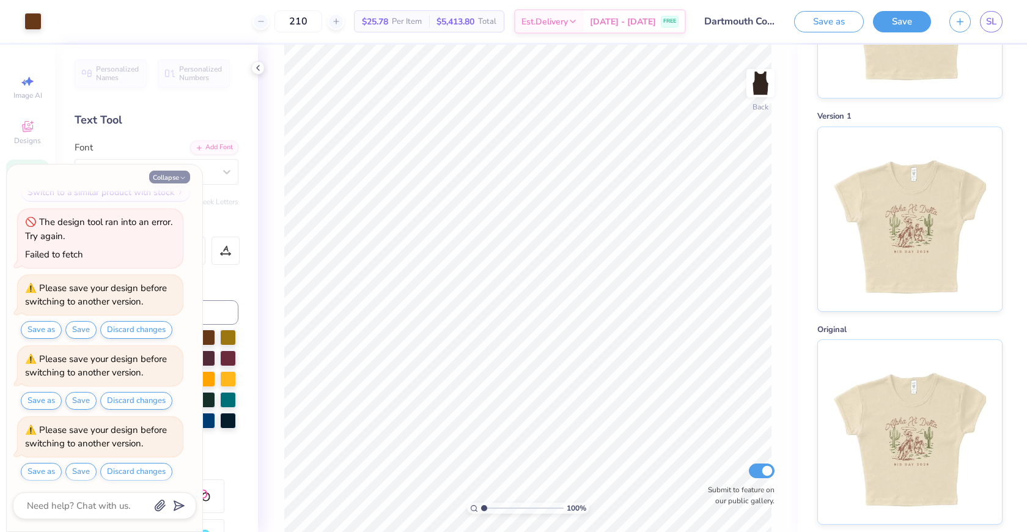
click at [173, 180] on button "Collapse" at bounding box center [169, 177] width 41 height 13
type textarea "x"
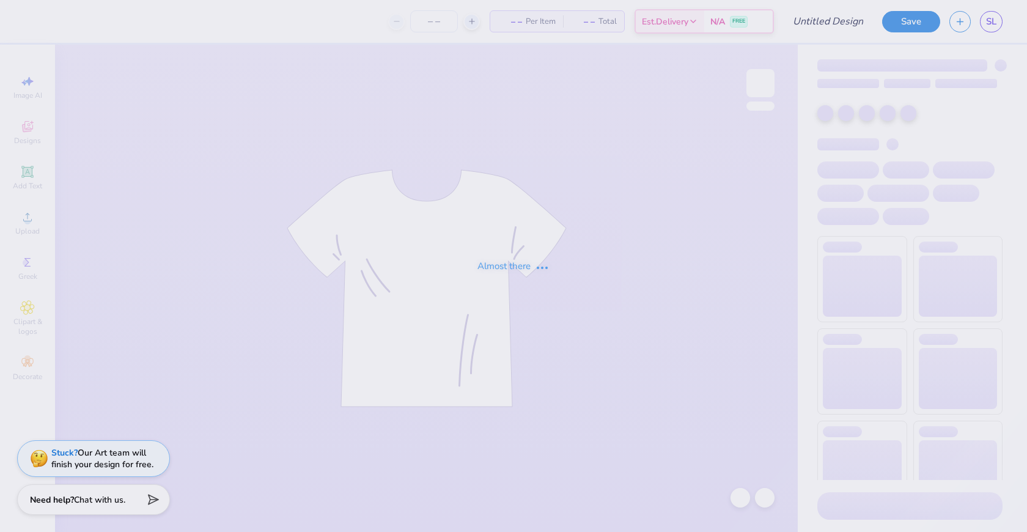
type input "210"
type input "Dartmouth College : [PERSON_NAME]"
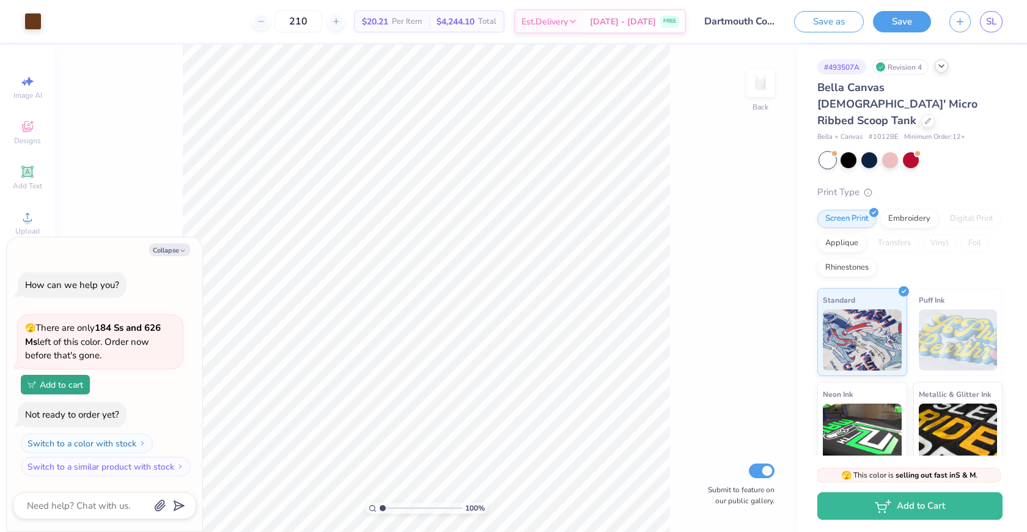
click at [941, 68] on icon at bounding box center [942, 66] width 10 height 10
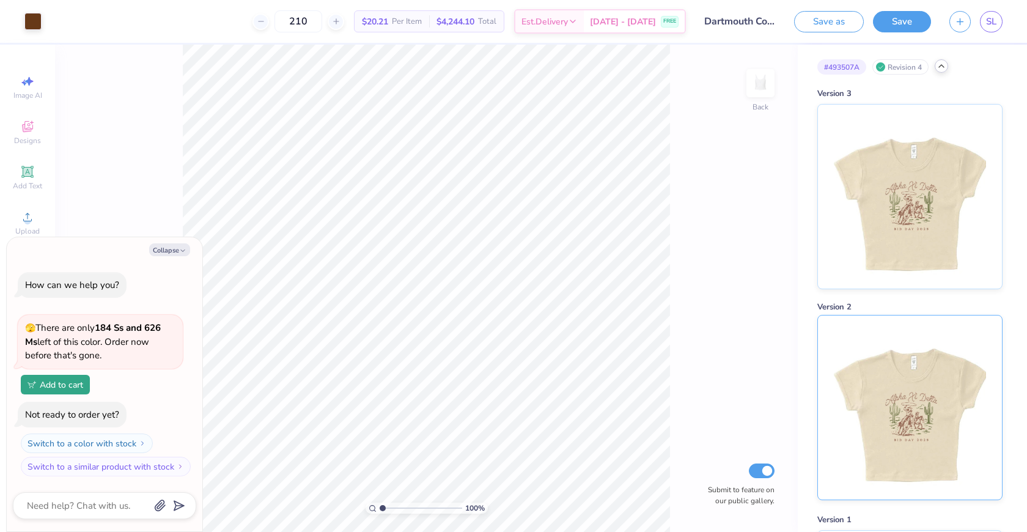
scroll to position [403, 0]
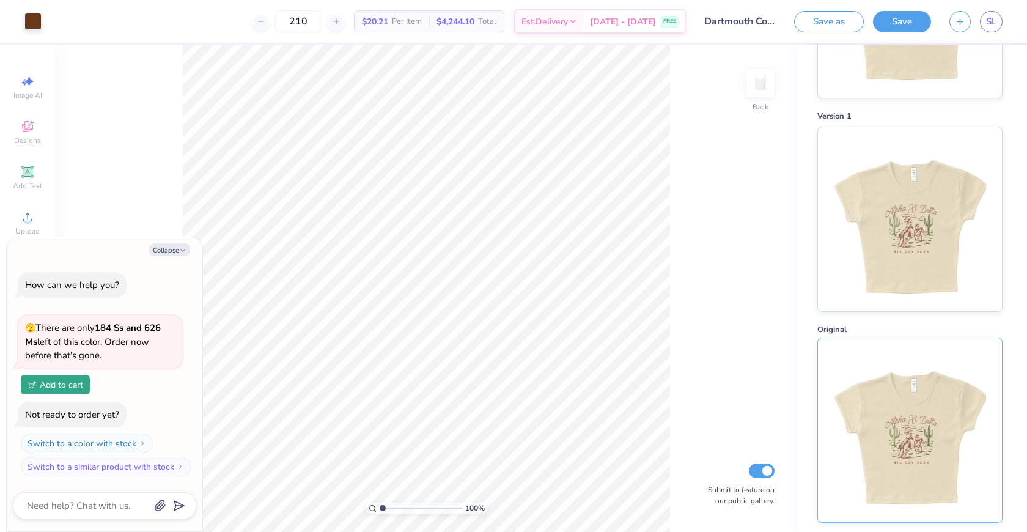
click at [892, 426] on img at bounding box center [910, 430] width 152 height 184
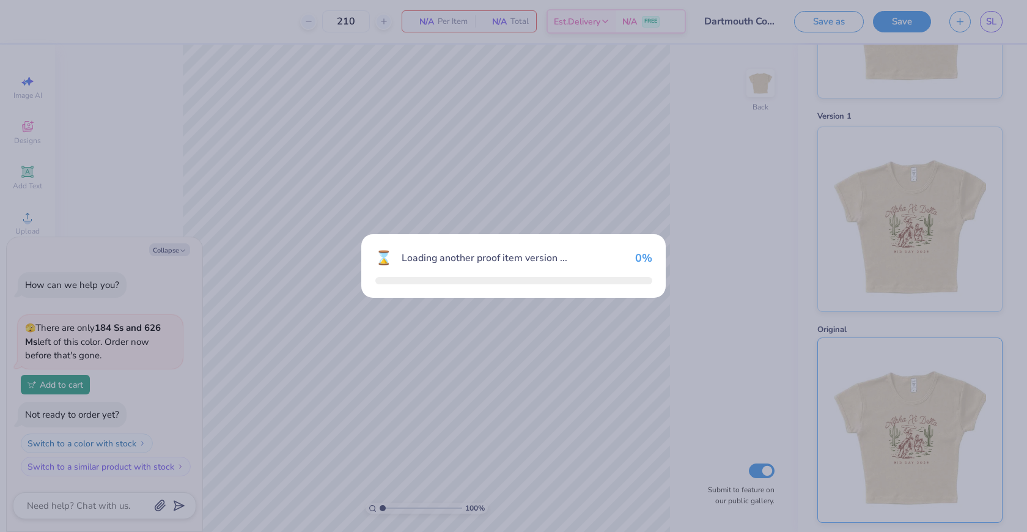
type textarea "x"
type input "150"
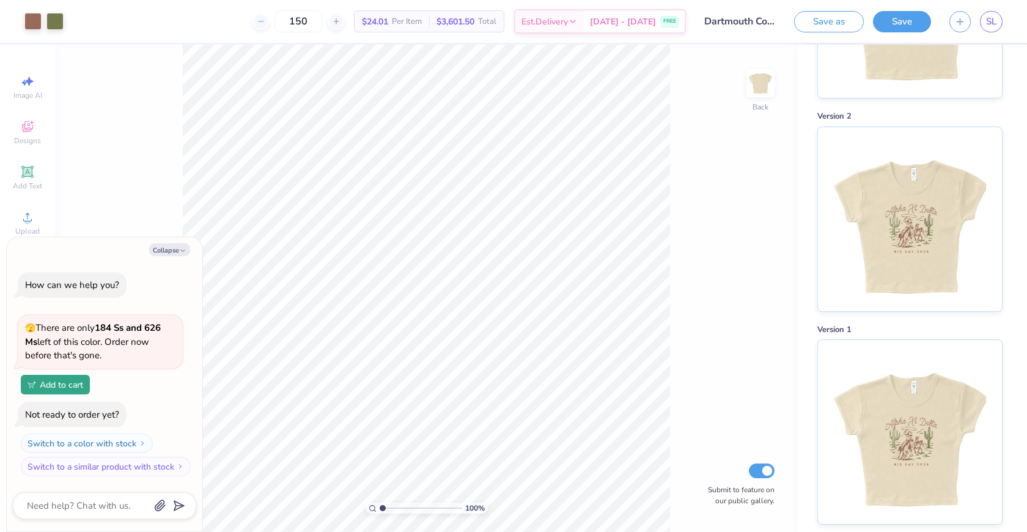
click at [701, 269] on div "100 % Back Submit to feature on our public gallery." at bounding box center [426, 288] width 743 height 487
click at [755, 187] on div "100 % Back Submit to feature on our public gallery." at bounding box center [426, 288] width 743 height 487
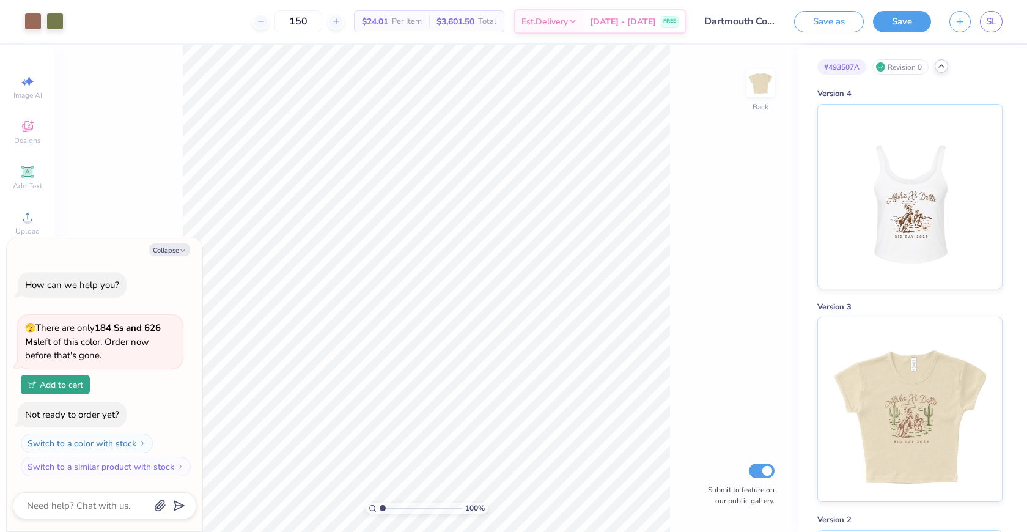
click at [945, 71] on div at bounding box center [941, 65] width 13 height 13
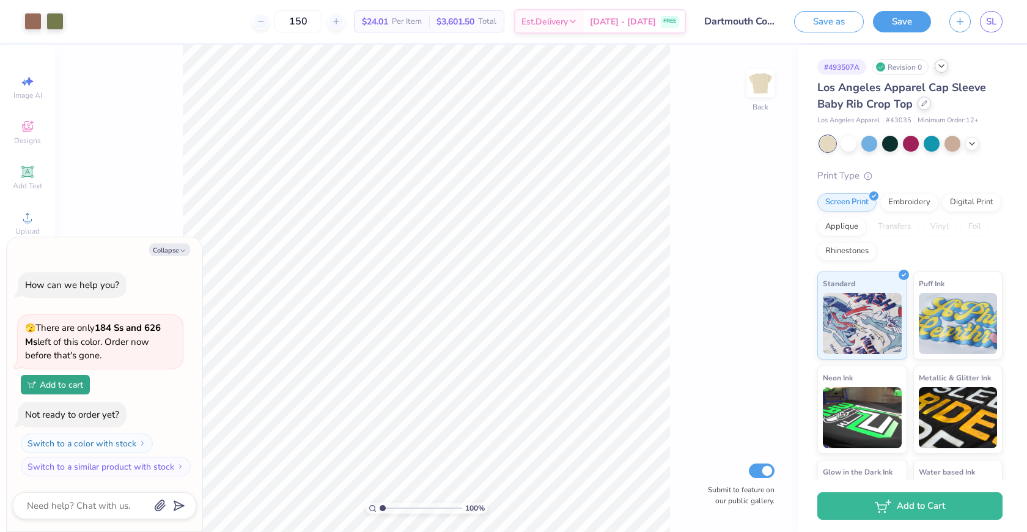
click at [924, 108] on div at bounding box center [924, 103] width 13 height 13
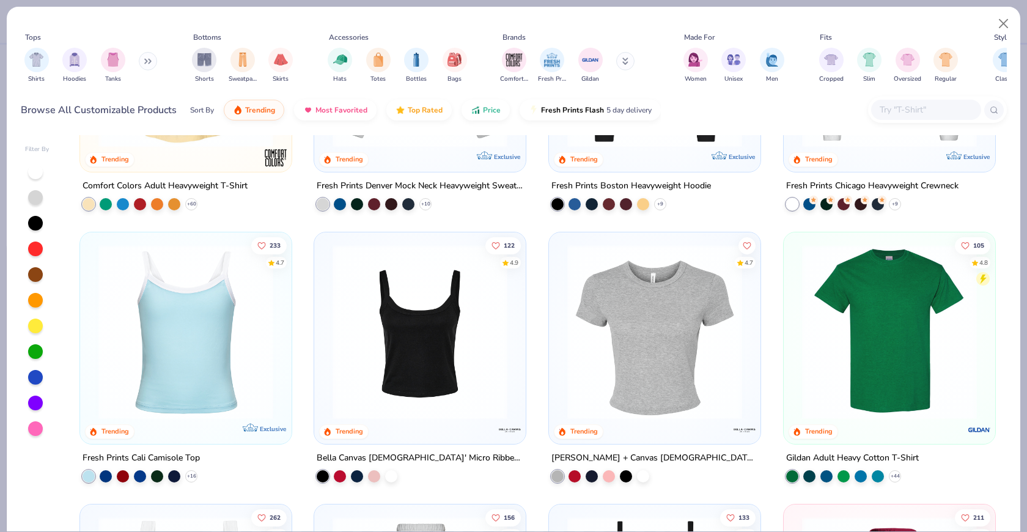
scroll to position [192, 0]
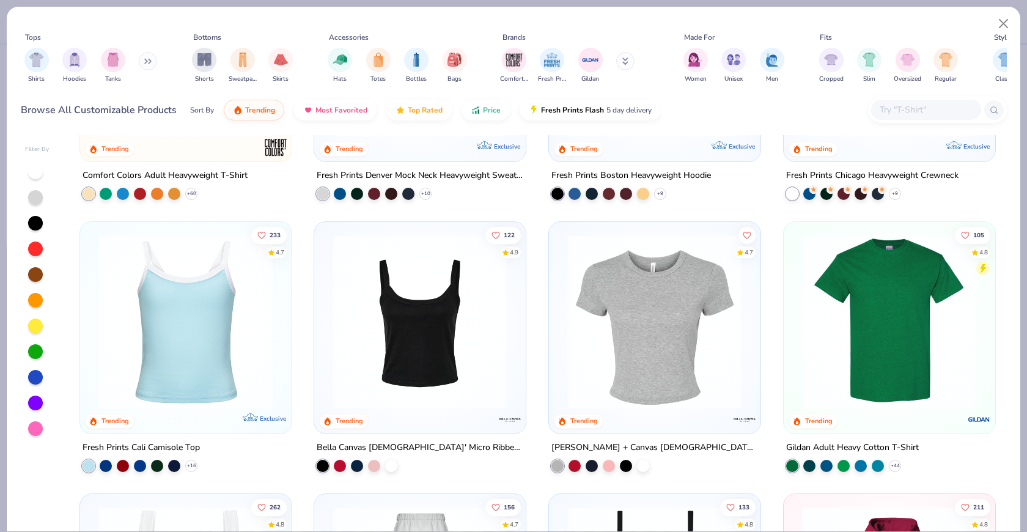
click at [453, 371] on img at bounding box center [419, 321] width 187 height 175
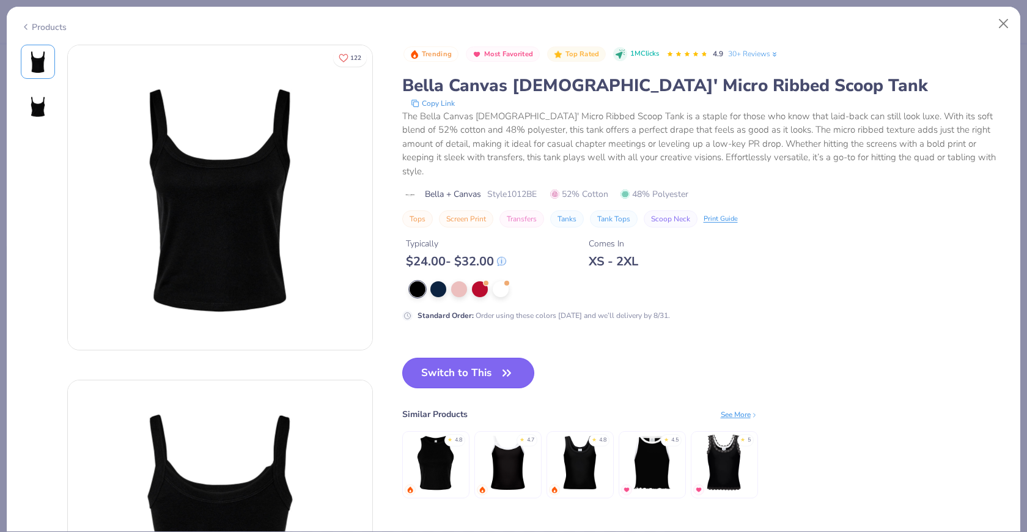
click at [485, 358] on button "Switch to This" at bounding box center [468, 373] width 133 height 31
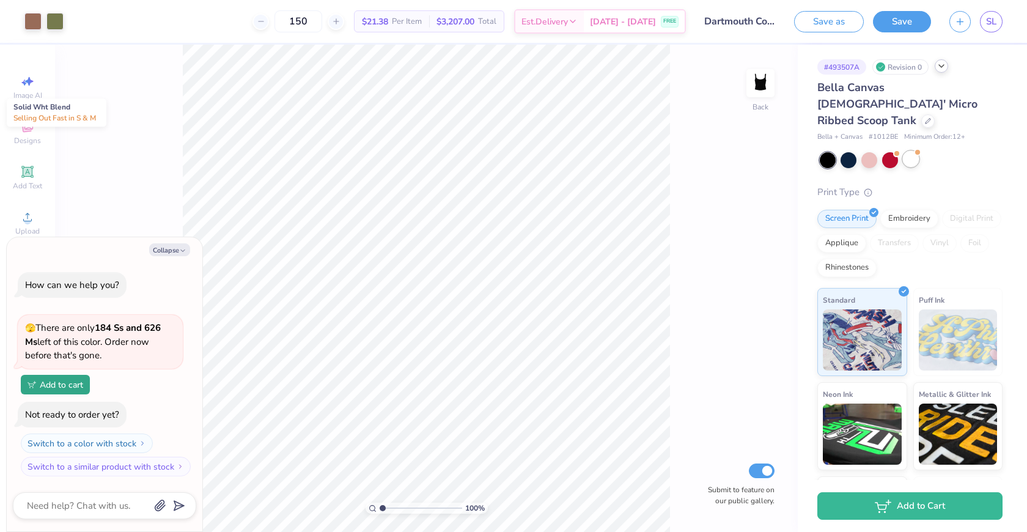
click at [905, 151] on div at bounding box center [911, 159] width 16 height 16
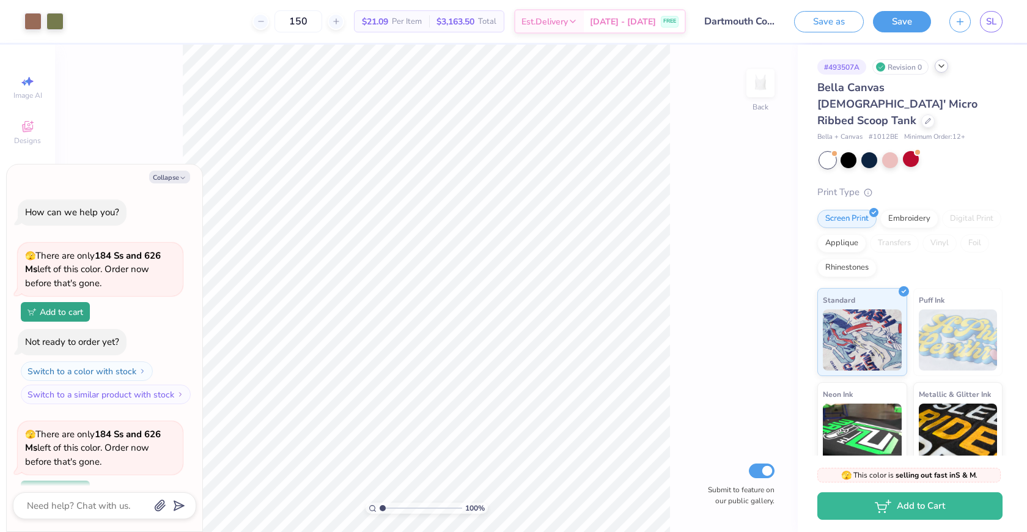
scroll to position [105, 0]
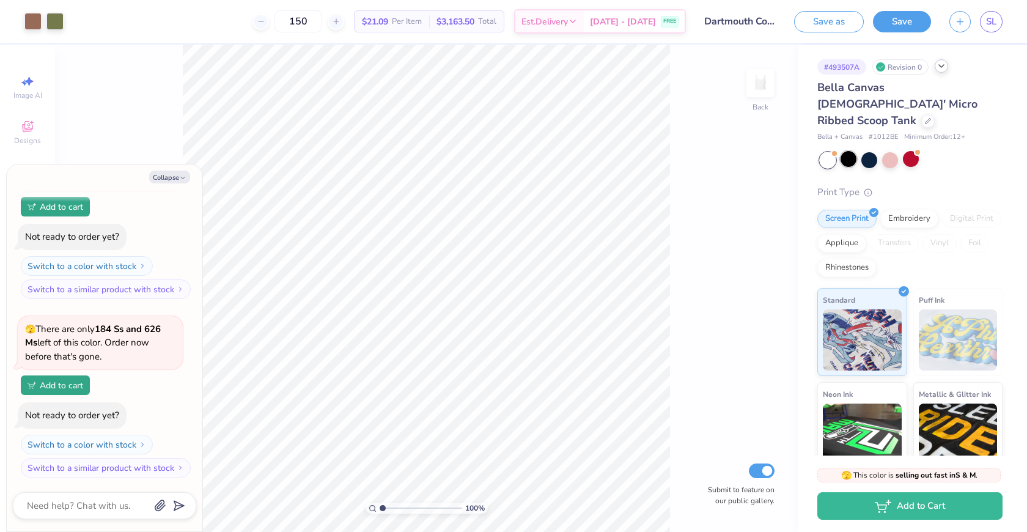
click at [851, 151] on div at bounding box center [849, 159] width 16 height 16
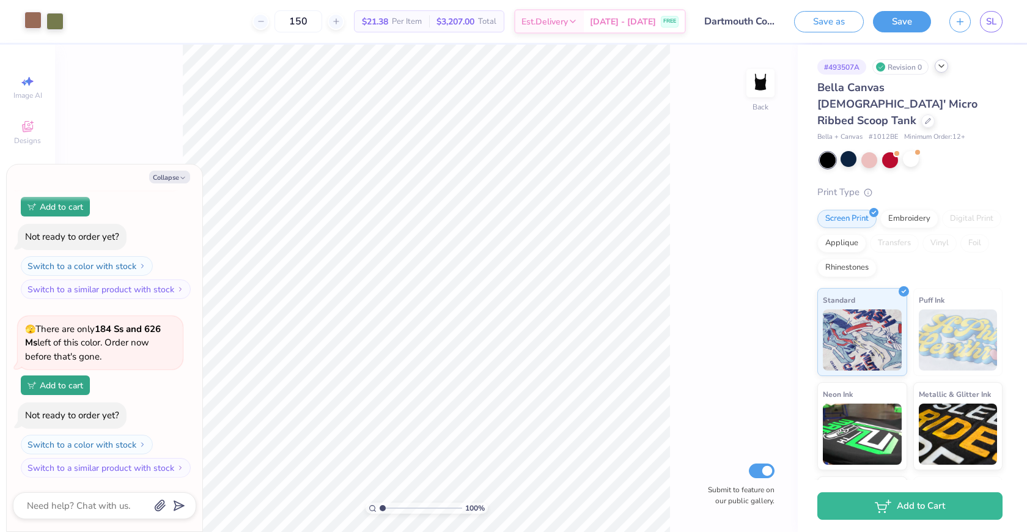
click at [38, 21] on div at bounding box center [32, 20] width 17 height 17
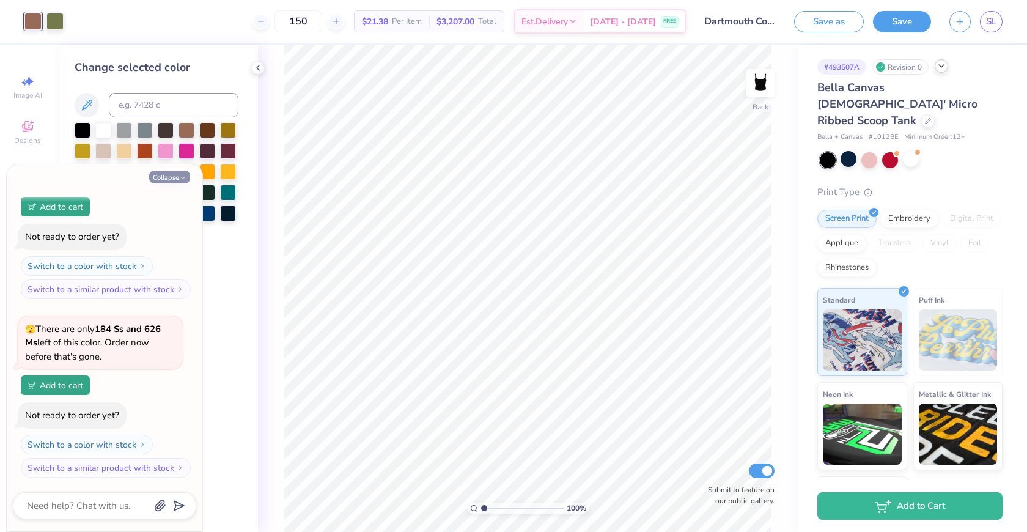
click at [175, 179] on button "Collapse" at bounding box center [169, 177] width 41 height 13
type textarea "x"
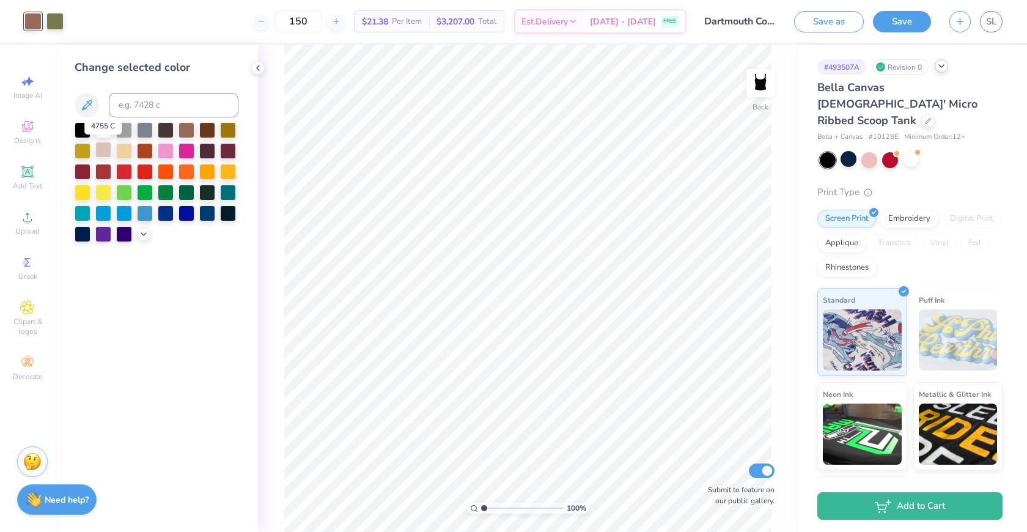
click at [100, 155] on div at bounding box center [103, 150] width 16 height 16
click at [194, 131] on div at bounding box center [187, 129] width 16 height 16
click at [141, 232] on icon at bounding box center [144, 233] width 10 height 10
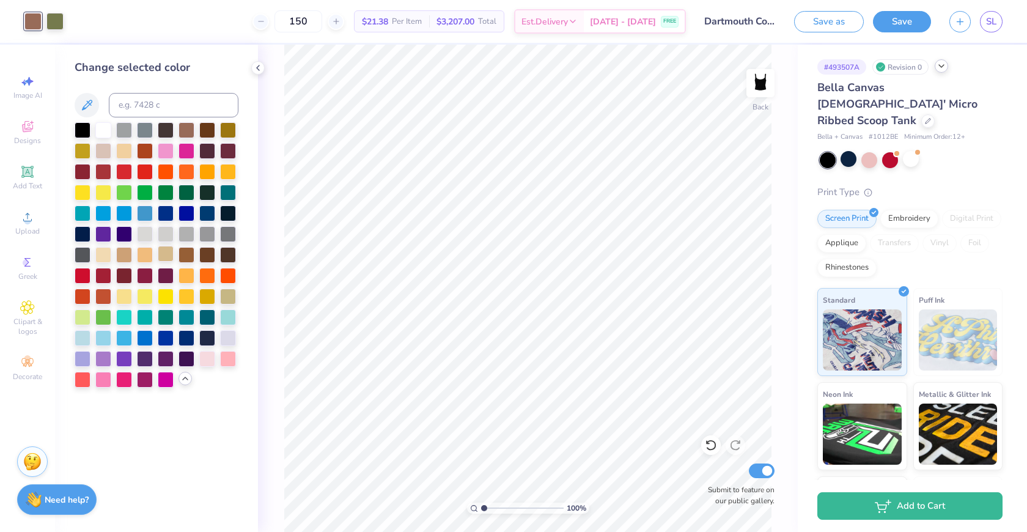
click at [166, 259] on div at bounding box center [166, 254] width 16 height 16
click at [120, 257] on div at bounding box center [124, 254] width 16 height 16
click at [190, 257] on div at bounding box center [187, 254] width 16 height 16
click at [126, 256] on div at bounding box center [124, 254] width 16 height 16
click at [106, 255] on div at bounding box center [103, 254] width 16 height 16
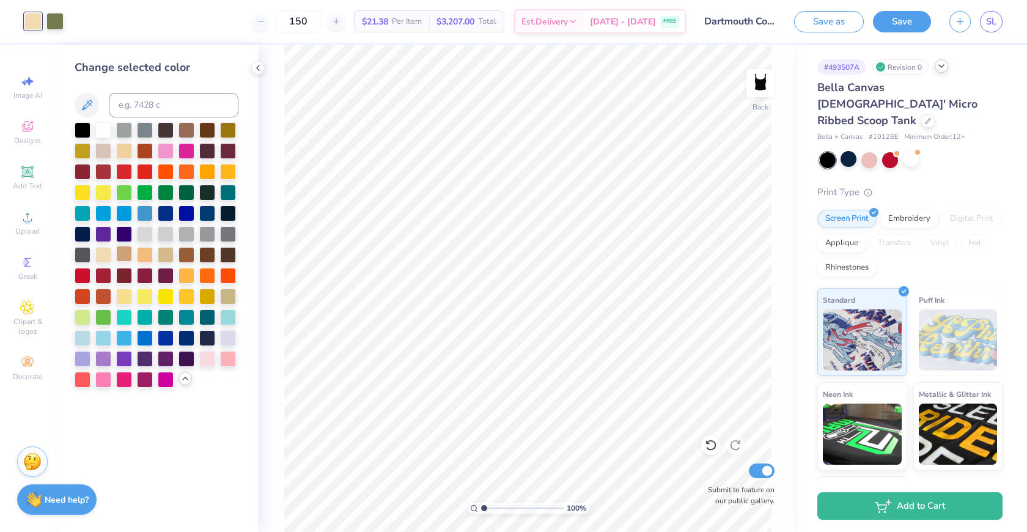
click at [120, 258] on div at bounding box center [124, 254] width 16 height 16
drag, startPoint x: 316, startPoint y: 23, endPoint x: 281, endPoint y: 20, distance: 35.6
click at [281, 20] on input "150" at bounding box center [298, 21] width 48 height 22
type input "210"
click at [191, 257] on div at bounding box center [187, 254] width 16 height 16
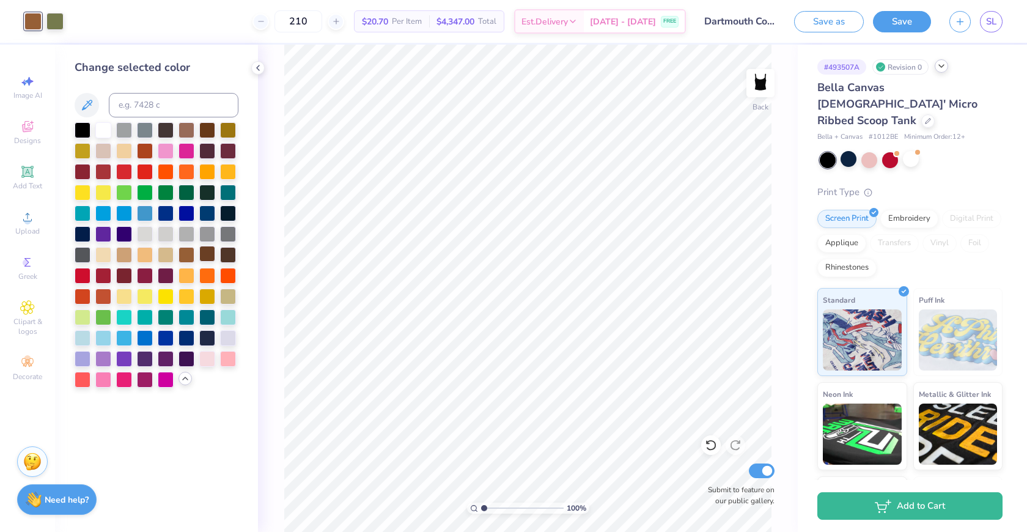
click at [208, 260] on div at bounding box center [207, 254] width 16 height 16
click at [185, 260] on div at bounding box center [187, 254] width 16 height 16
click at [189, 131] on div at bounding box center [187, 129] width 16 height 16
click at [233, 131] on div at bounding box center [228, 129] width 16 height 16
click at [191, 131] on div at bounding box center [187, 129] width 16 height 16
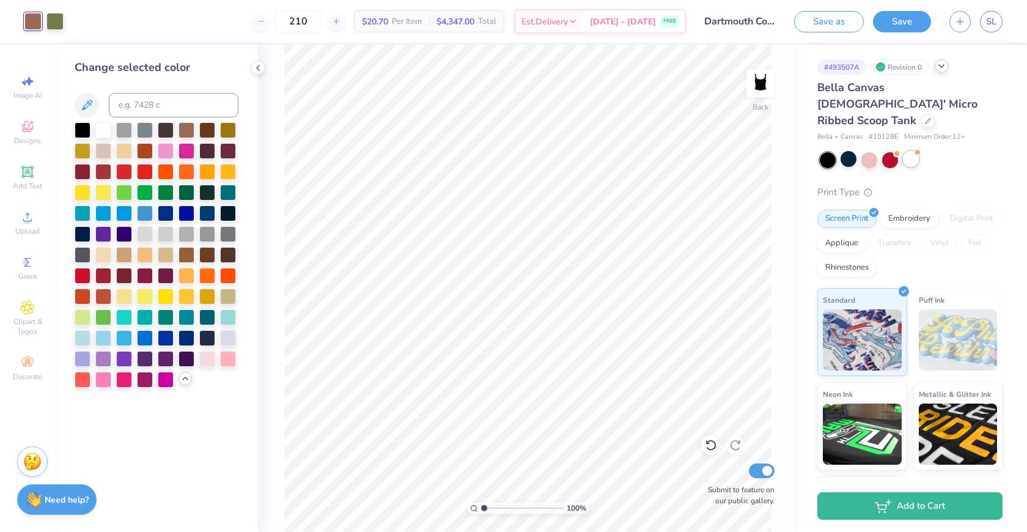
click at [909, 151] on div at bounding box center [911, 159] width 16 height 16
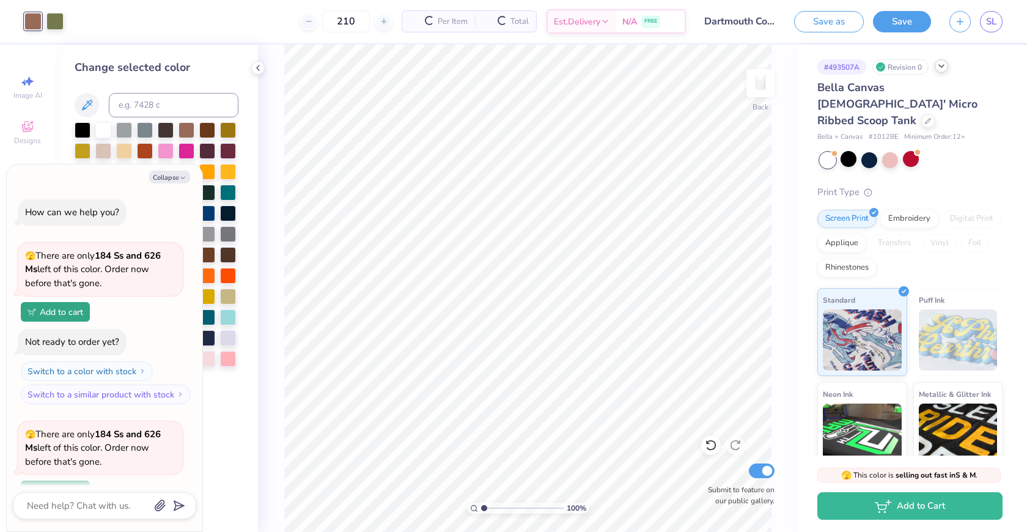
scroll to position [284, 0]
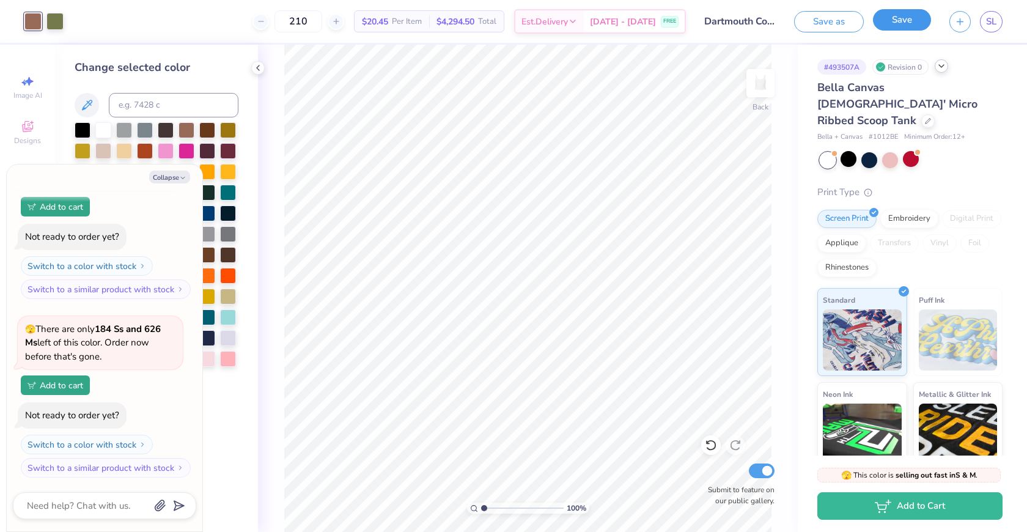
click at [893, 19] on button "Save" at bounding box center [902, 19] width 58 height 21
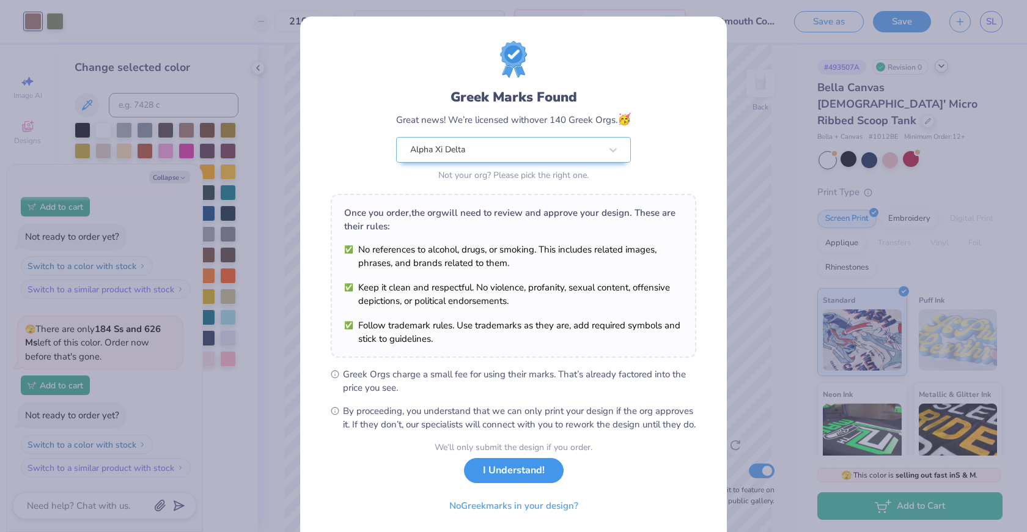
click at [520, 483] on button "I Understand!" at bounding box center [514, 470] width 100 height 25
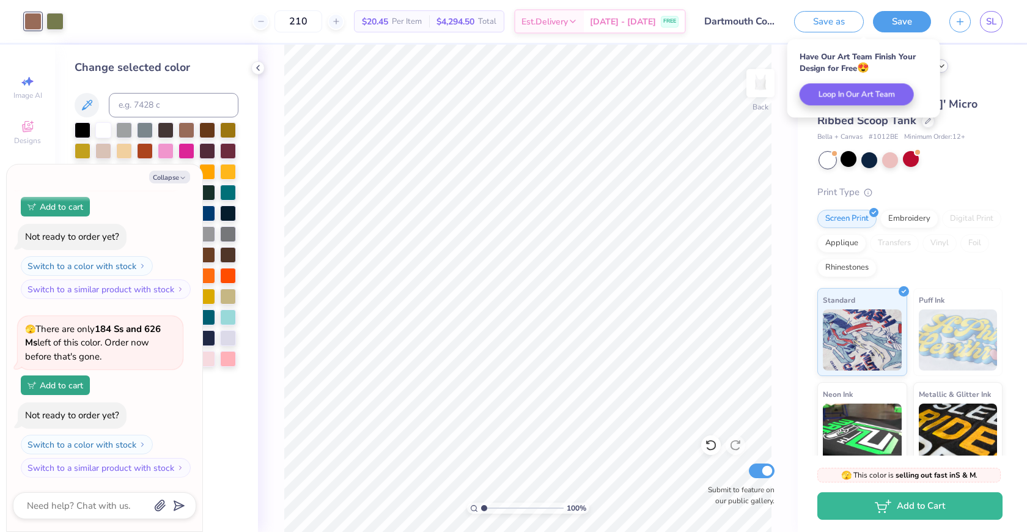
click at [965, 88] on span "Bella Canvas [DEMOGRAPHIC_DATA]' Micro Ribbed Scoop Tank" at bounding box center [897, 104] width 160 height 48
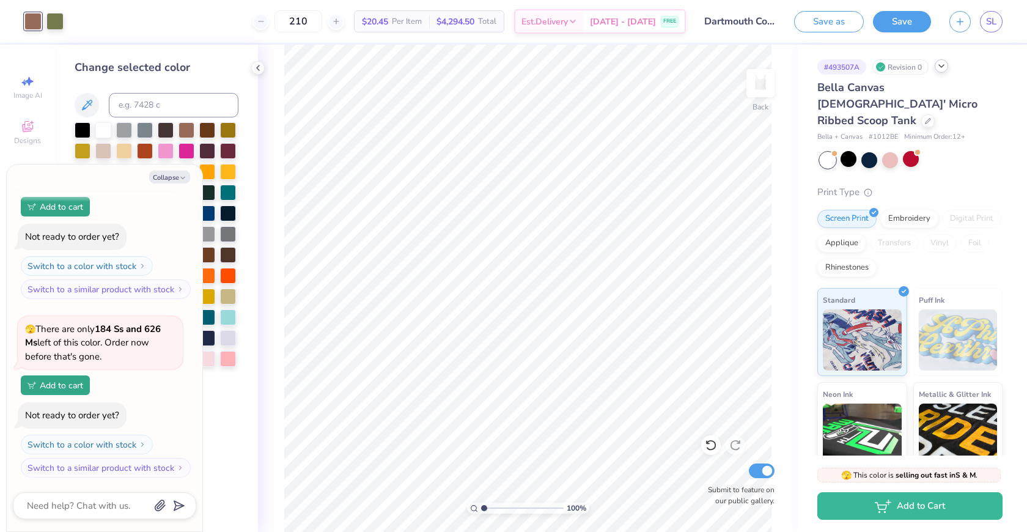
click at [963, 132] on span "Minimum Order: 12 +" at bounding box center [934, 137] width 61 height 10
click at [877, 97] on div "Bella Canvas [DEMOGRAPHIC_DATA]' Micro Ribbed Scoop Tank" at bounding box center [909, 104] width 185 height 50
click at [921, 113] on div at bounding box center [927, 119] width 13 height 13
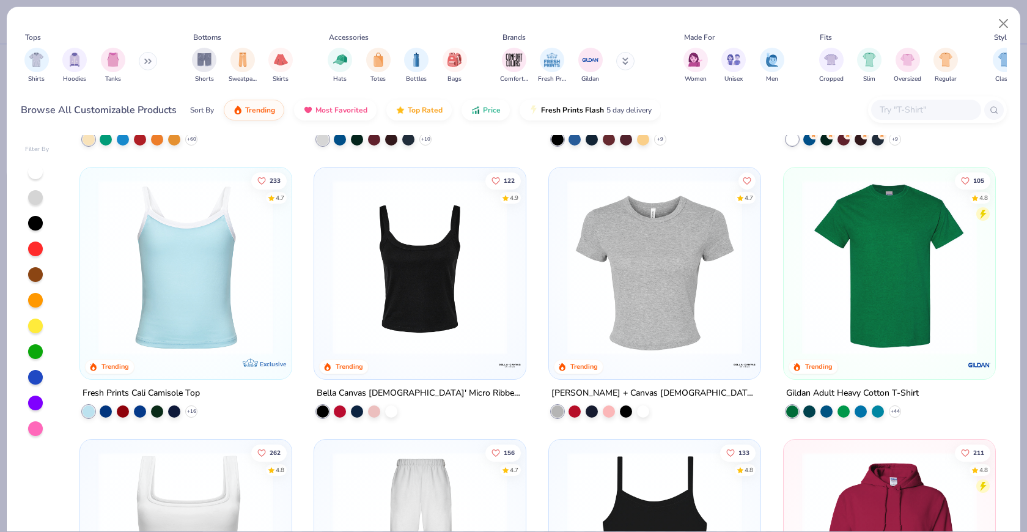
scroll to position [264, 0]
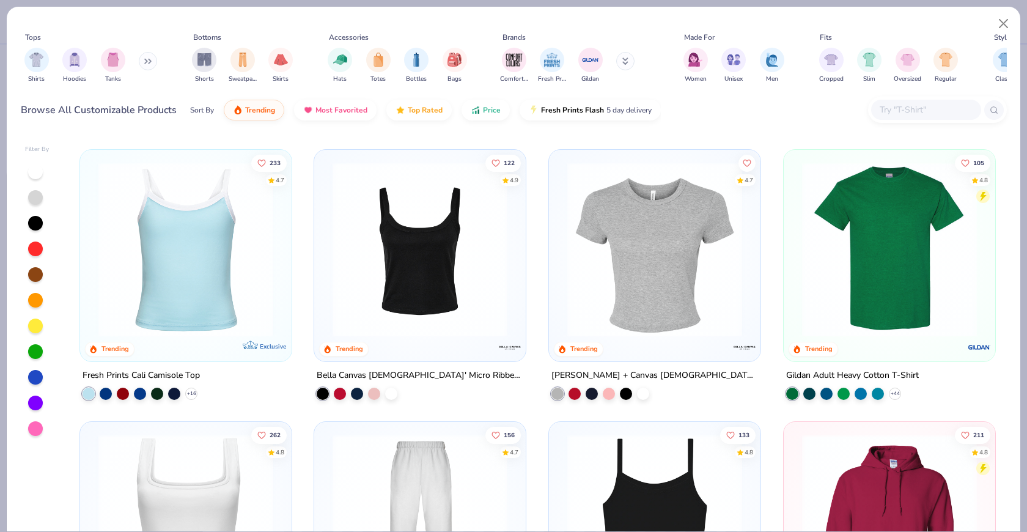
click at [429, 333] on img at bounding box center [419, 249] width 187 height 175
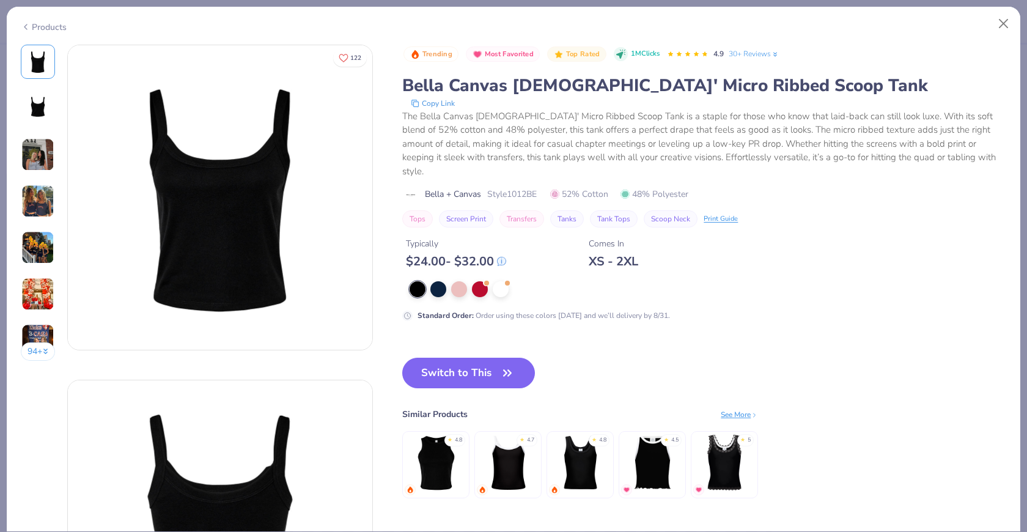
click at [39, 188] on img at bounding box center [37, 201] width 33 height 33
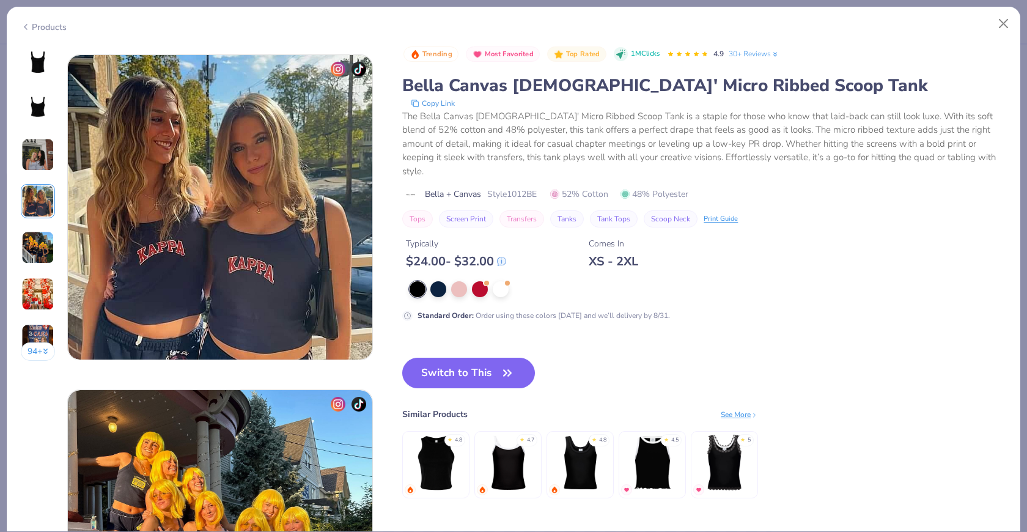
scroll to position [1005, 0]
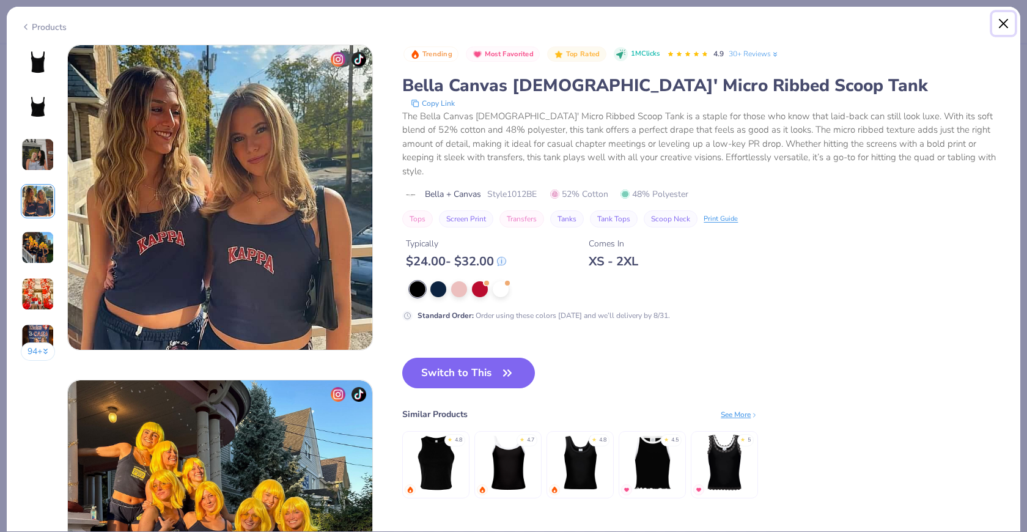
click at [998, 28] on button "Close" at bounding box center [1003, 23] width 23 height 23
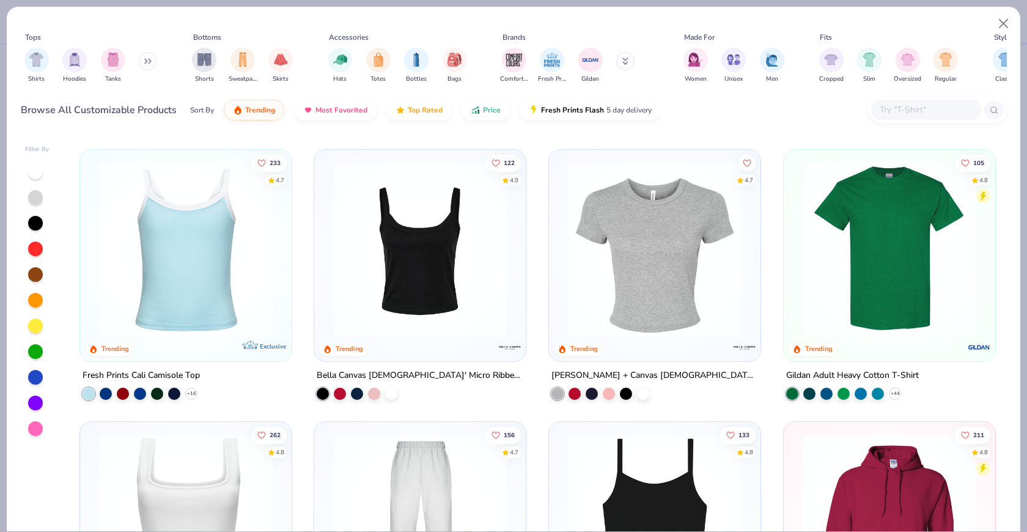
click at [466, 263] on img at bounding box center [419, 249] width 187 height 175
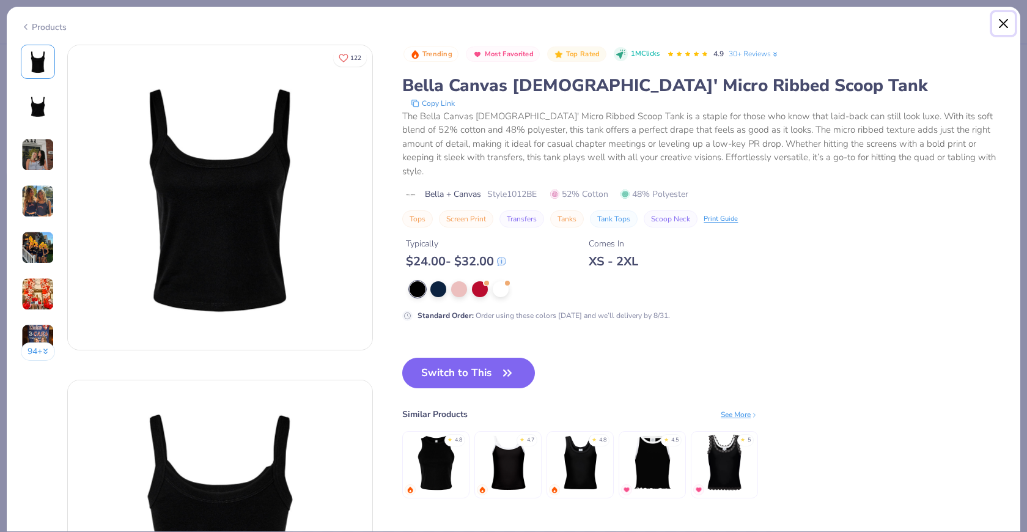
click at [998, 24] on button "Close" at bounding box center [1003, 23] width 23 height 23
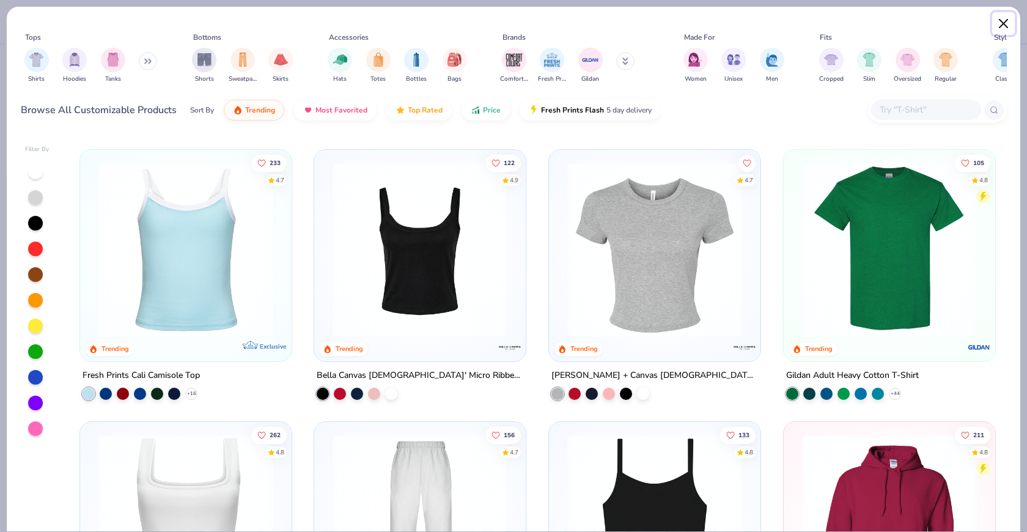
click at [998, 23] on button "Close" at bounding box center [1003, 23] width 23 height 23
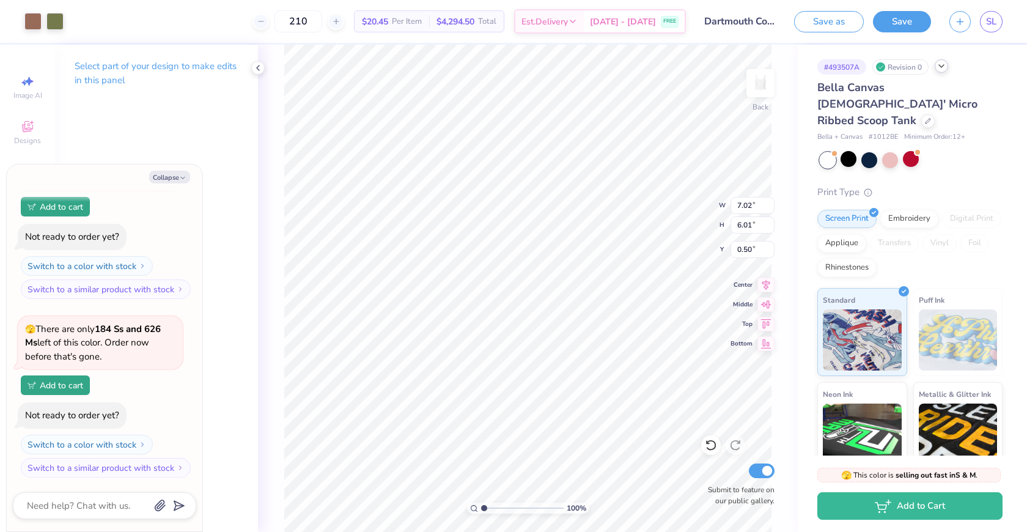
type textarea "x"
